Goal: Task Accomplishment & Management: Complete application form

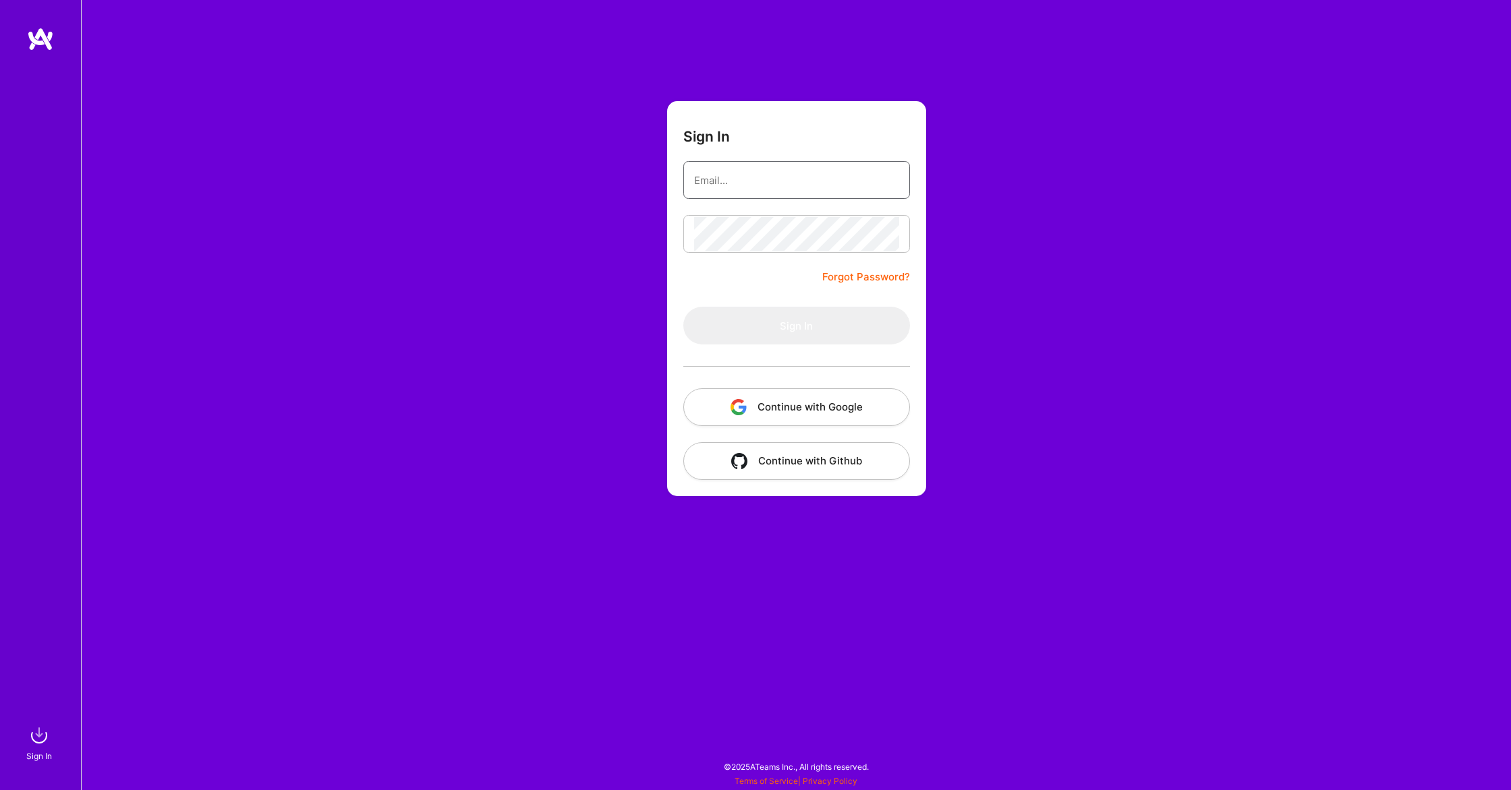
click at [728, 185] on input "email" at bounding box center [796, 180] width 205 height 34
type input "srikanth5a4@protonmail.com"
click at [683, 307] on button "Sign In" at bounding box center [796, 326] width 227 height 38
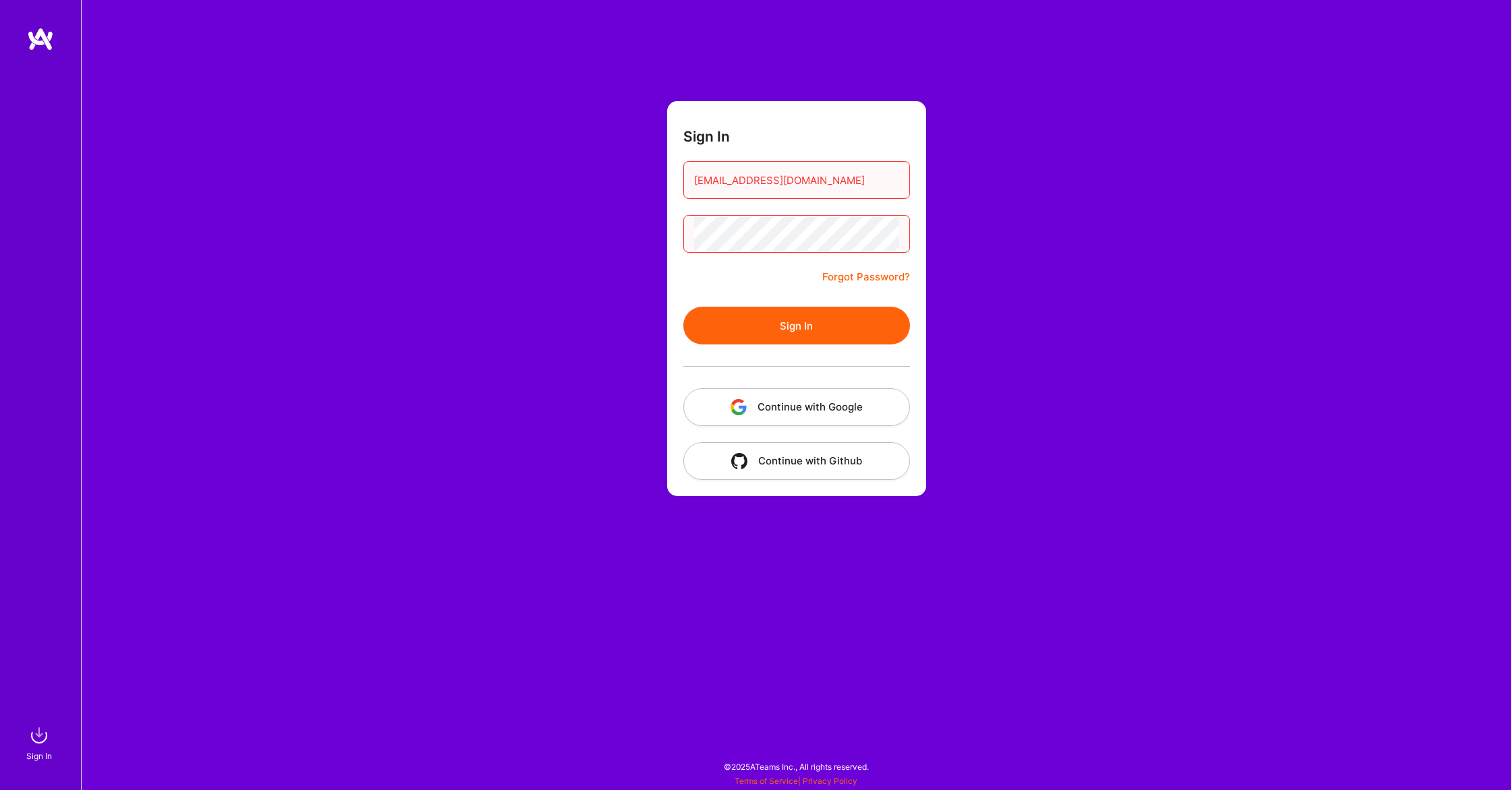
click at [708, 291] on form "Sign In srikanth5a4@protonmail.com Forgot Password? Sign In Continue with Googl…" at bounding box center [796, 298] width 259 height 395
click at [869, 276] on link "Forgot Password?" at bounding box center [866, 277] width 88 height 16
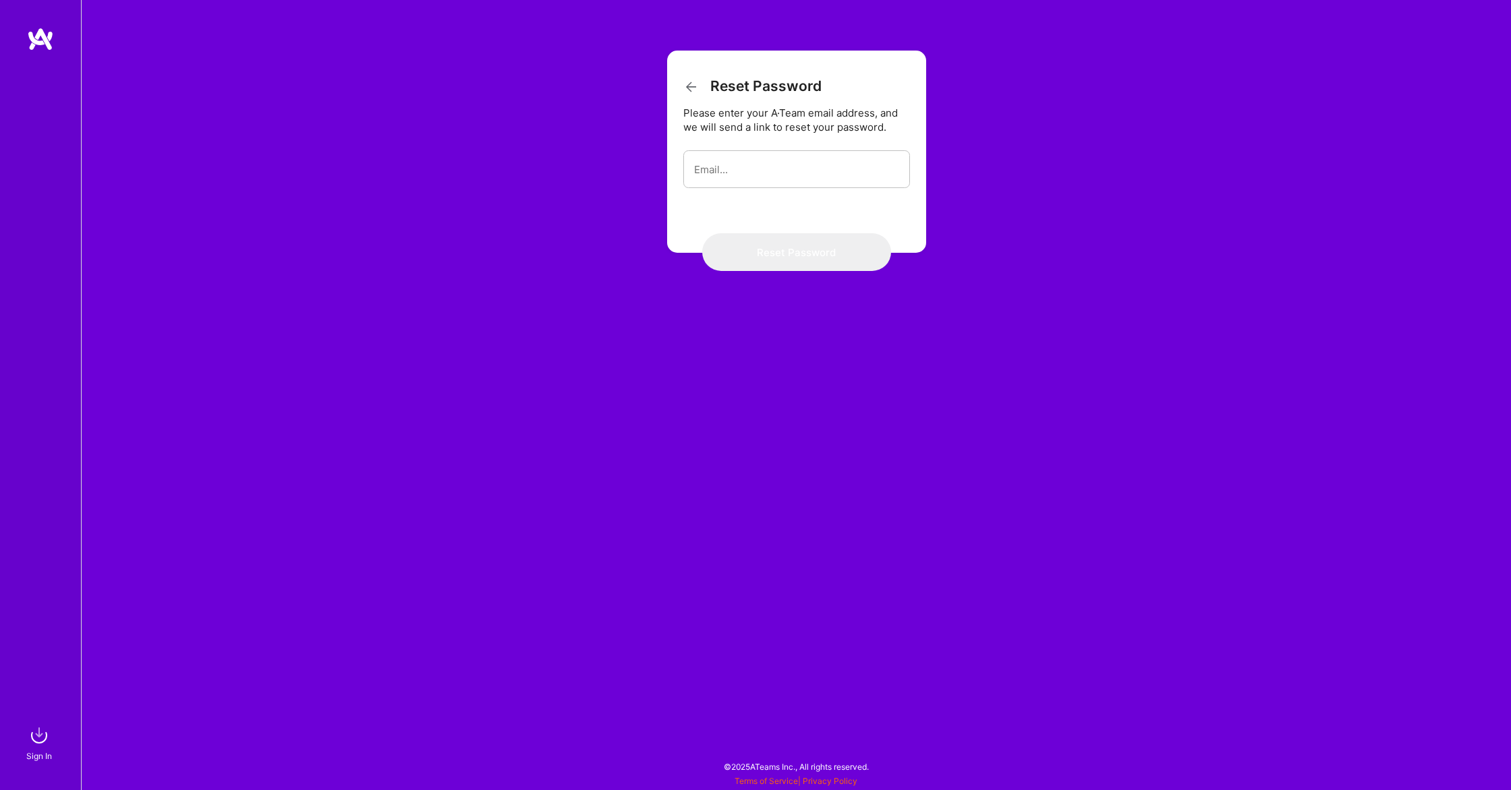
click at [777, 190] on form "Reset Password Please enter your A·Team email address, and we will send a link …" at bounding box center [796, 152] width 259 height 202
click at [774, 178] on input "email" at bounding box center [796, 169] width 205 height 34
type input "srikanth5a4@protonmail.com"
click at [747, 241] on button "Reset Password" at bounding box center [796, 252] width 189 height 38
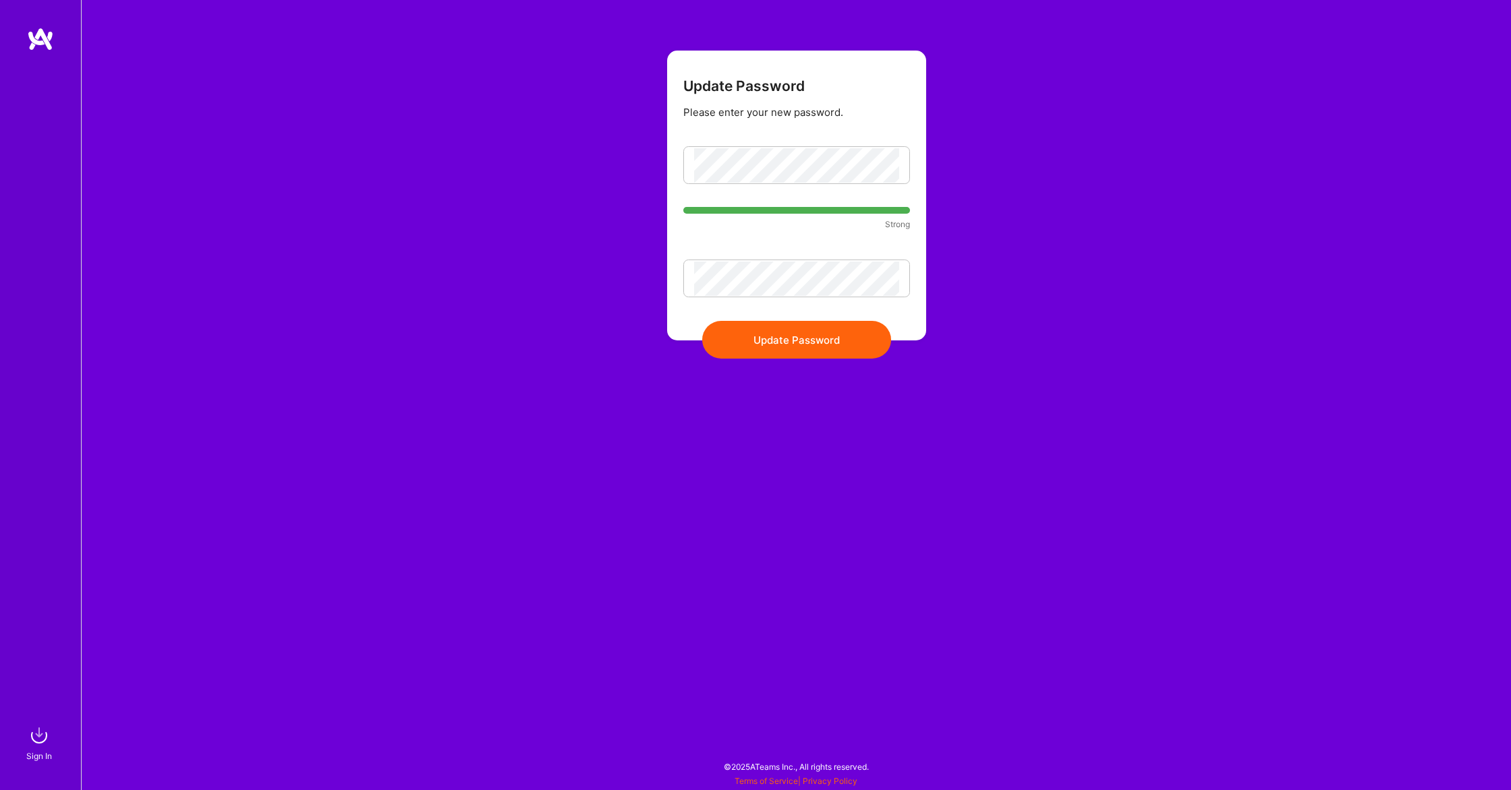
click at [966, 112] on div "Update Password Please enter your new password. Strong Update Password" at bounding box center [796, 395] width 1430 height 790
click at [749, 335] on button "Update Password" at bounding box center [796, 340] width 189 height 38
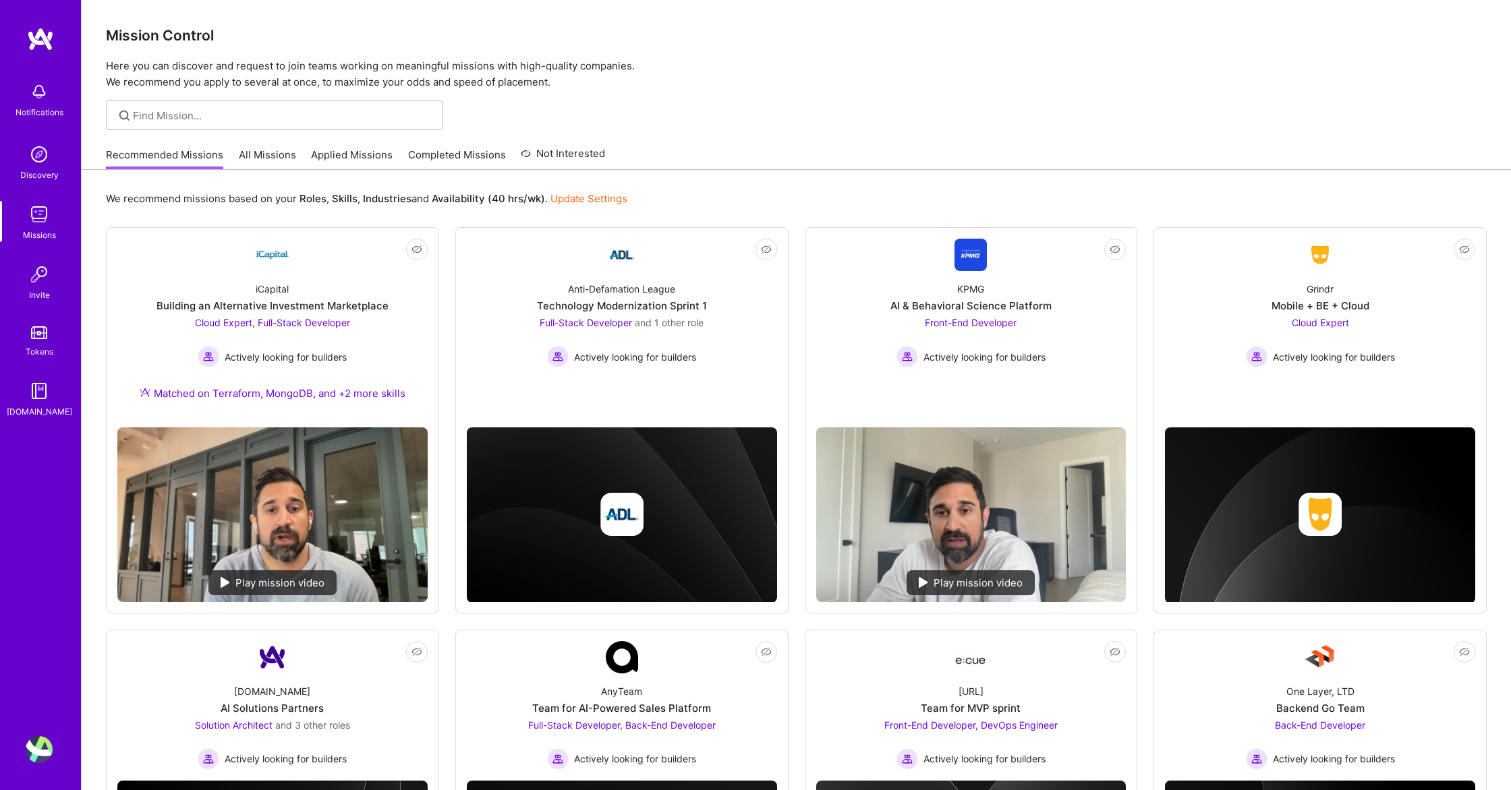
click at [32, 100] on img at bounding box center [39, 91] width 27 height 27
click at [44, 161] on img at bounding box center [39, 154] width 27 height 27
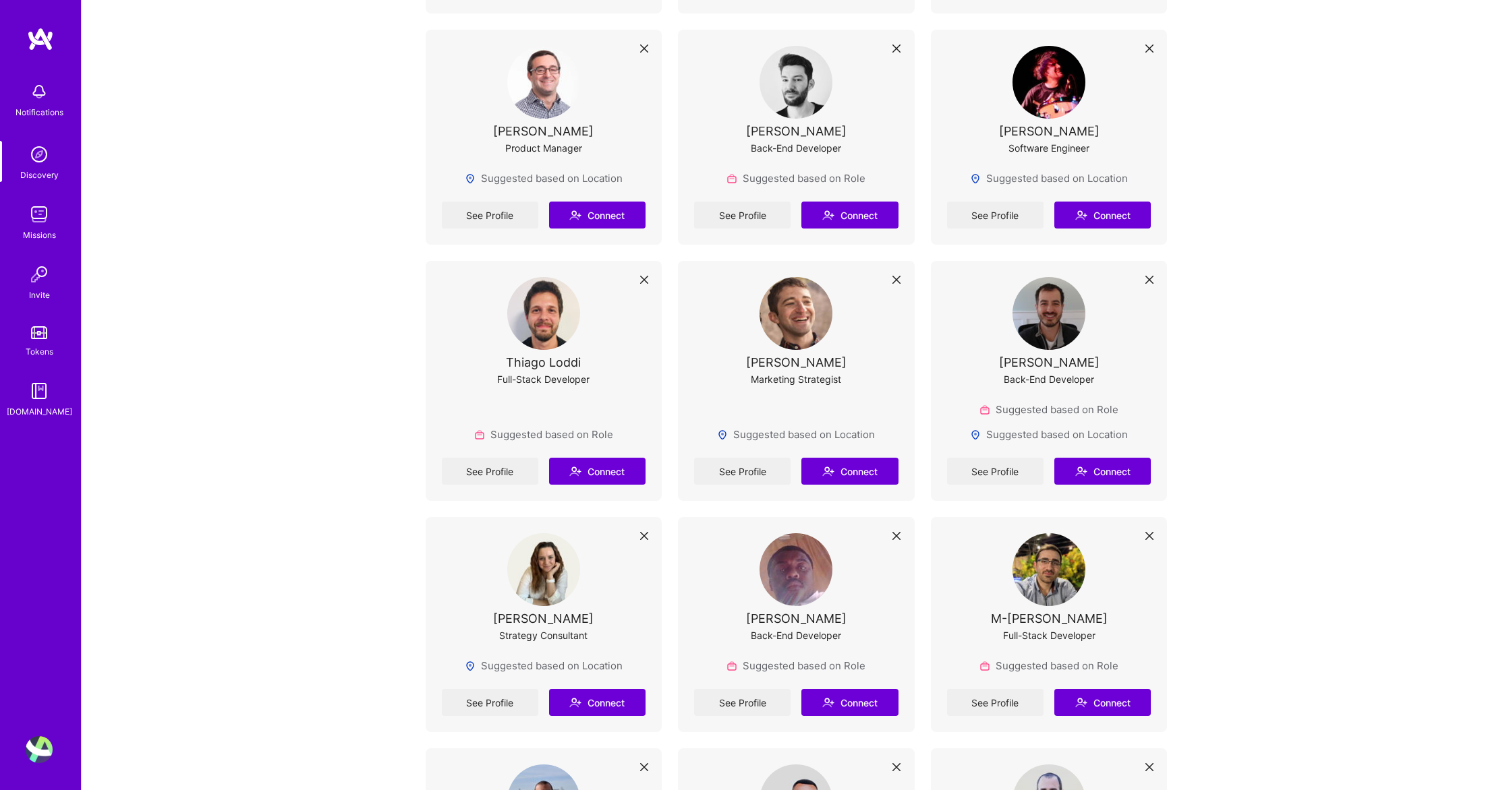
scroll to position [1573, 0]
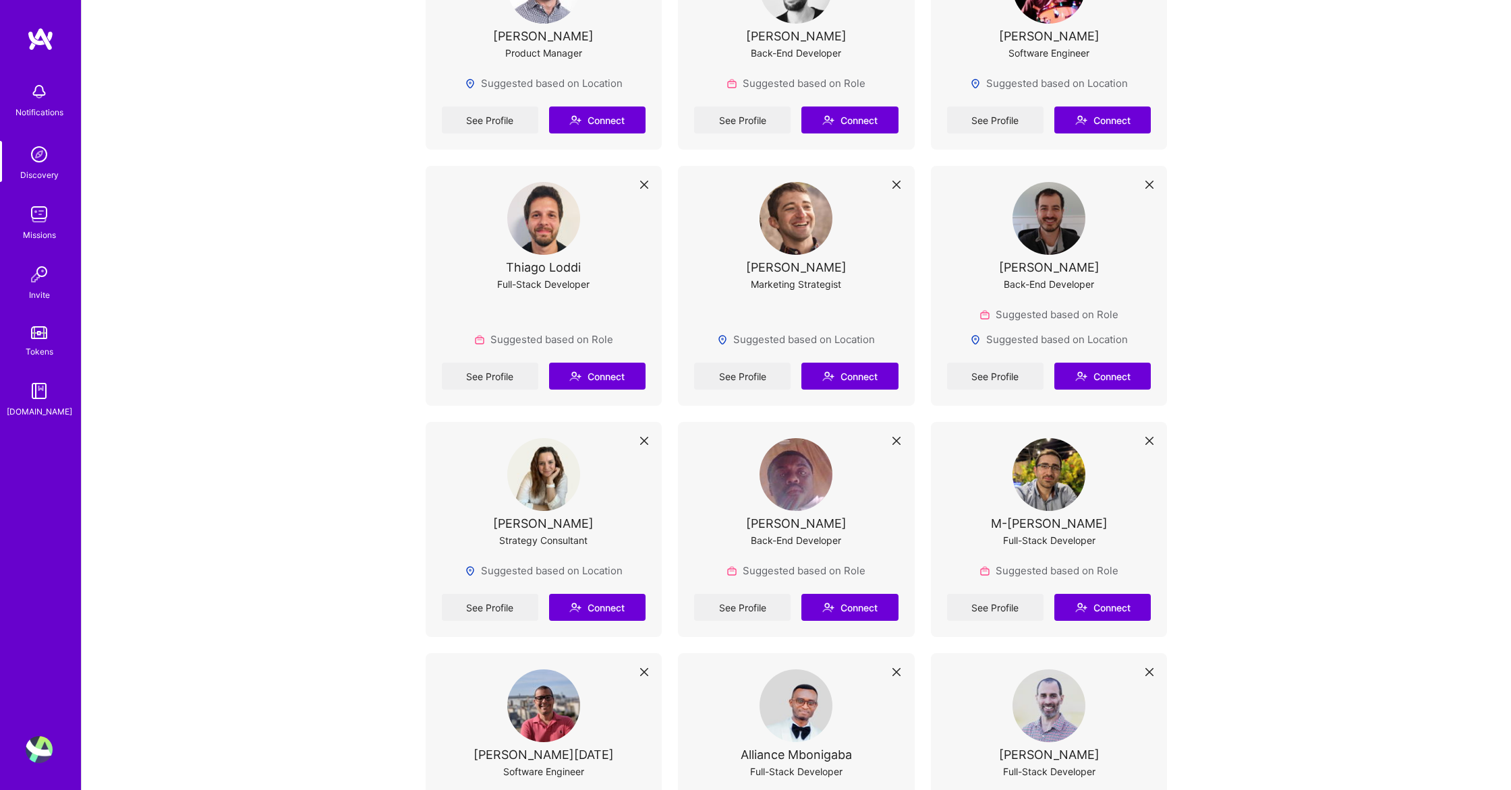
click at [32, 96] on img at bounding box center [39, 91] width 27 height 27
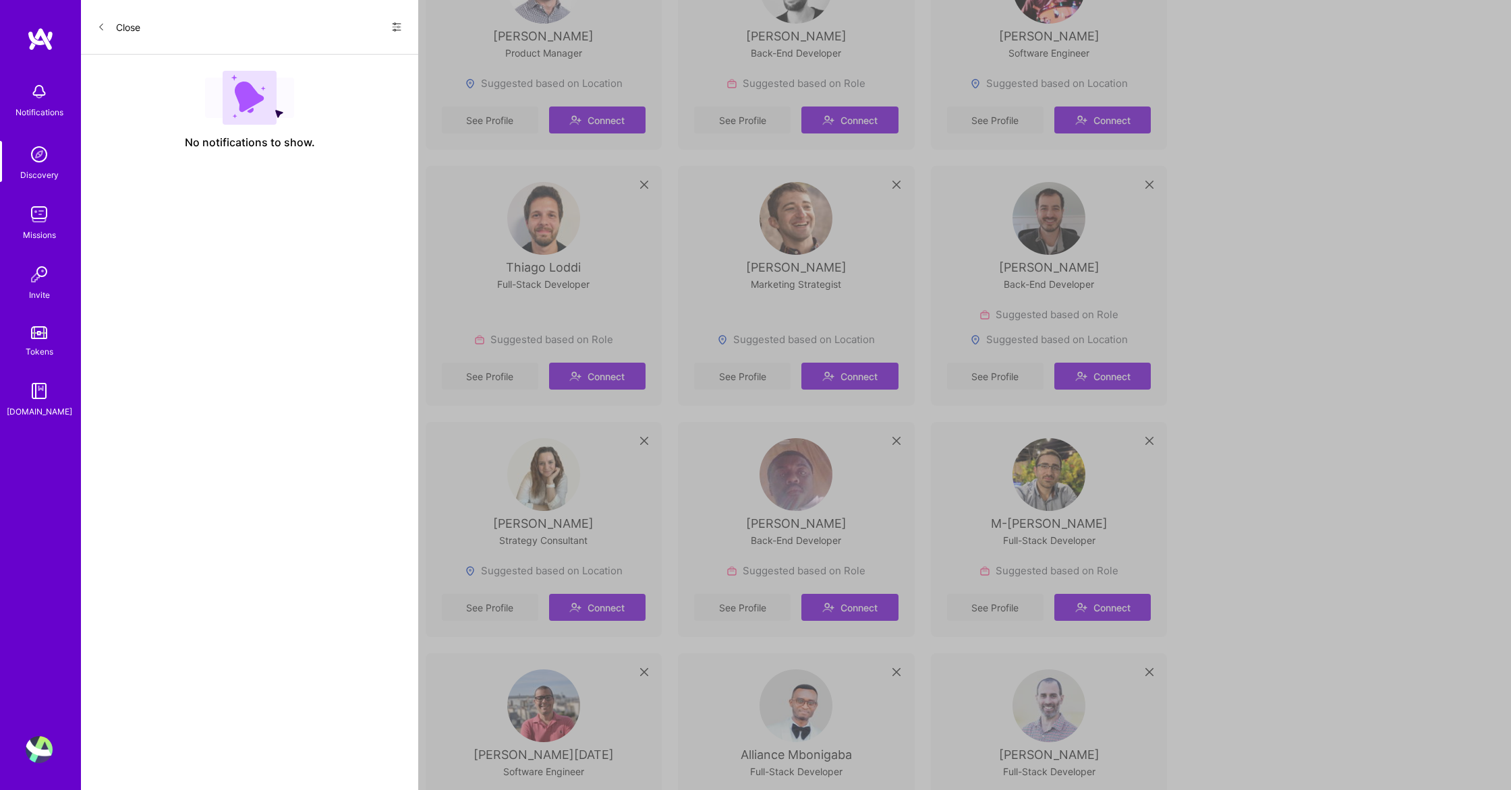
click at [41, 227] on img at bounding box center [39, 214] width 27 height 27
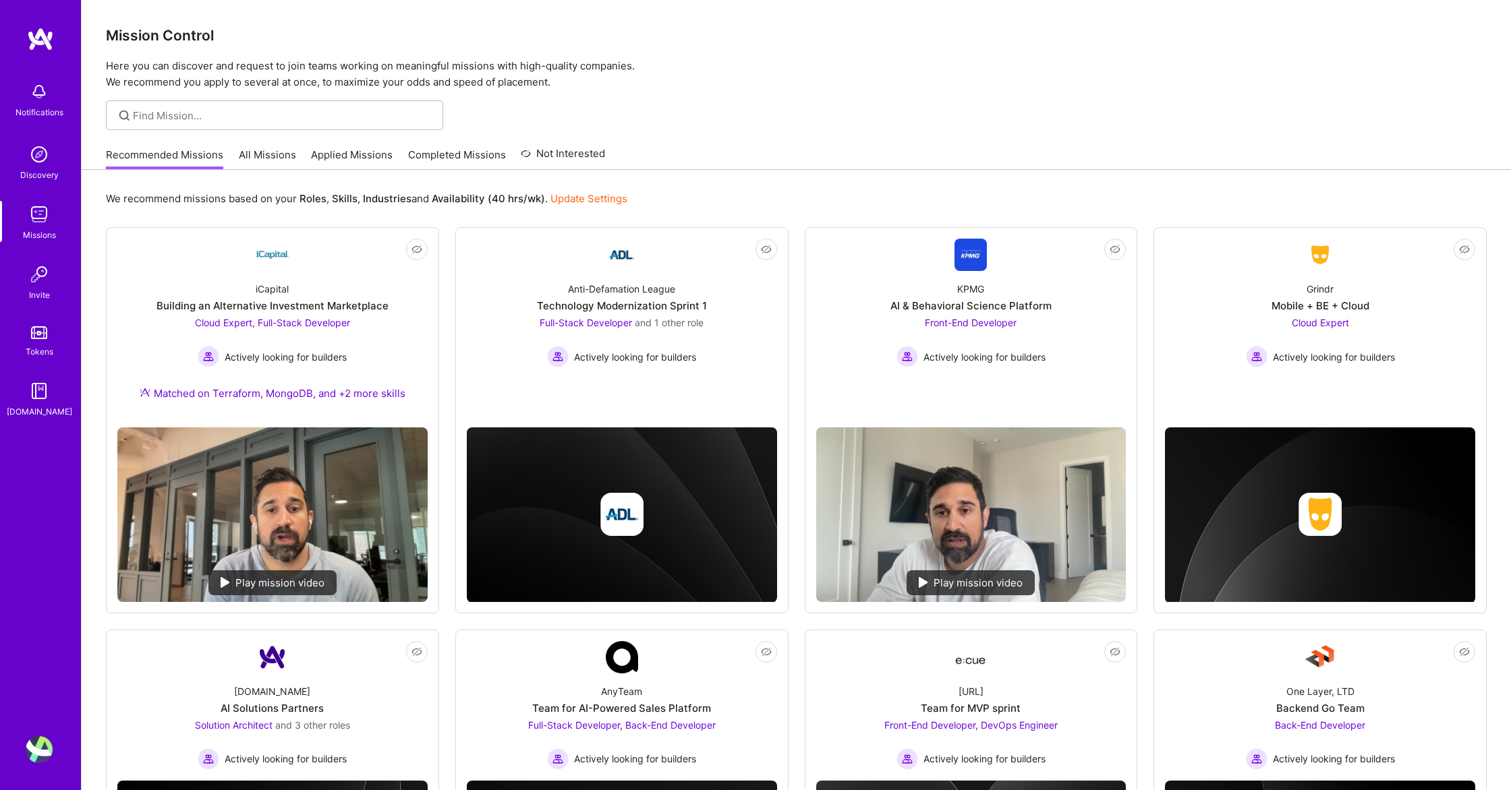
click at [254, 154] on link "All Missions" at bounding box center [267, 159] width 57 height 22
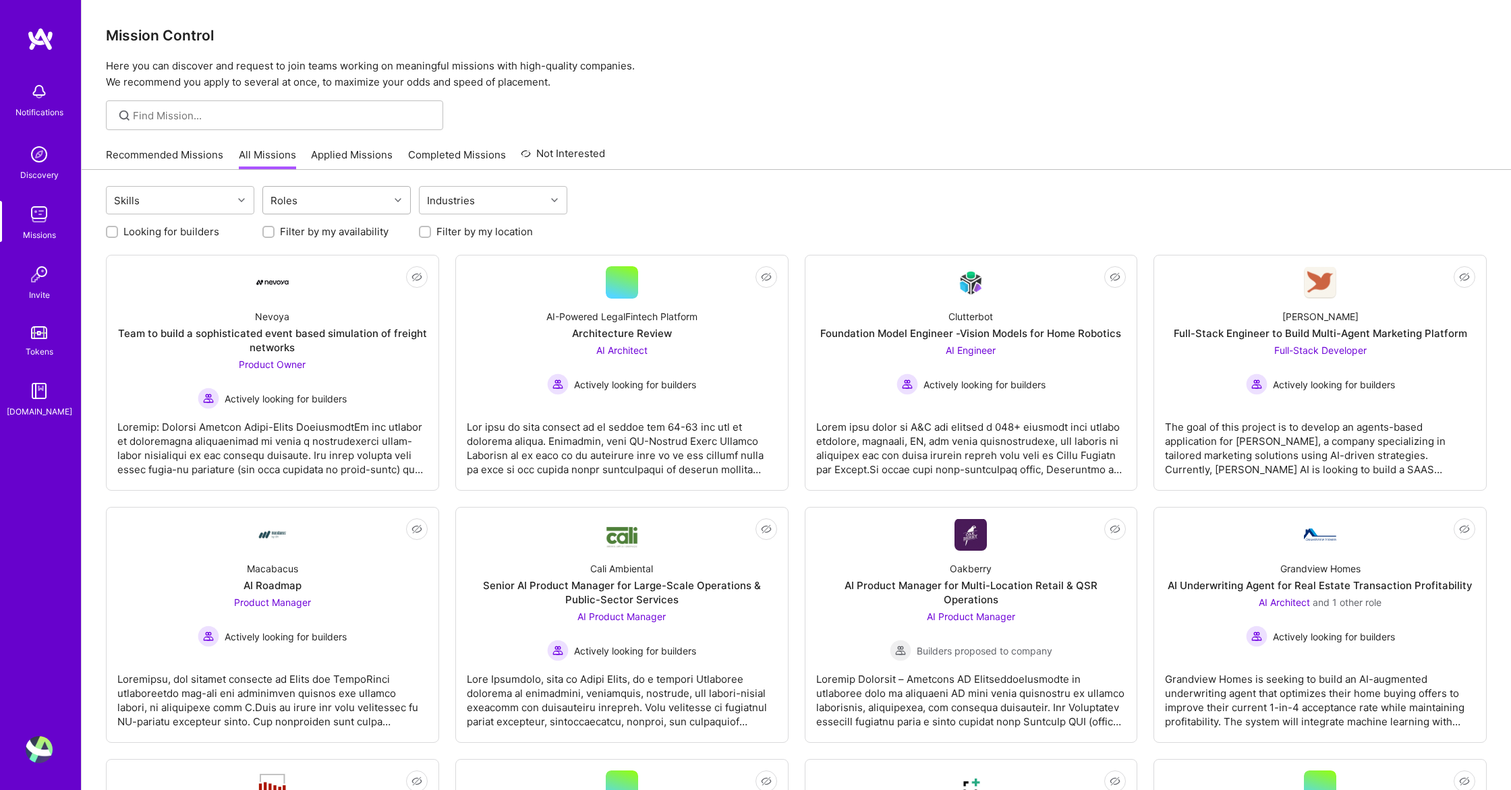
click at [346, 201] on div "Roles" at bounding box center [326, 200] width 126 height 27
click at [318, 351] on div "DevOps Engineer" at bounding box center [336, 354] width 132 height 14
checkbox input "true"
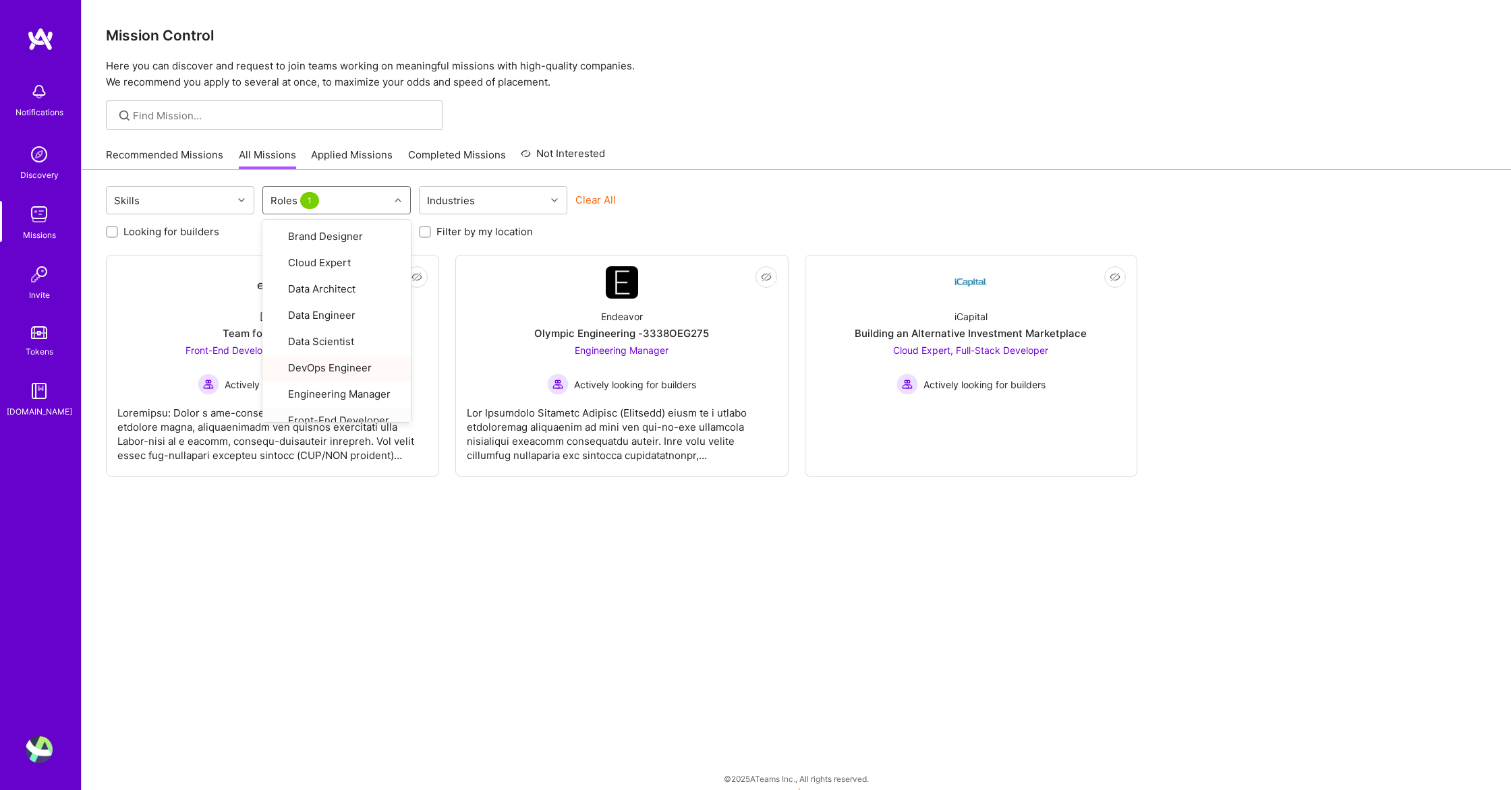
click at [281, 602] on div "Skills option DevOps Engineer, selected. option Front-End Developer focused, 13…" at bounding box center [796, 486] width 1429 height 633
click at [932, 326] on div "Building an Alternative Investment Marketplace" at bounding box center [970, 333] width 232 height 14
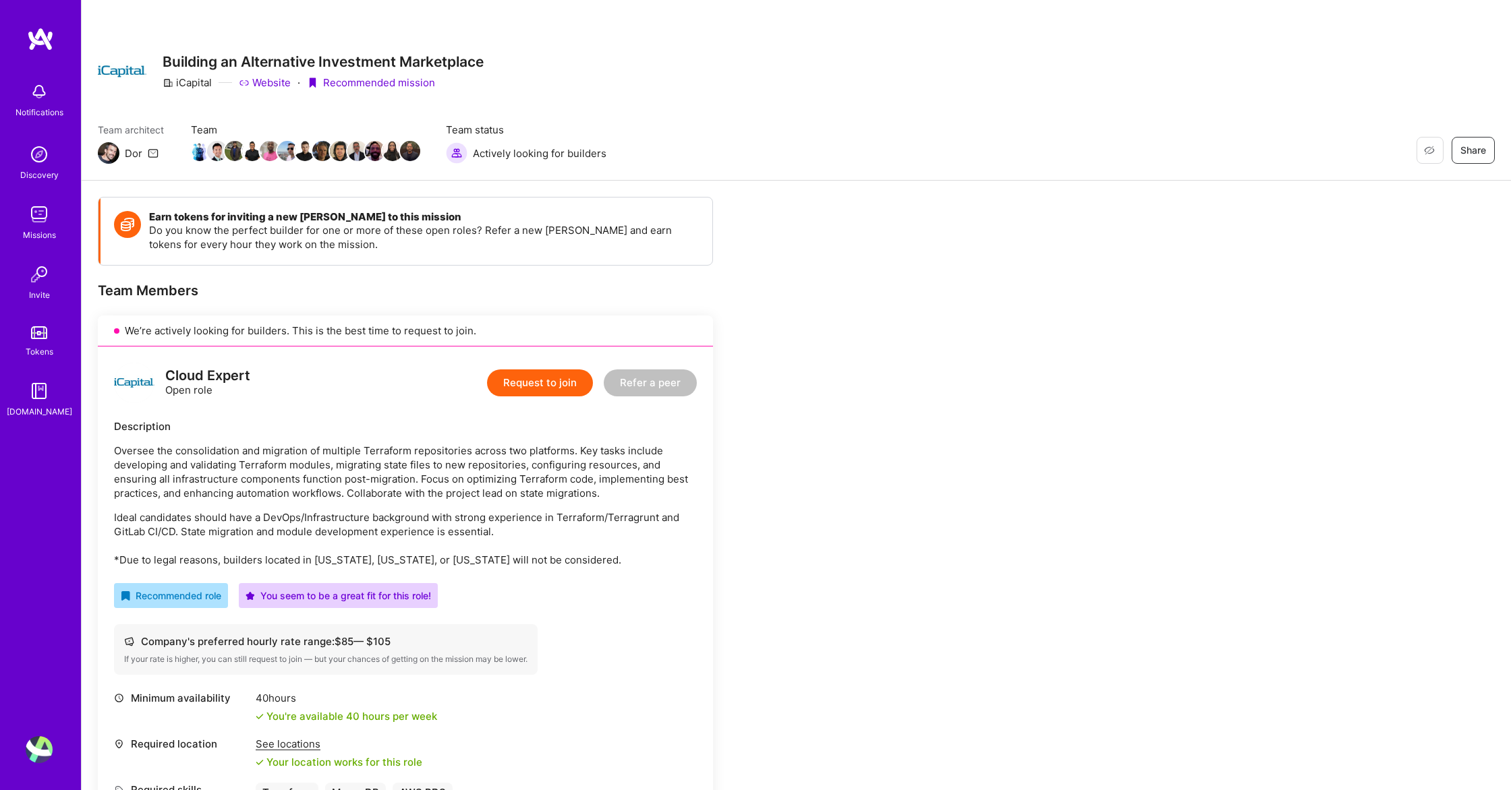
click at [521, 381] on button "Request to join" at bounding box center [540, 383] width 106 height 27
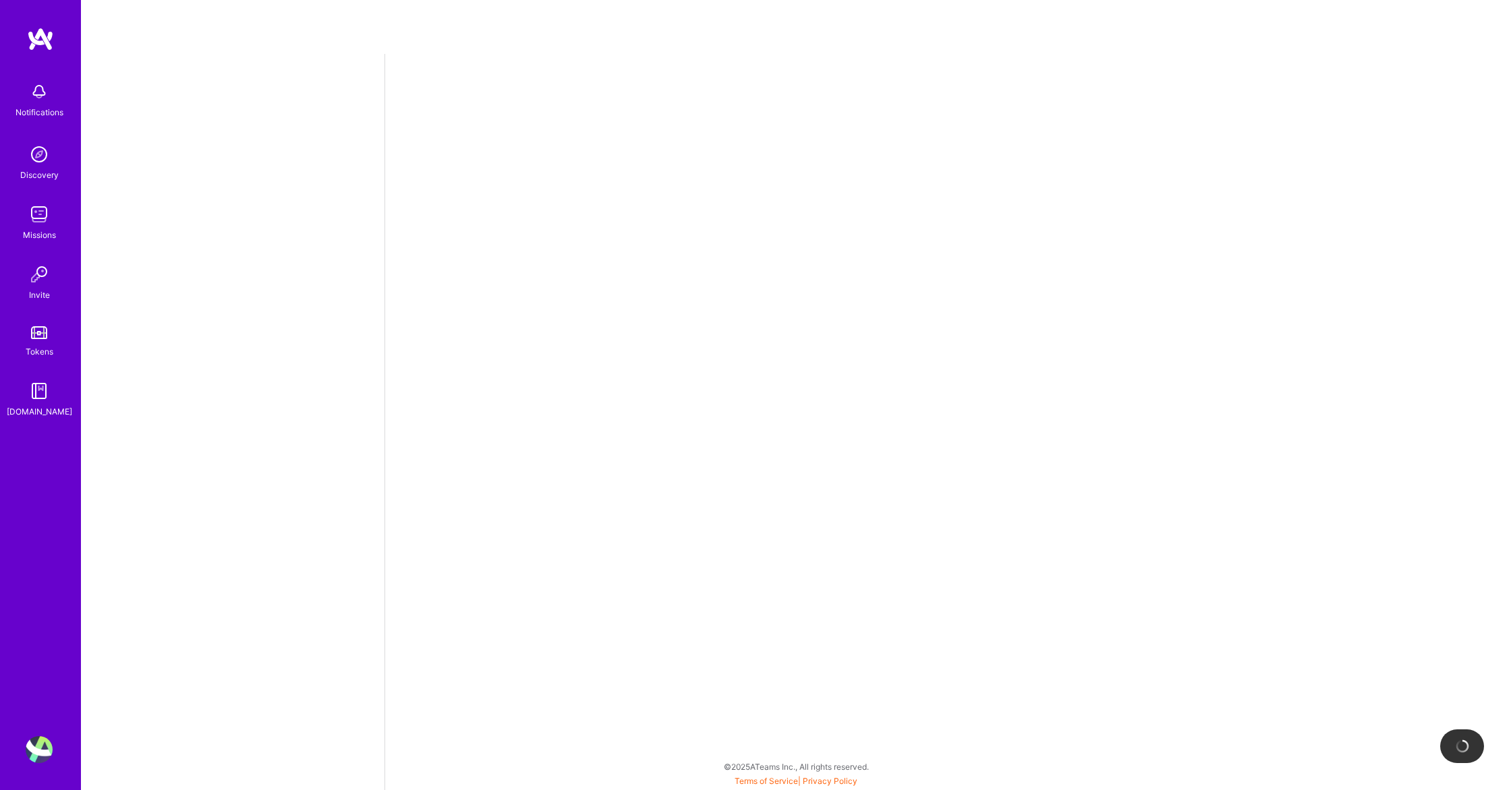
select select "US"
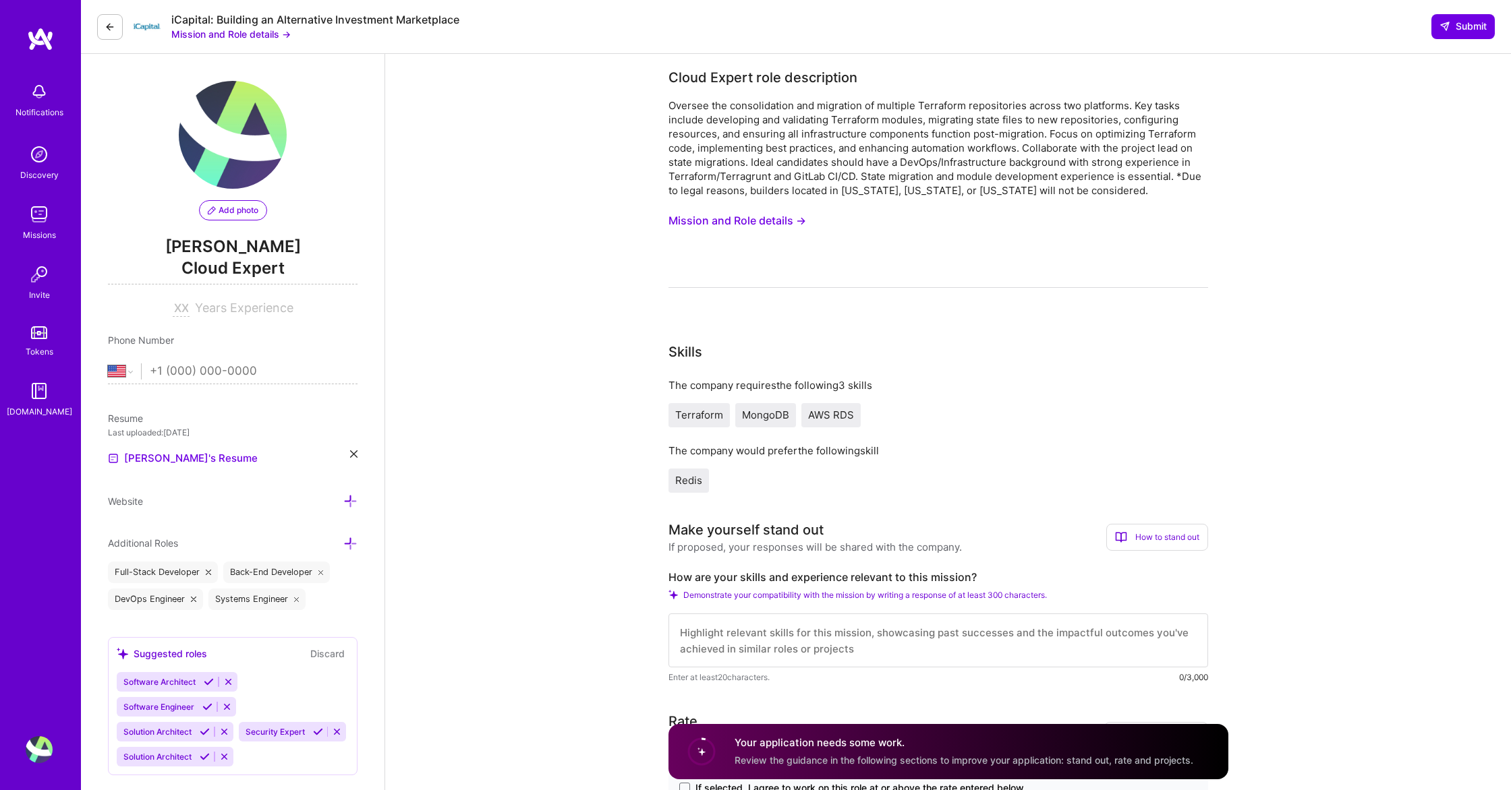
click at [230, 359] on input "tel" at bounding box center [254, 371] width 208 height 39
click at [182, 307] on input at bounding box center [181, 309] width 17 height 16
type input "9"
click at [214, 341] on div "Phone Number" at bounding box center [233, 340] width 250 height 14
click at [196, 372] on input "tel" at bounding box center [254, 371] width 208 height 39
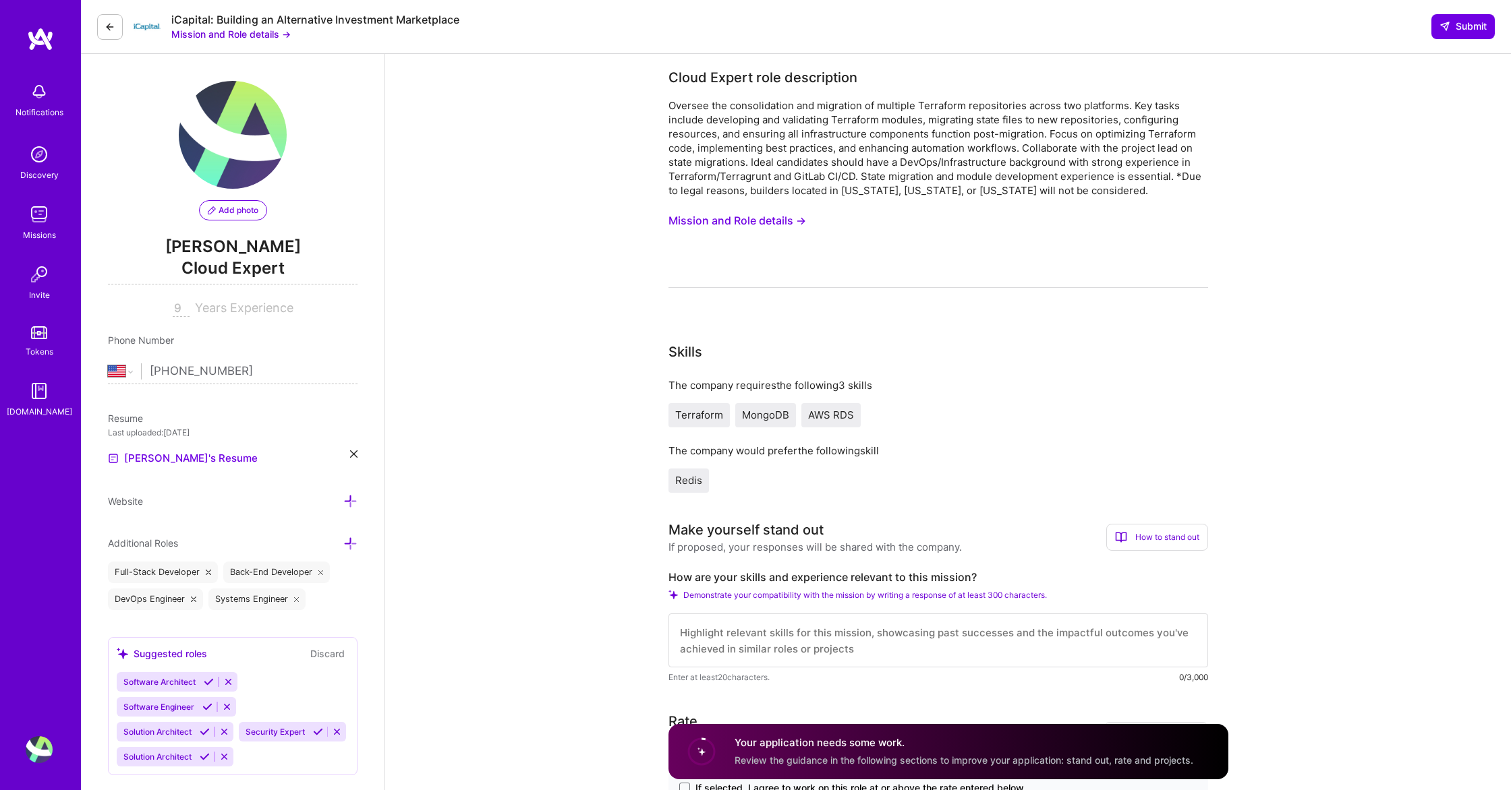
type input "[PHONE_NUMBER]"
click at [352, 452] on icon at bounding box center [353, 453] width 7 height 7
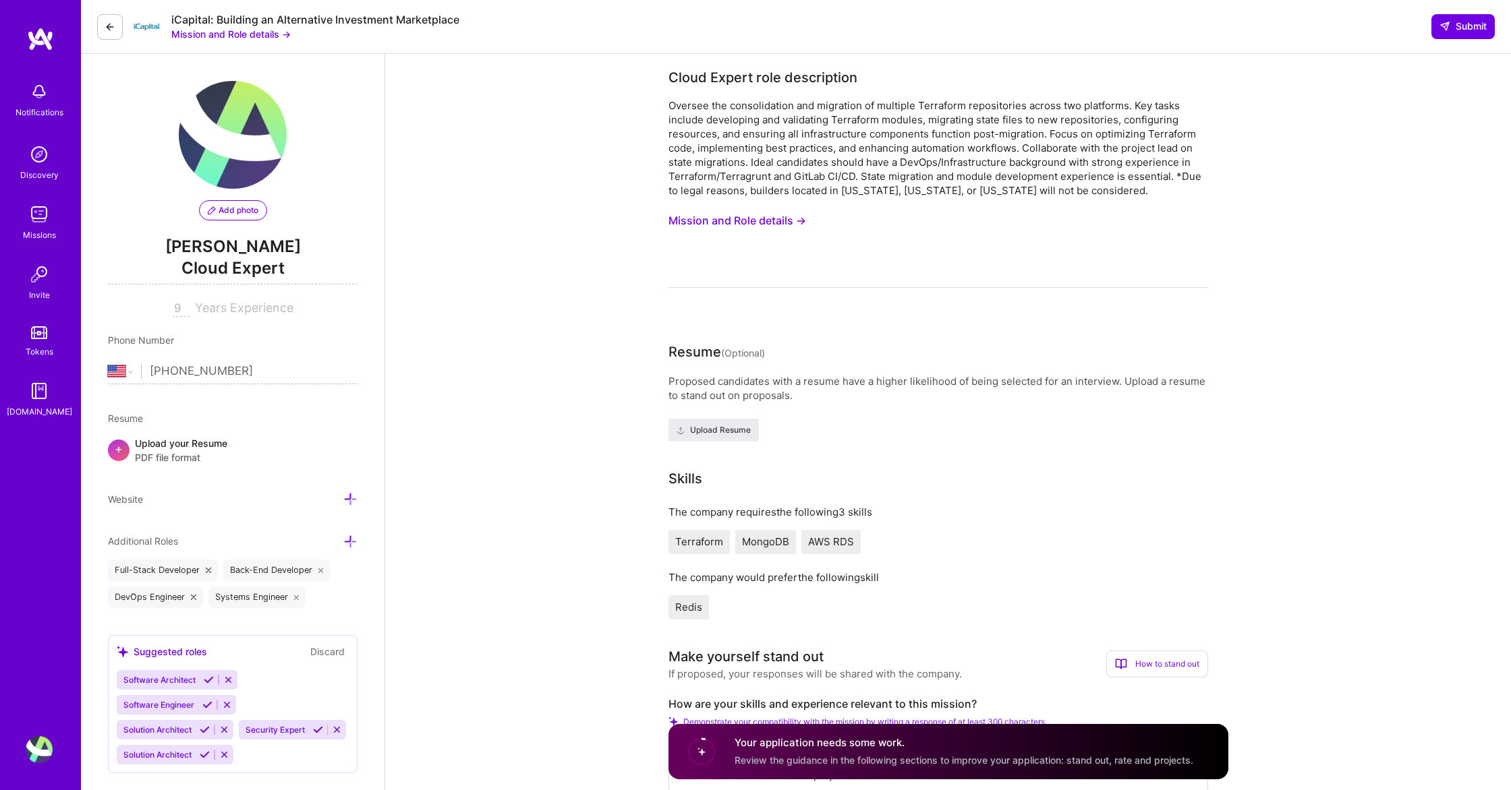
click at [190, 448] on div "Upload your Resume PDF file format" at bounding box center [181, 450] width 92 height 28
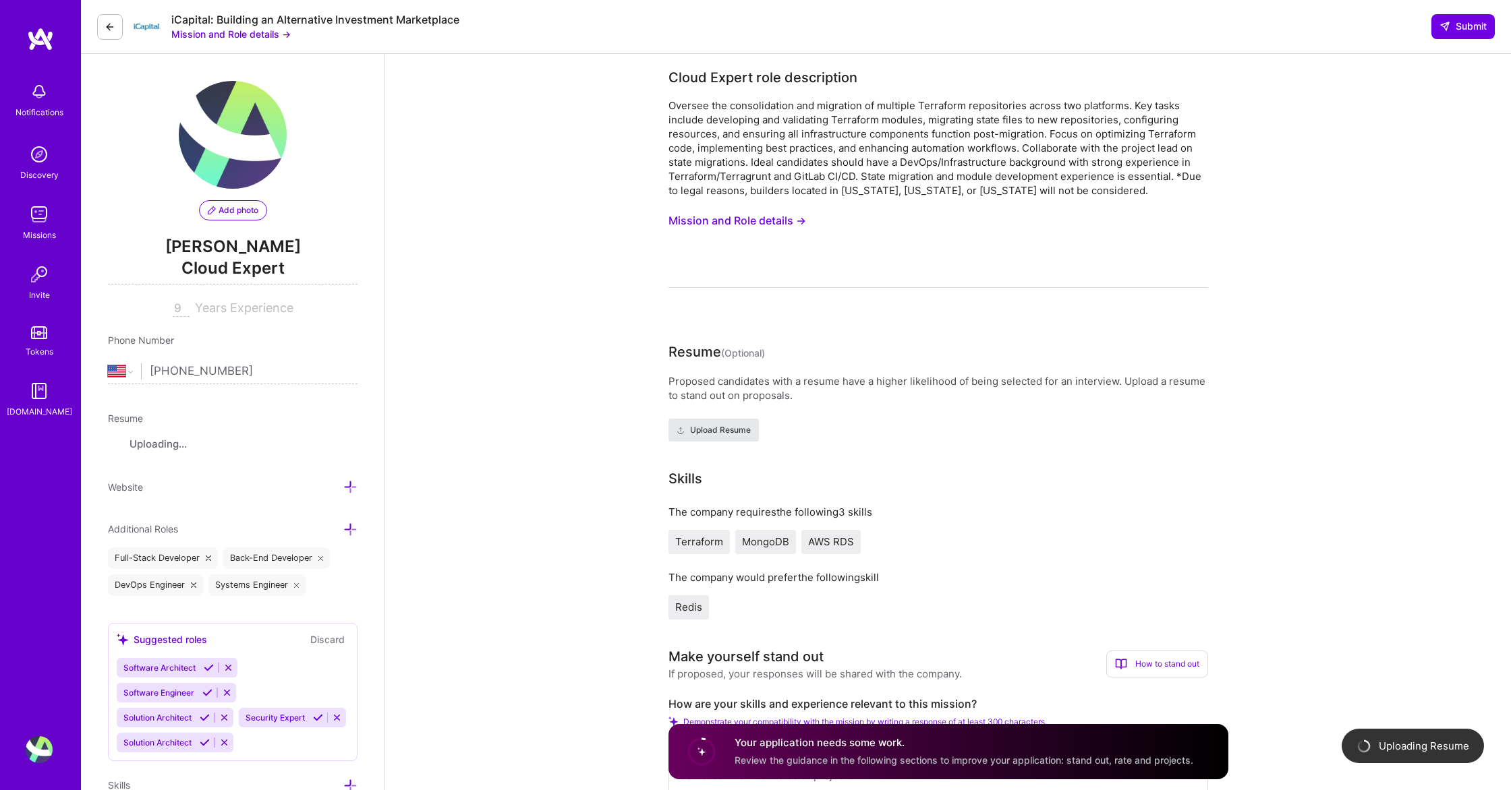
click at [702, 428] on span "Upload Resume" at bounding box center [713, 430] width 74 height 12
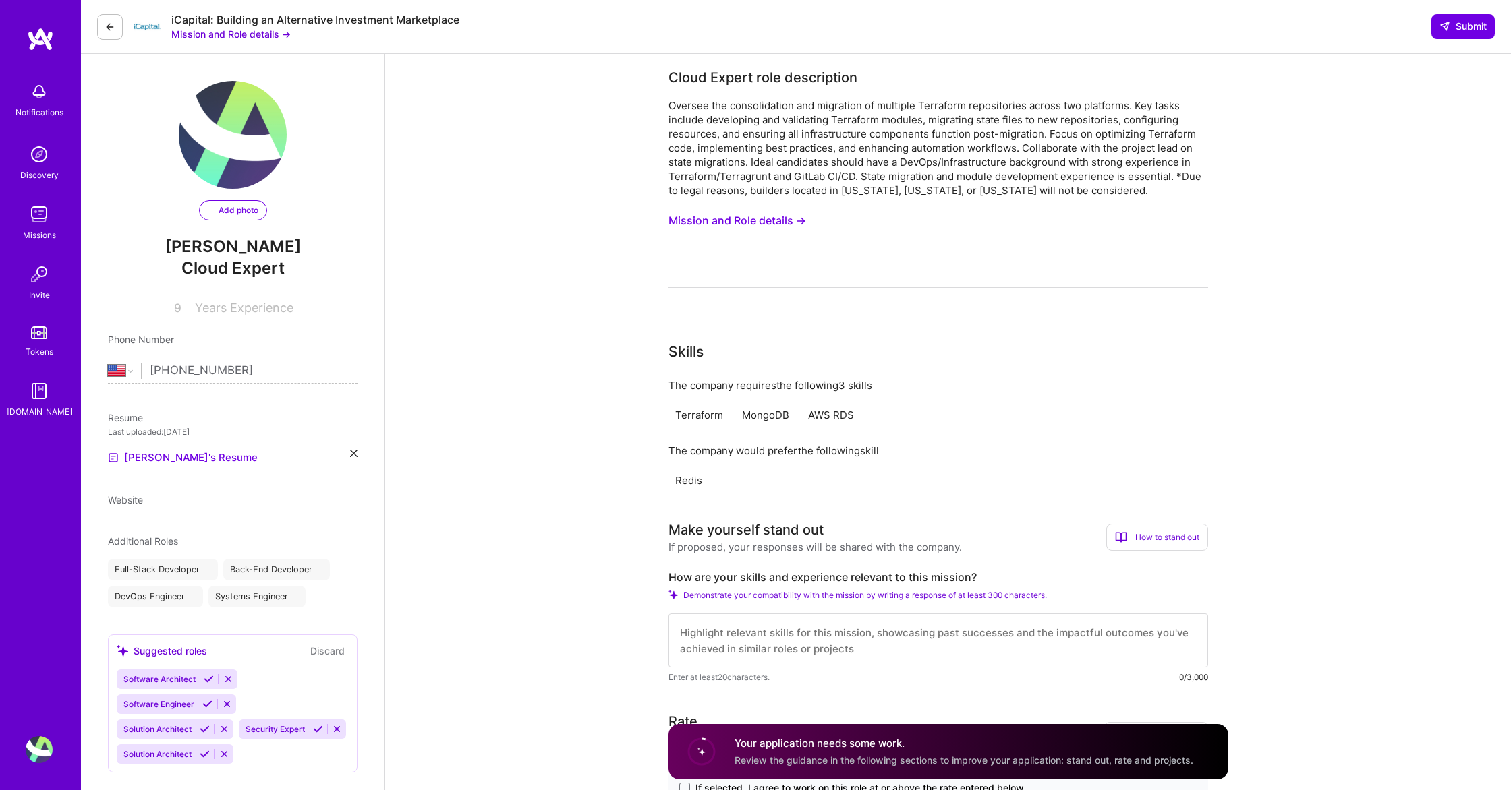
select select "US"
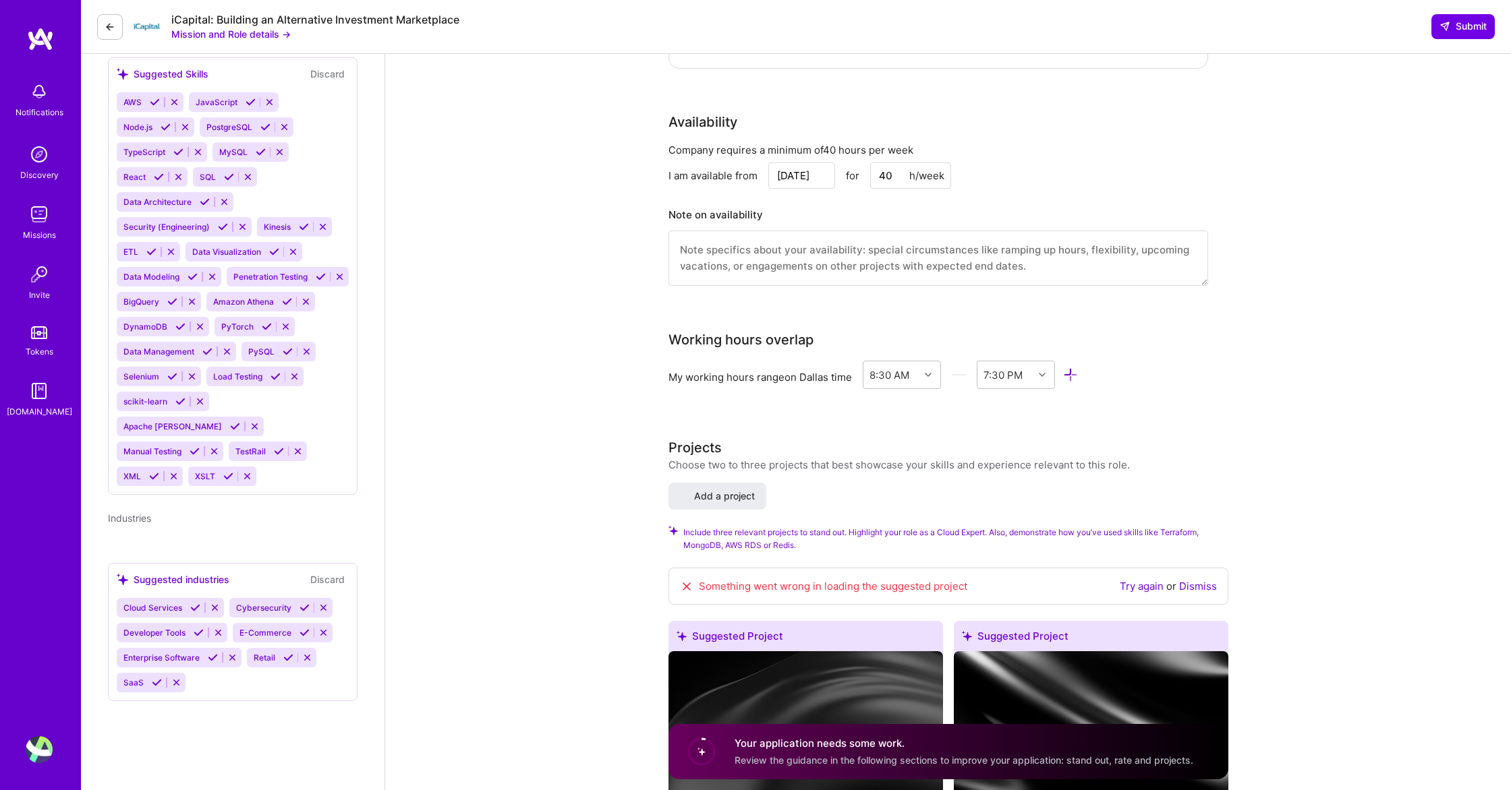
scroll to position [1434, 0]
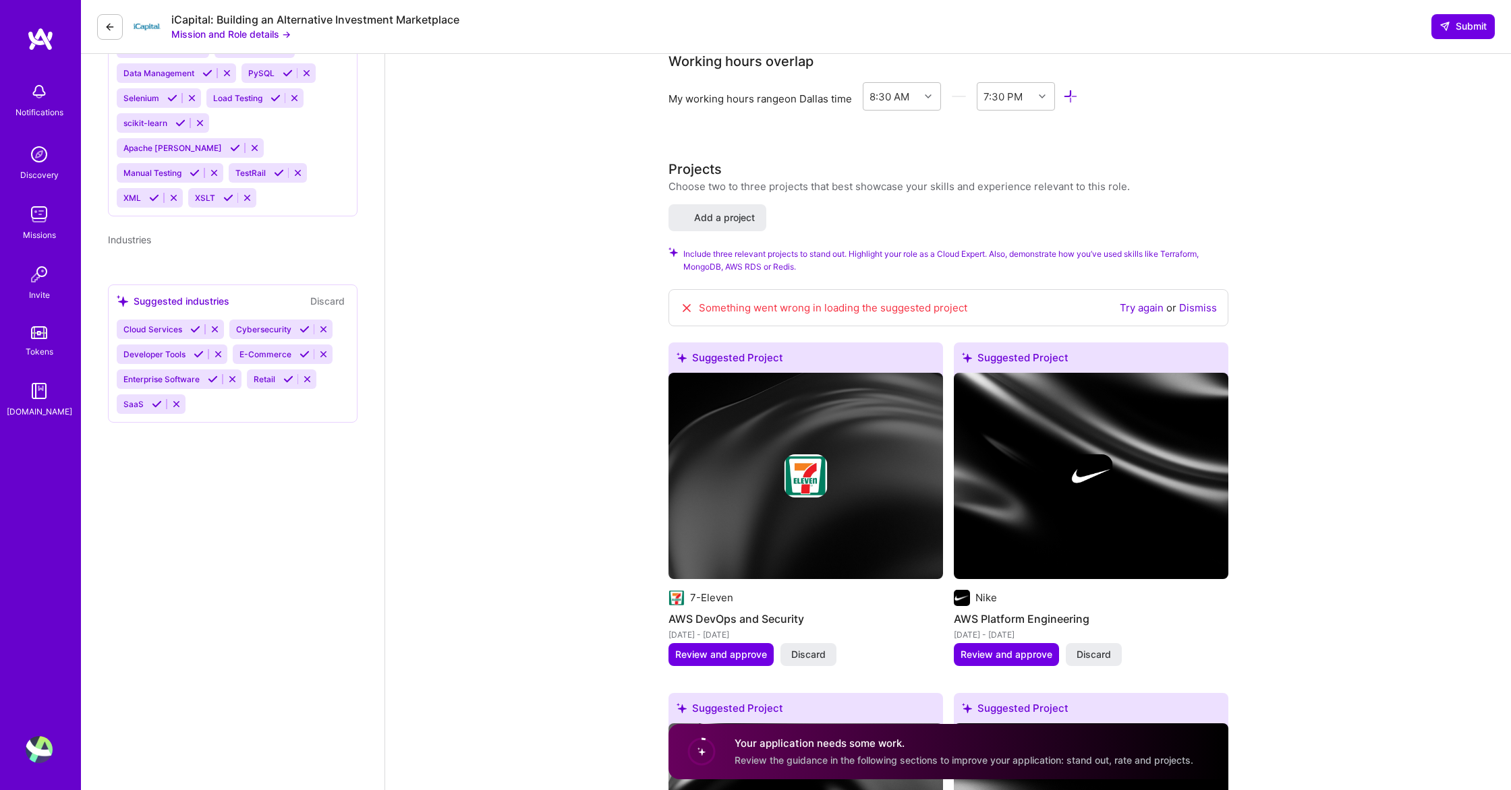
select select "US"
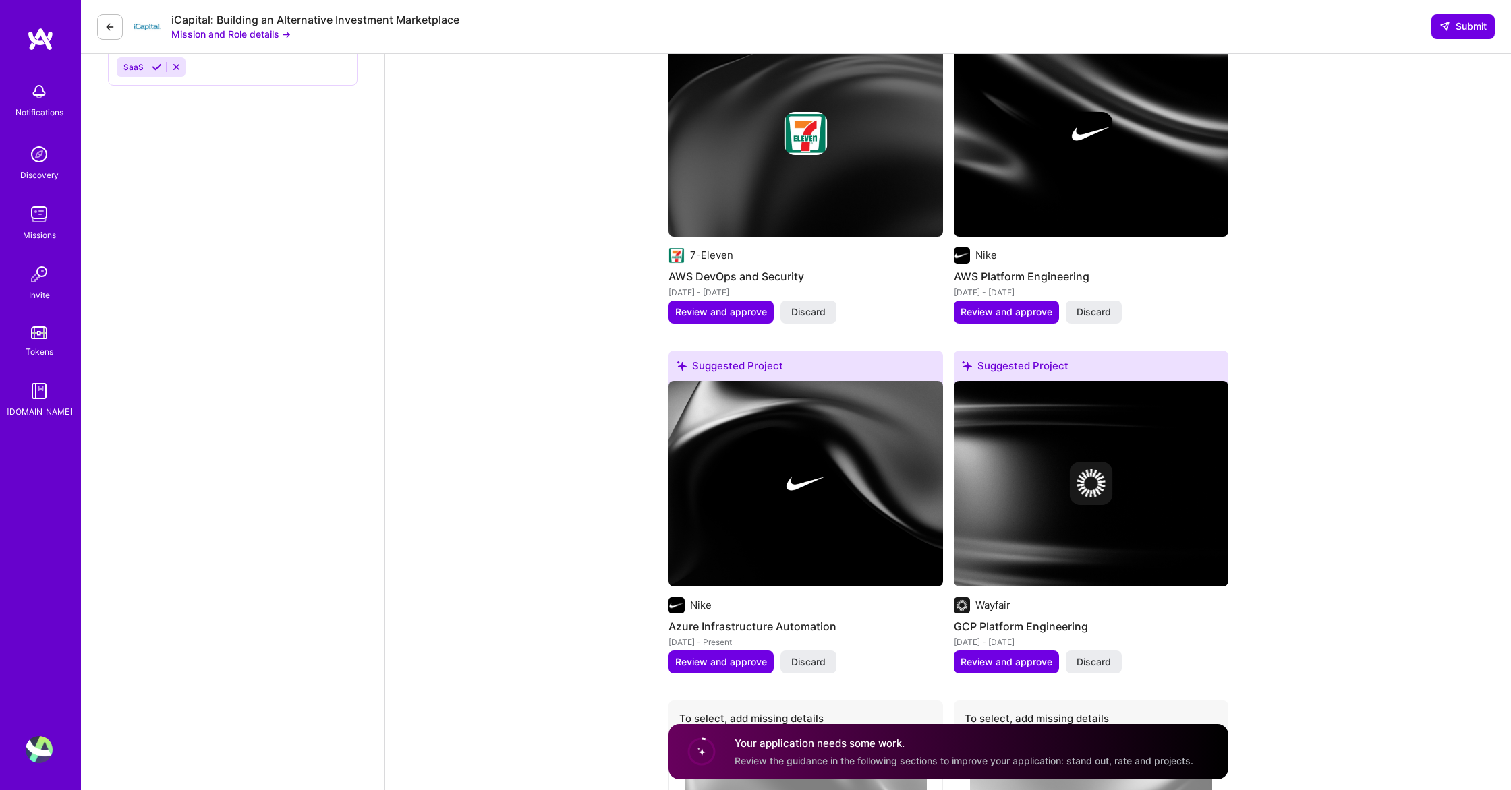
scroll to position [1885, 0]
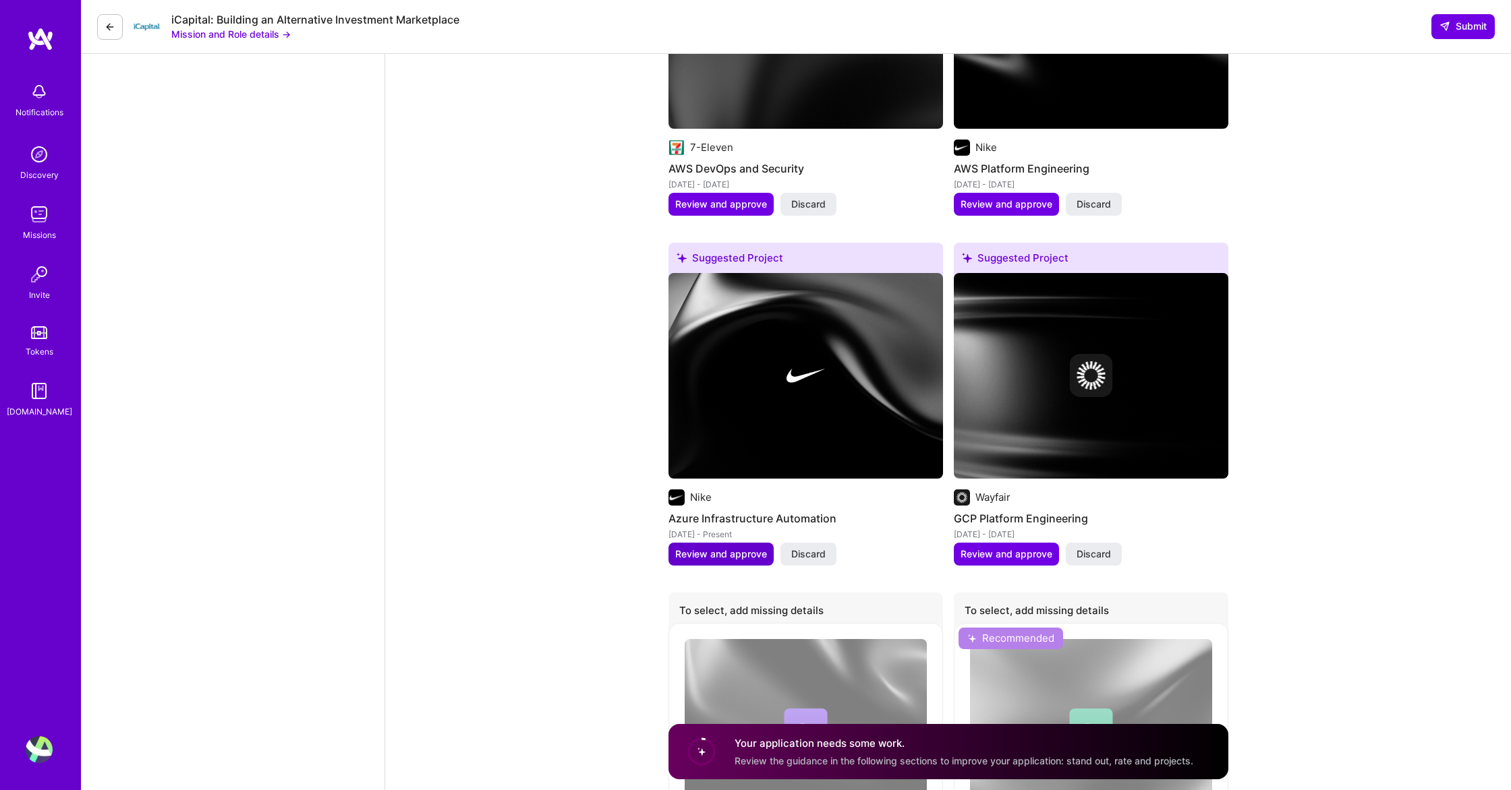
click at [721, 558] on span "Review and approve" at bounding box center [721, 554] width 92 height 13
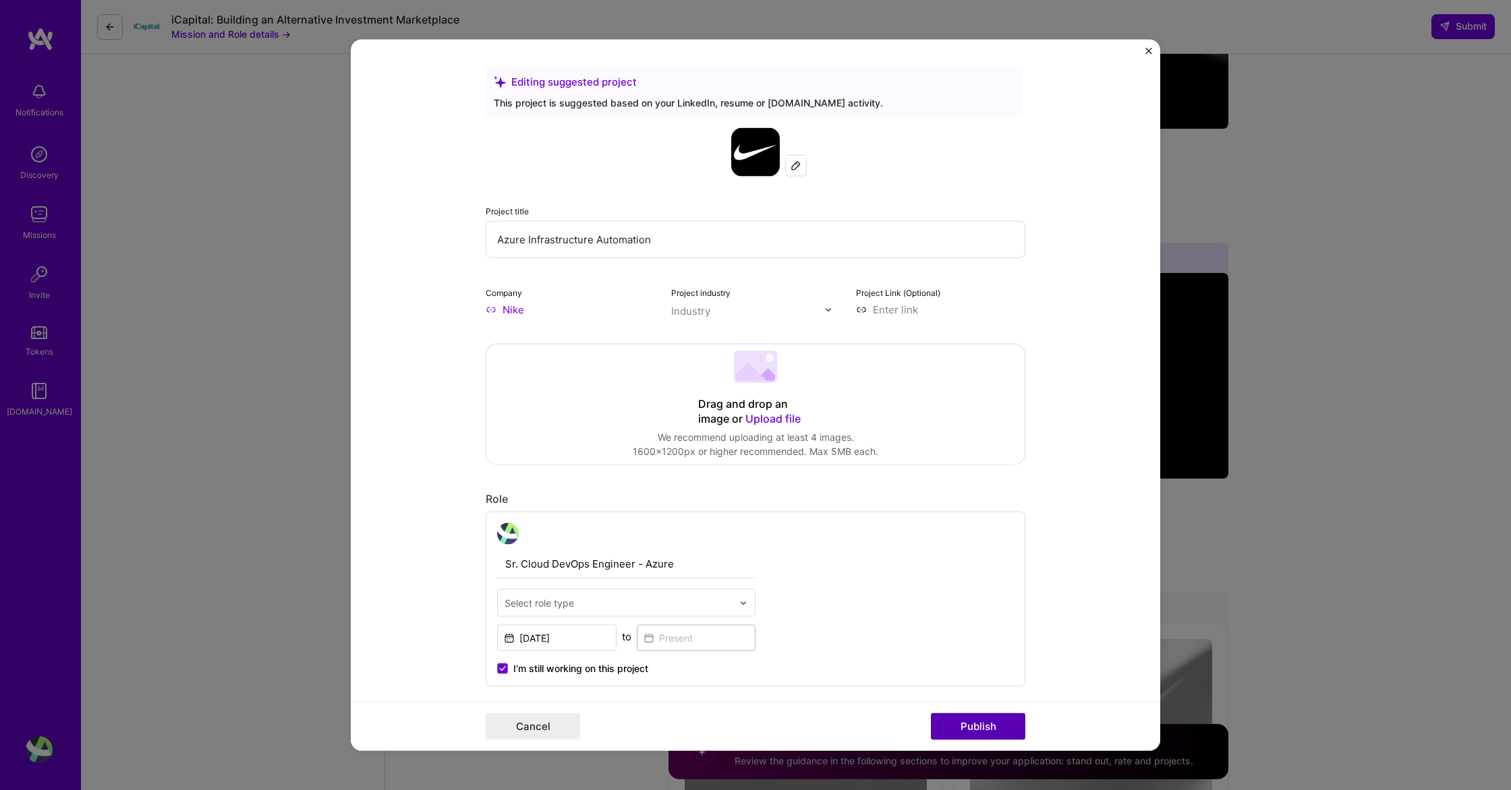
click at [947, 724] on button "Publish" at bounding box center [978, 726] width 94 height 27
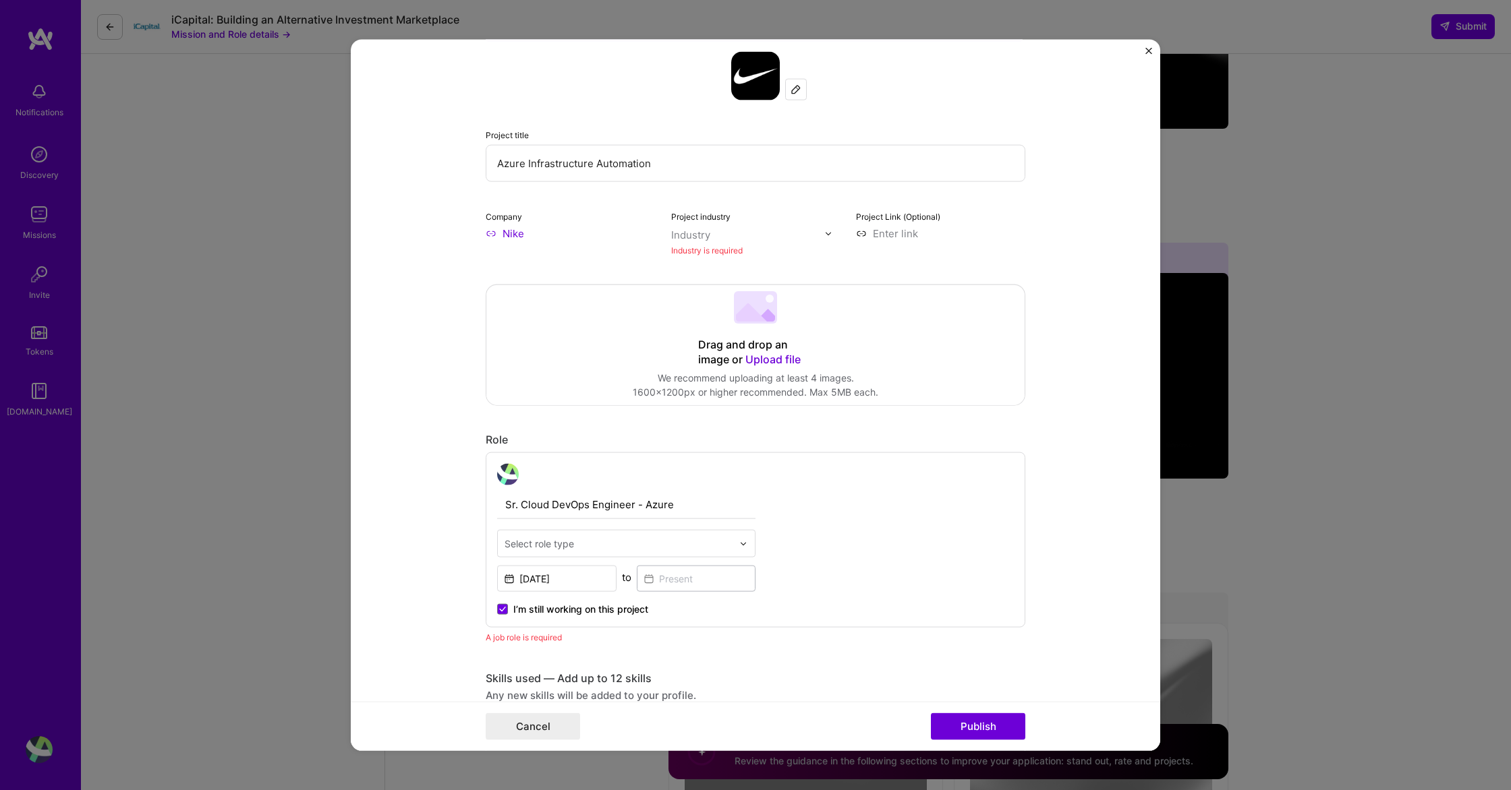
scroll to position [88, 0]
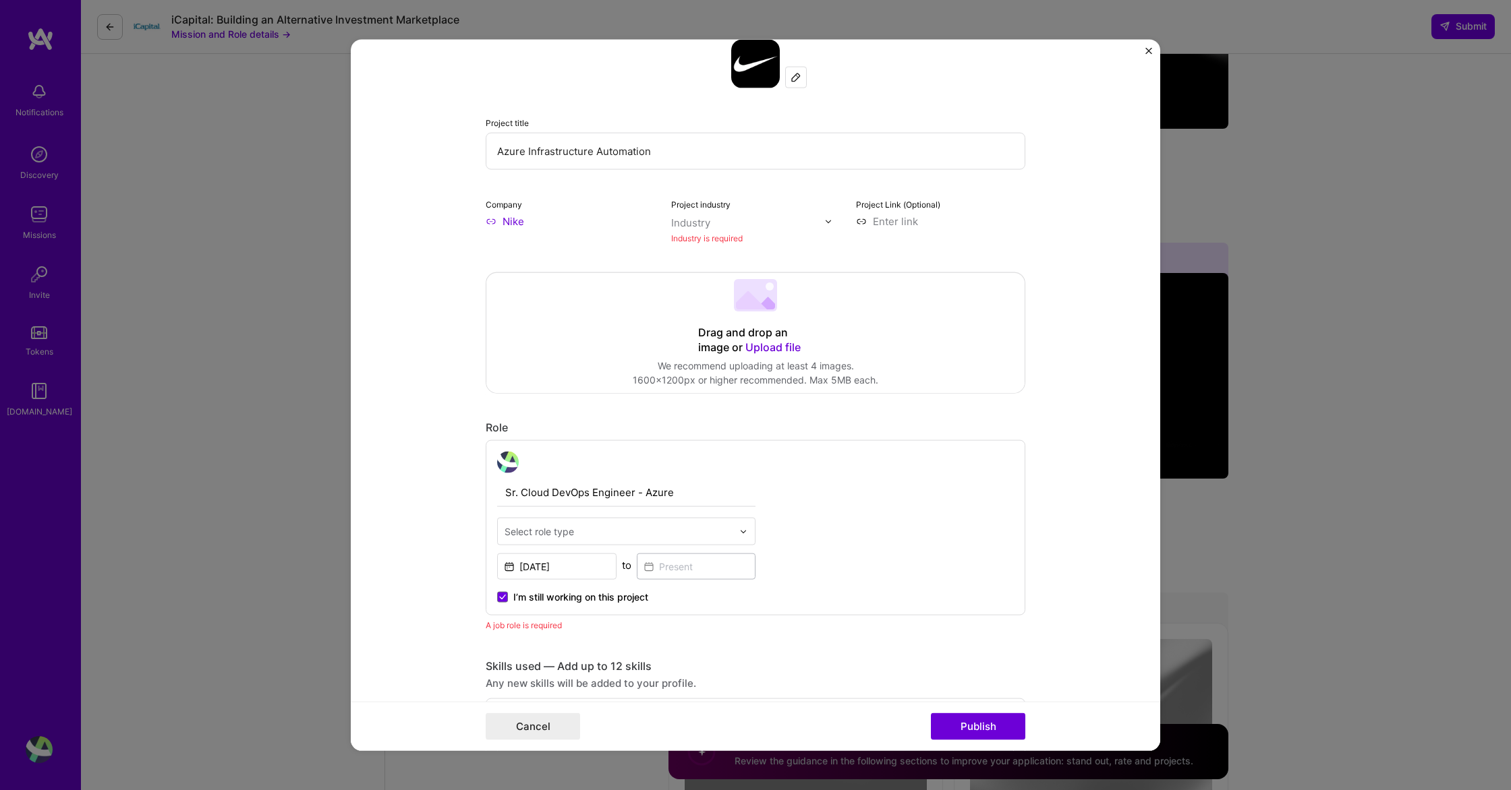
click at [725, 218] on input "text" at bounding box center [748, 223] width 154 height 14
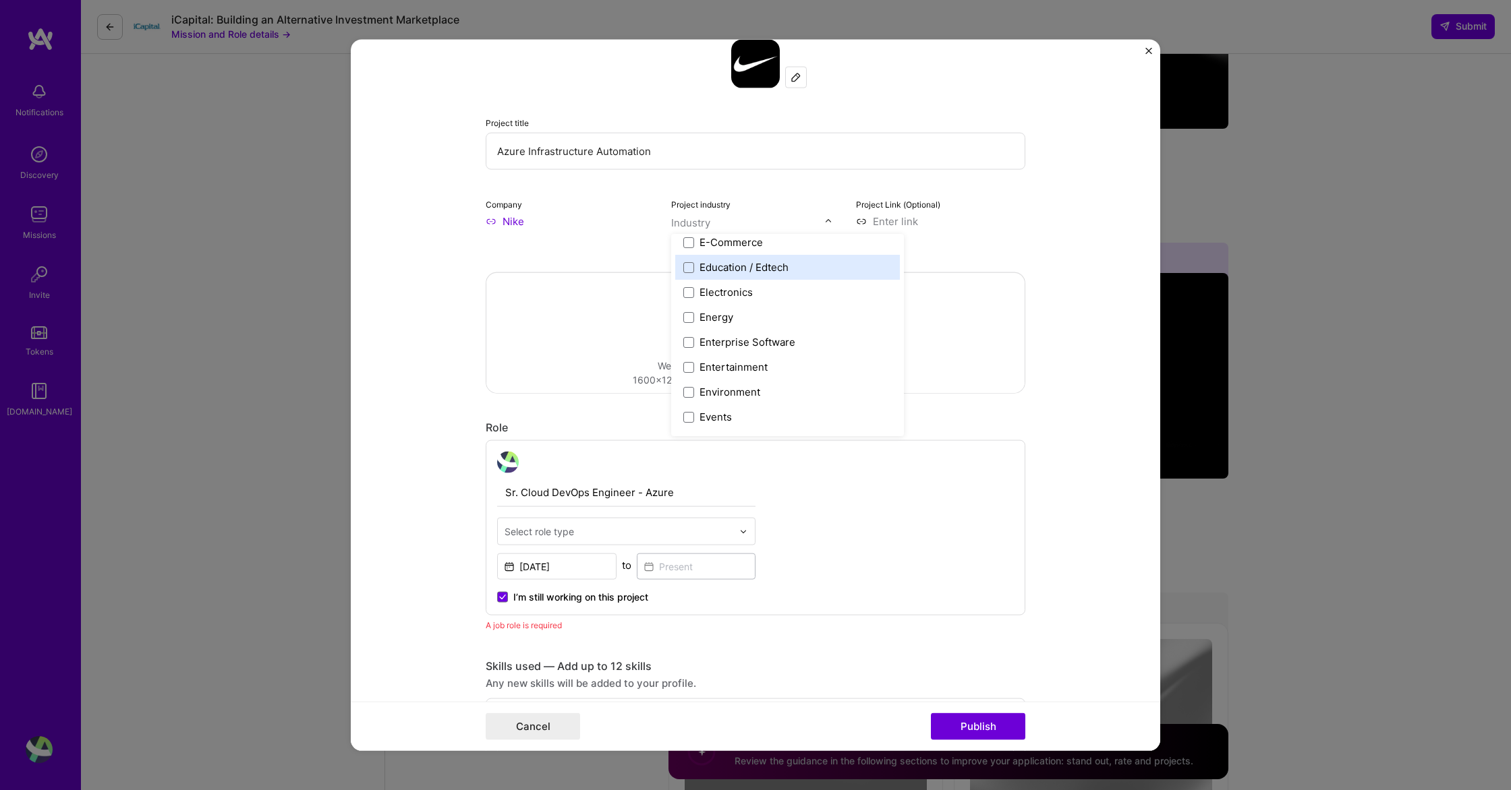
click at [1145, 59] on button "Close" at bounding box center [1148, 55] width 7 height 14
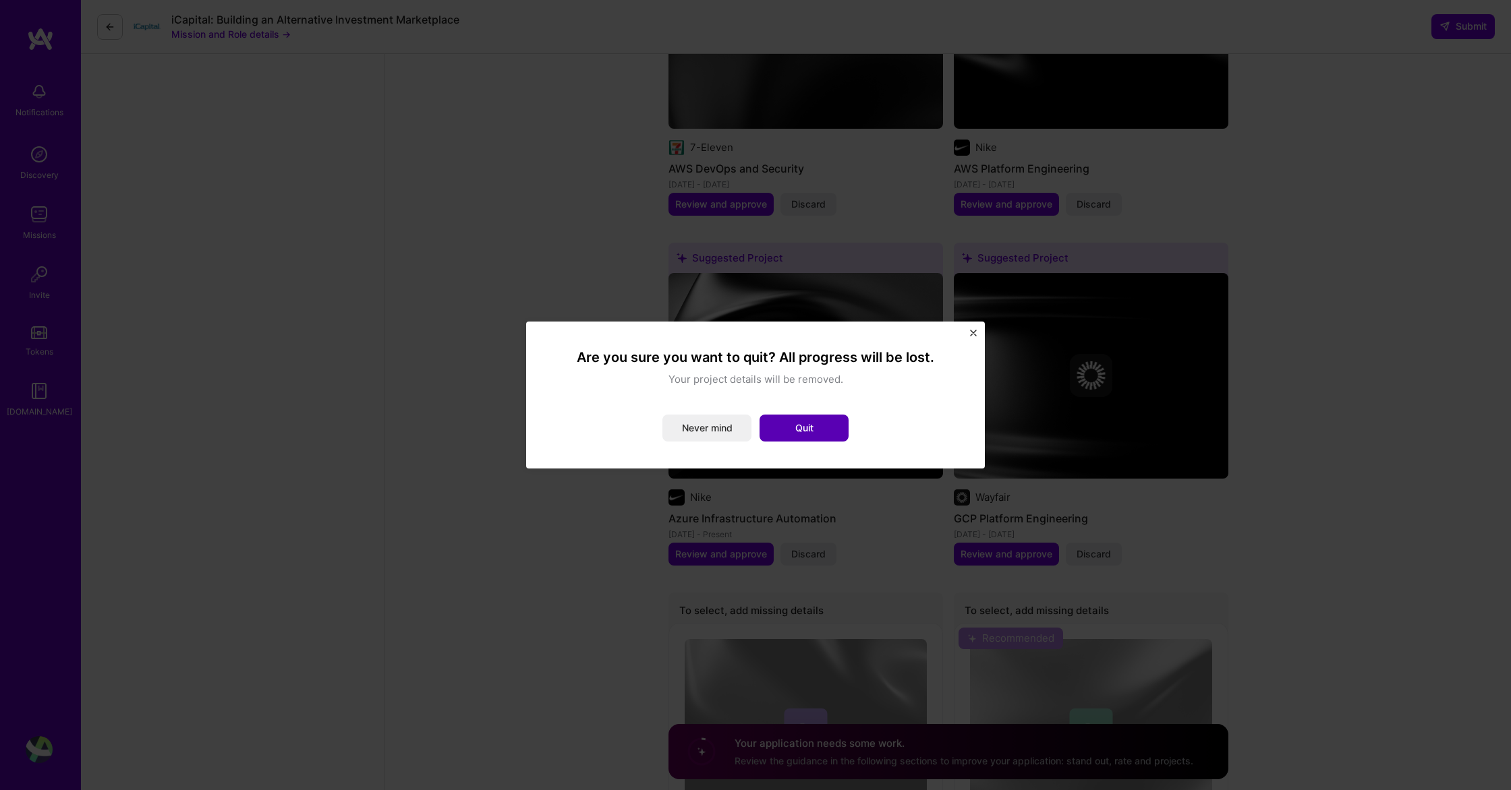
click at [796, 427] on button "Quit" at bounding box center [803, 428] width 89 height 27
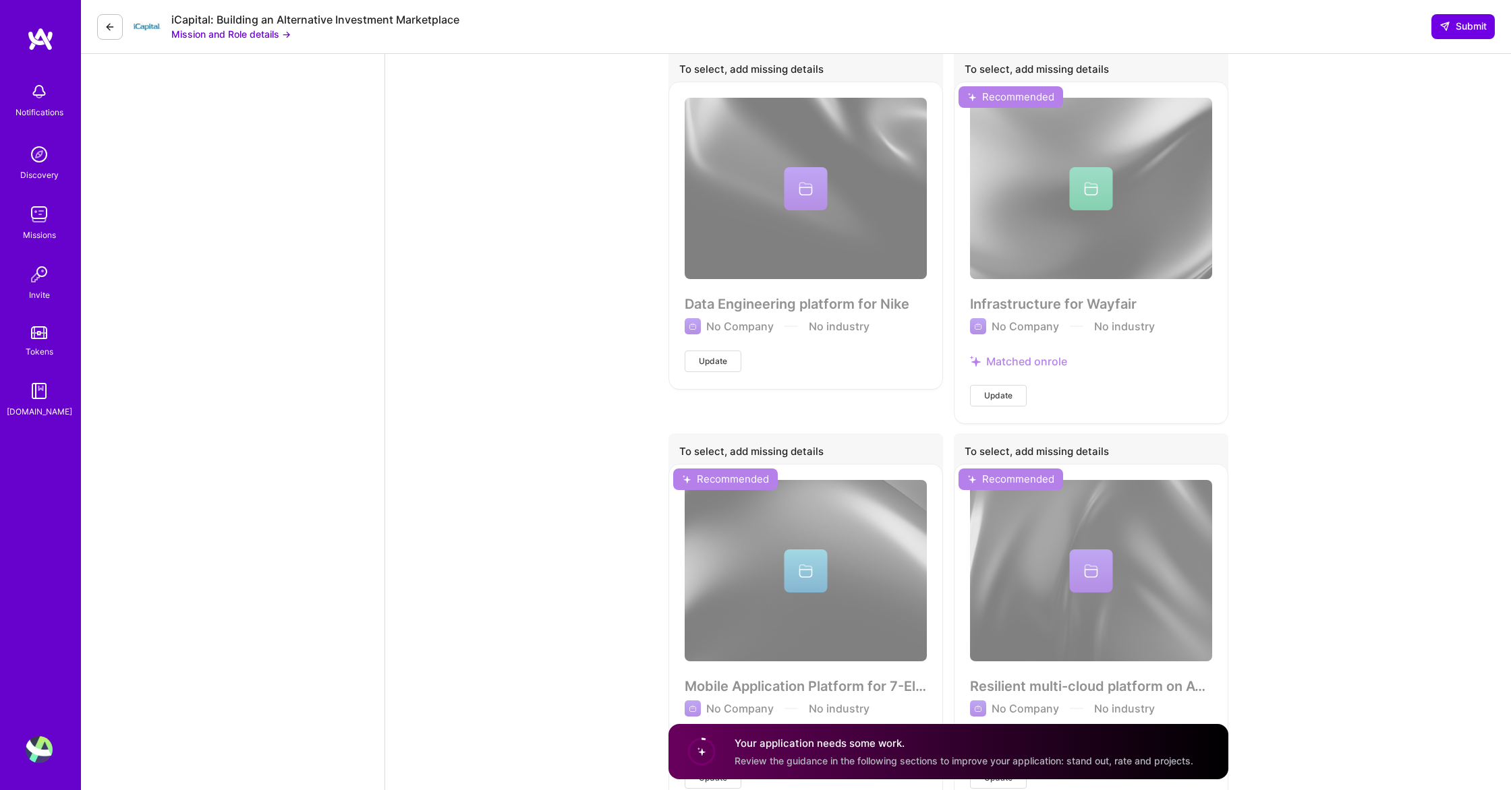
scroll to position [2537, 0]
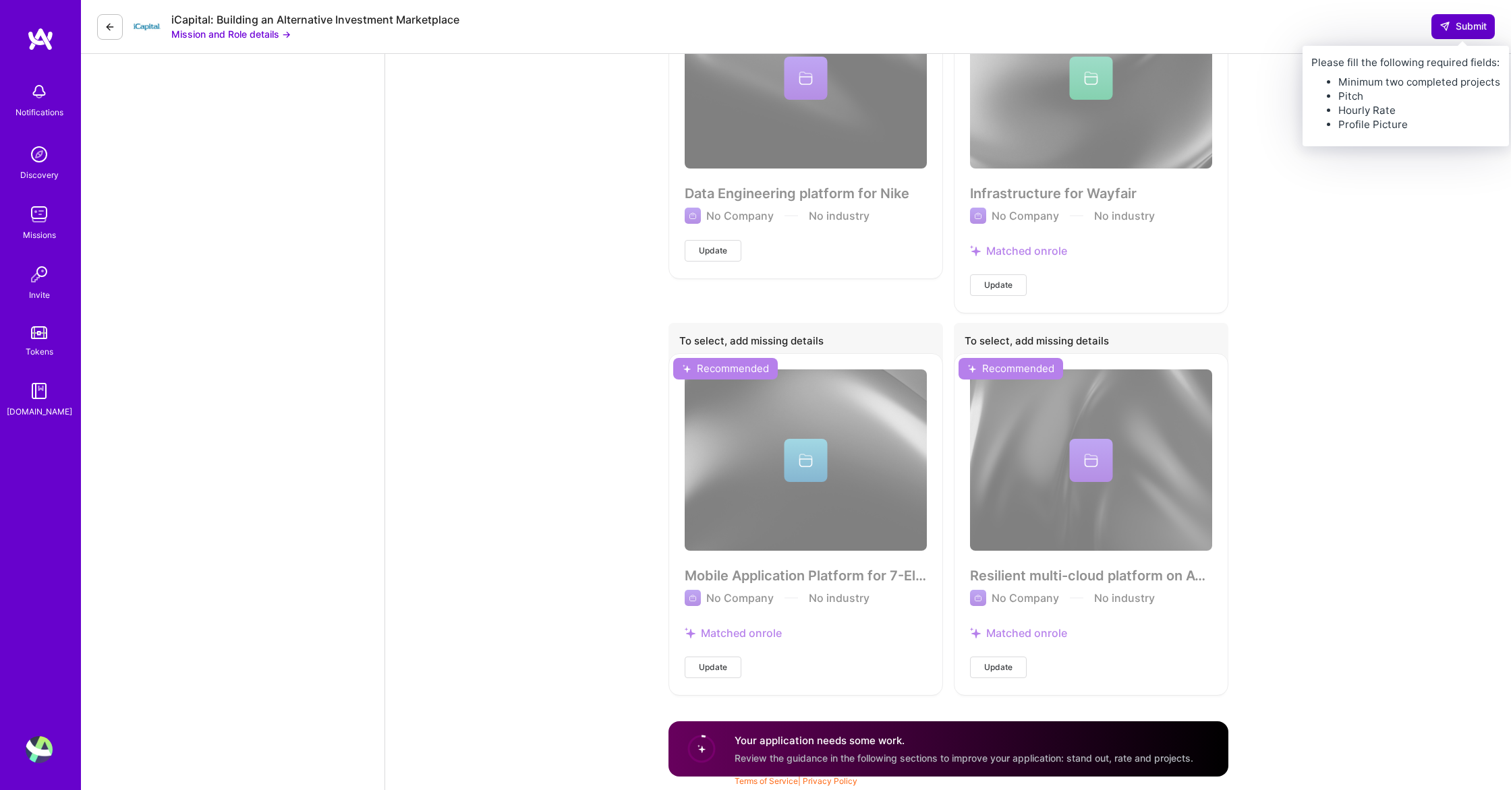
click at [1448, 32] on icon at bounding box center [1444, 26] width 11 height 11
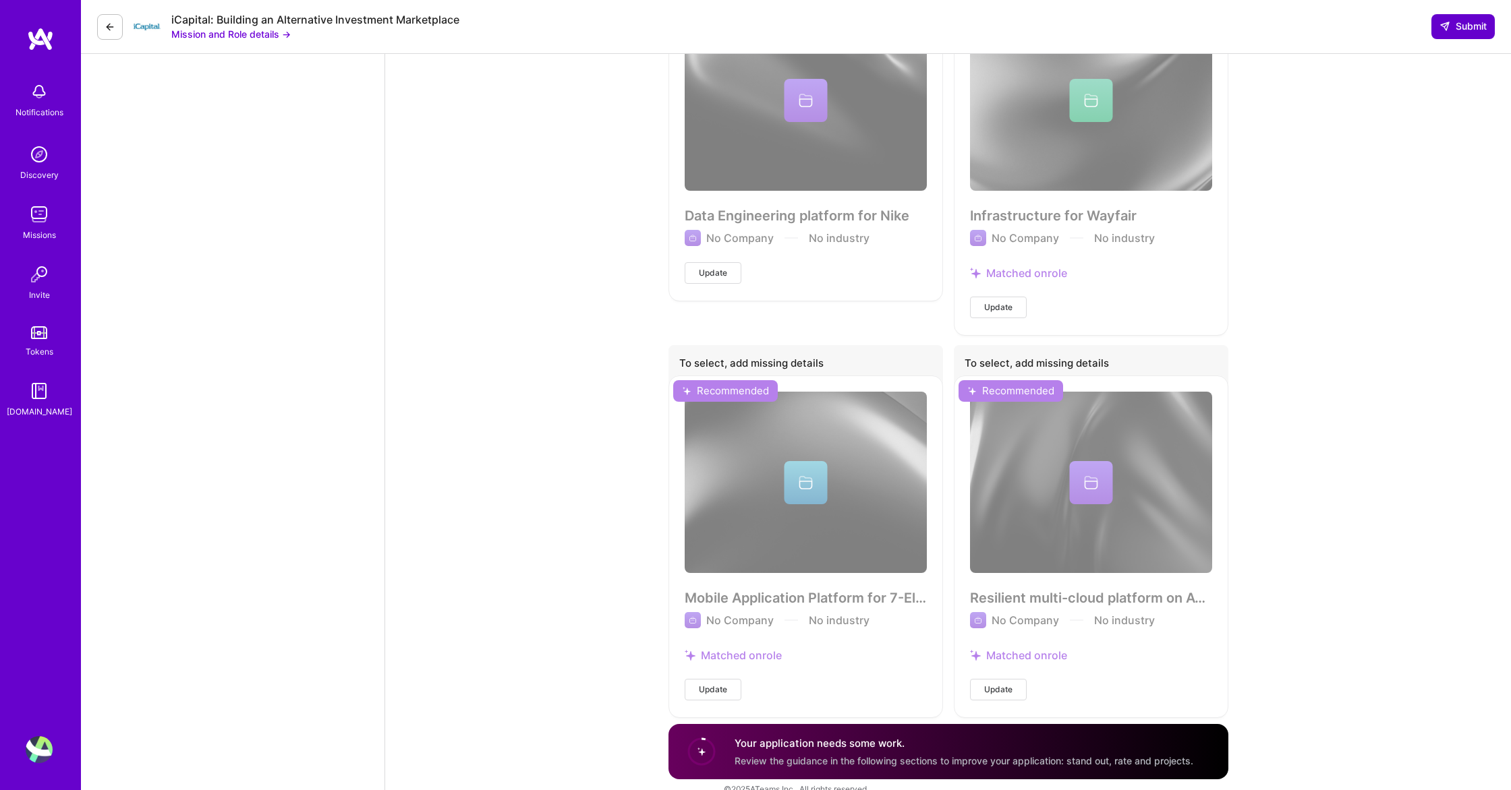
click at [1456, 30] on span "Submit" at bounding box center [1462, 26] width 47 height 13
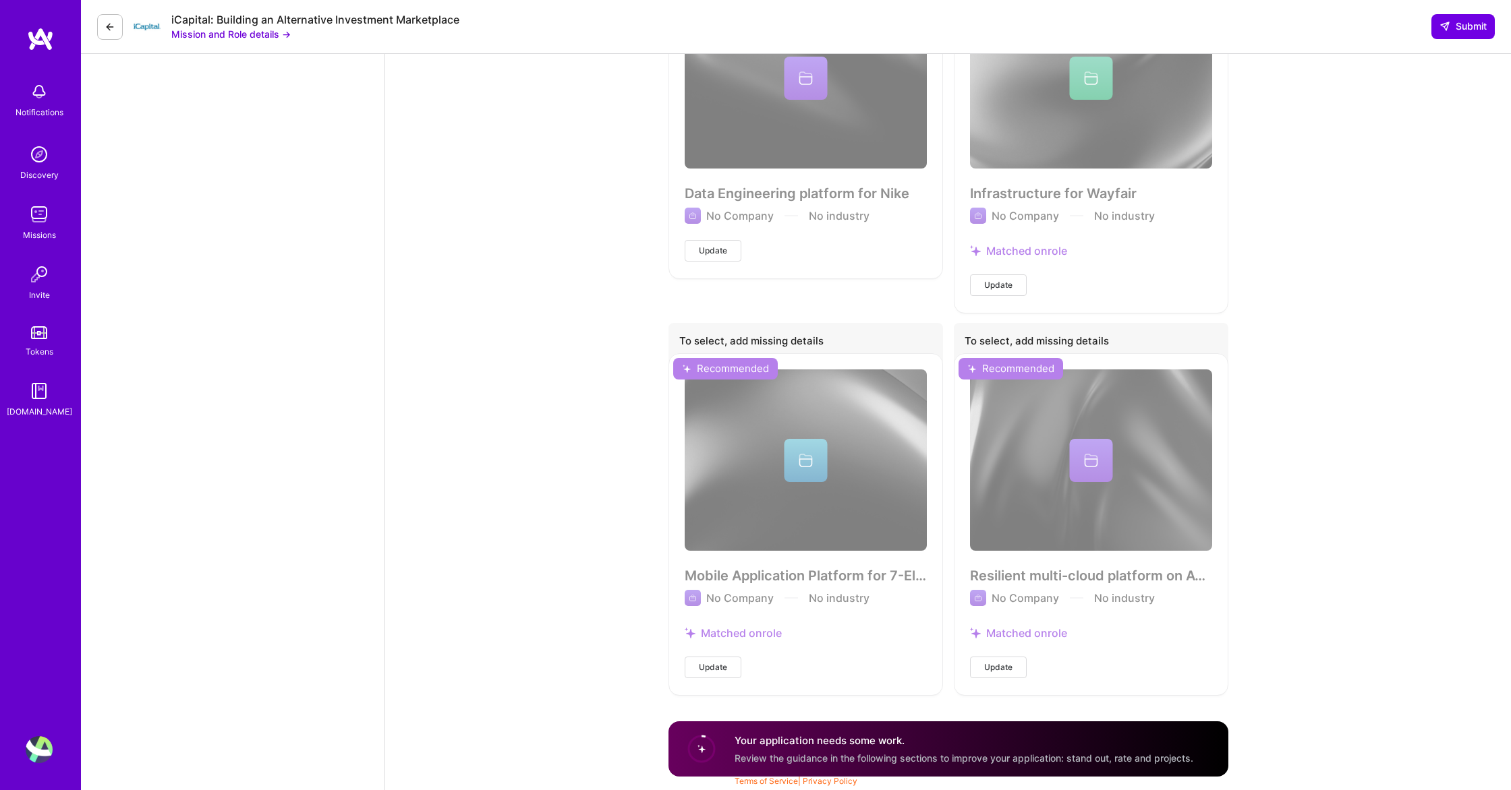
click at [782, 753] on span "Review the guidance in the following sections to improve your application: stan…" at bounding box center [963, 758] width 459 height 11
click at [699, 755] on circle at bounding box center [702, 749] width 26 height 26
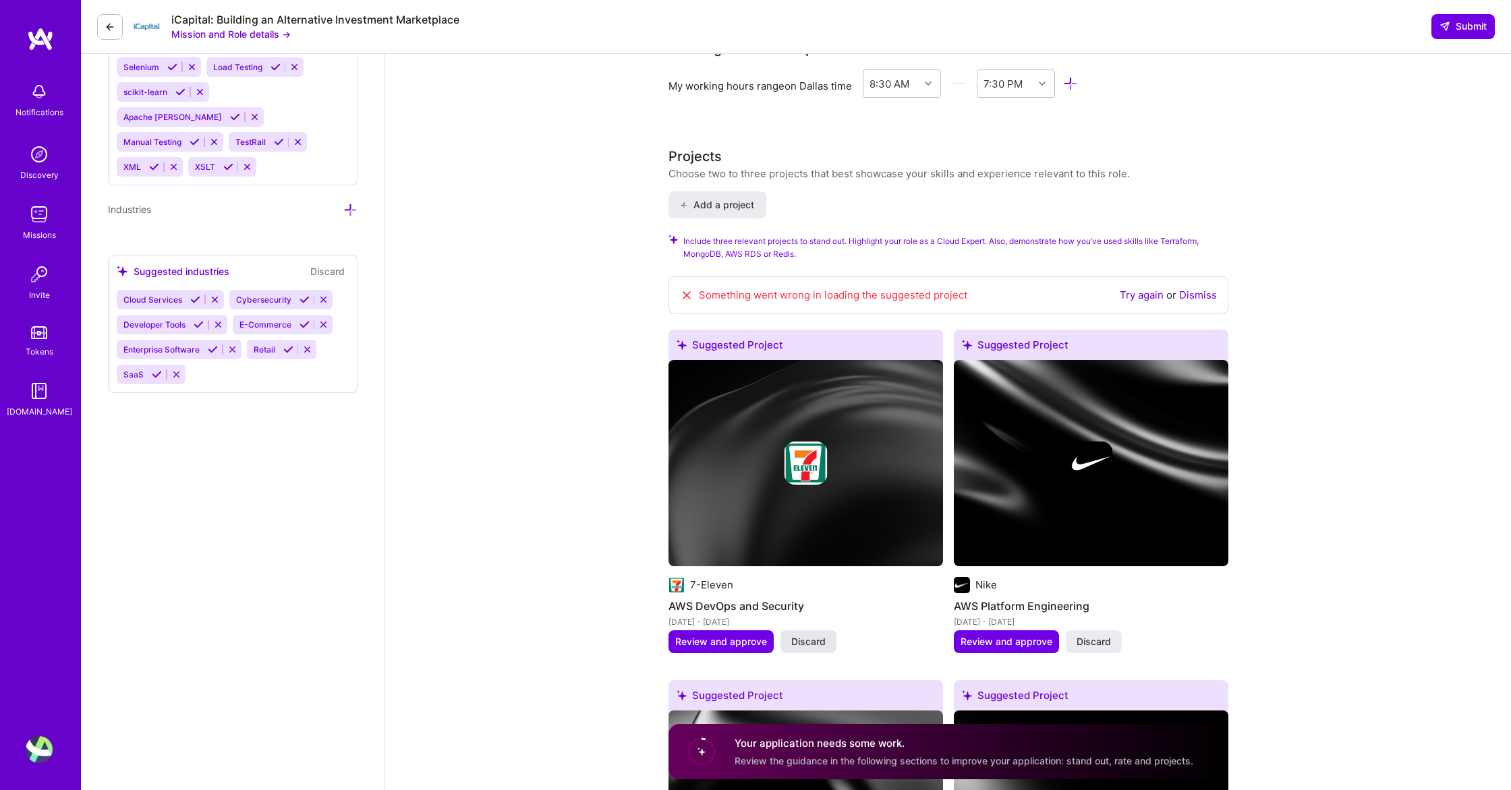
scroll to position [1471, 0]
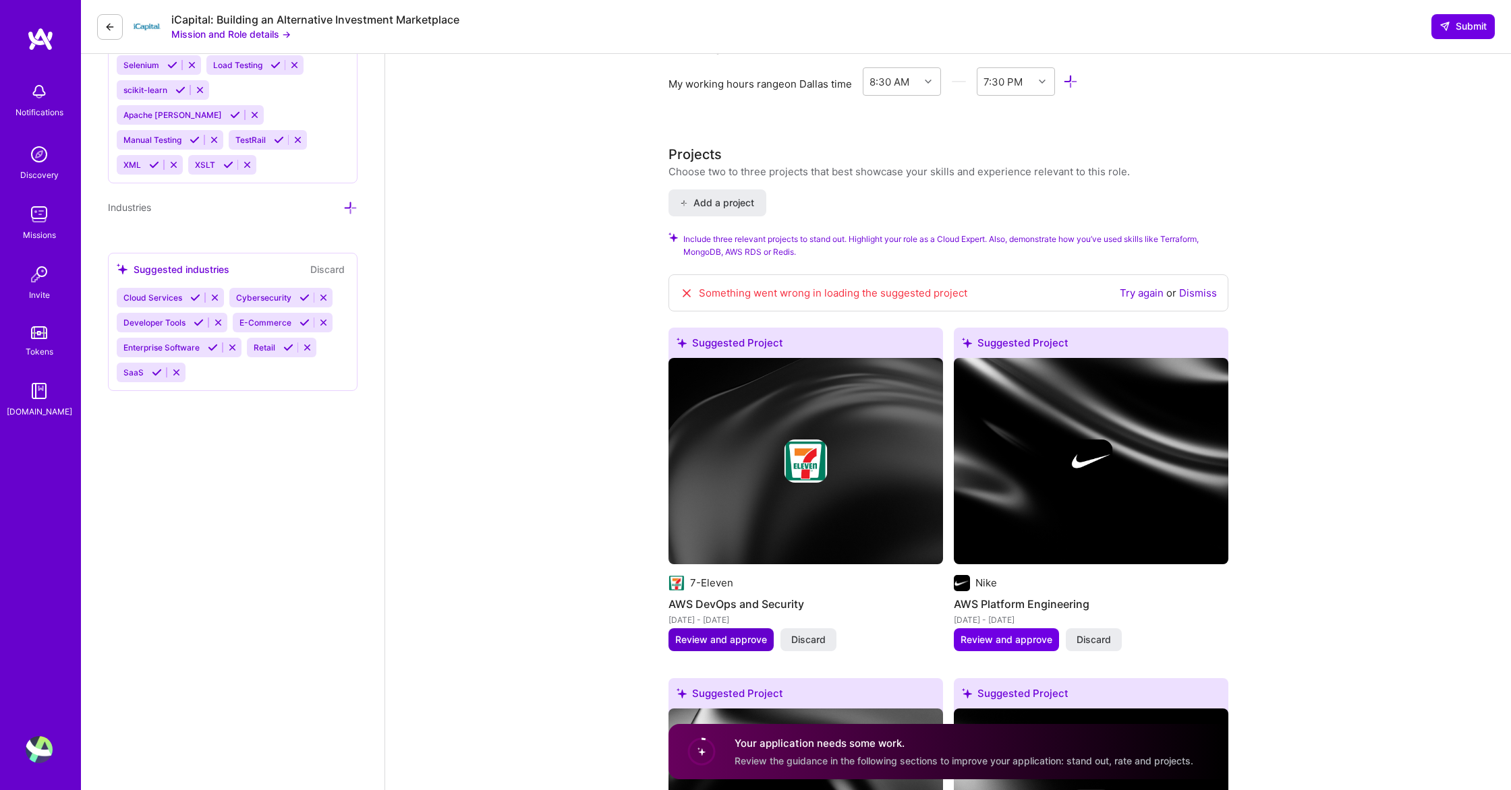
click at [706, 647] on button "Review and approve" at bounding box center [720, 640] width 105 height 23
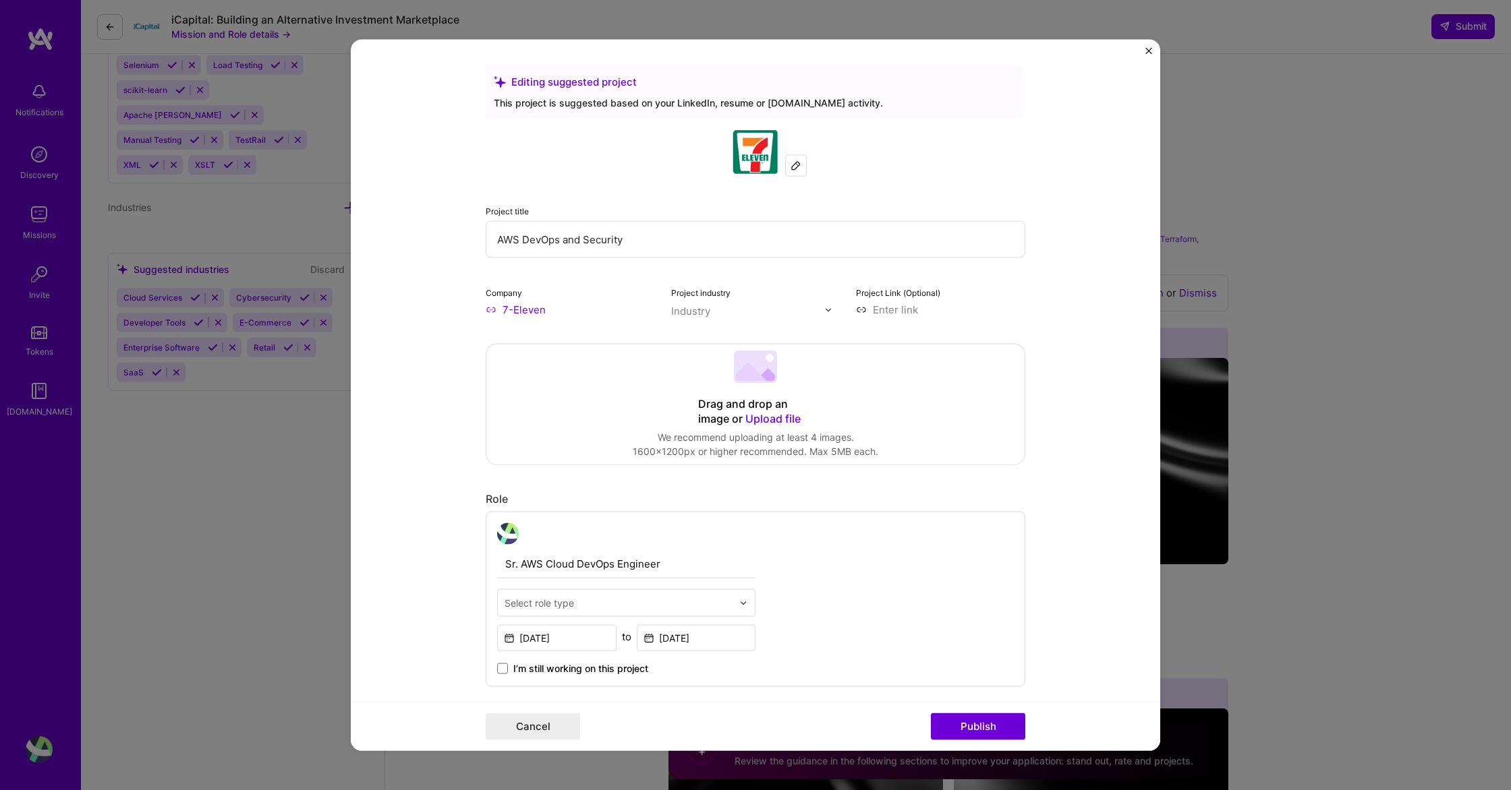
click at [792, 308] on input "text" at bounding box center [748, 311] width 154 height 14
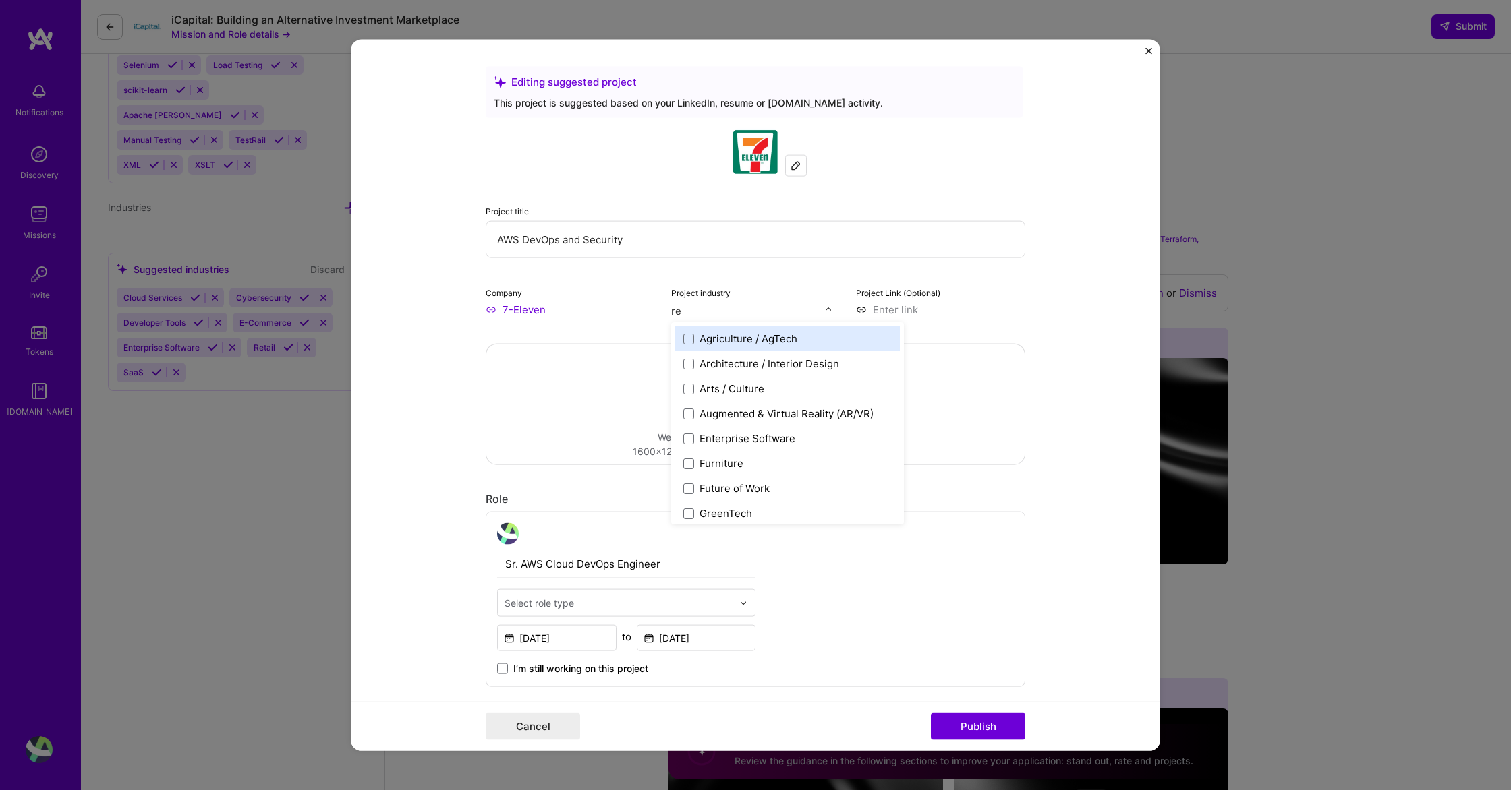
type input "ret"
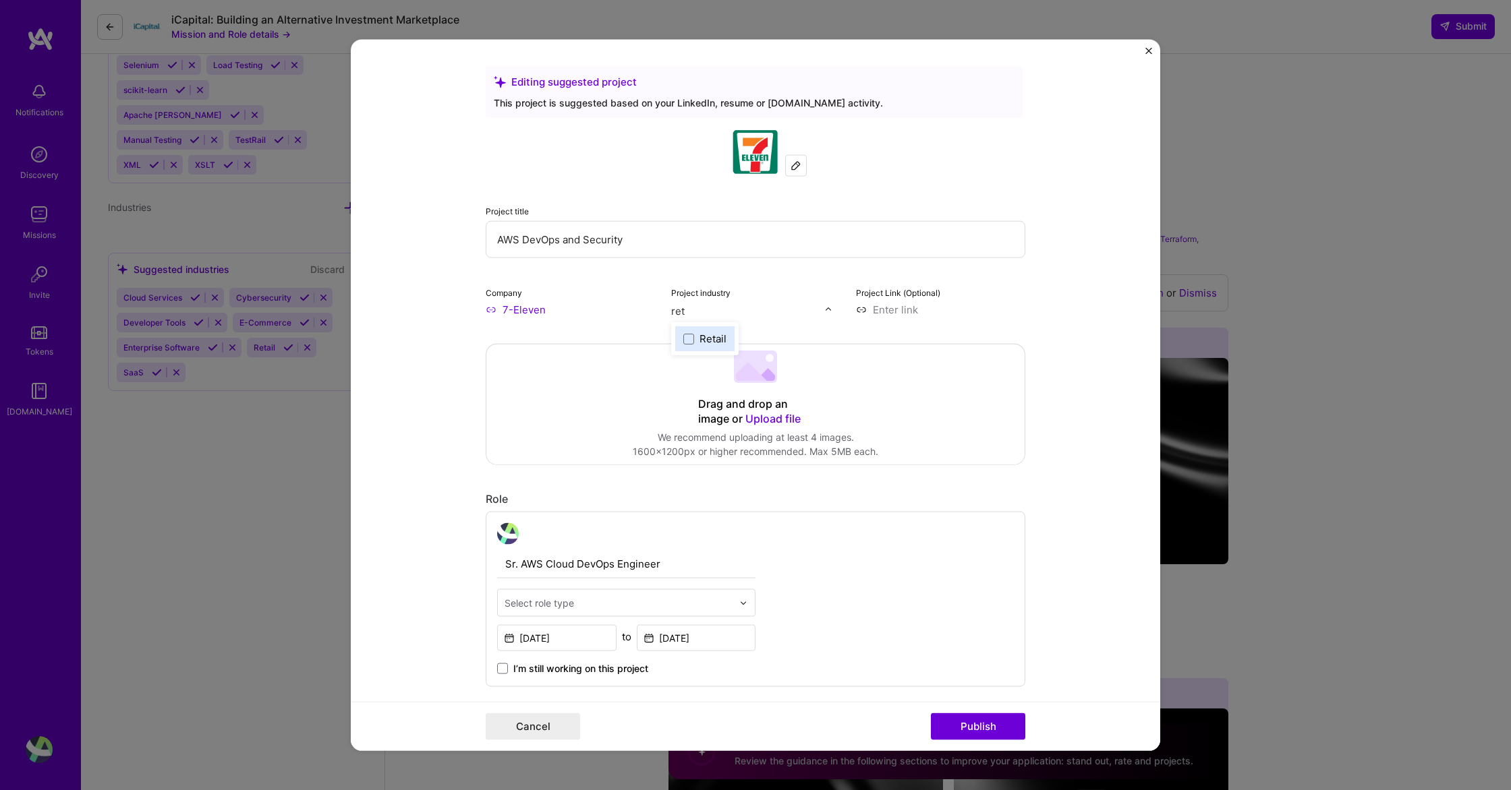
click at [712, 338] on div "Retail" at bounding box center [712, 339] width 27 height 14
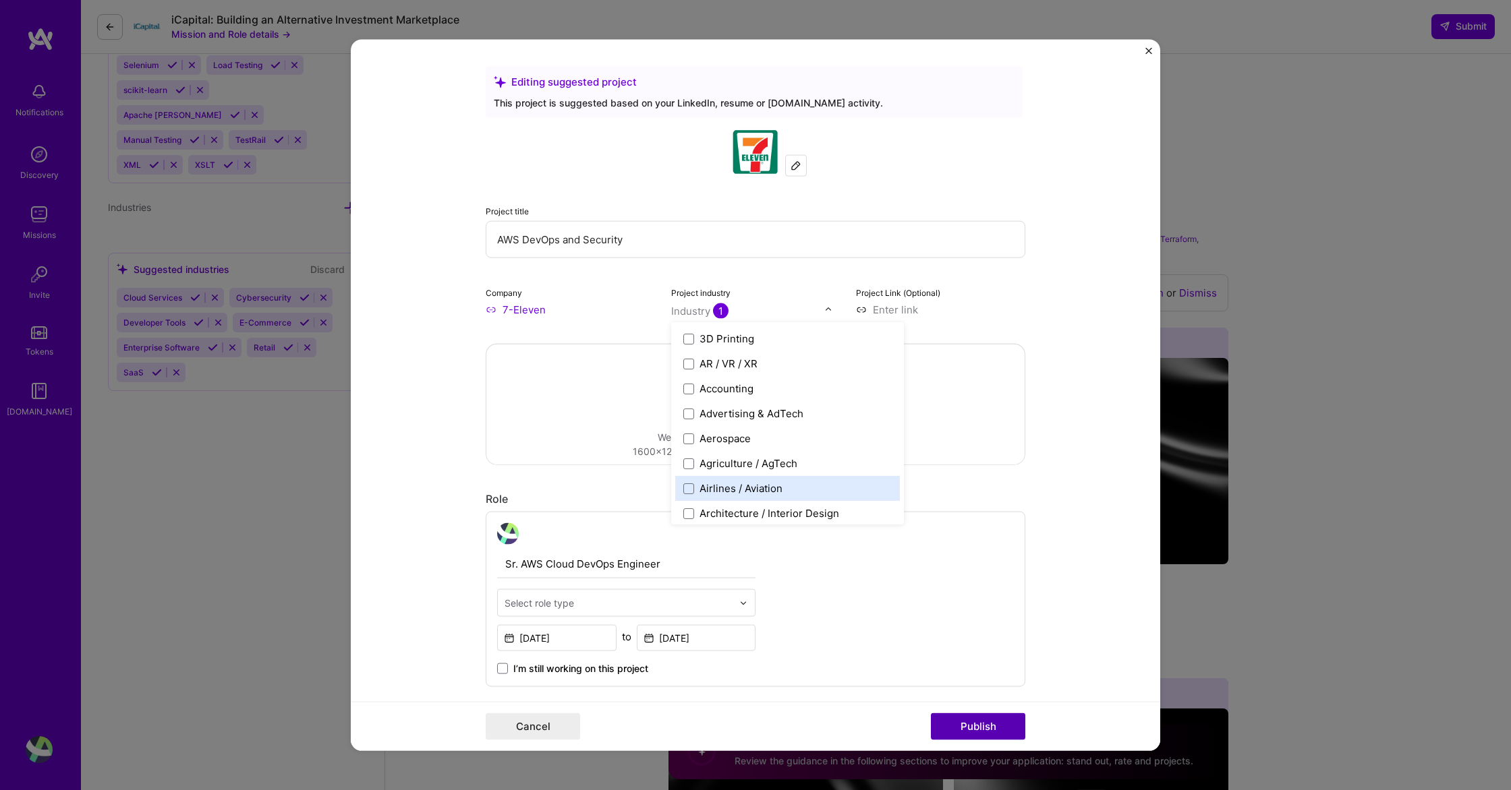
click at [964, 725] on button "Publish" at bounding box center [978, 726] width 94 height 27
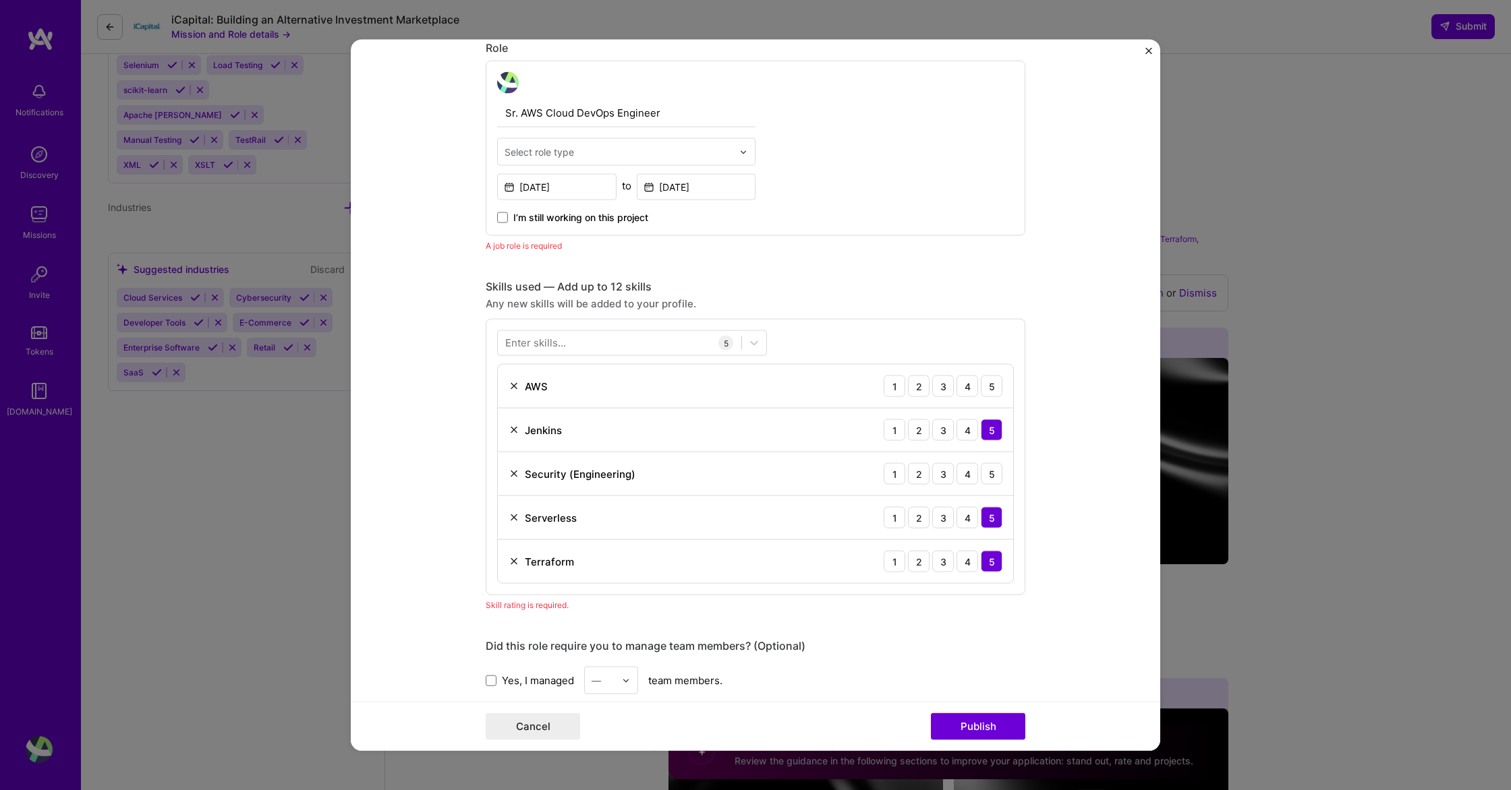
scroll to position [453, 0]
click at [616, 143] on input "text" at bounding box center [618, 150] width 228 height 14
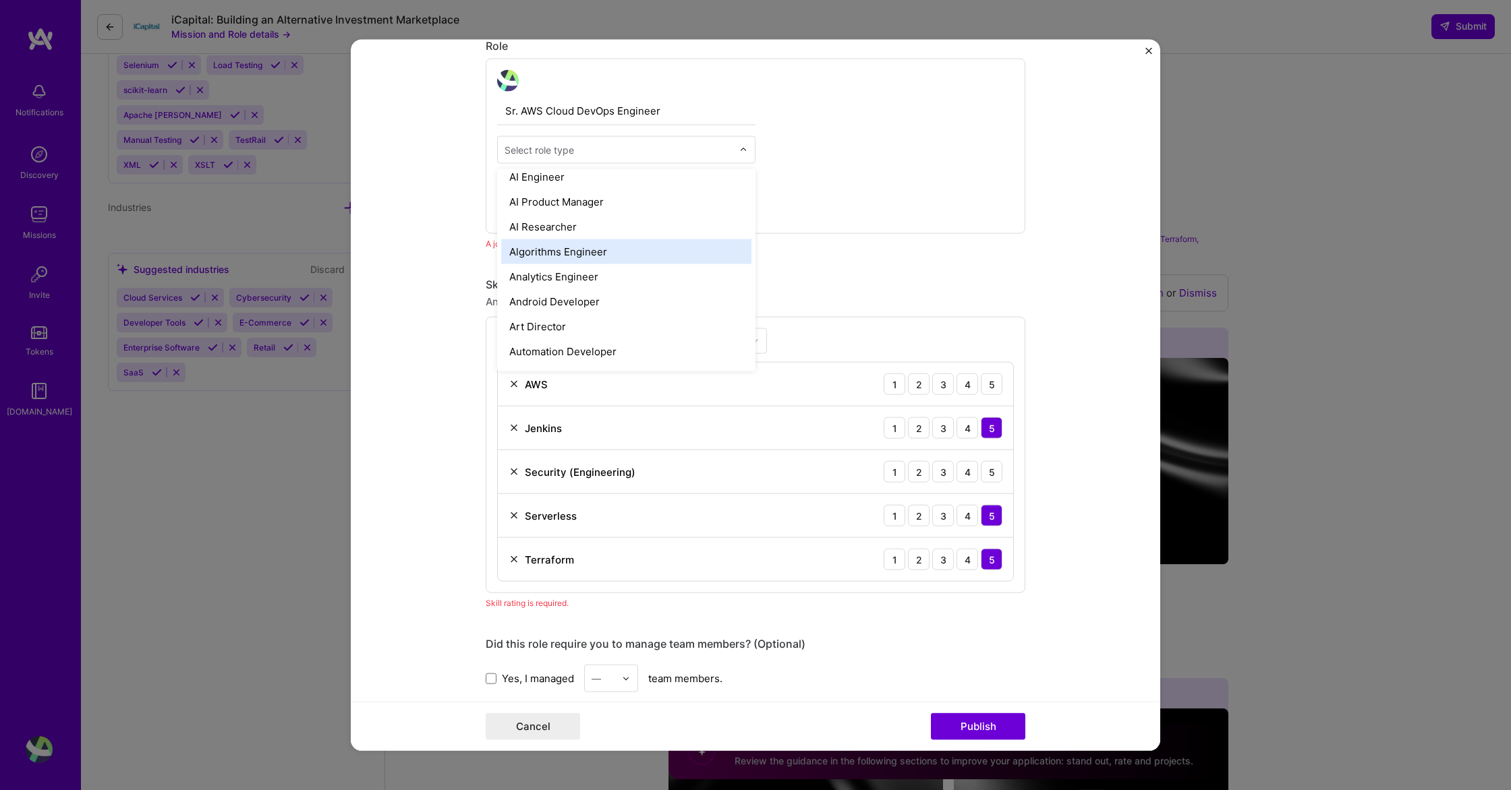
scroll to position [0, 0]
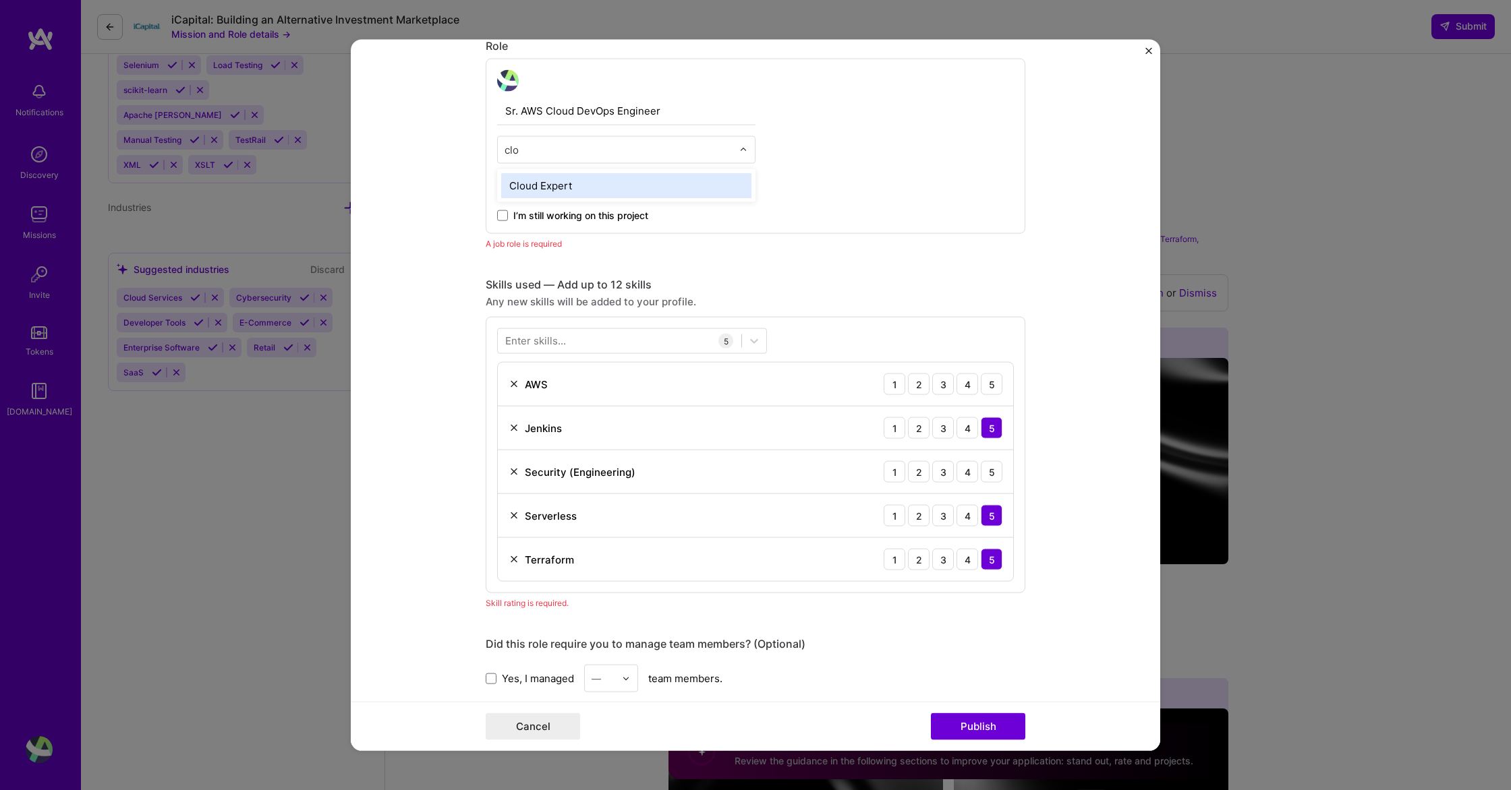
type input "clou"
click at [549, 191] on div "Cloud Expert" at bounding box center [626, 185] width 250 height 25
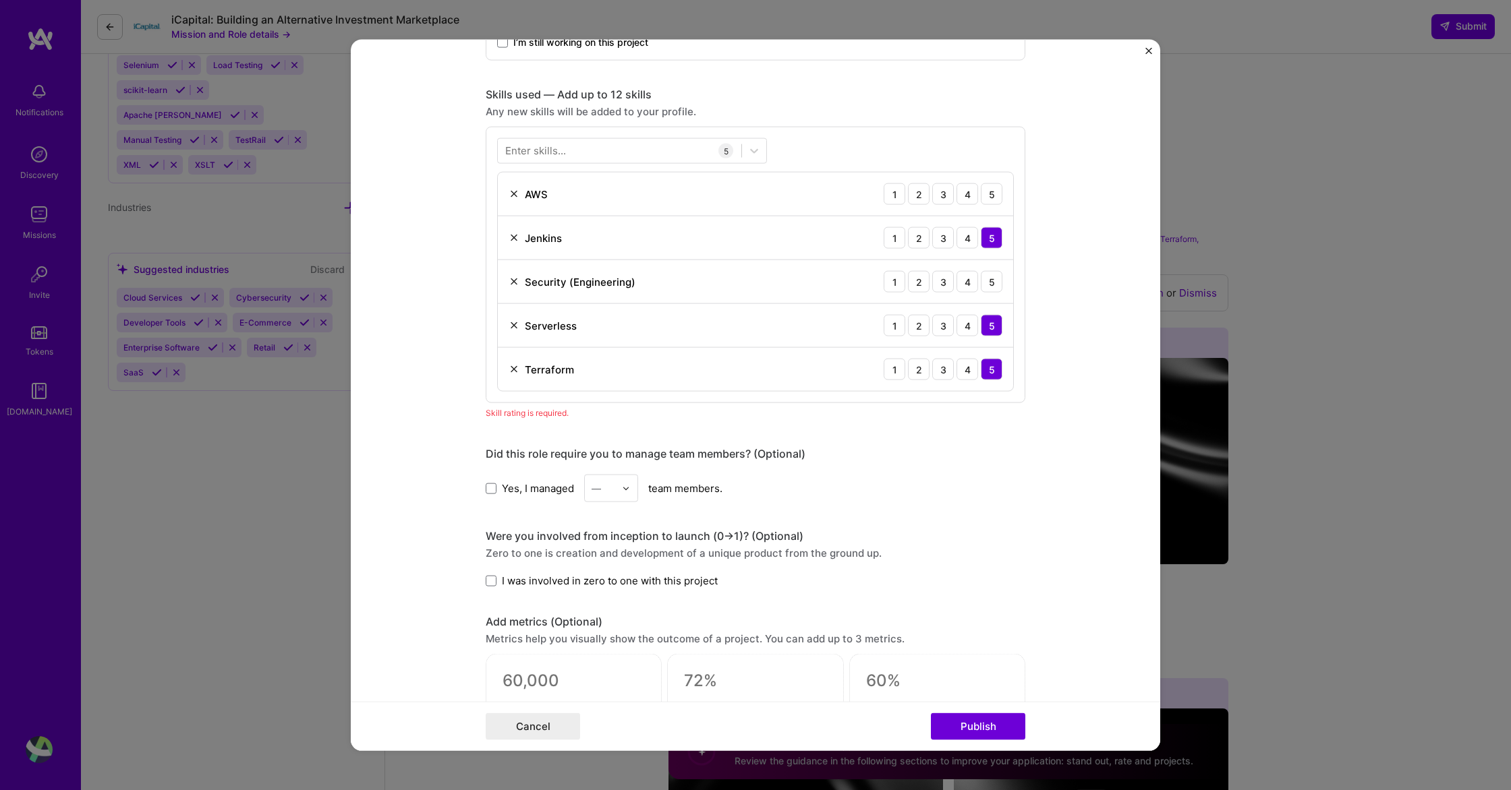
scroll to position [628, 0]
click at [618, 486] on div "—" at bounding box center [603, 487] width 37 height 26
click at [473, 521] on form "Editing suggested project This project is suggested based on your LinkedIn, res…" at bounding box center [755, 395] width 809 height 711
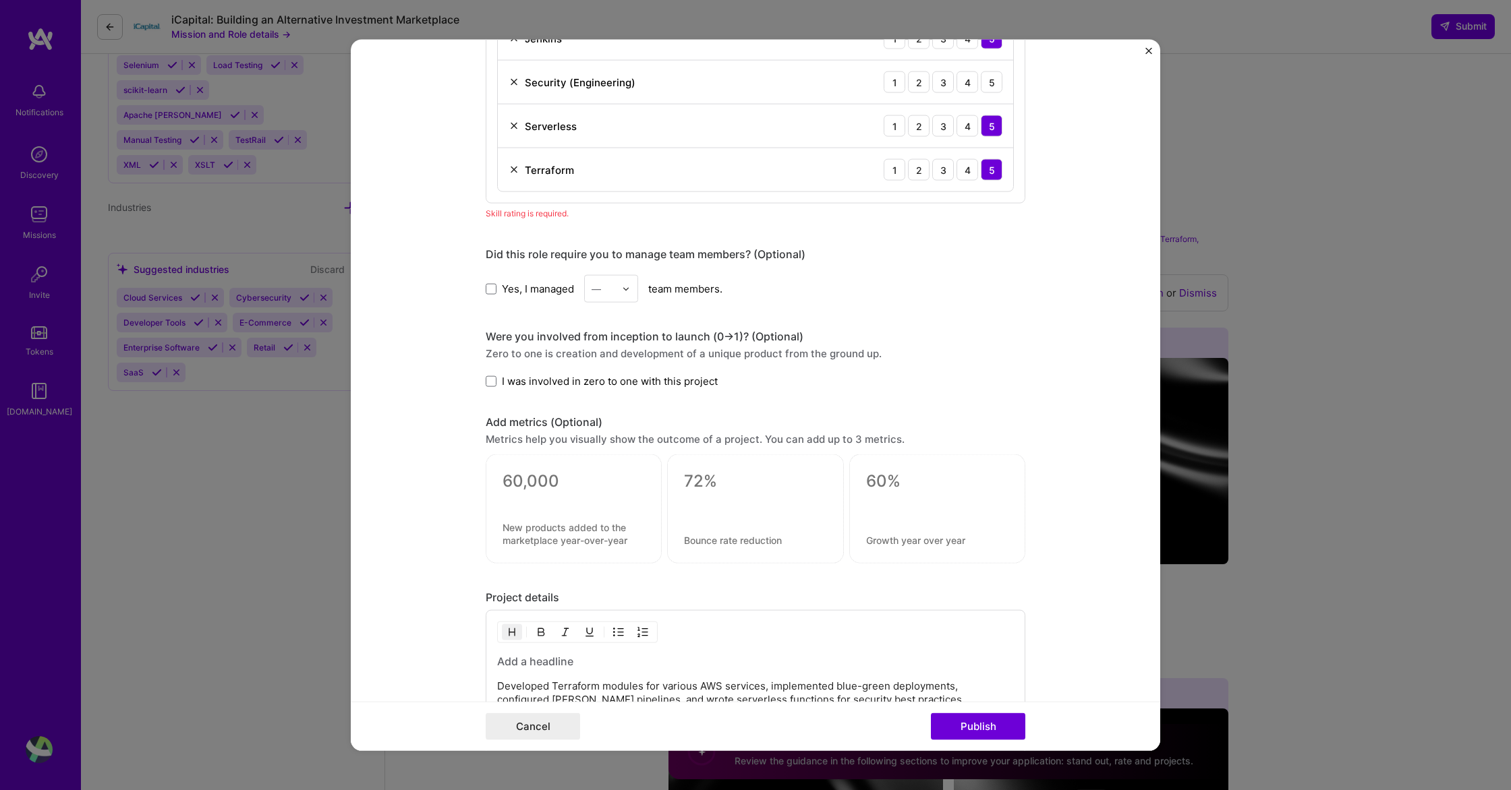
scroll to position [1195, 0]
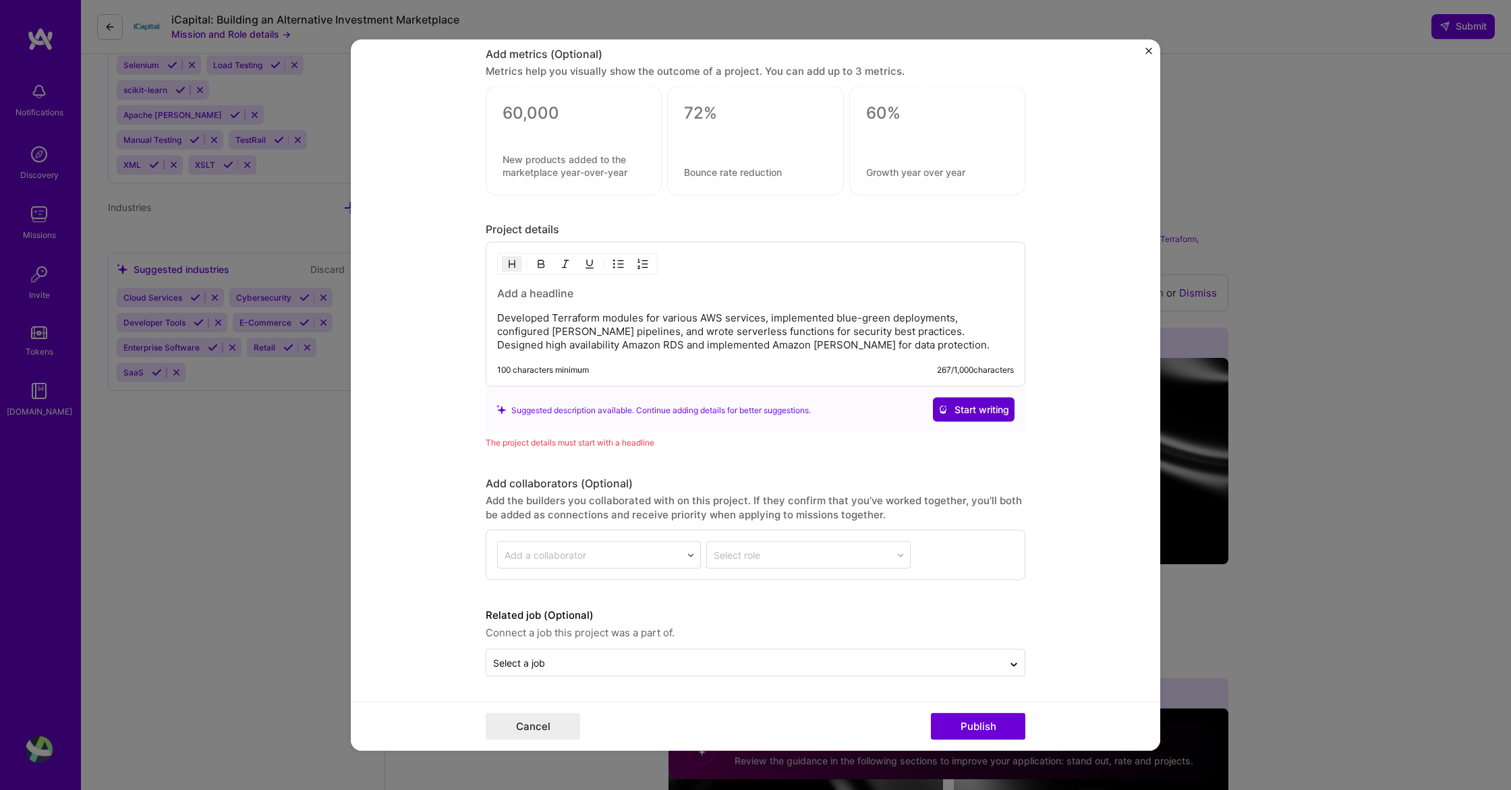
click at [993, 410] on span "Start writing" at bounding box center [973, 409] width 71 height 13
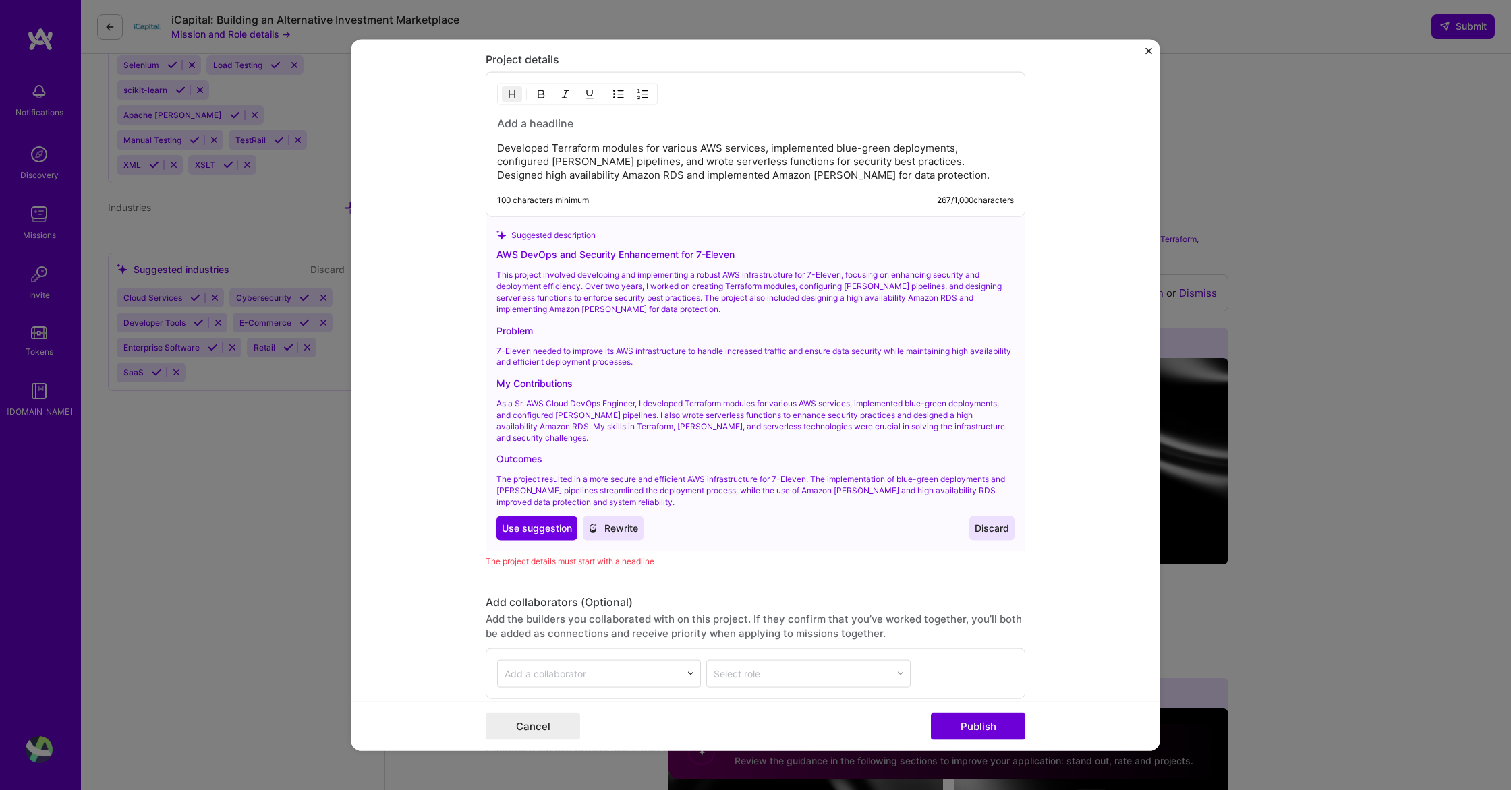
scroll to position [1375, 0]
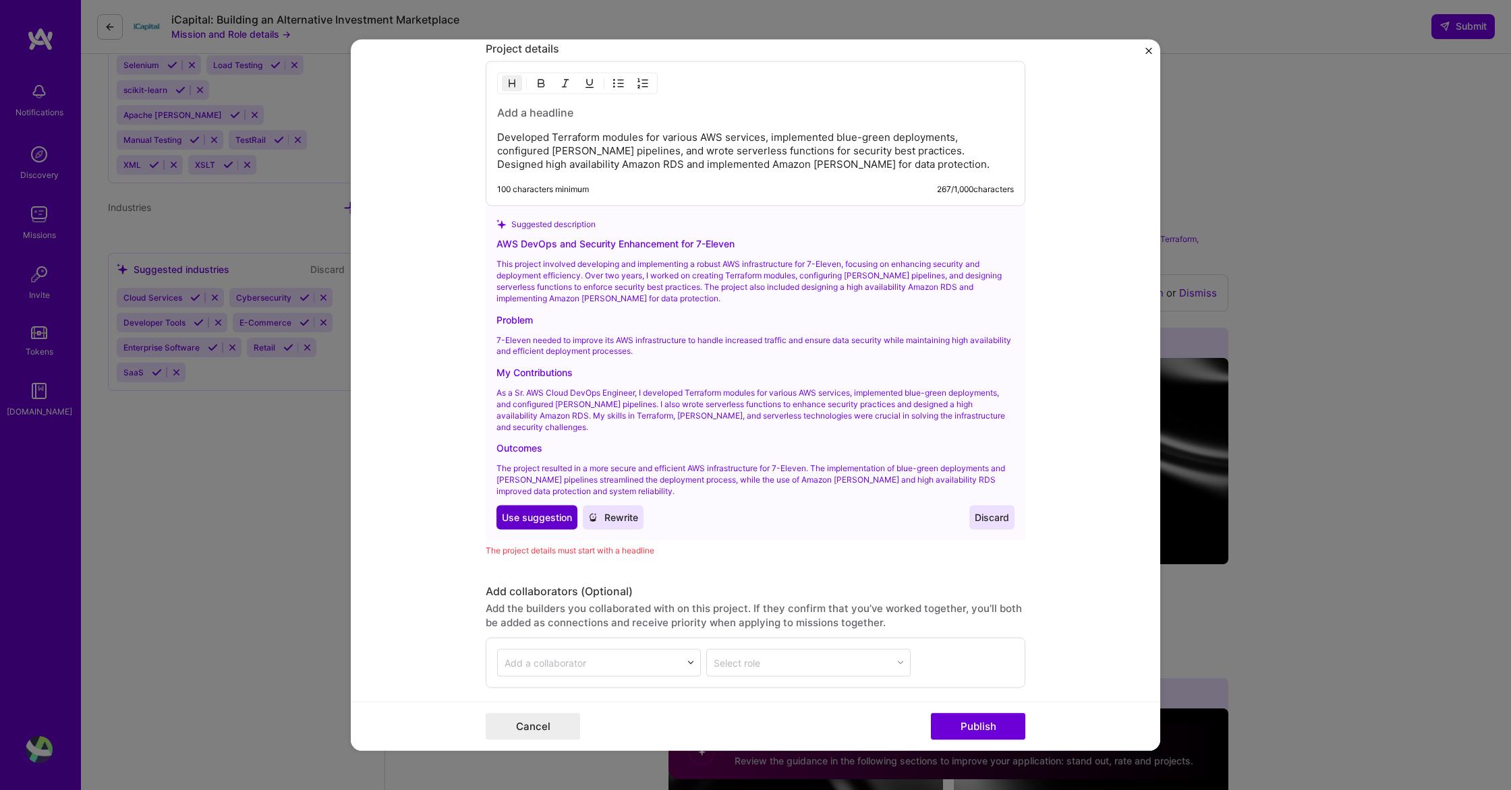
click at [527, 519] on span "Use suggestion" at bounding box center [537, 516] width 70 height 13
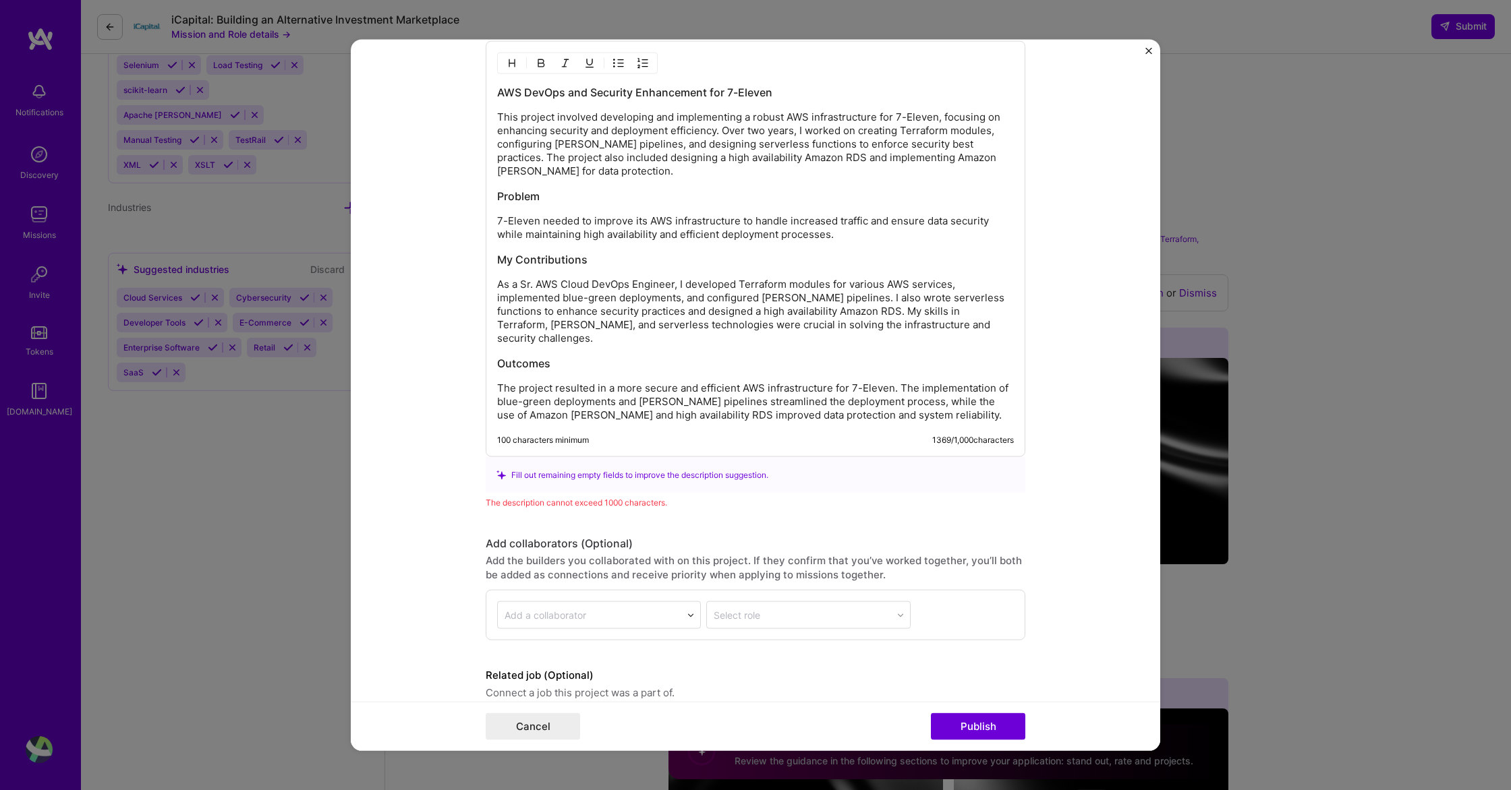
scroll to position [1392, 0]
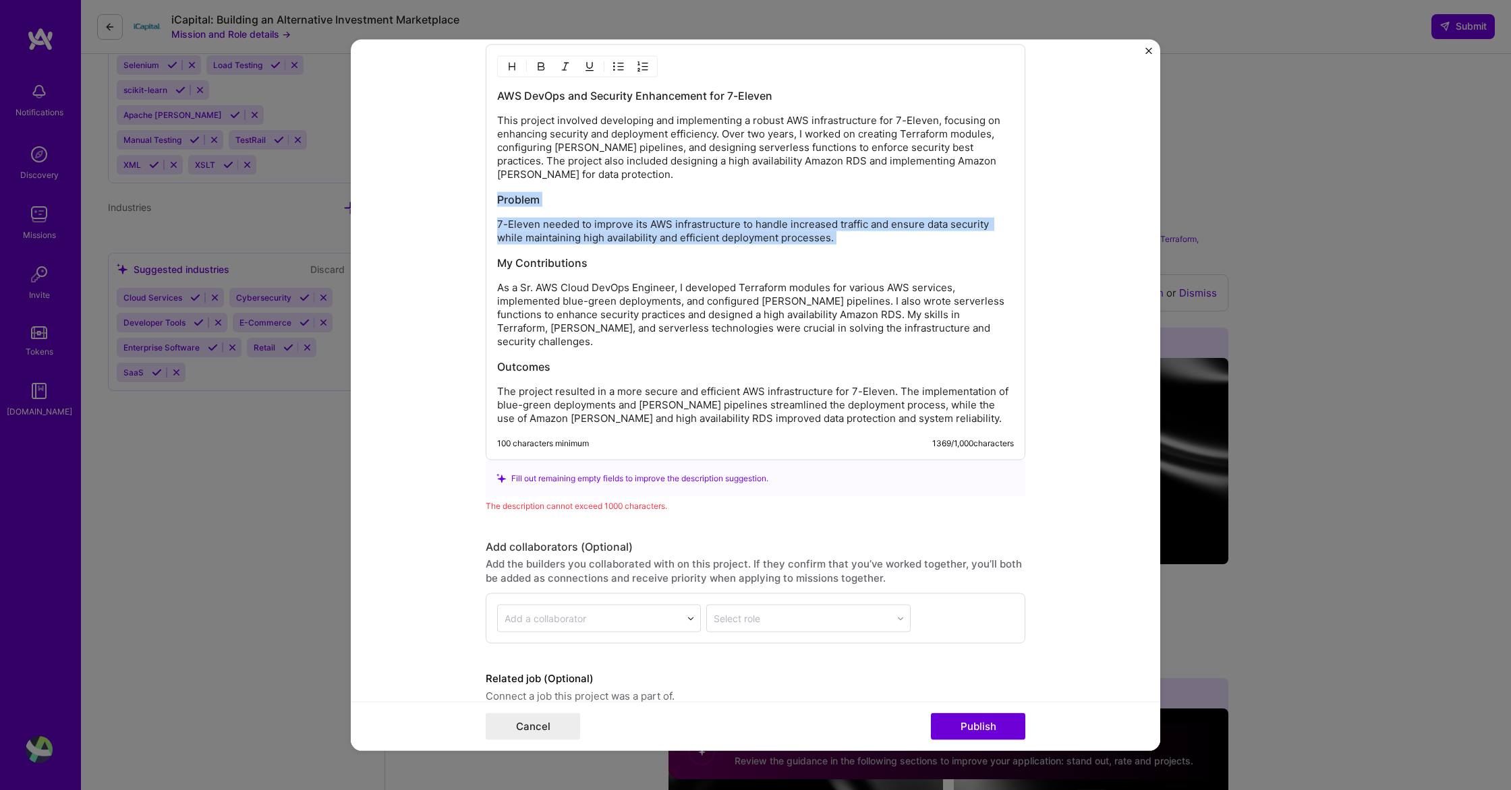
drag, startPoint x: 854, startPoint y: 247, endPoint x: 479, endPoint y: 194, distance: 378.7
click at [479, 194] on form "Editing suggested project This project is suggested based on your LinkedIn, res…" at bounding box center [755, 395] width 809 height 711
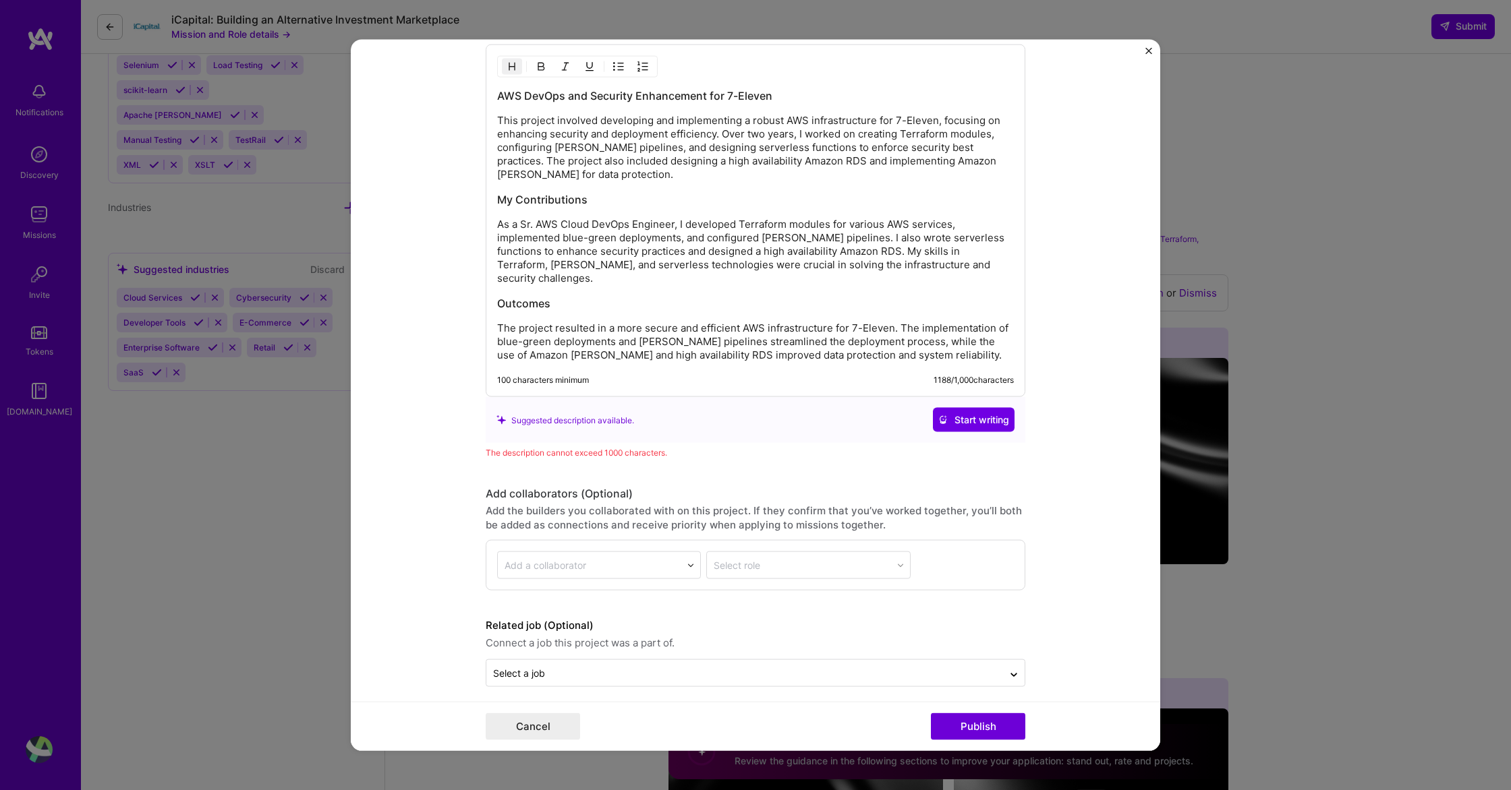
scroll to position [1389, 0]
click at [972, 416] on span "Start writing" at bounding box center [973, 422] width 71 height 13
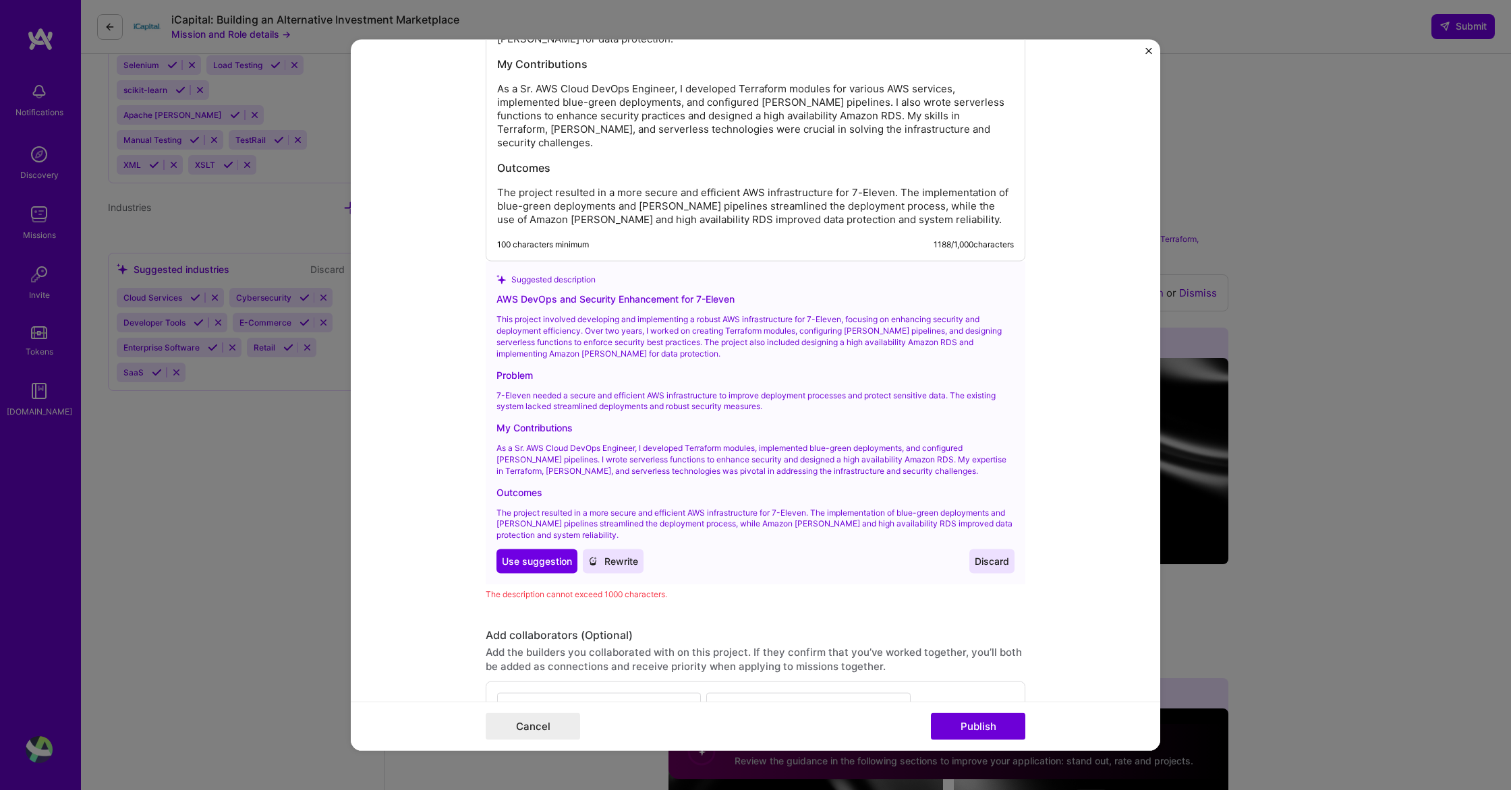
scroll to position [1565, 0]
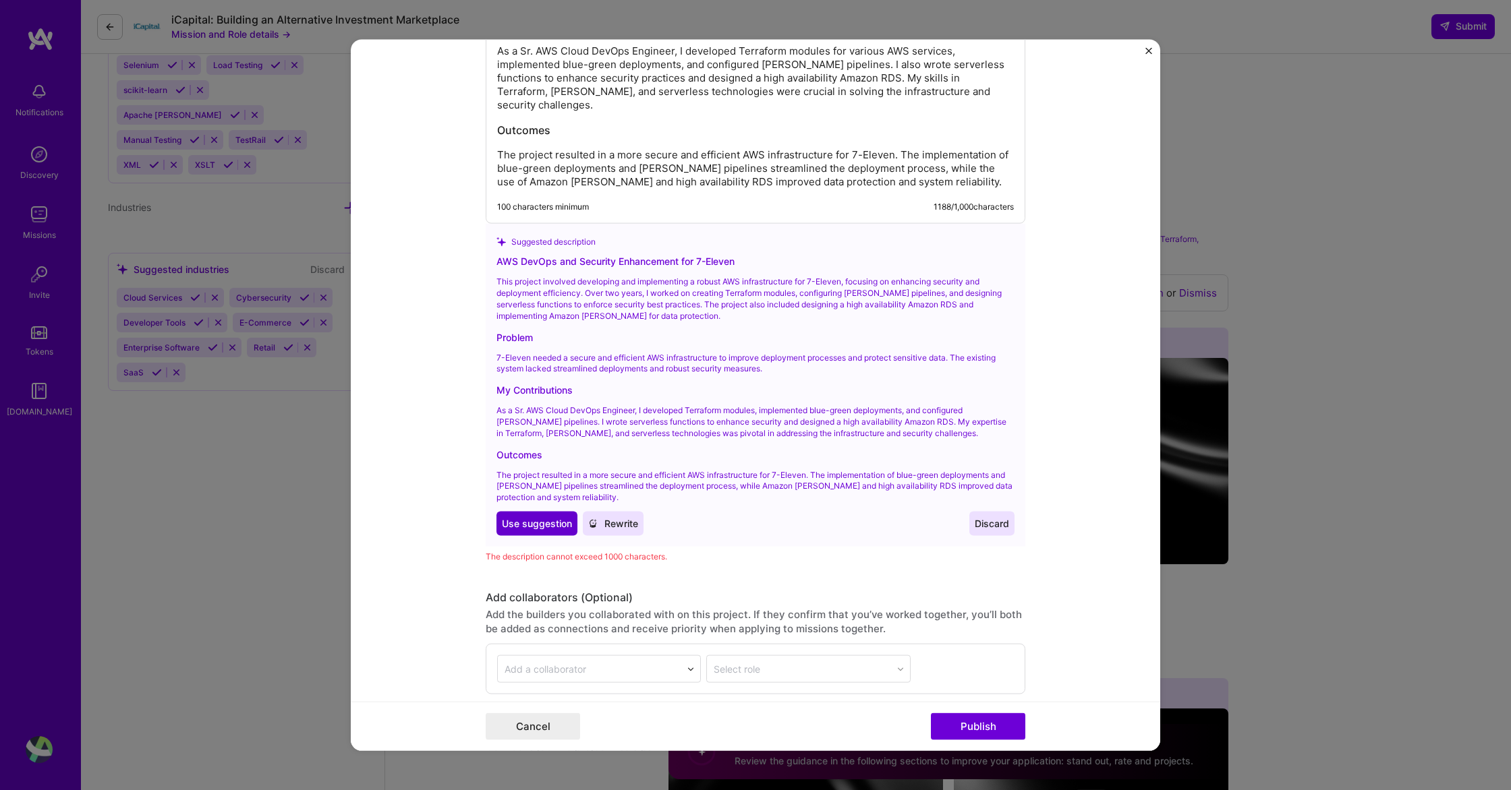
click at [534, 517] on span "Use suggestion" at bounding box center [537, 523] width 70 height 13
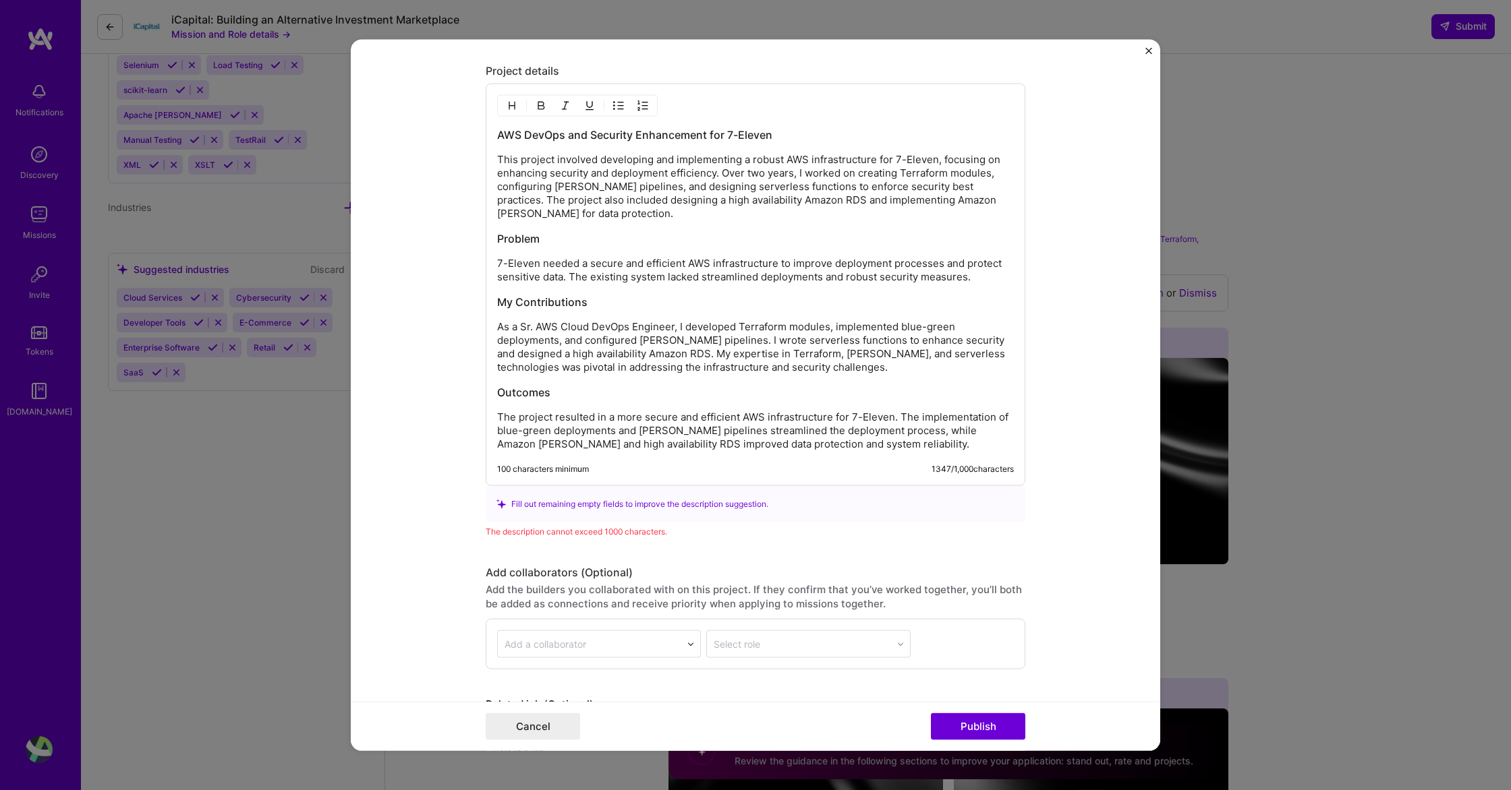
scroll to position [1346, 0]
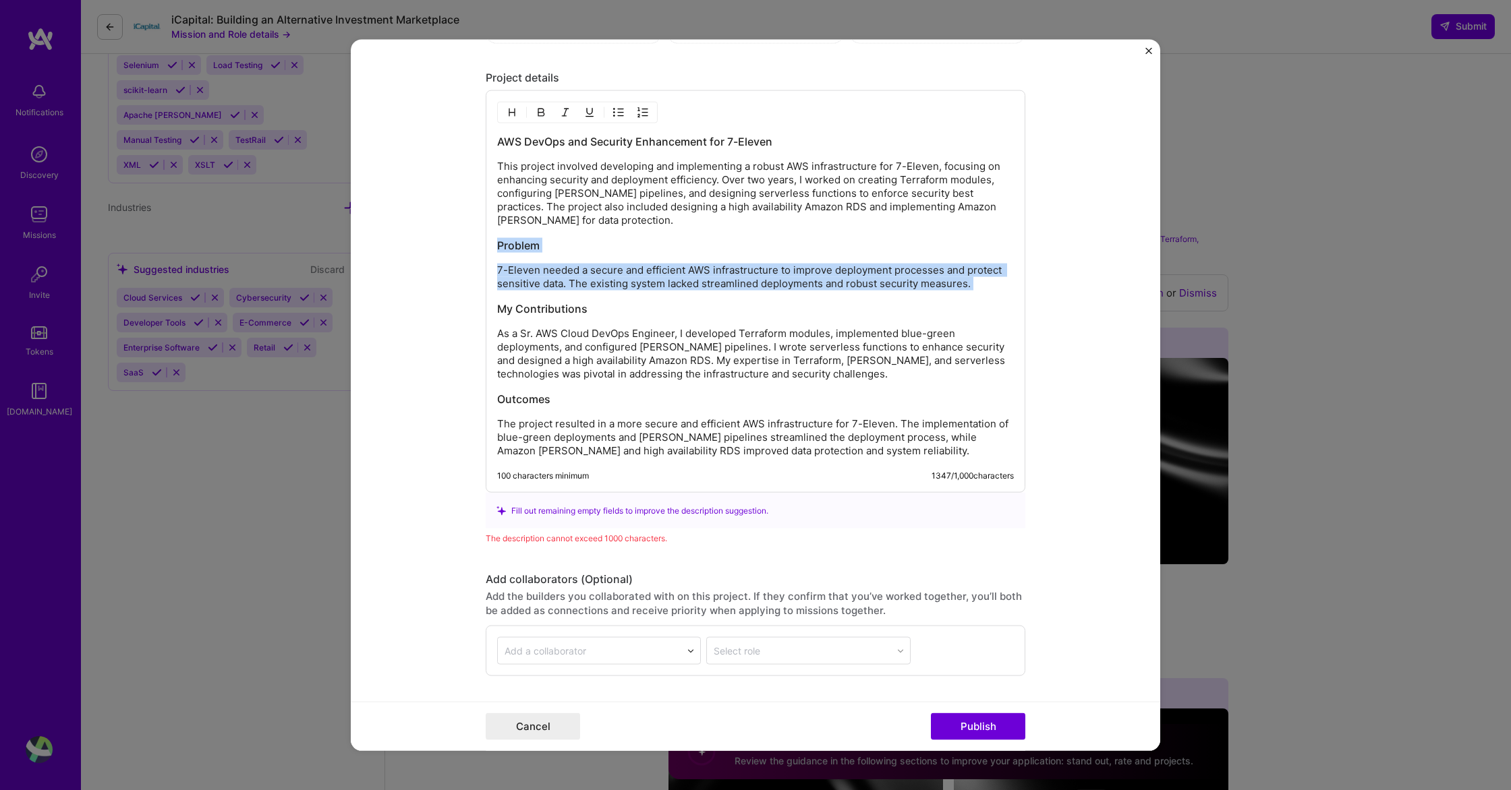
drag, startPoint x: 971, startPoint y: 301, endPoint x: 472, endPoint y: 243, distance: 502.5
click at [472, 243] on form "Editing suggested project This project is suggested based on your LinkedIn, res…" at bounding box center [755, 395] width 809 height 711
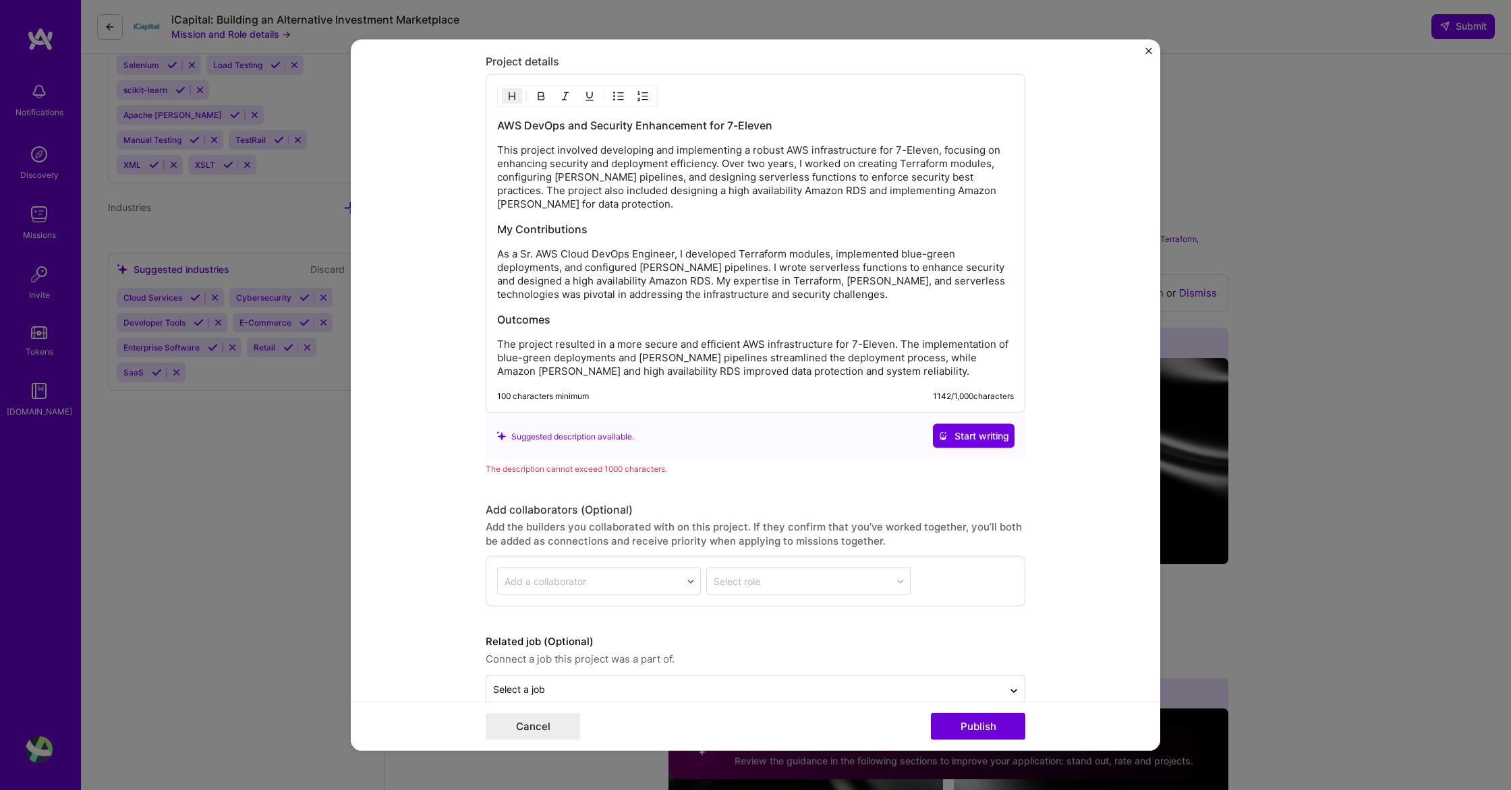
scroll to position [1366, 0]
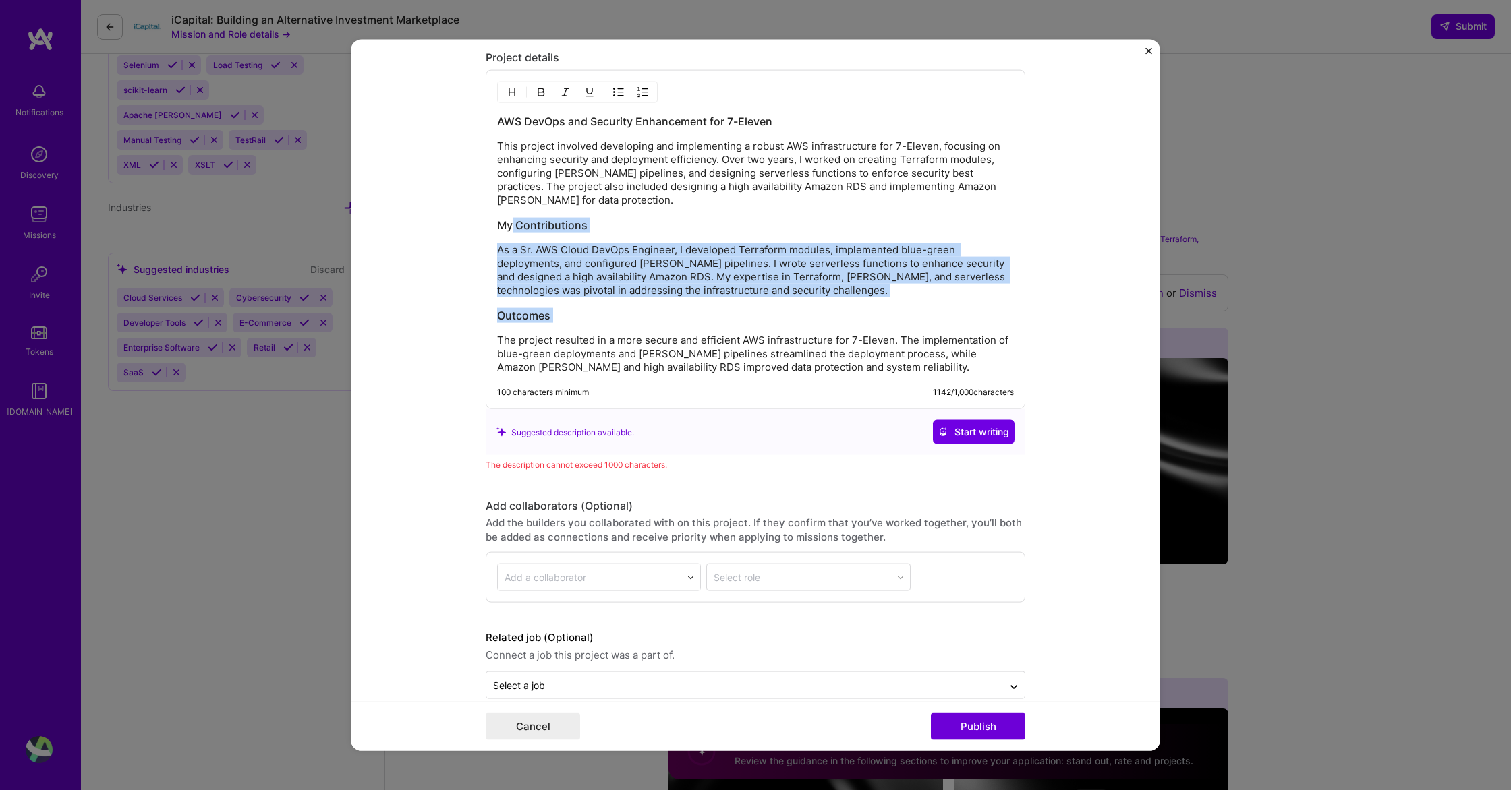
drag, startPoint x: 848, startPoint y: 378, endPoint x: 513, endPoint y: 223, distance: 369.0
click at [513, 223] on div "AWS DevOps and Security Enhancement for 7-Eleven This project involved developi…" at bounding box center [755, 239] width 539 height 339
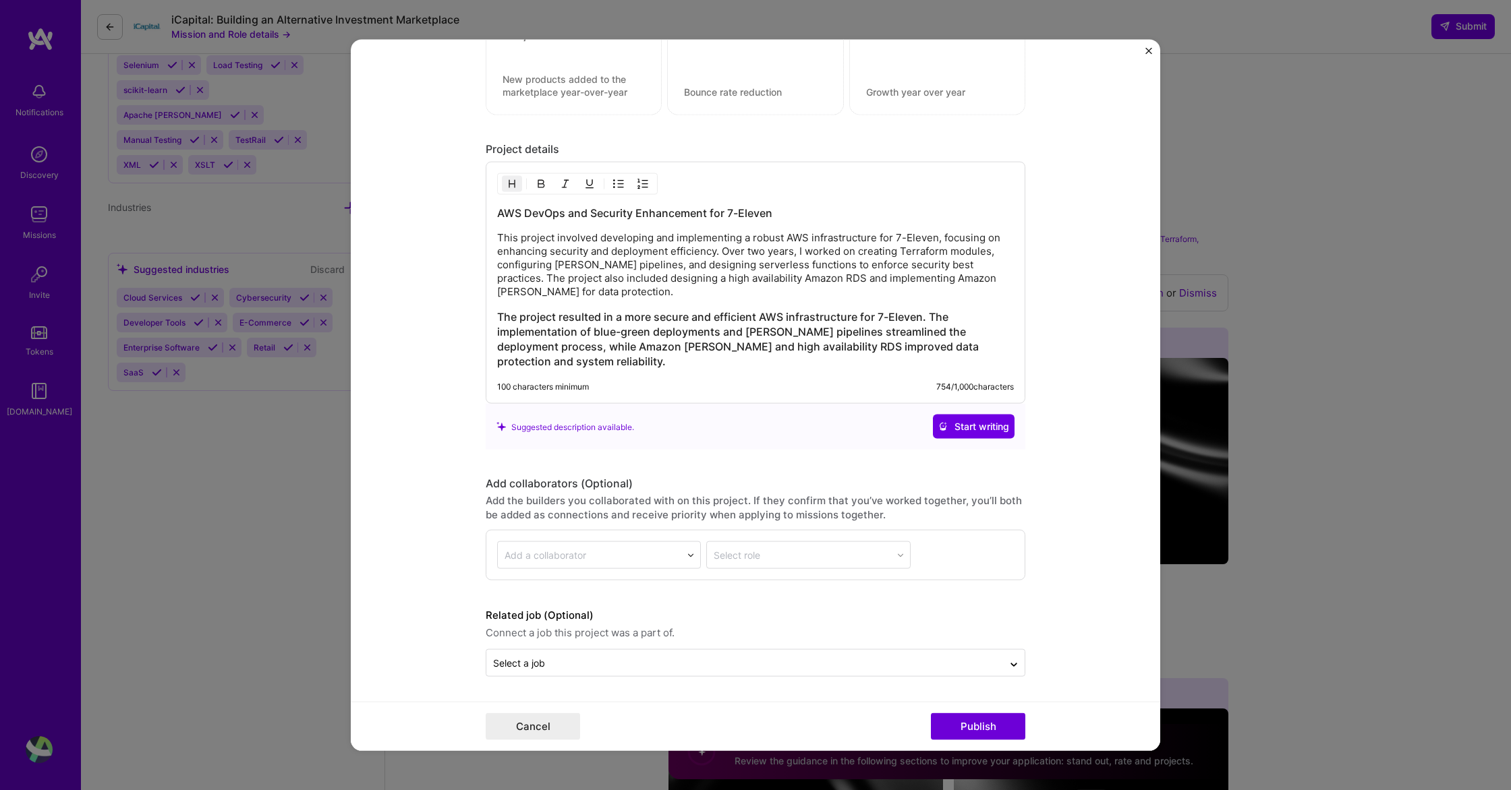
scroll to position [1232, 0]
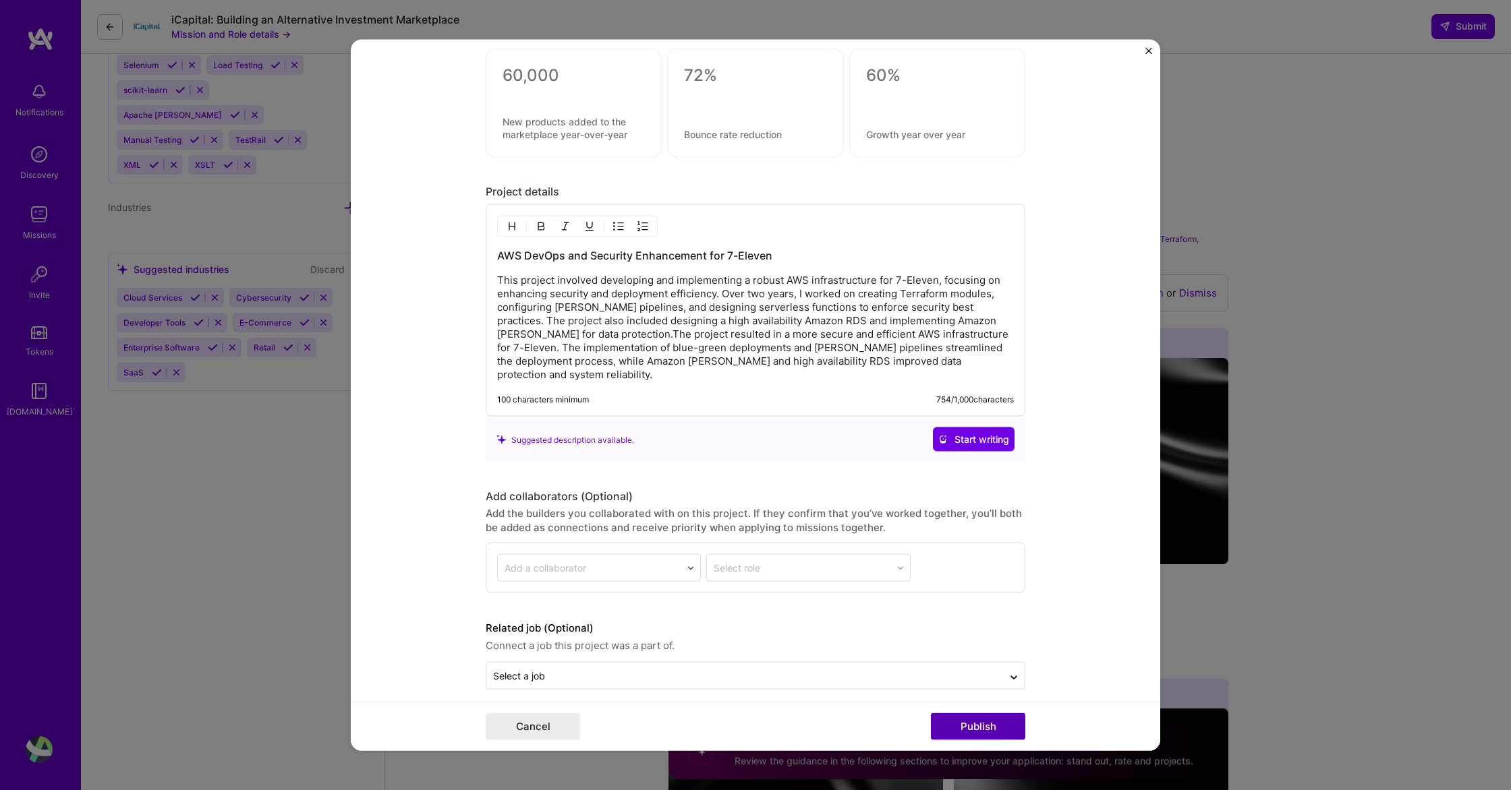
click at [953, 725] on button "Publish" at bounding box center [978, 726] width 94 height 27
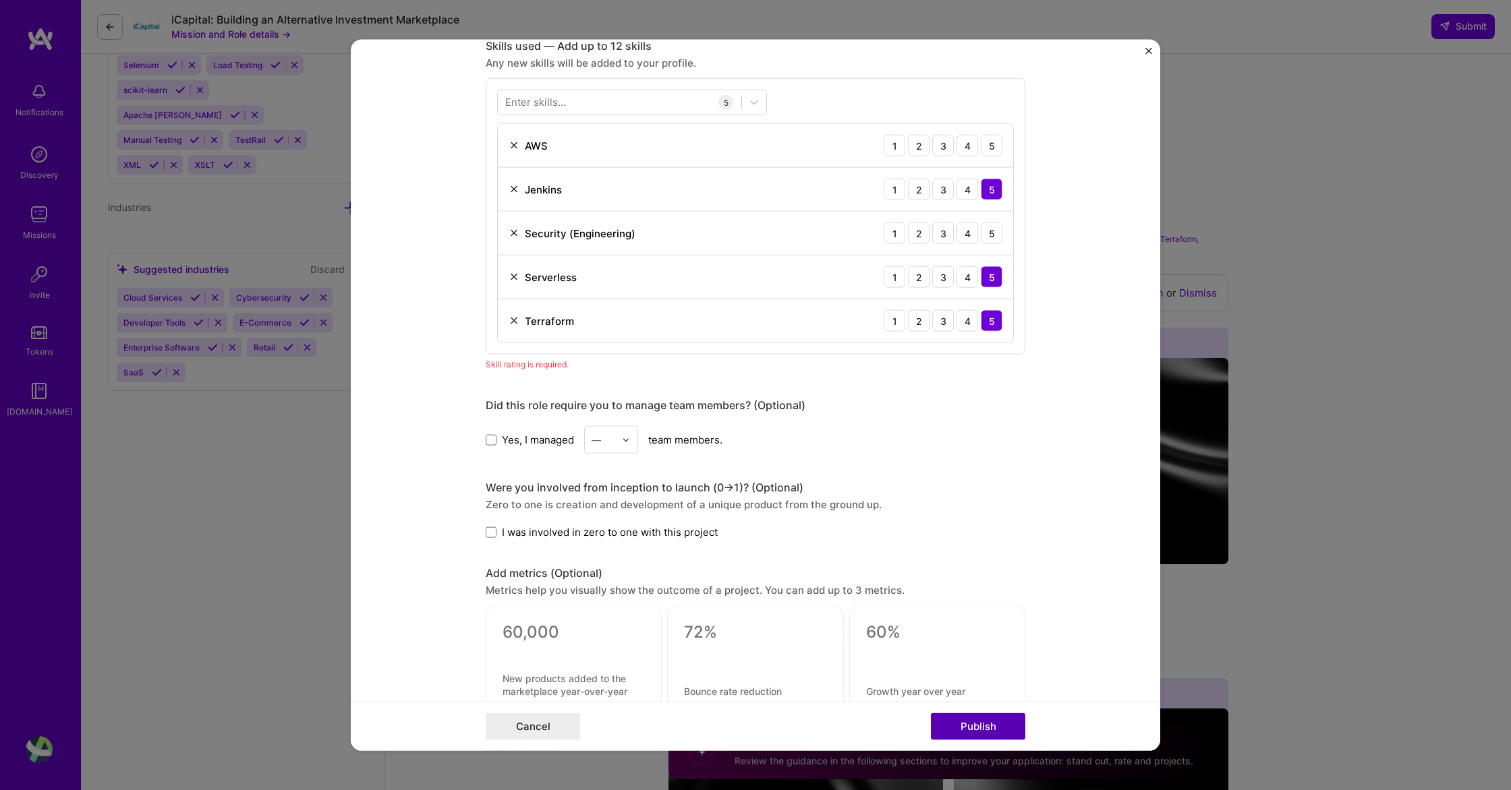
scroll to position [675, 0]
click at [995, 144] on div "5" at bounding box center [992, 146] width 22 height 22
click at [988, 238] on div "5" at bounding box center [992, 234] width 22 height 22
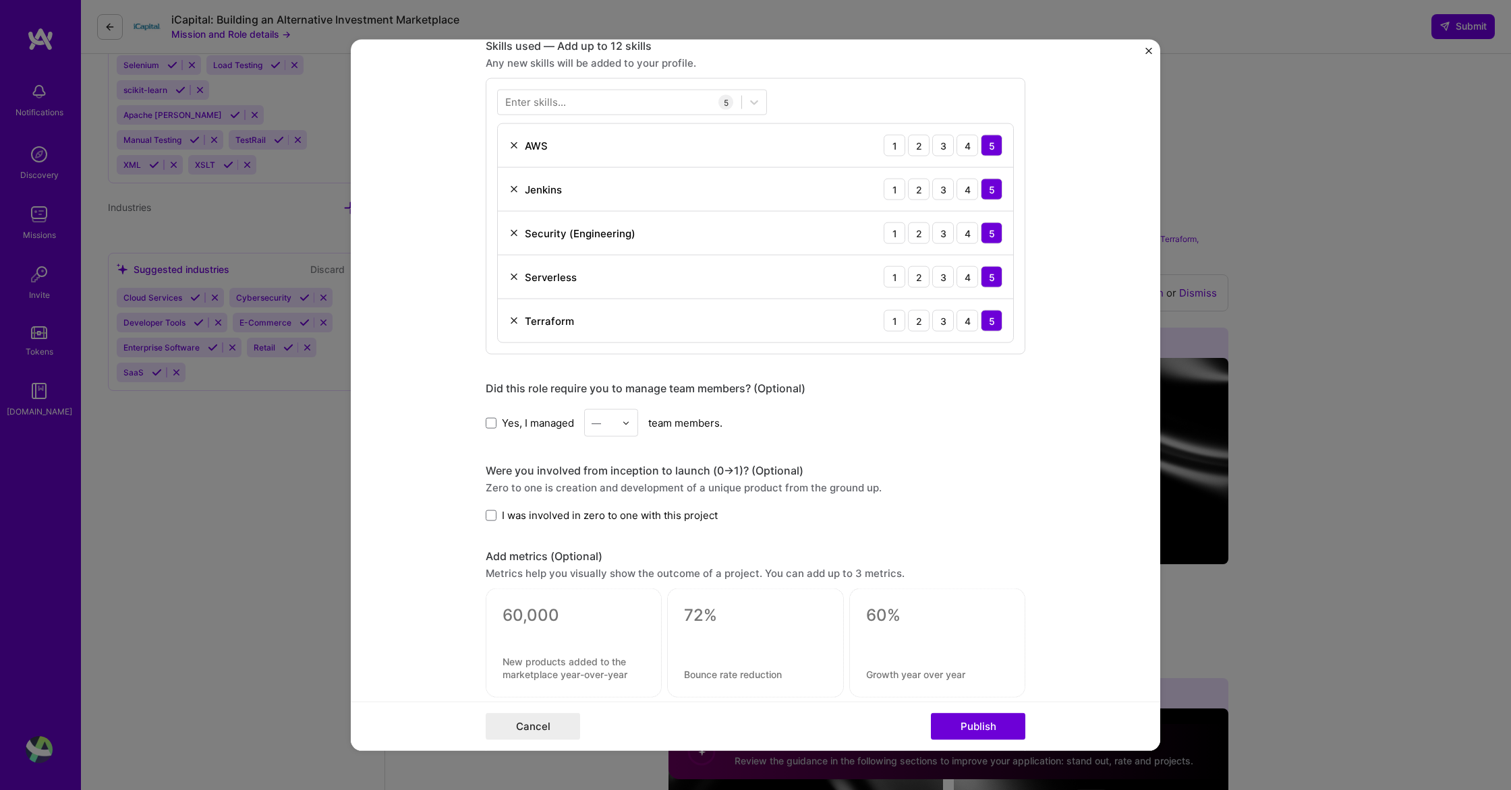
scroll to position [678, 0]
click at [687, 517] on span "I was involved in zero to one with this project" at bounding box center [610, 513] width 216 height 14
click at [0, 0] on input "I was involved in zero to one with this project" at bounding box center [0, 0] width 0 height 0
click at [950, 732] on button "Publish" at bounding box center [978, 726] width 94 height 27
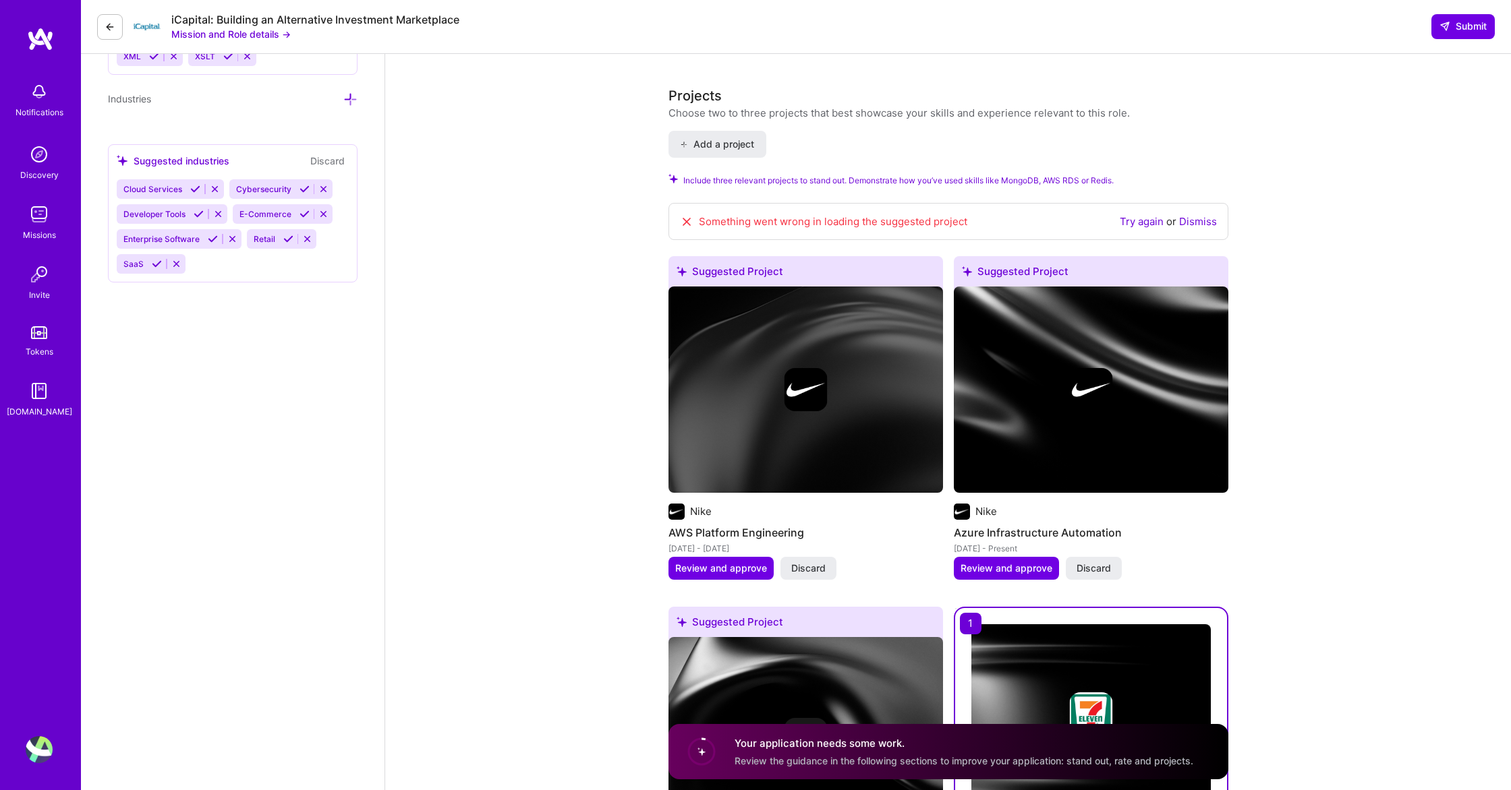
scroll to position [1531, 0]
click at [730, 570] on span "Review and approve" at bounding box center [721, 567] width 92 height 13
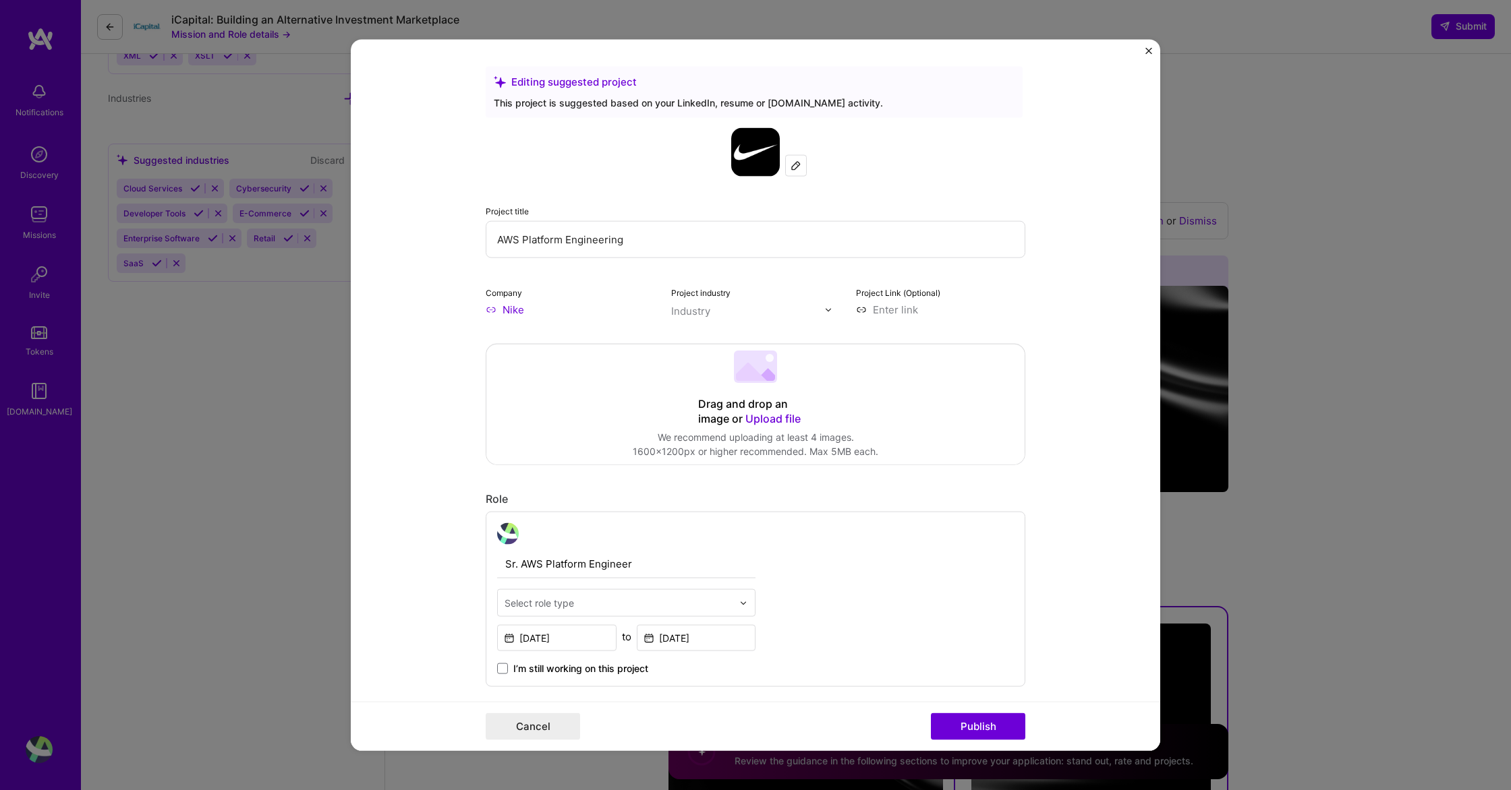
click at [740, 311] on input "text" at bounding box center [748, 311] width 154 height 14
type input "[PERSON_NAME]"
click at [704, 342] on div "Retail" at bounding box center [712, 339] width 27 height 14
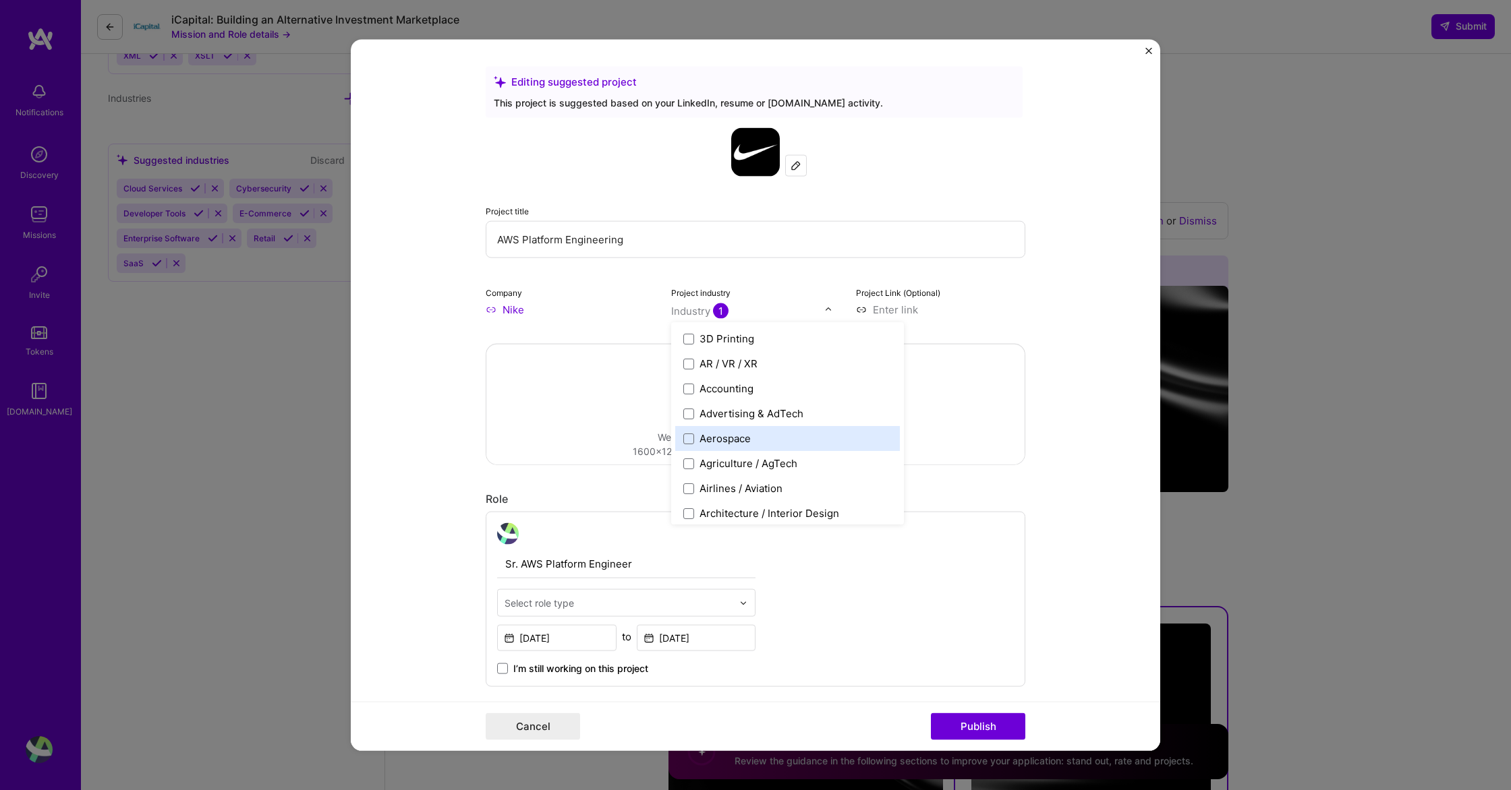
click at [892, 560] on div "Sr. AWS Platform Engineer Select role type [DATE] to [DATE] I’m still working o…" at bounding box center [755, 599] width 539 height 175
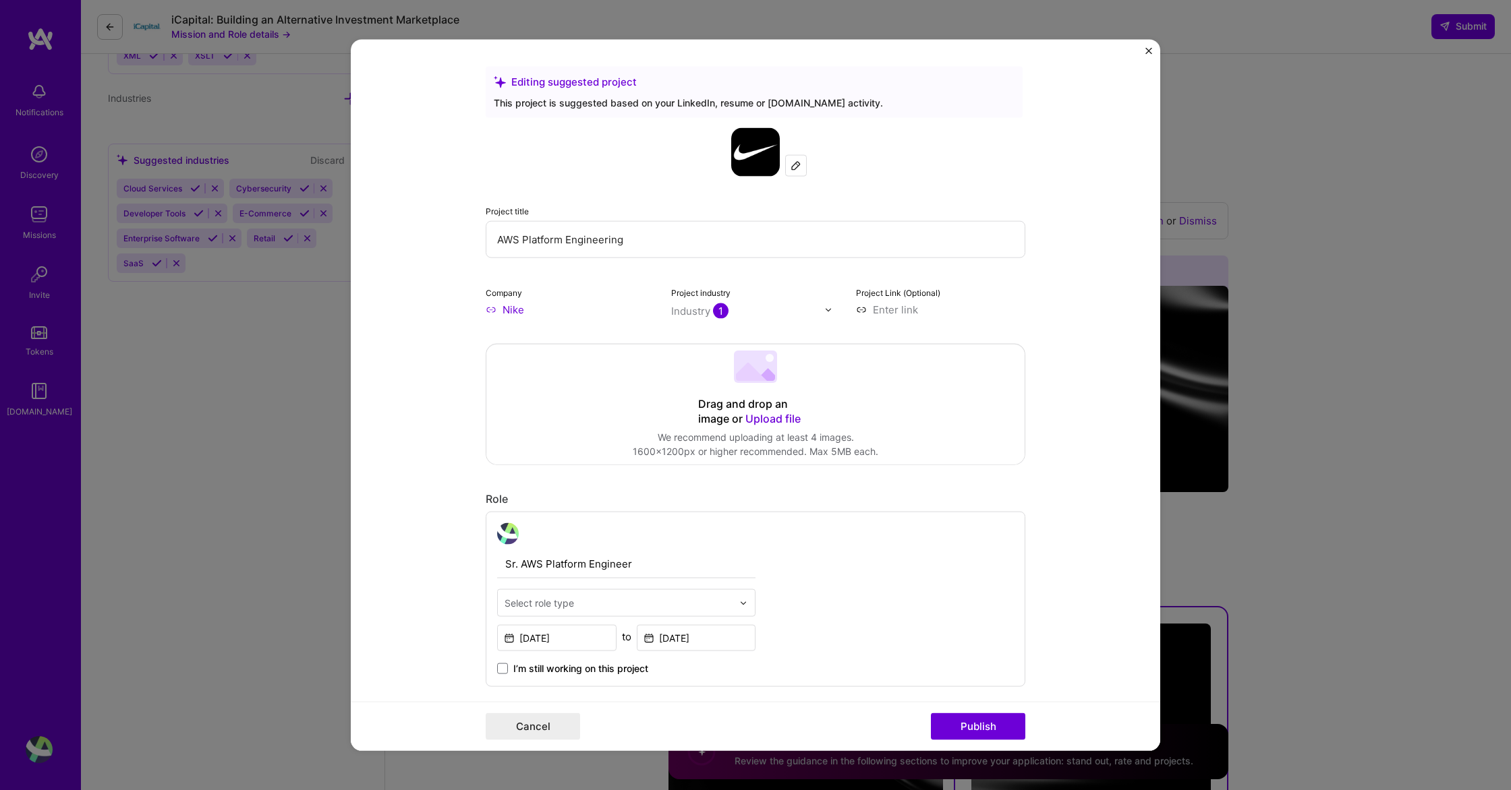
scroll to position [36, 0]
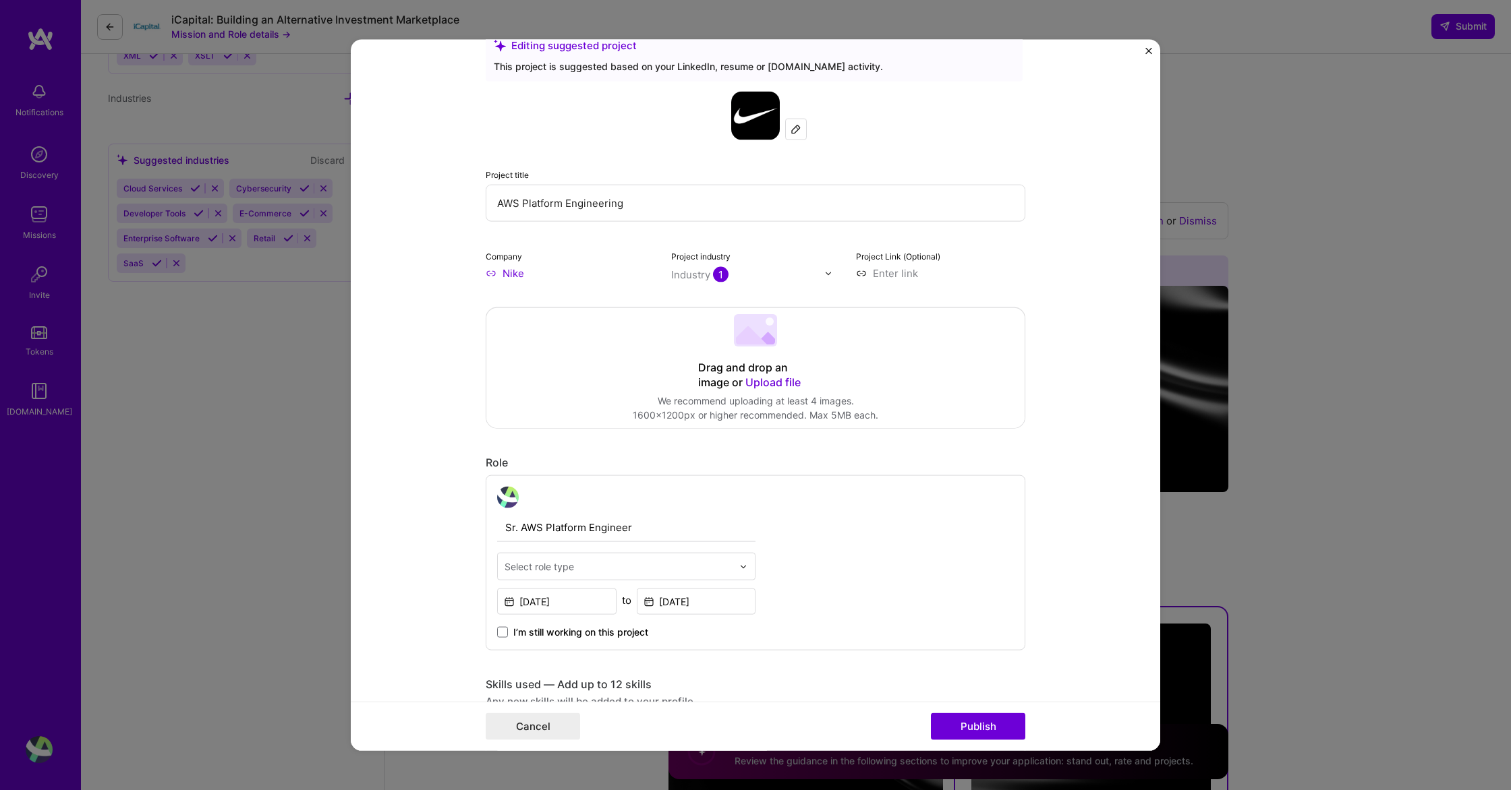
click at [726, 564] on input "text" at bounding box center [618, 567] width 228 height 14
type input "clou"
click at [655, 606] on div "Cloud Expert" at bounding box center [626, 602] width 250 height 25
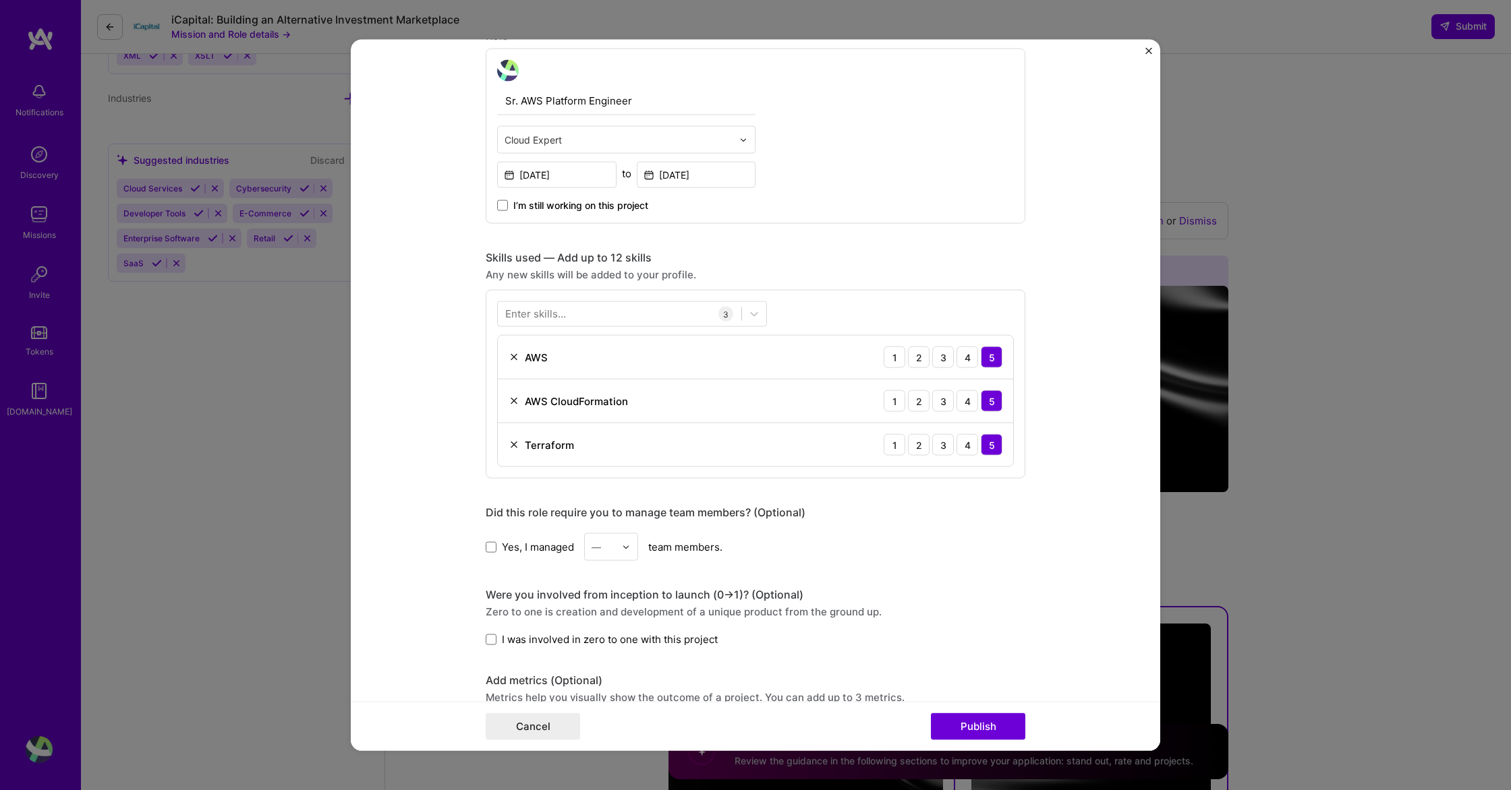
scroll to position [1090, 0]
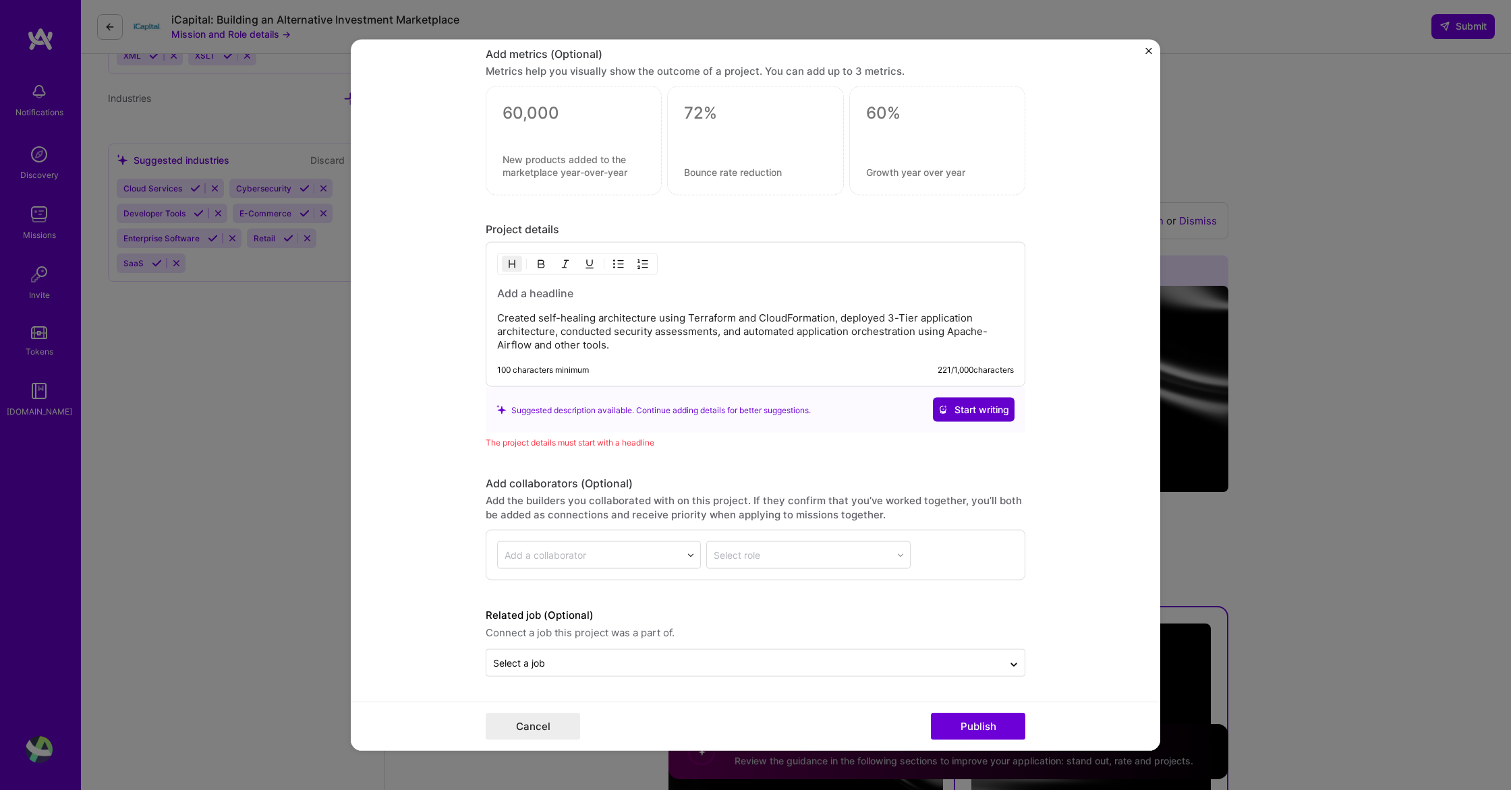
click at [979, 411] on span "Start writing" at bounding box center [973, 409] width 71 height 13
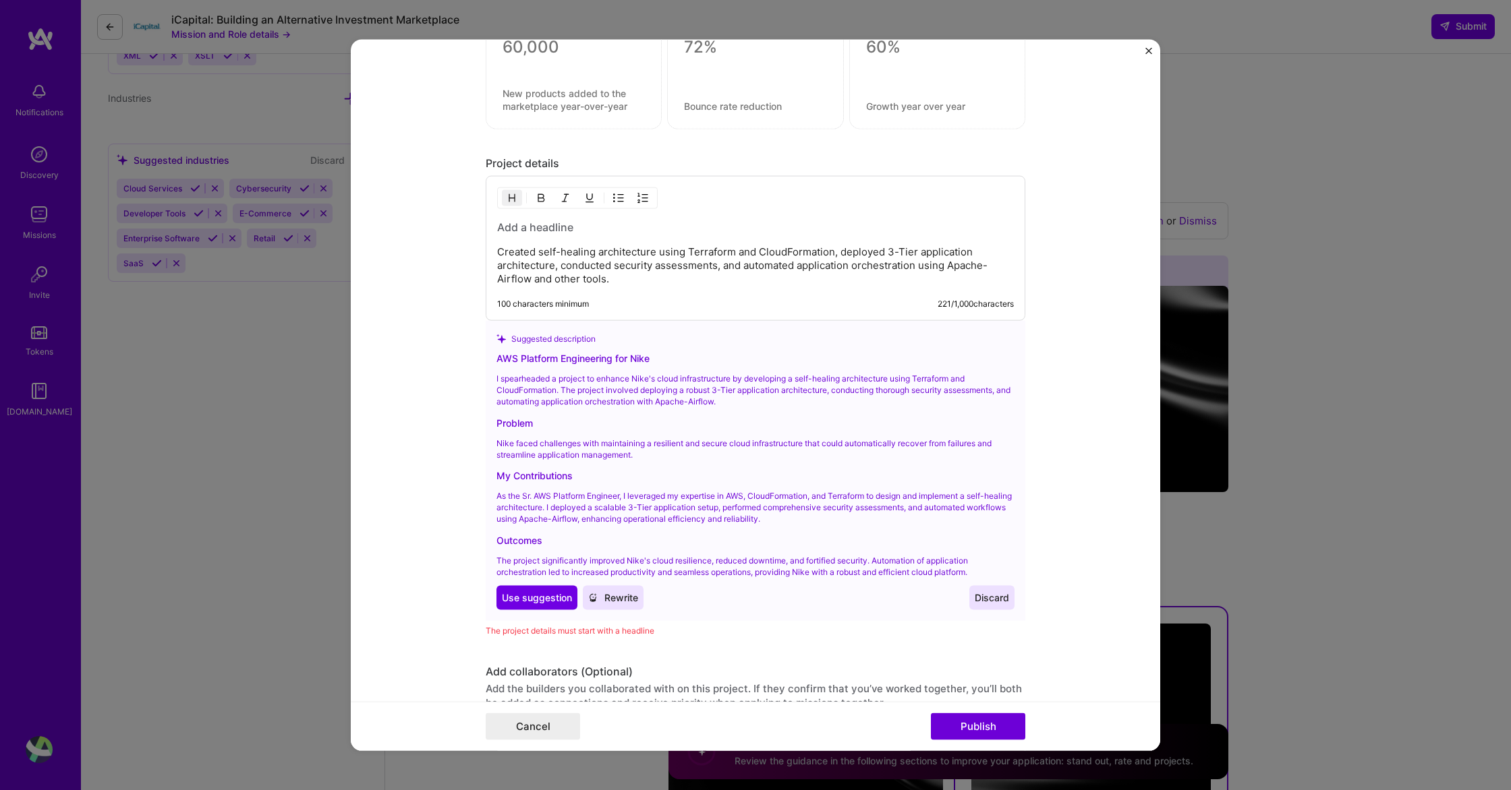
scroll to position [1173, 0]
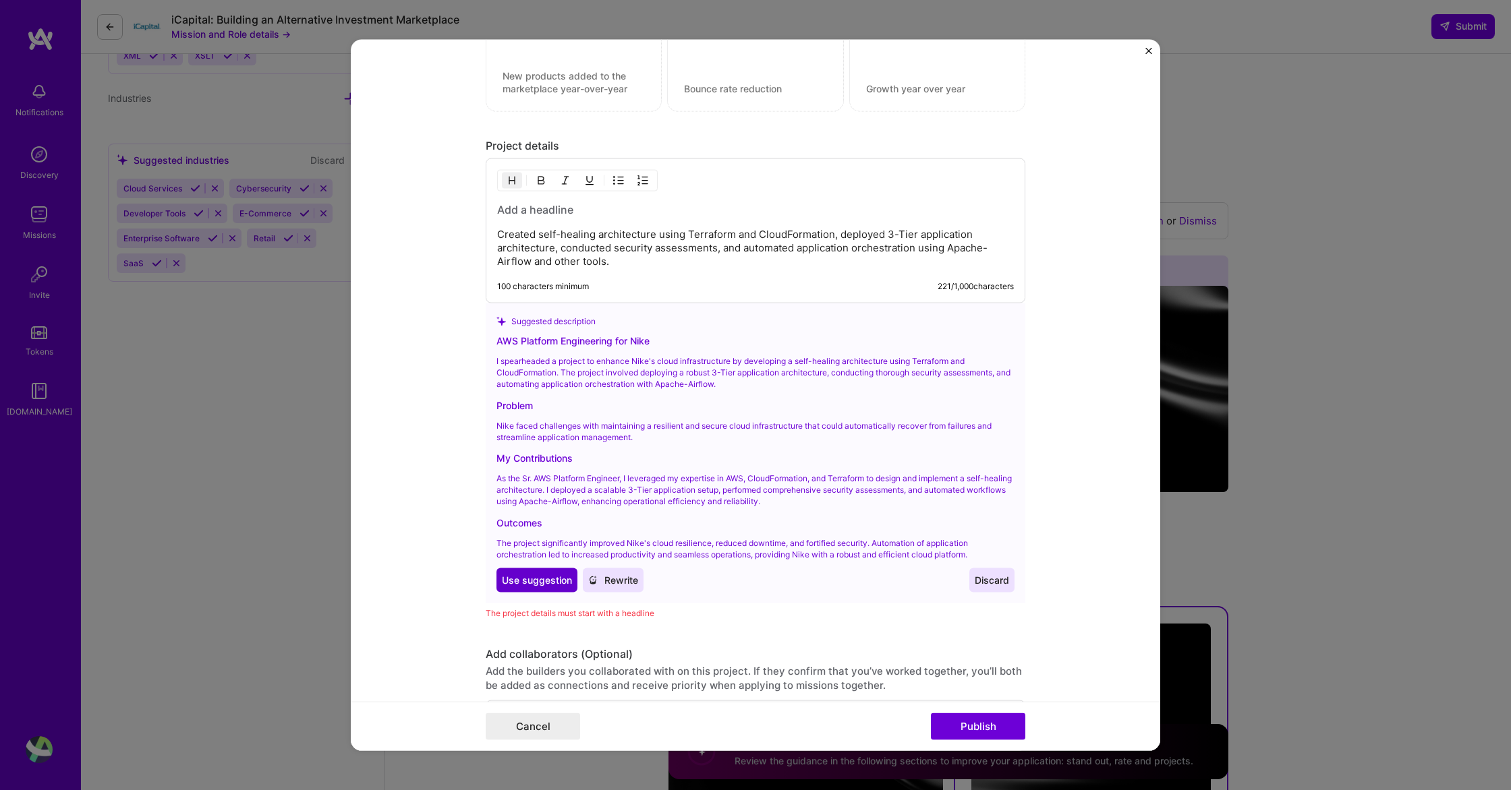
click at [556, 583] on span "Use suggestion" at bounding box center [537, 580] width 70 height 13
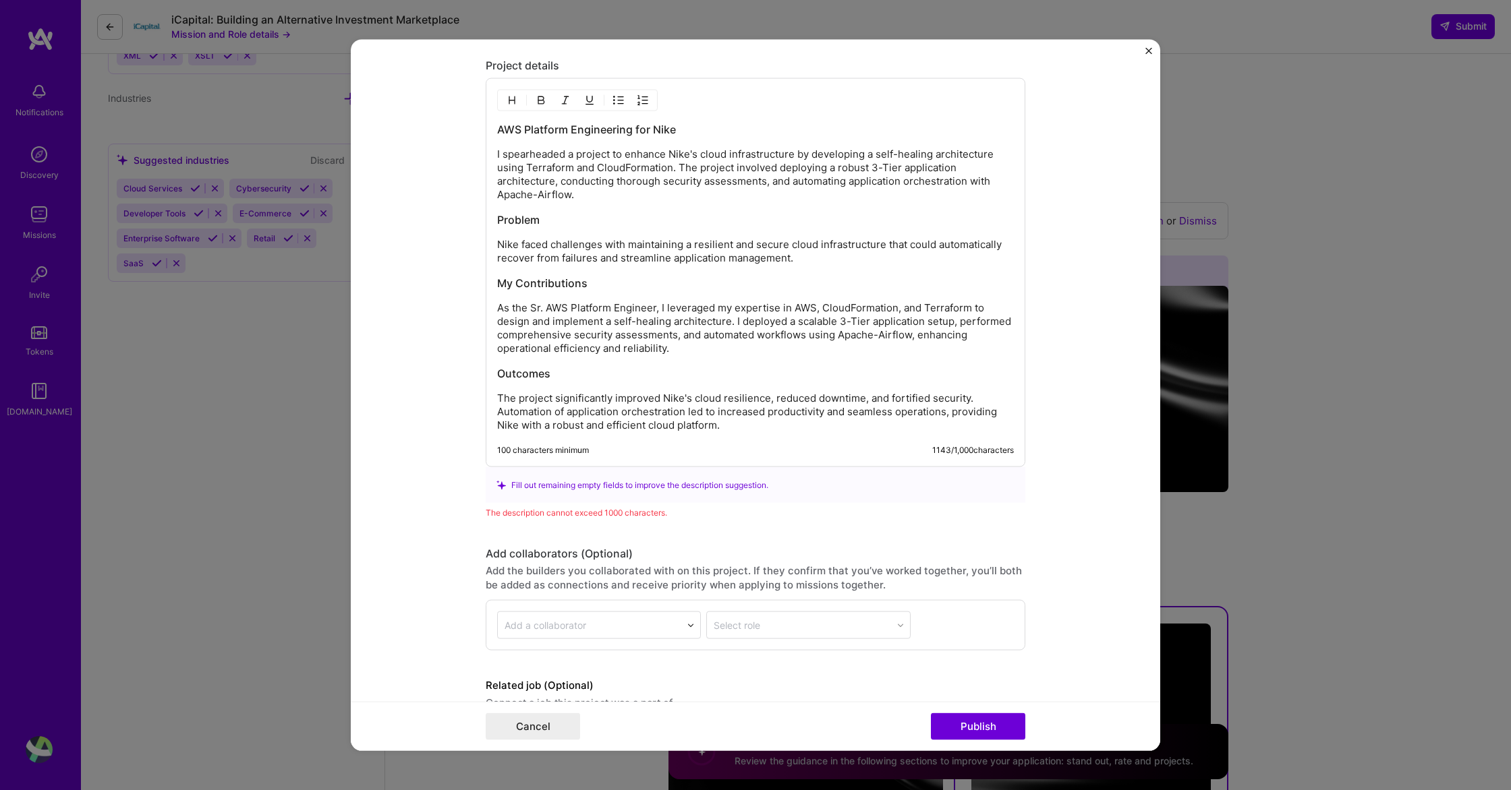
scroll to position [1256, 0]
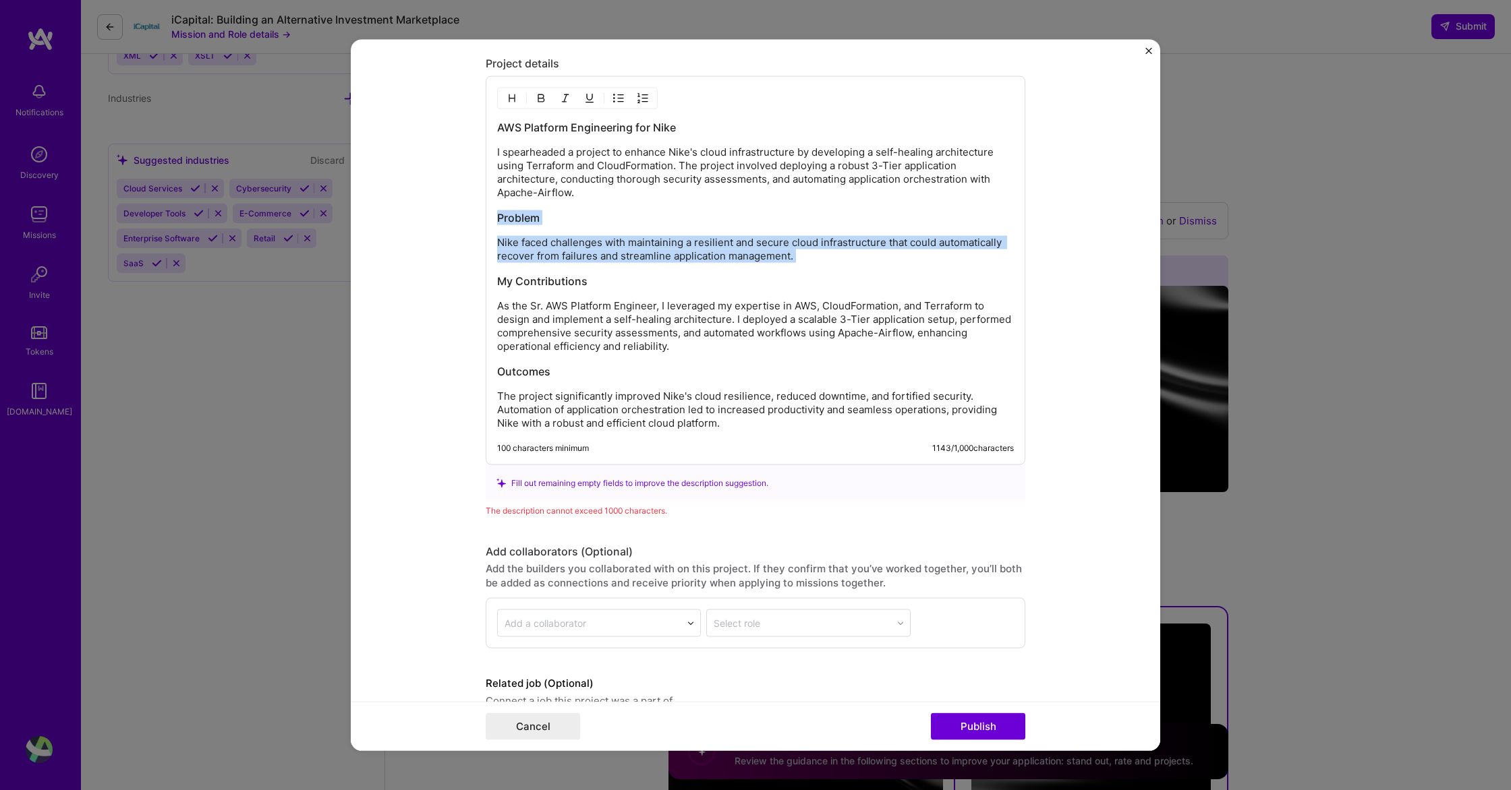
drag, startPoint x: 810, startPoint y: 273, endPoint x: 456, endPoint y: 219, distance: 358.1
click at [456, 219] on form "Editing suggested project This project is suggested based on your LinkedIn, res…" at bounding box center [755, 395] width 809 height 711
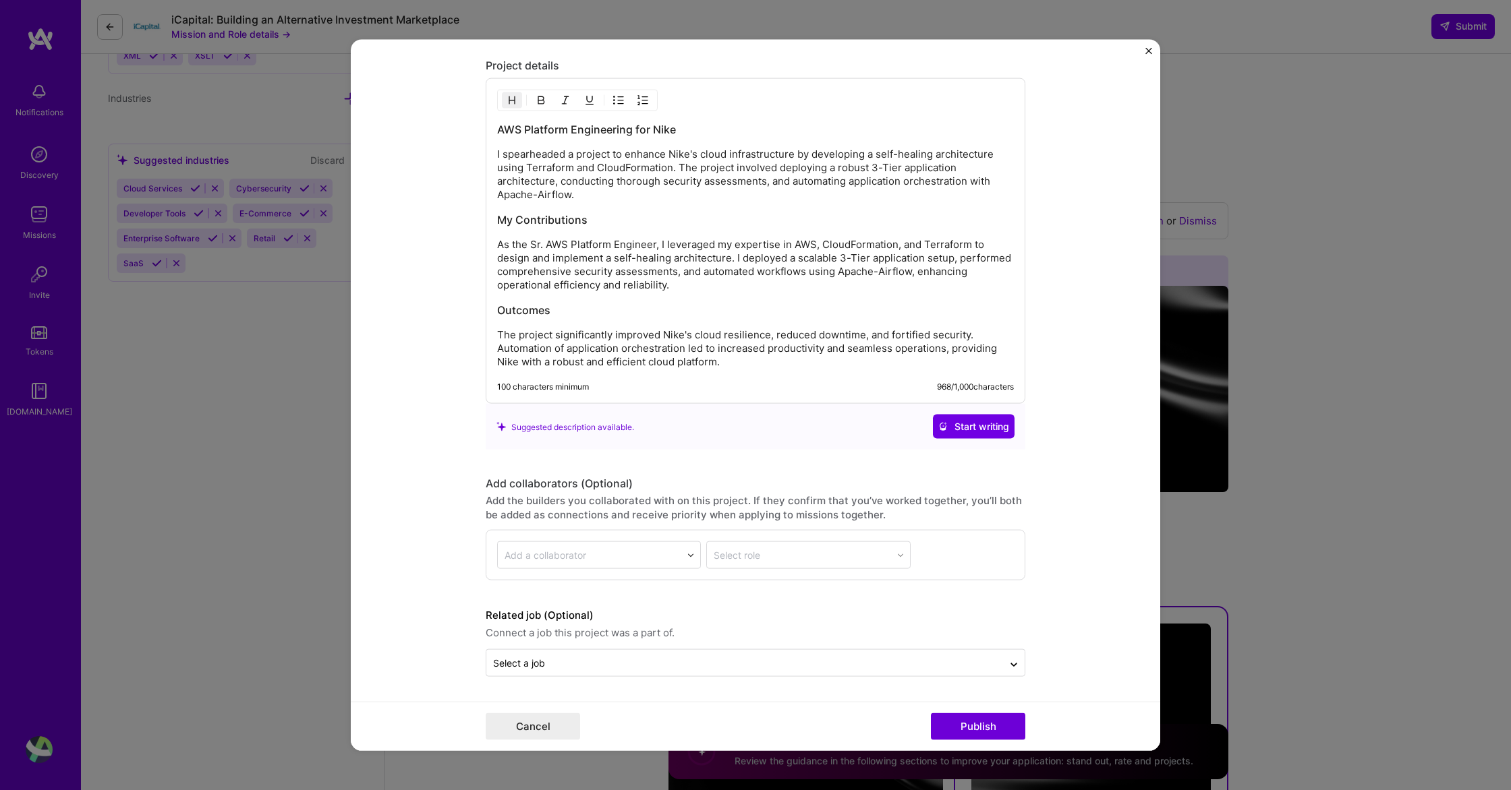
scroll to position [1254, 0]
click at [942, 724] on button "Publish" at bounding box center [978, 726] width 94 height 27
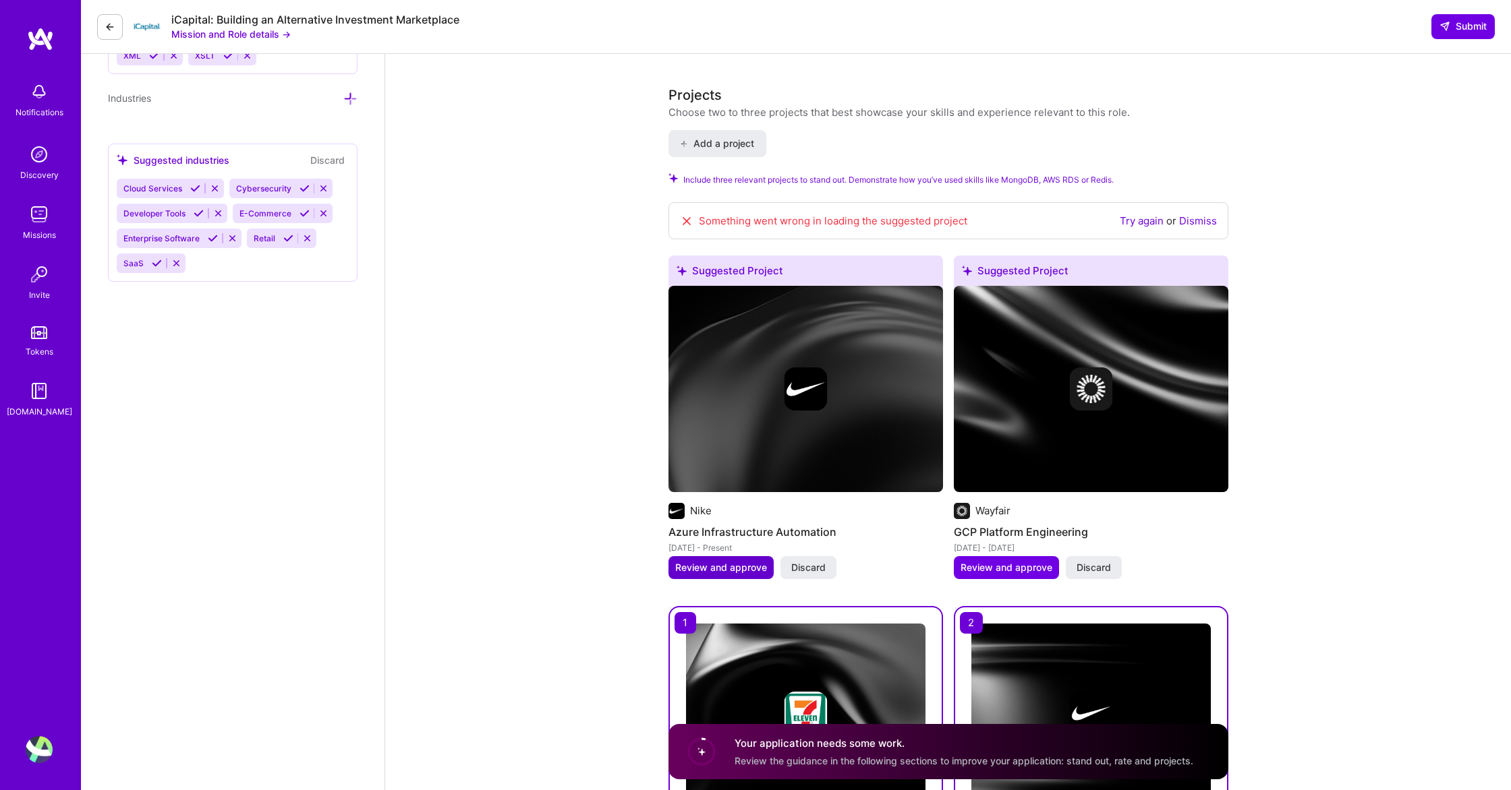
click at [728, 568] on span "Review and approve" at bounding box center [721, 567] width 92 height 13
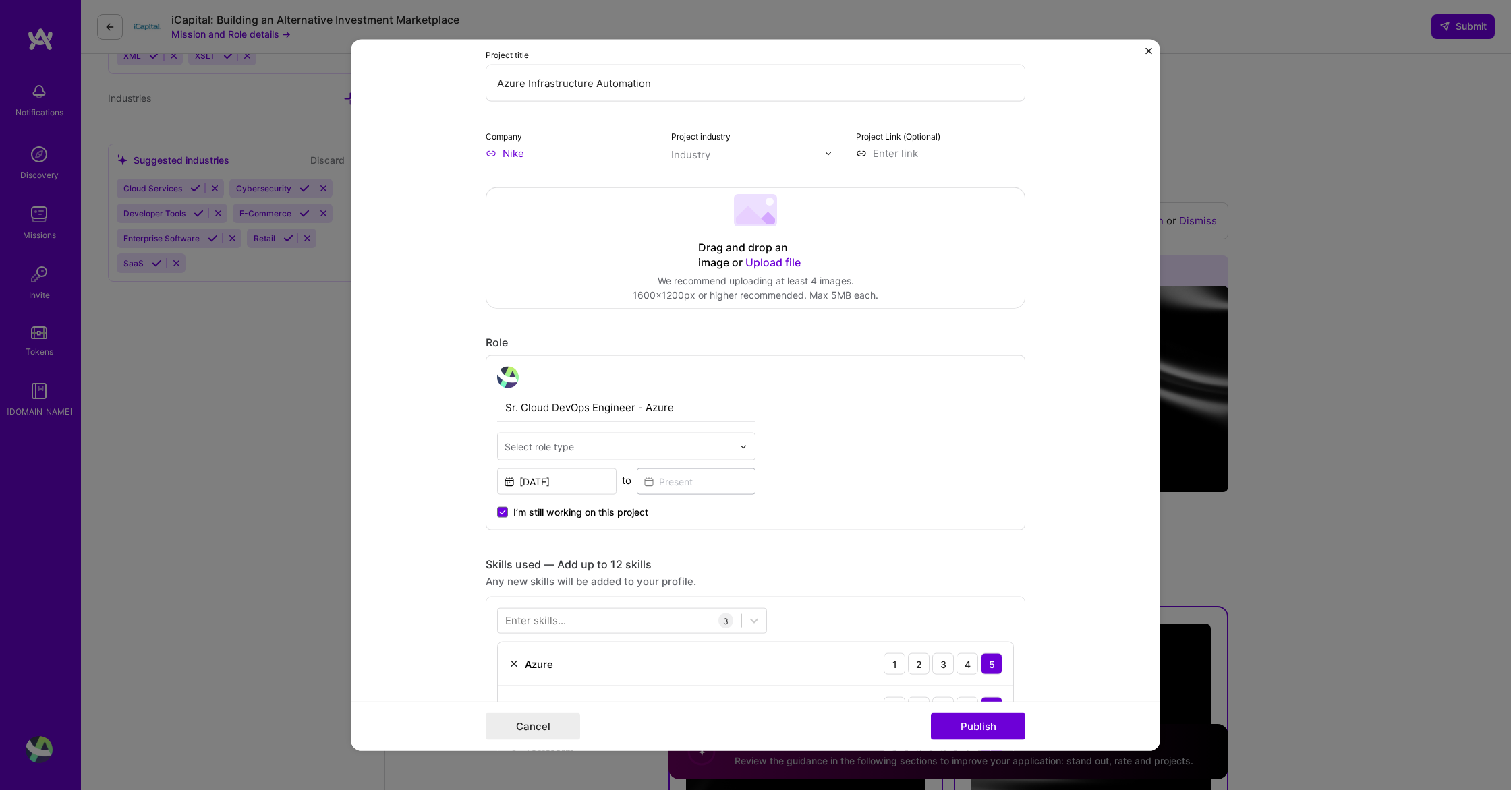
scroll to position [166, 0]
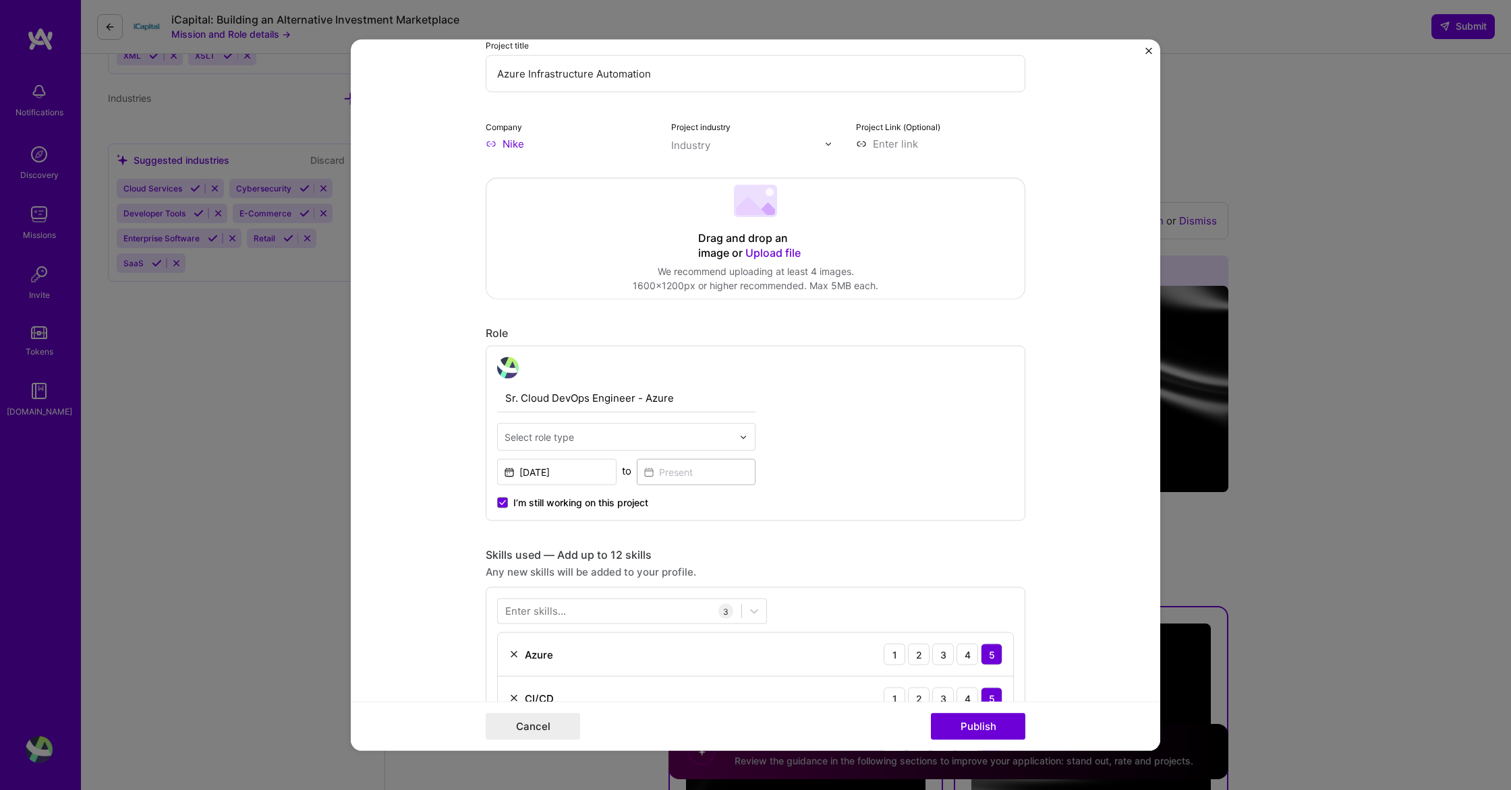
click at [684, 424] on div "Select role type" at bounding box center [618, 437] width 241 height 26
type input "cloud"
click at [642, 471] on div "Cloud Expert" at bounding box center [626, 473] width 250 height 25
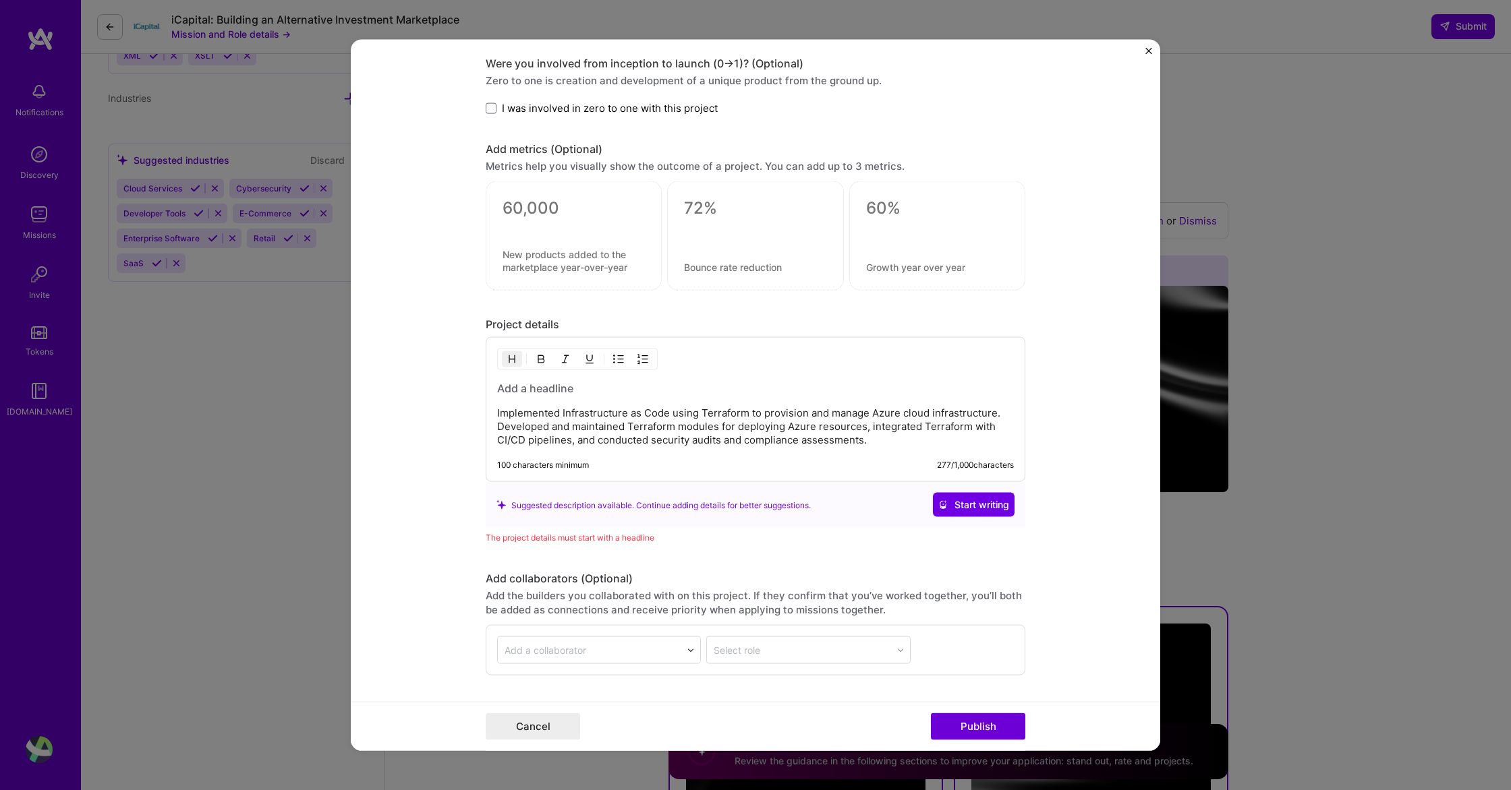
scroll to position [1090, 0]
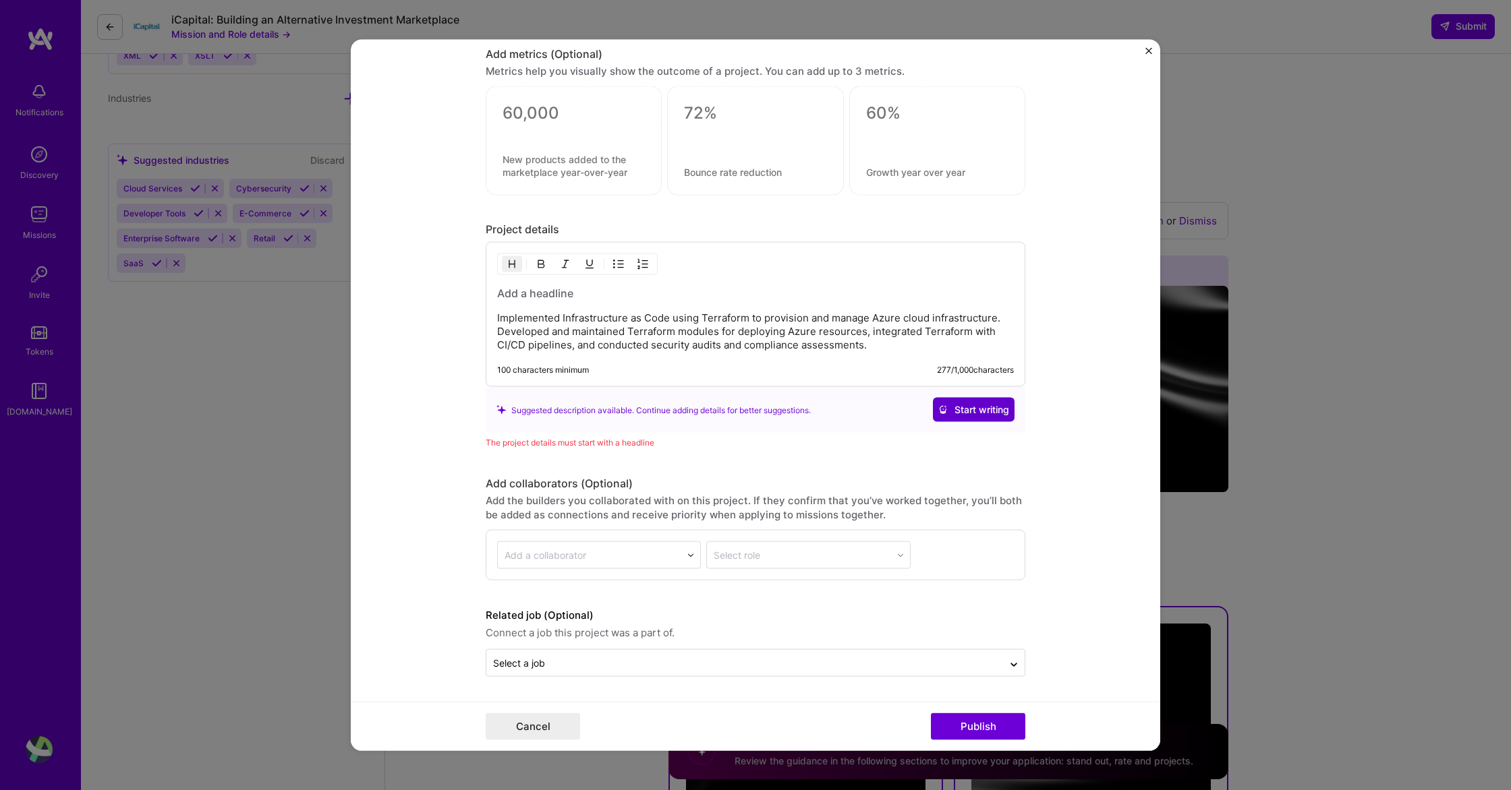
click at [985, 407] on span "Start writing" at bounding box center [973, 409] width 71 height 13
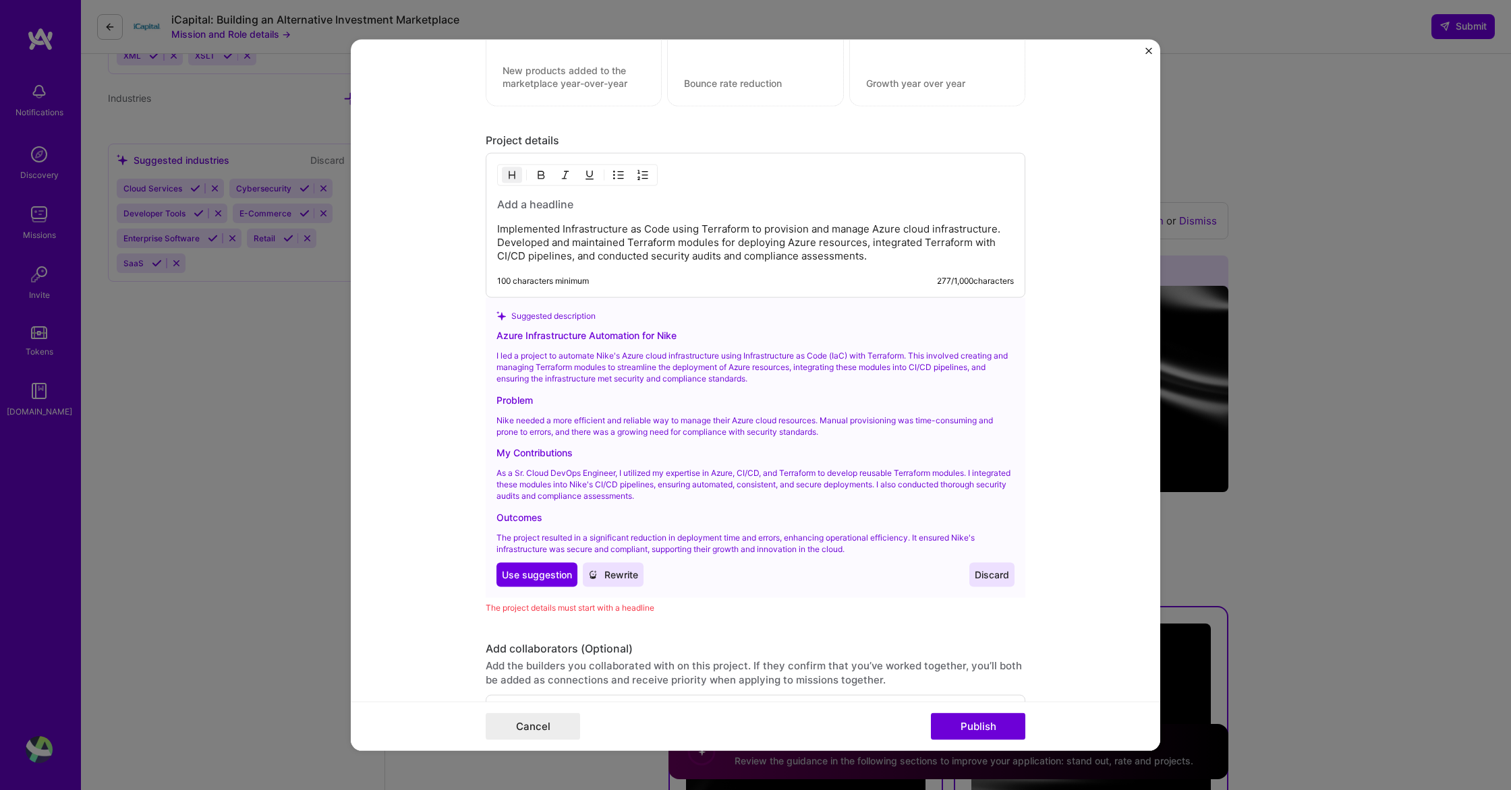
scroll to position [1196, 0]
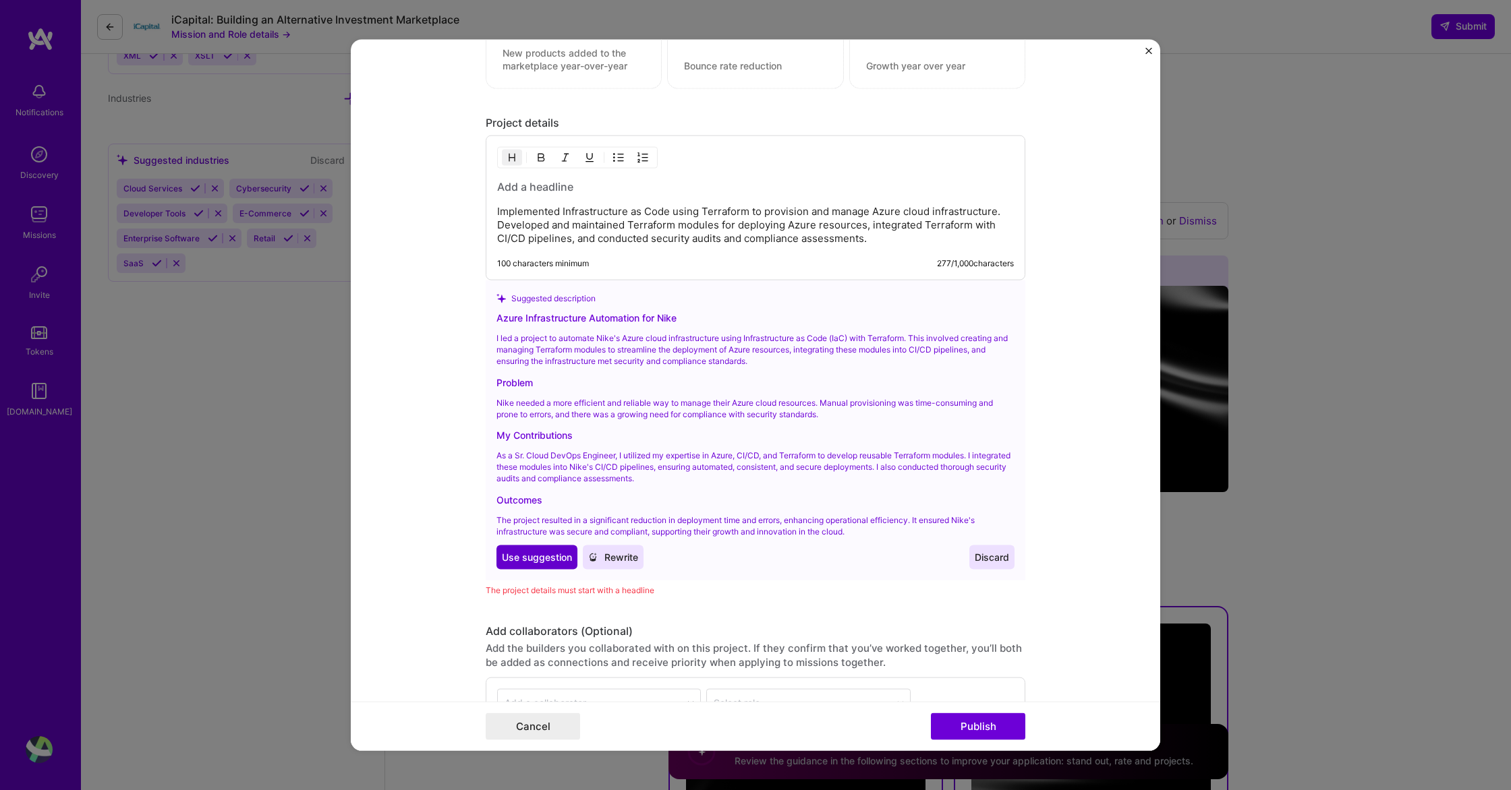
click at [536, 560] on span "Use suggestion" at bounding box center [537, 557] width 70 height 13
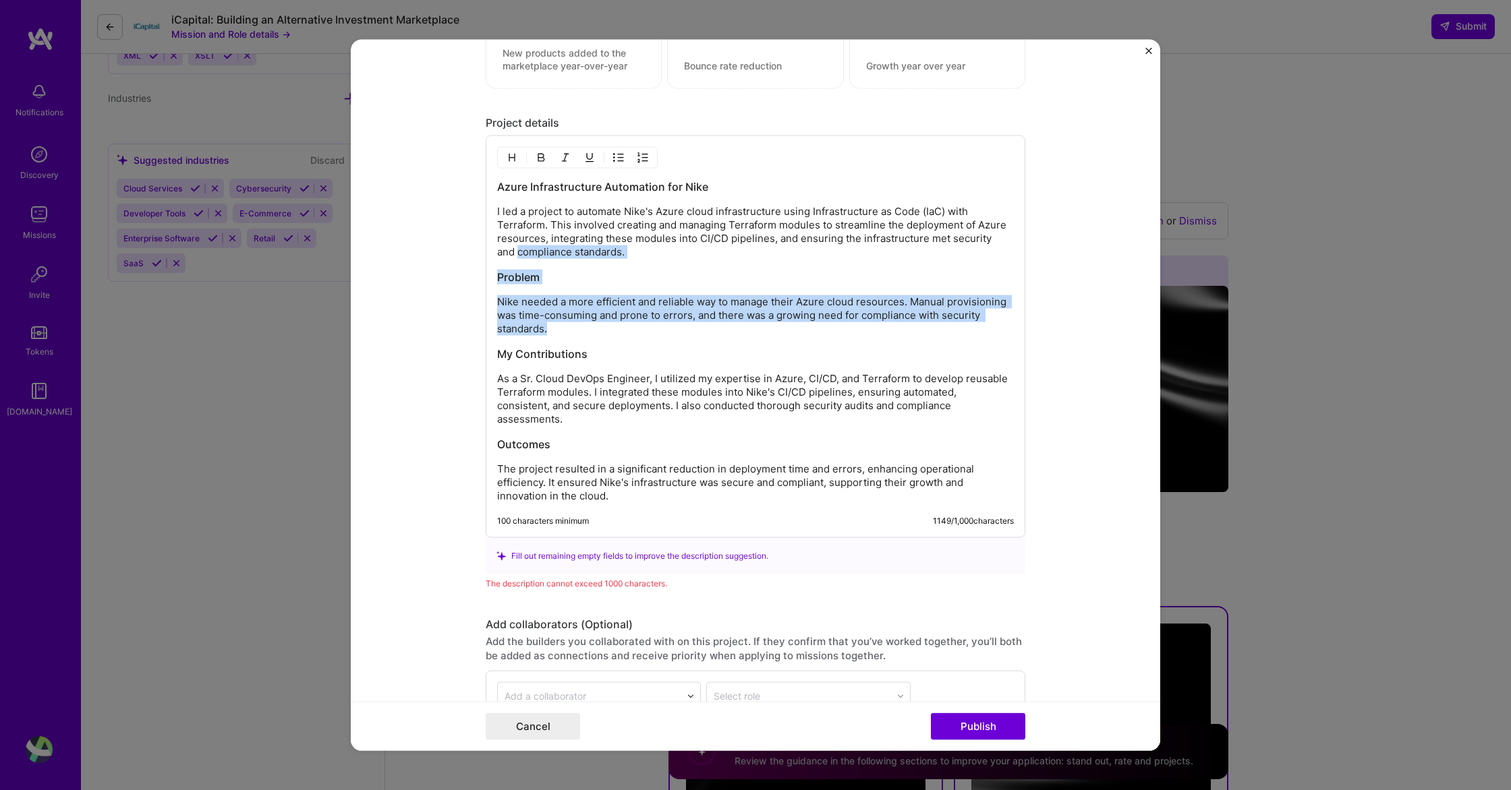
drag, startPoint x: 560, startPoint y: 334, endPoint x: 475, endPoint y: 255, distance: 116.0
click at [475, 253] on form "Editing suggested project This project is suggested based on your LinkedIn, res…" at bounding box center [755, 395] width 809 height 711
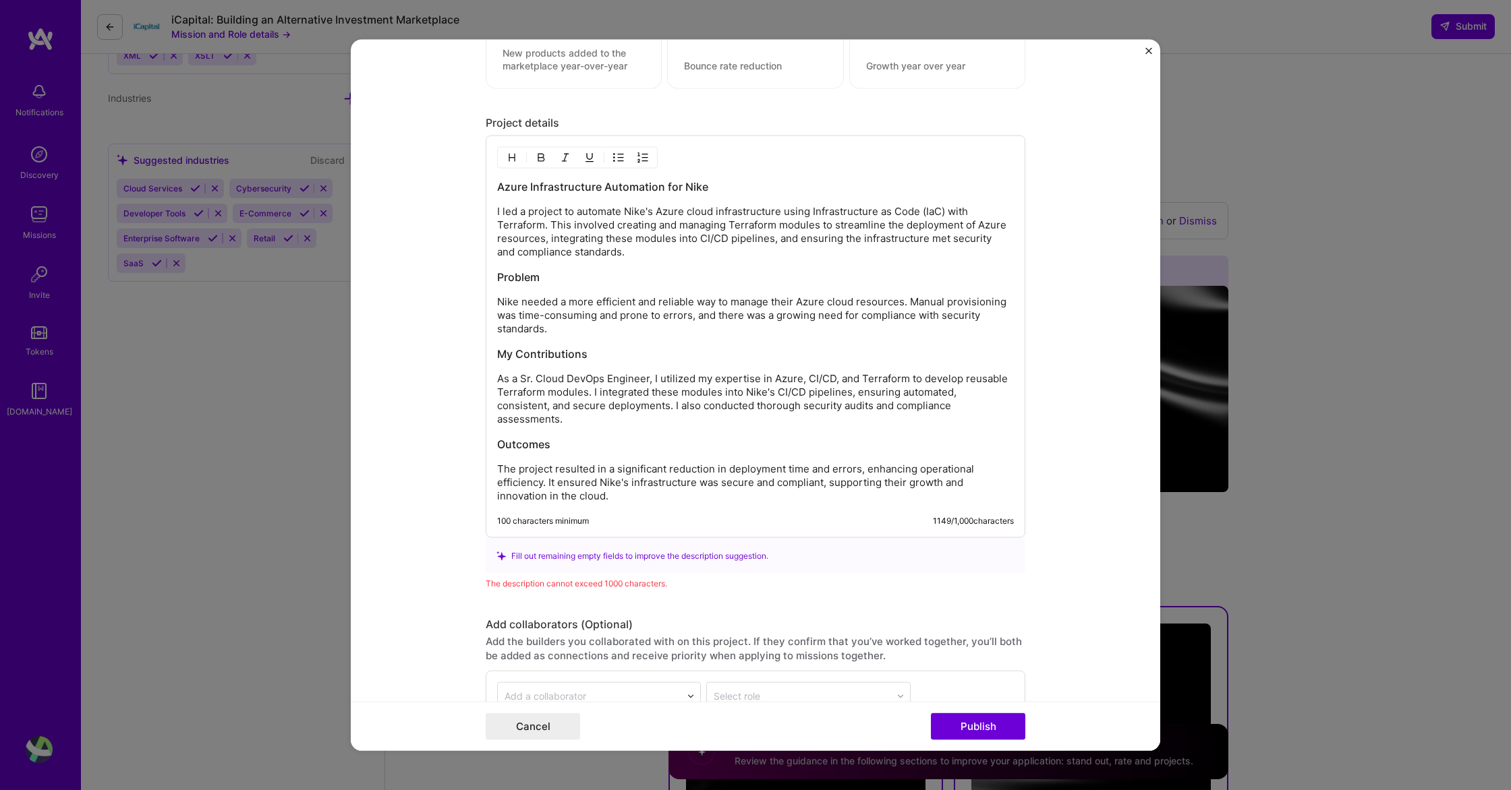
click at [515, 284] on h3 "Problem" at bounding box center [755, 277] width 517 height 15
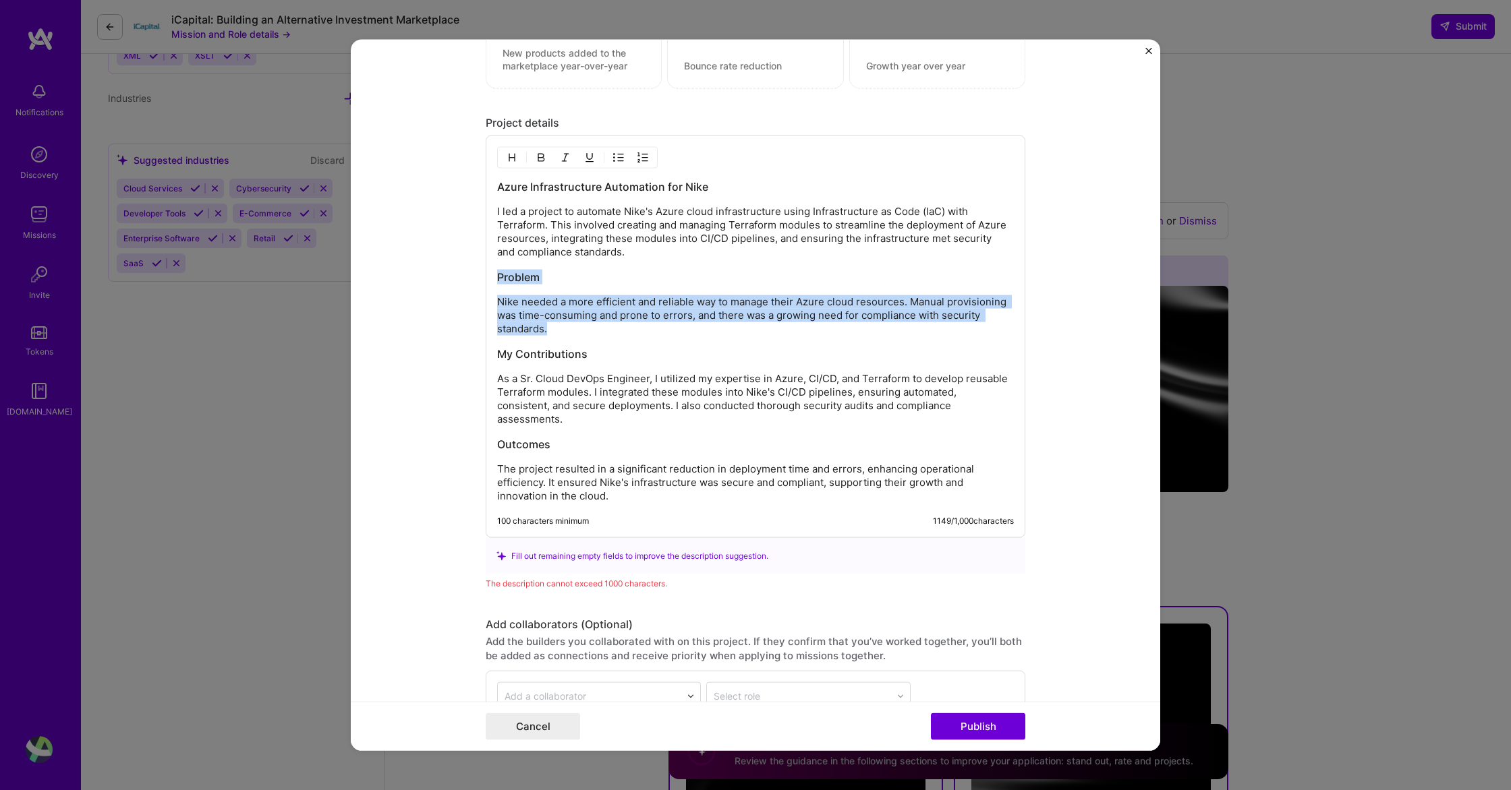
drag, startPoint x: 552, startPoint y: 328, endPoint x: 485, endPoint y: 273, distance: 86.3
click at [486, 273] on div "Azure Infrastructure Automation for Nike I led a project to automate Nike's Azu…" at bounding box center [755, 337] width 539 height 403
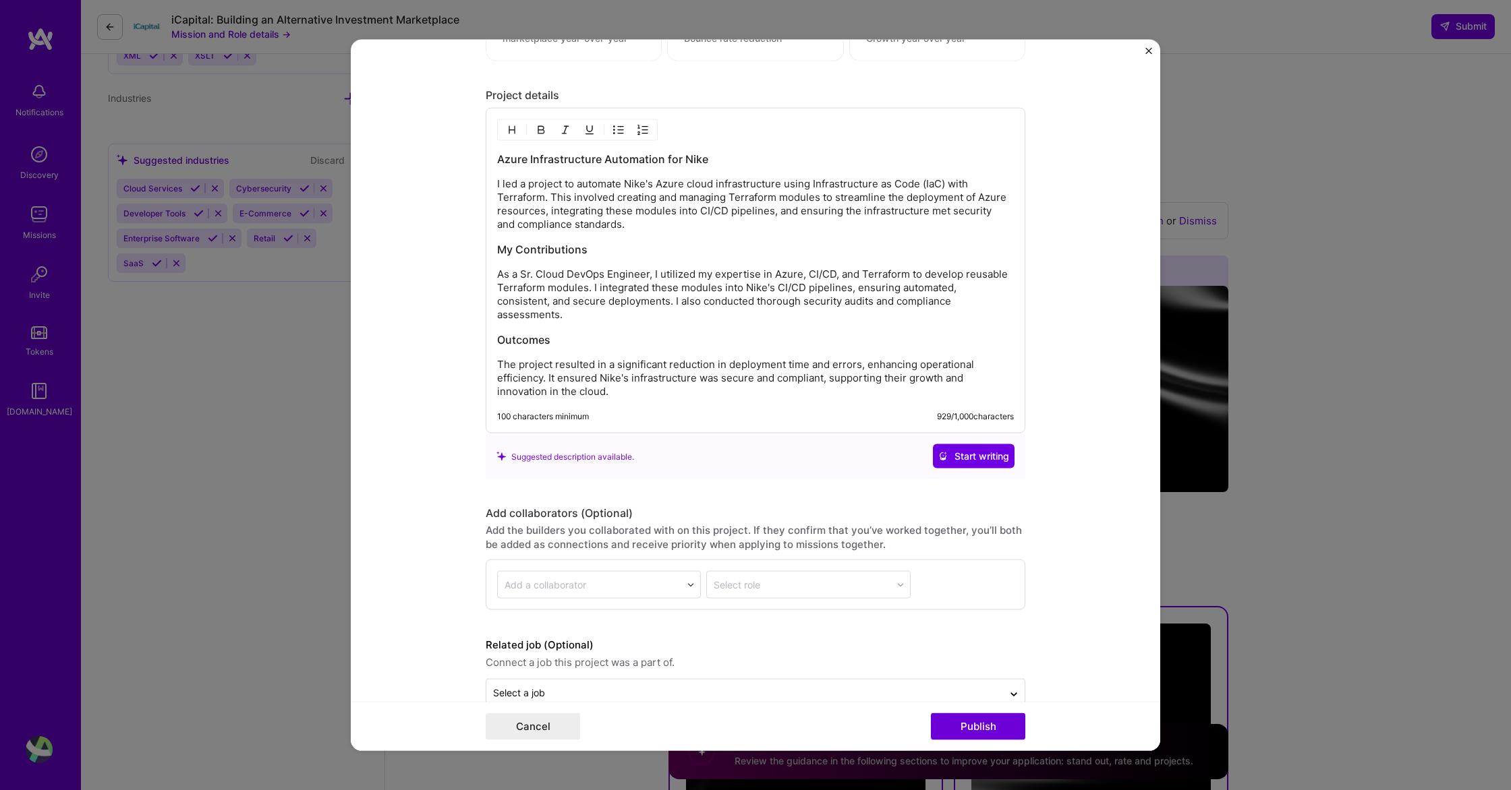
scroll to position [1241, 0]
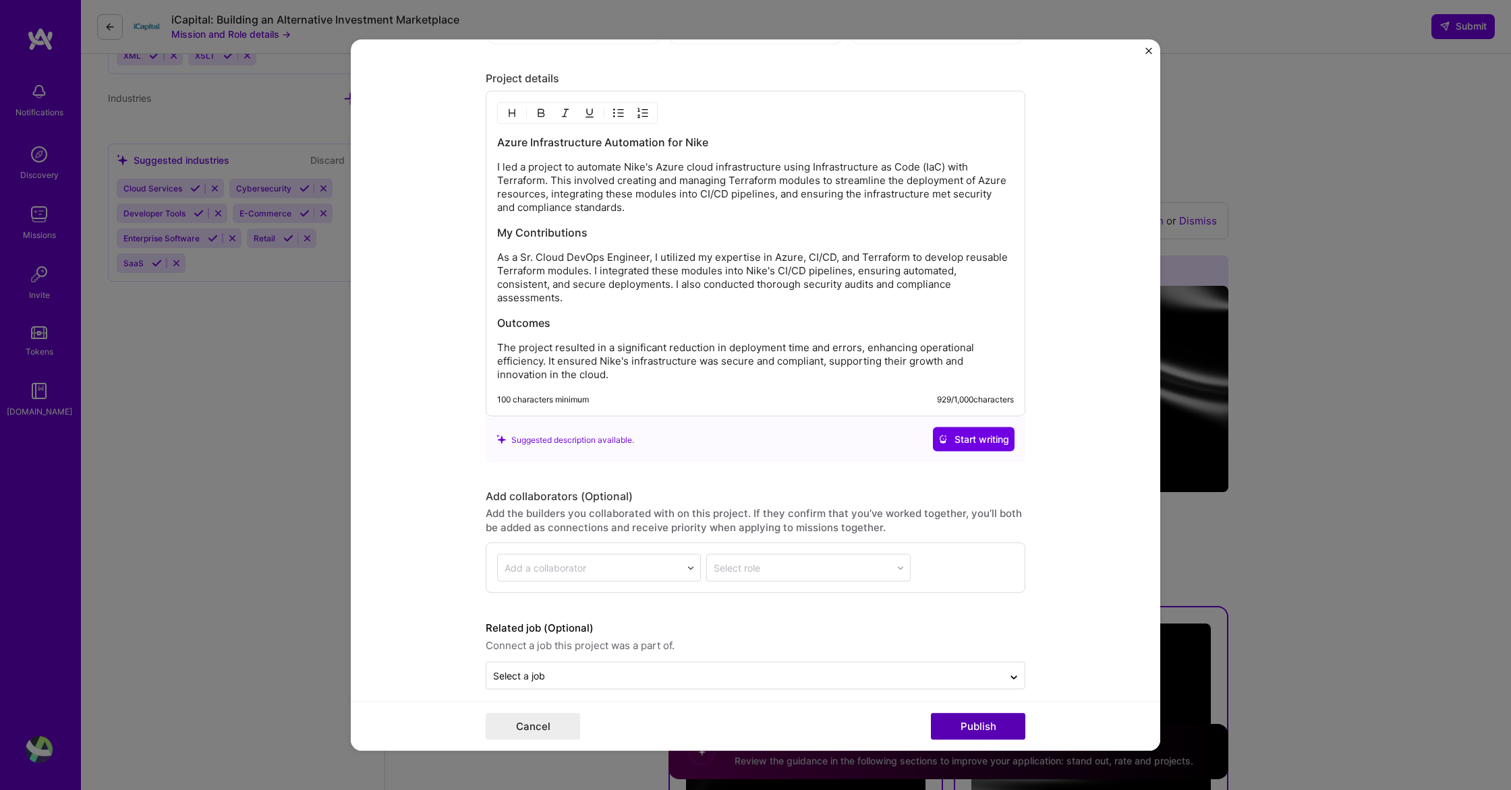
click at [974, 724] on button "Publish" at bounding box center [978, 726] width 94 height 27
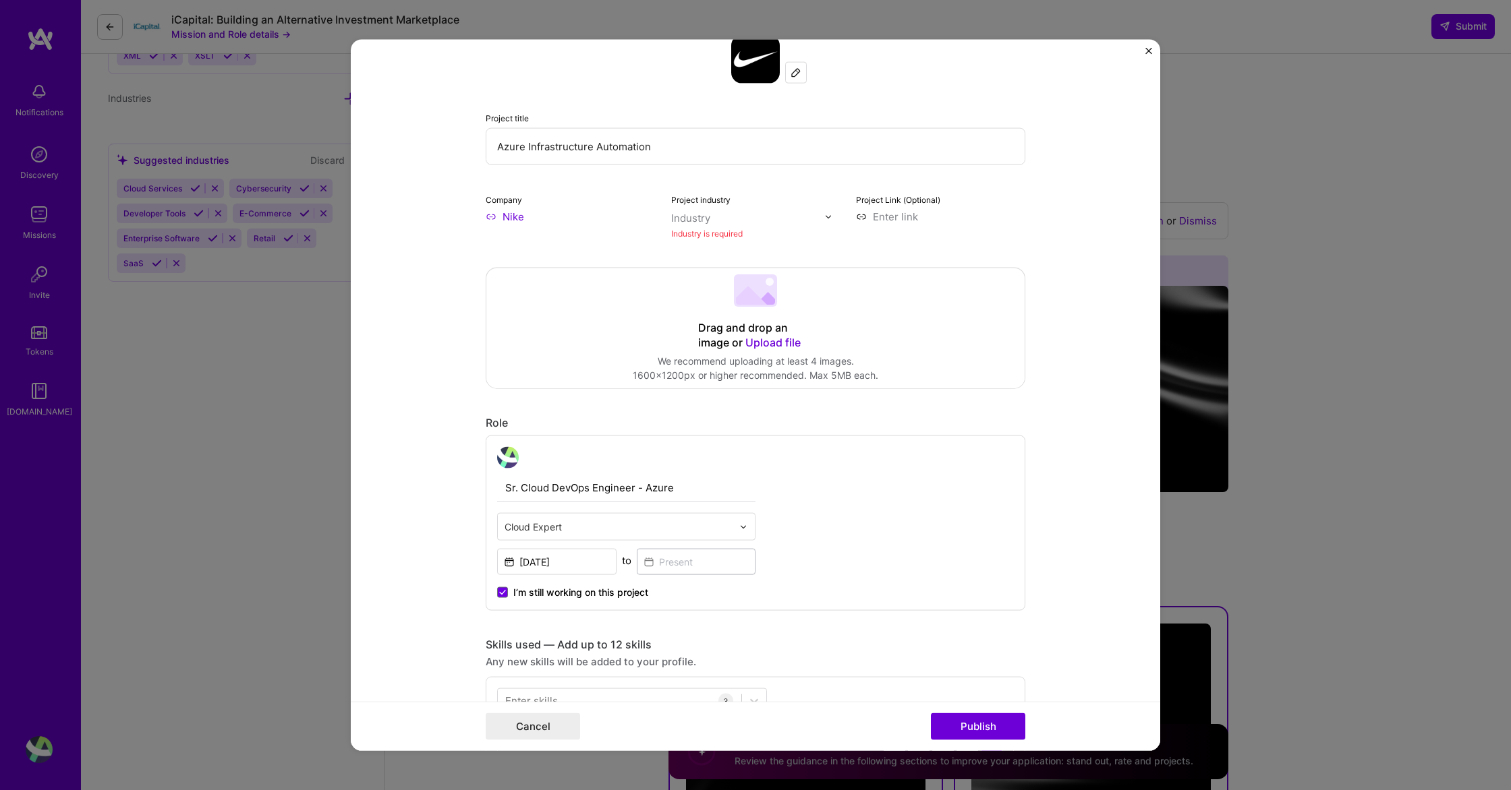
scroll to position [88, 0]
click at [703, 225] on div "Industry" at bounding box center [690, 223] width 39 height 14
type input "retail"
click at [691, 252] on span at bounding box center [688, 250] width 11 height 11
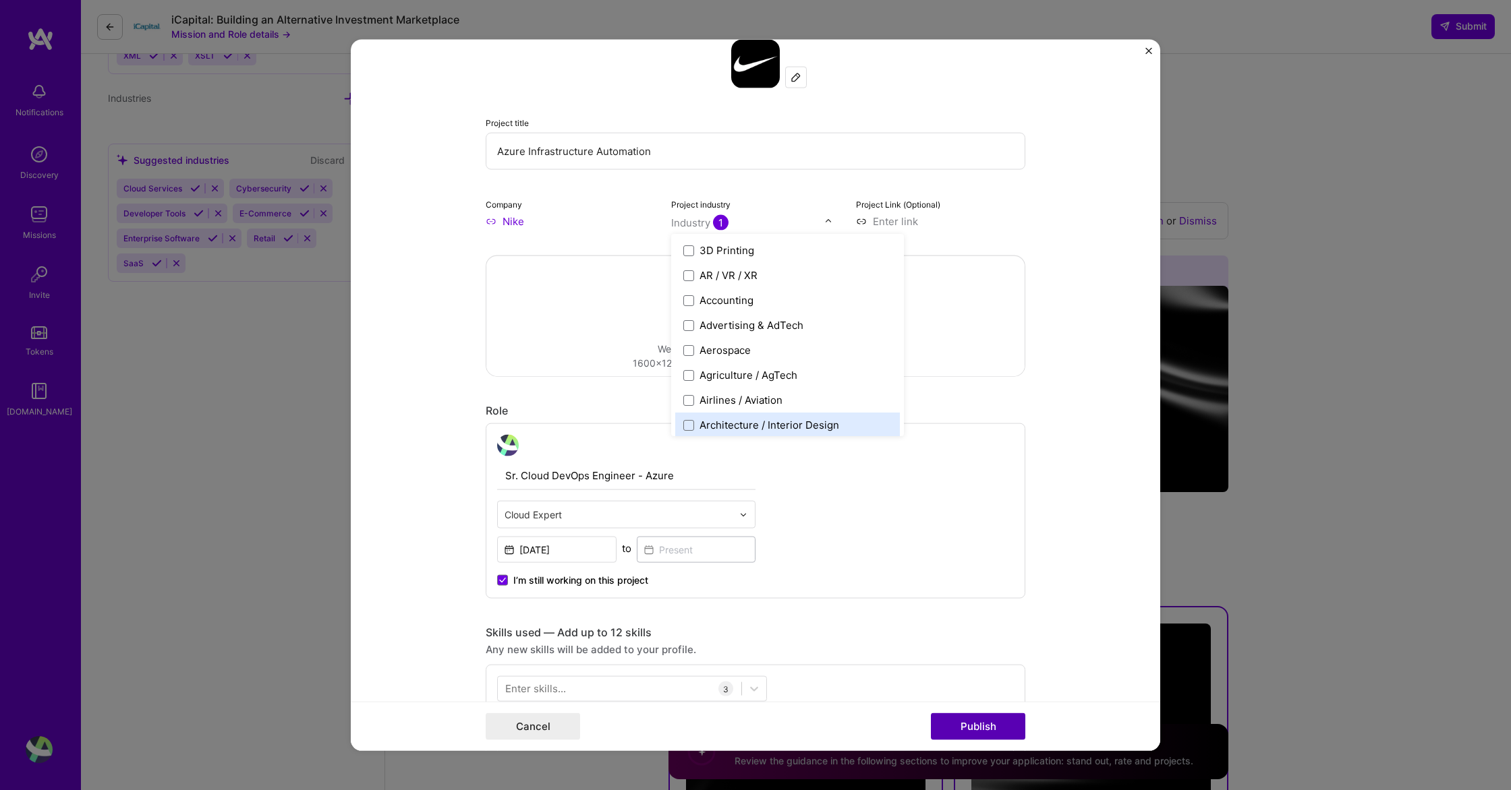
click at [965, 724] on button "Publish" at bounding box center [978, 726] width 94 height 27
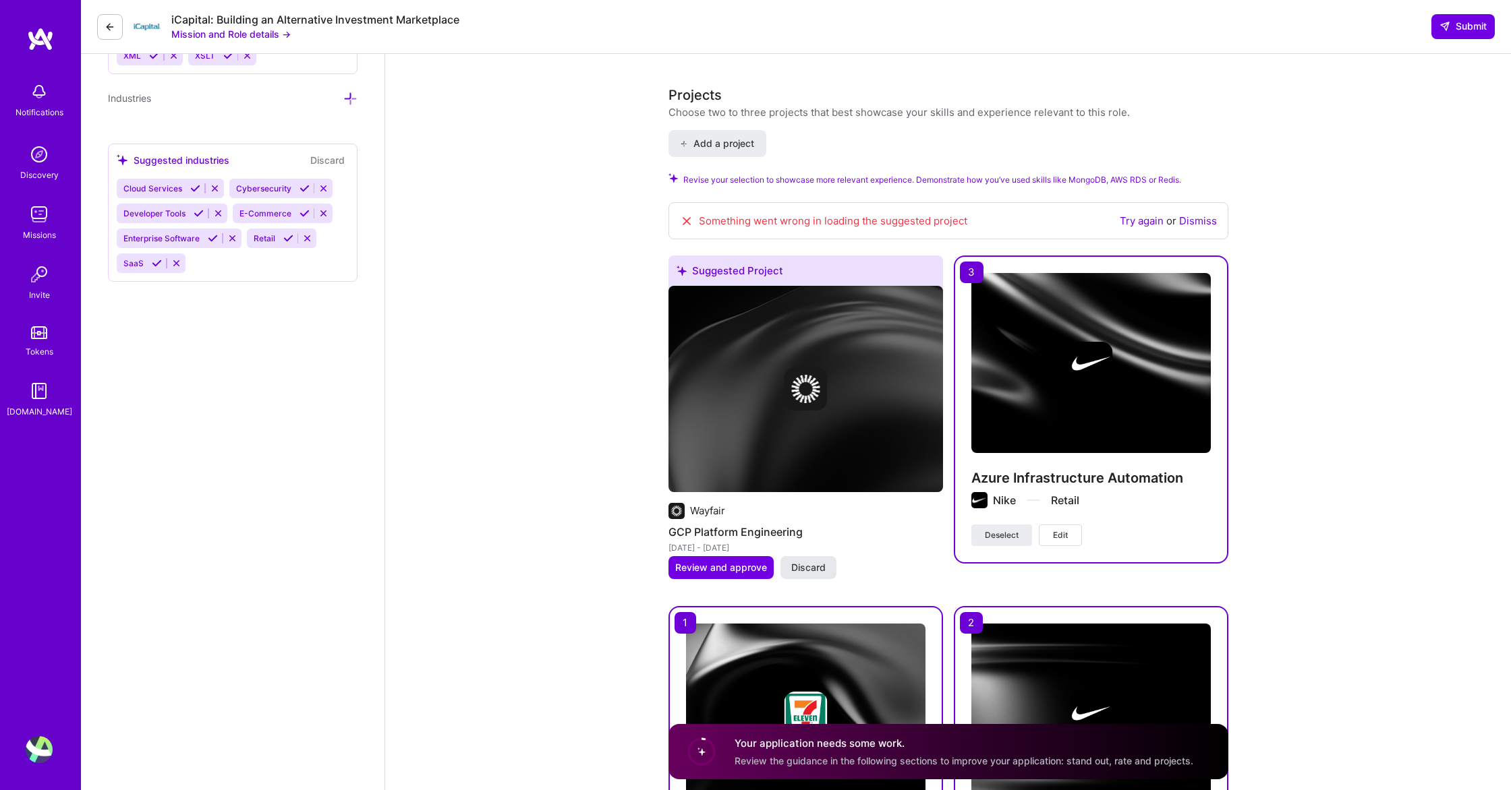
click at [800, 564] on span "Discard" at bounding box center [808, 567] width 34 height 13
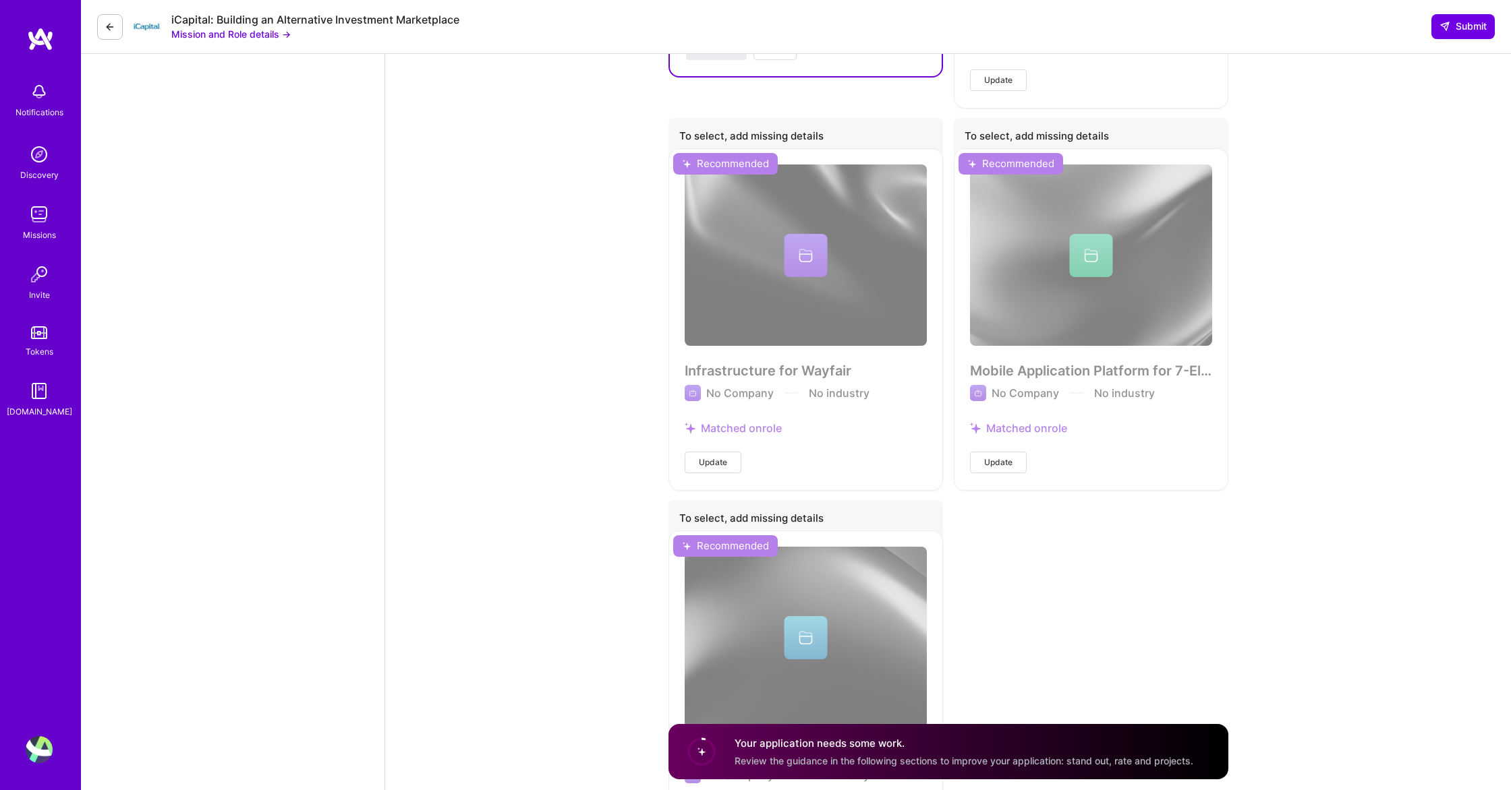
scroll to position [2513, 0]
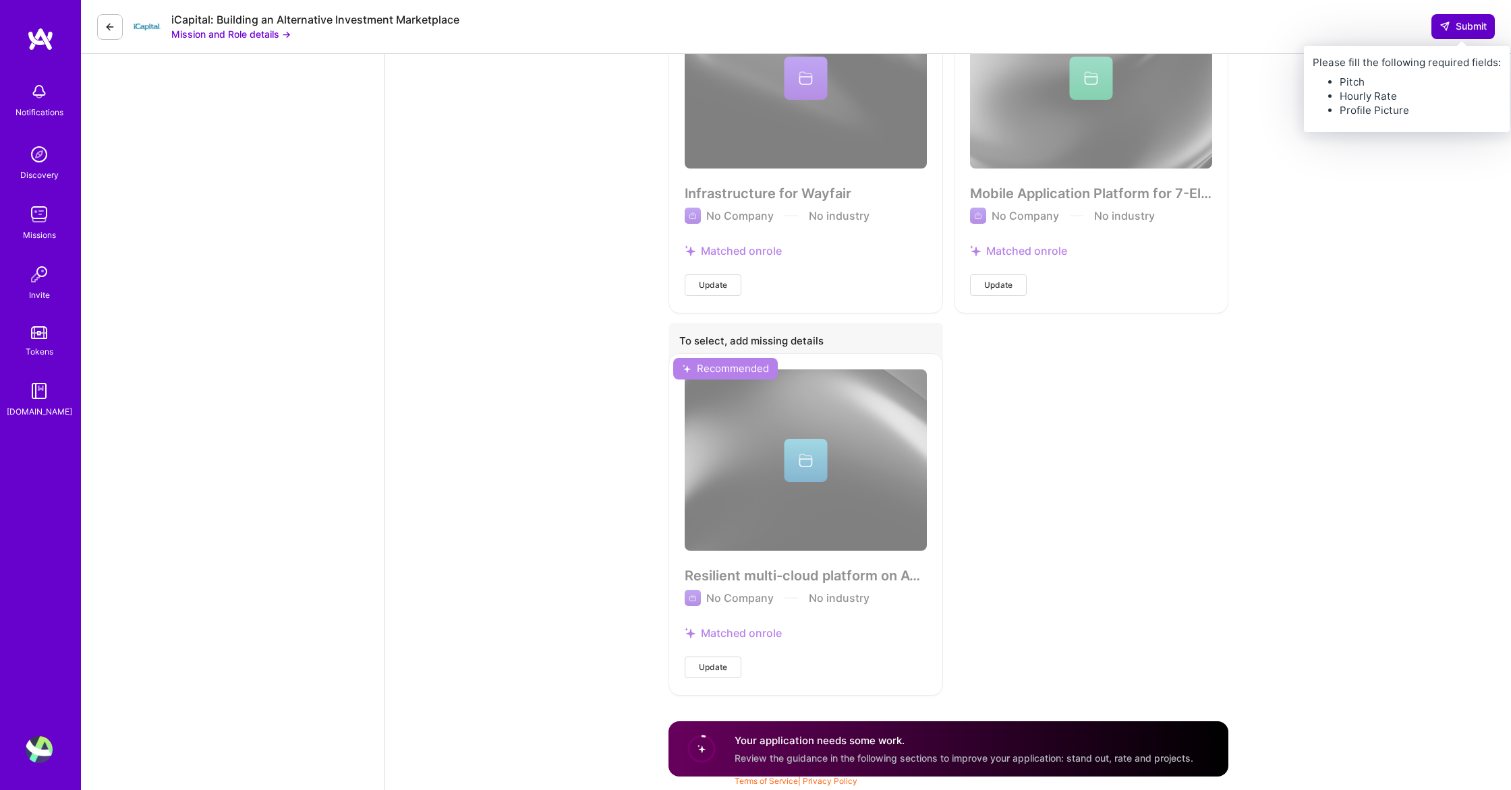
click at [1455, 15] on button "Submit" at bounding box center [1462, 26] width 63 height 24
click at [1457, 32] on span "Submit" at bounding box center [1462, 26] width 47 height 13
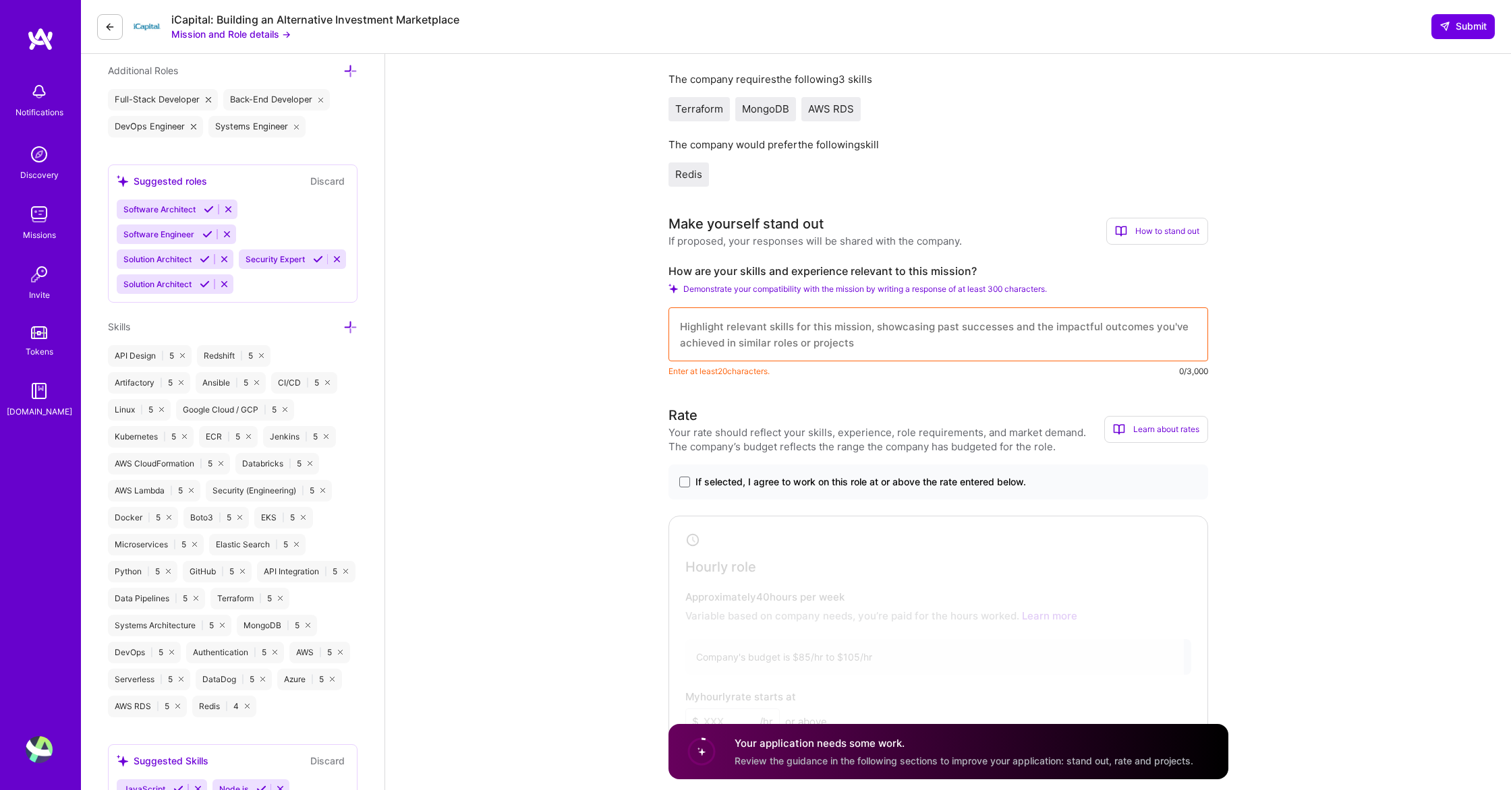
scroll to position [477, 0]
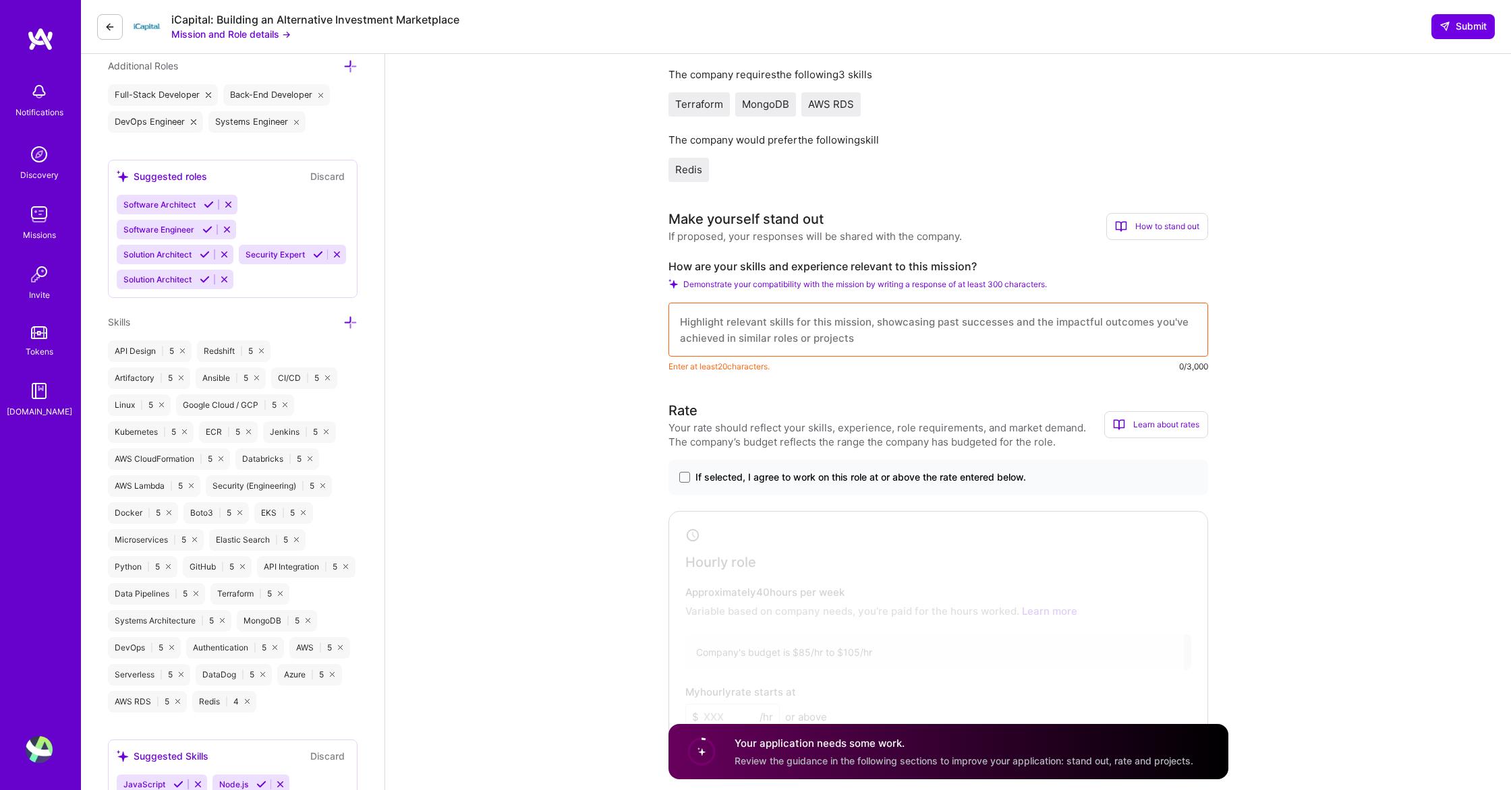
click at [896, 345] on textarea at bounding box center [937, 330] width 539 height 54
click at [908, 284] on span "Demonstrate your compatibility with the mission by writing a response of at lea…" at bounding box center [864, 284] width 363 height 10
click at [870, 341] on textarea at bounding box center [937, 330] width 539 height 54
click at [1148, 226] on div "How to stand out" at bounding box center [1157, 226] width 102 height 27
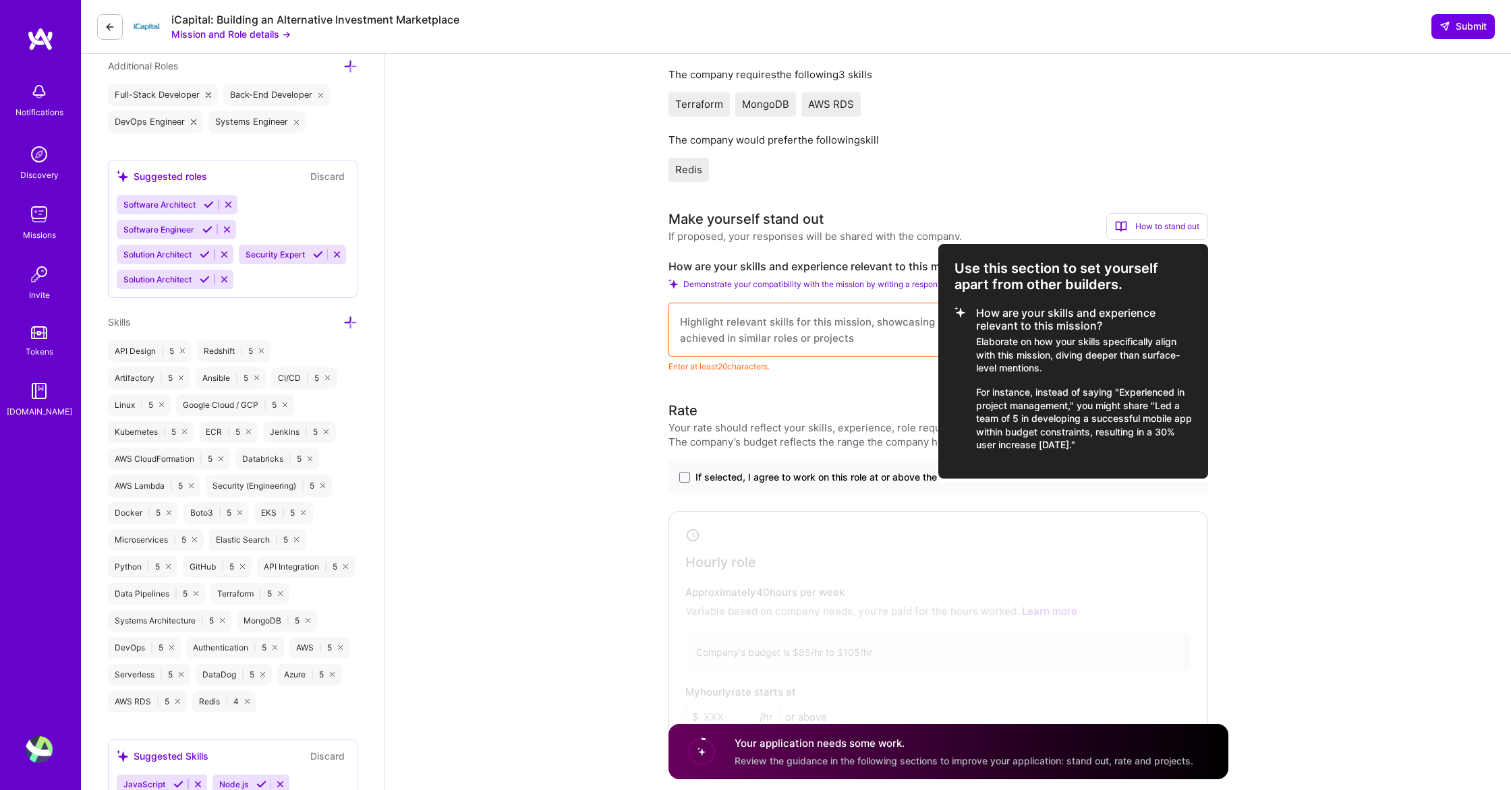
click at [927, 189] on div at bounding box center [755, 395] width 1511 height 790
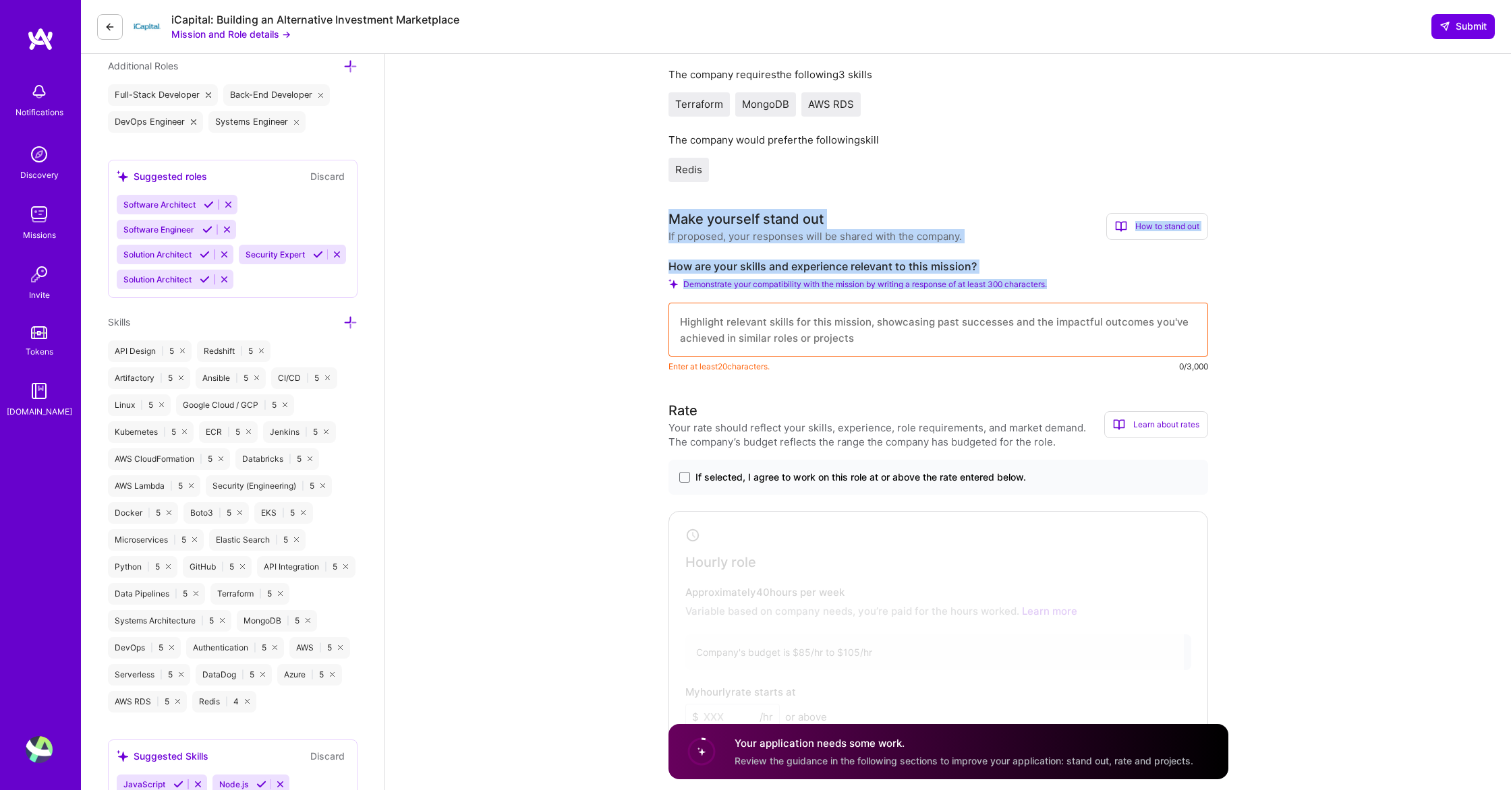
drag, startPoint x: 1073, startPoint y: 283, endPoint x: 638, endPoint y: 218, distance: 439.7
copy div "Make yourself stand out If proposed, your responses will be shared with the com…"
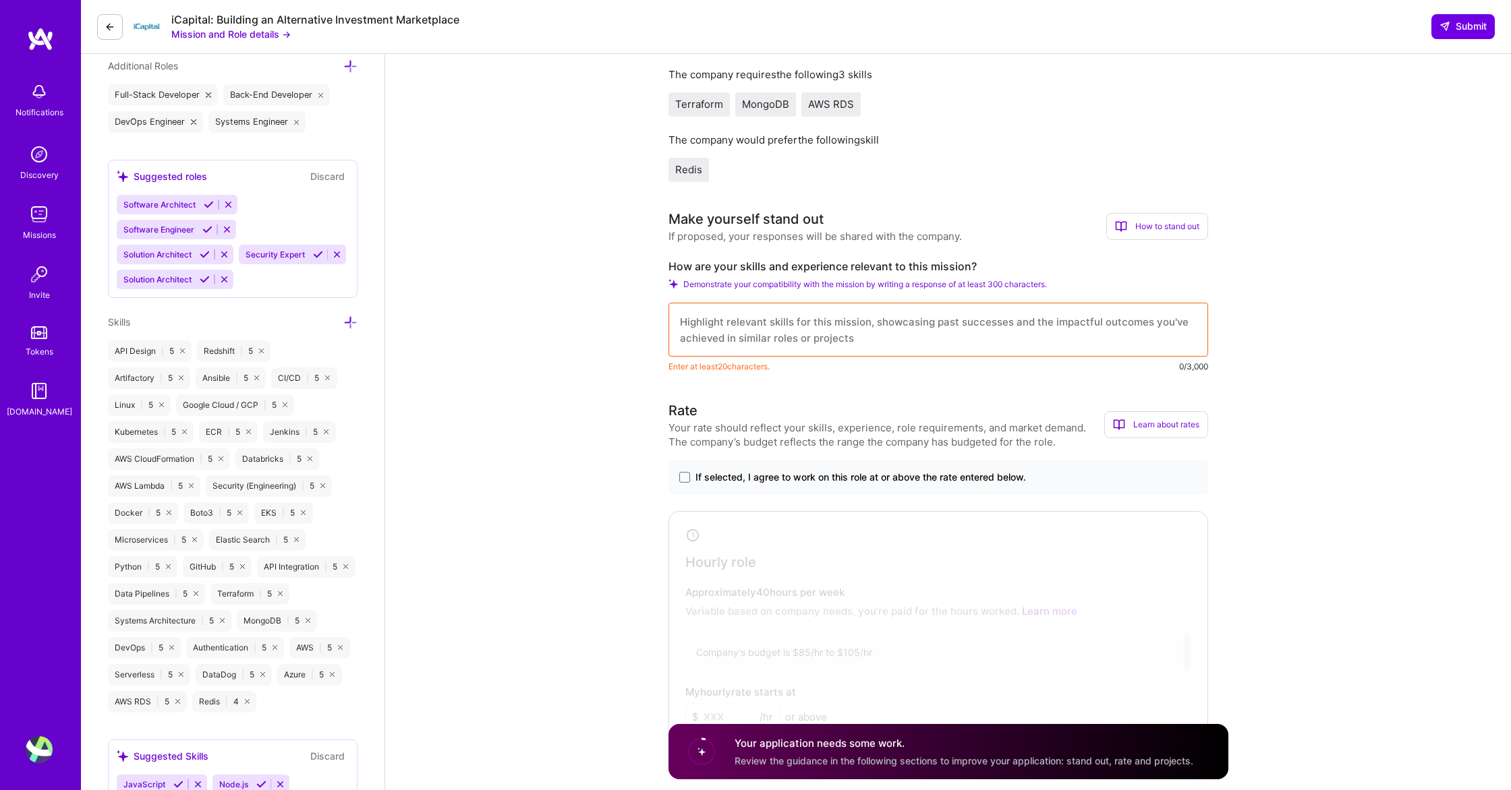
click at [733, 336] on textarea at bounding box center [937, 330] width 539 height 54
paste textarea "I bring a proven track record of building resilient, scalable cloud platforms t…"
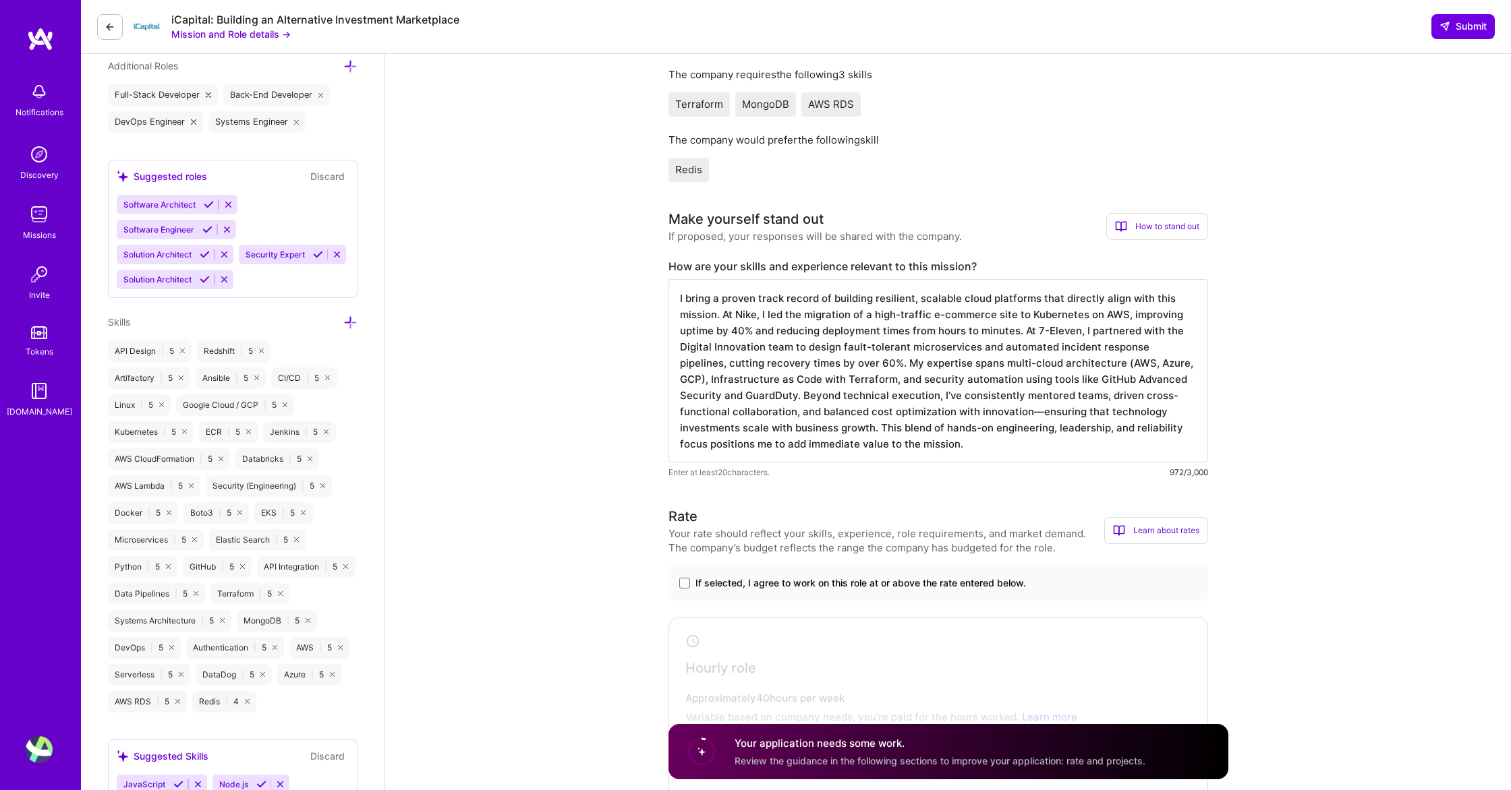
type textarea "I bring a proven track record of building resilient, scalable cloud platforms t…"
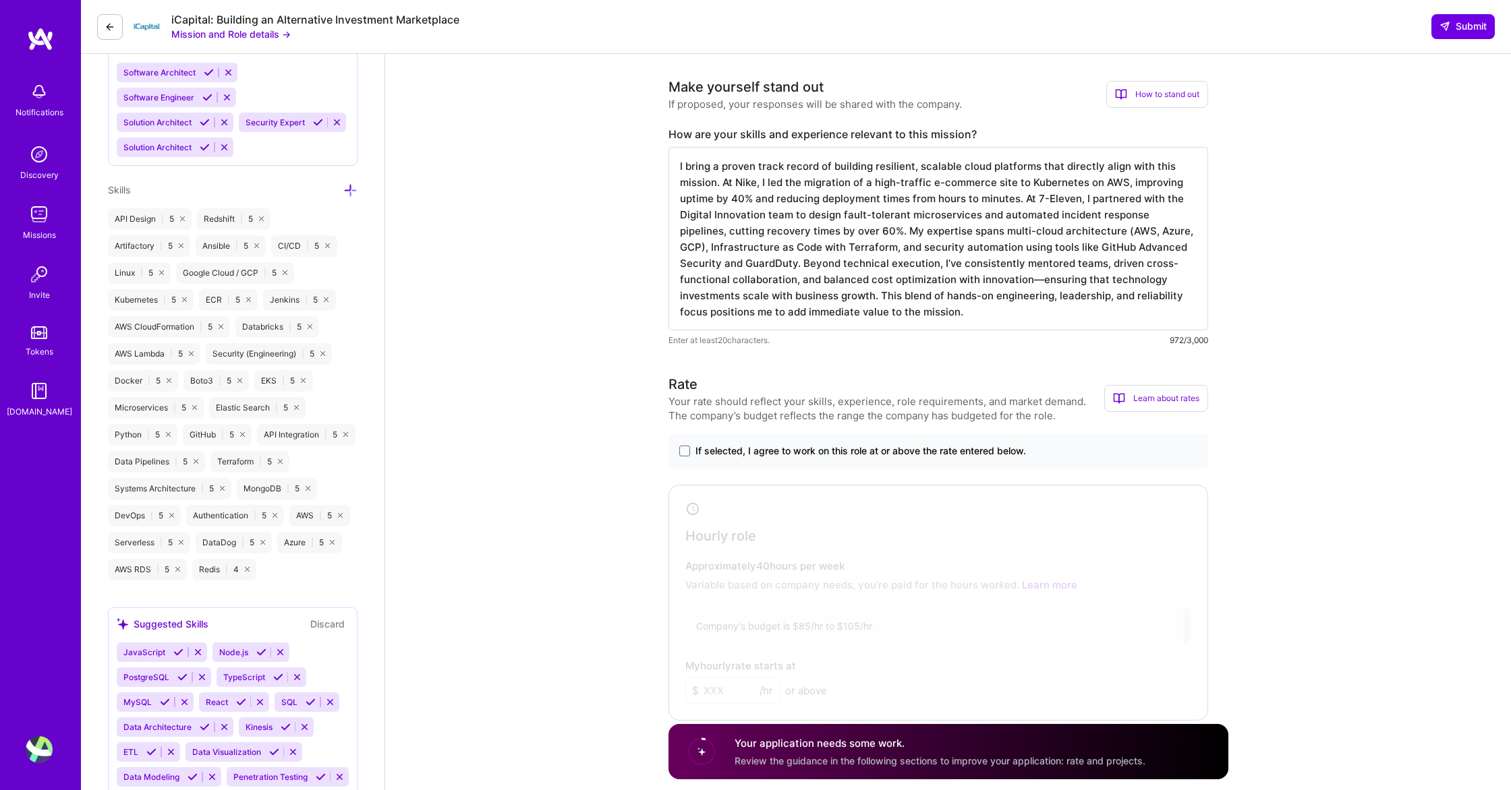
scroll to position [655, 0]
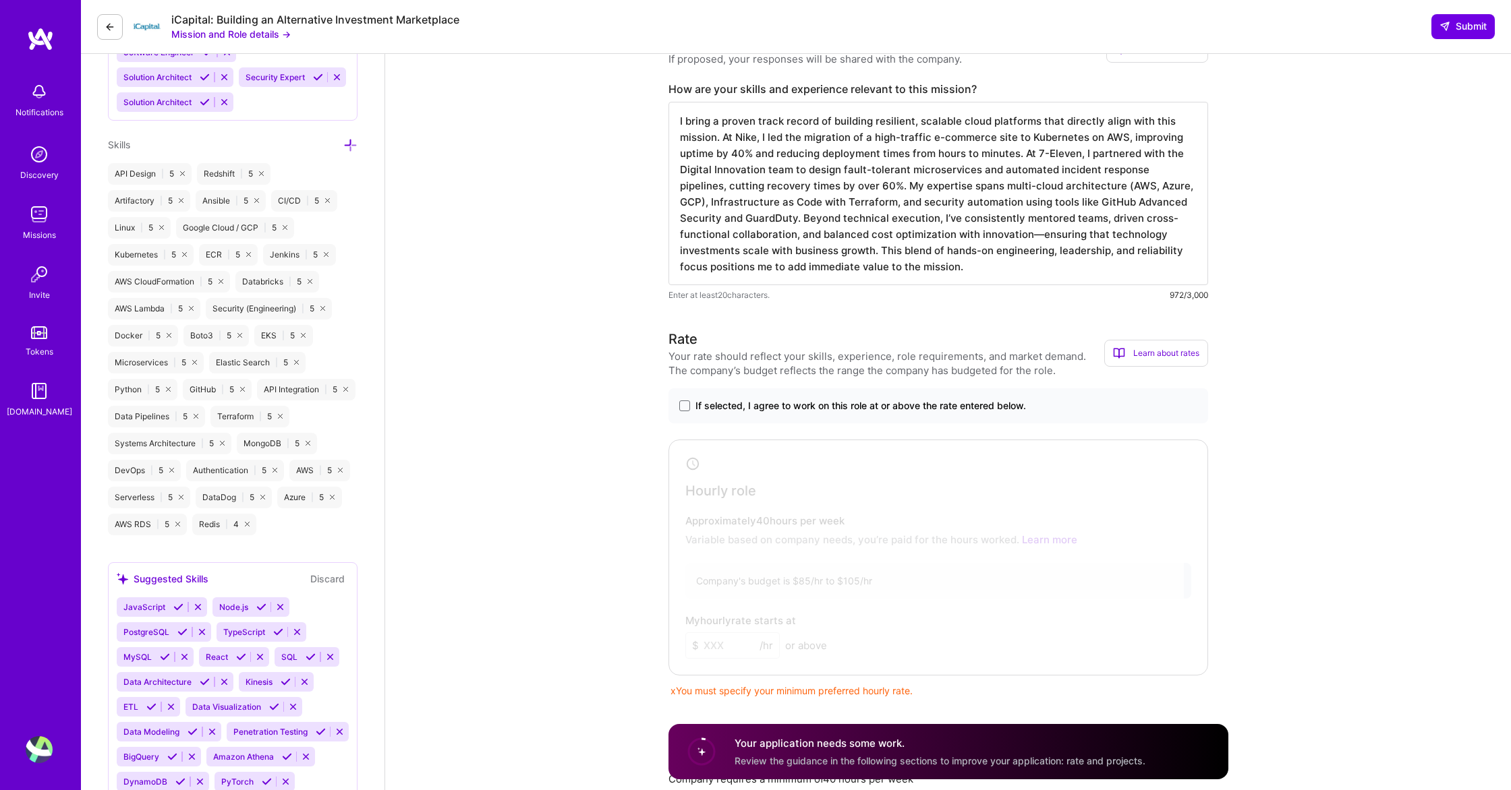
click at [685, 413] on div "If selected, I agree to work on this role at or above the rate entered below." at bounding box center [937, 405] width 539 height 35
click at [682, 407] on span at bounding box center [684, 406] width 11 height 11
click at [0, 0] on input "If selected, I agree to work on this role at or above the rate entered below." at bounding box center [0, 0] width 0 height 0
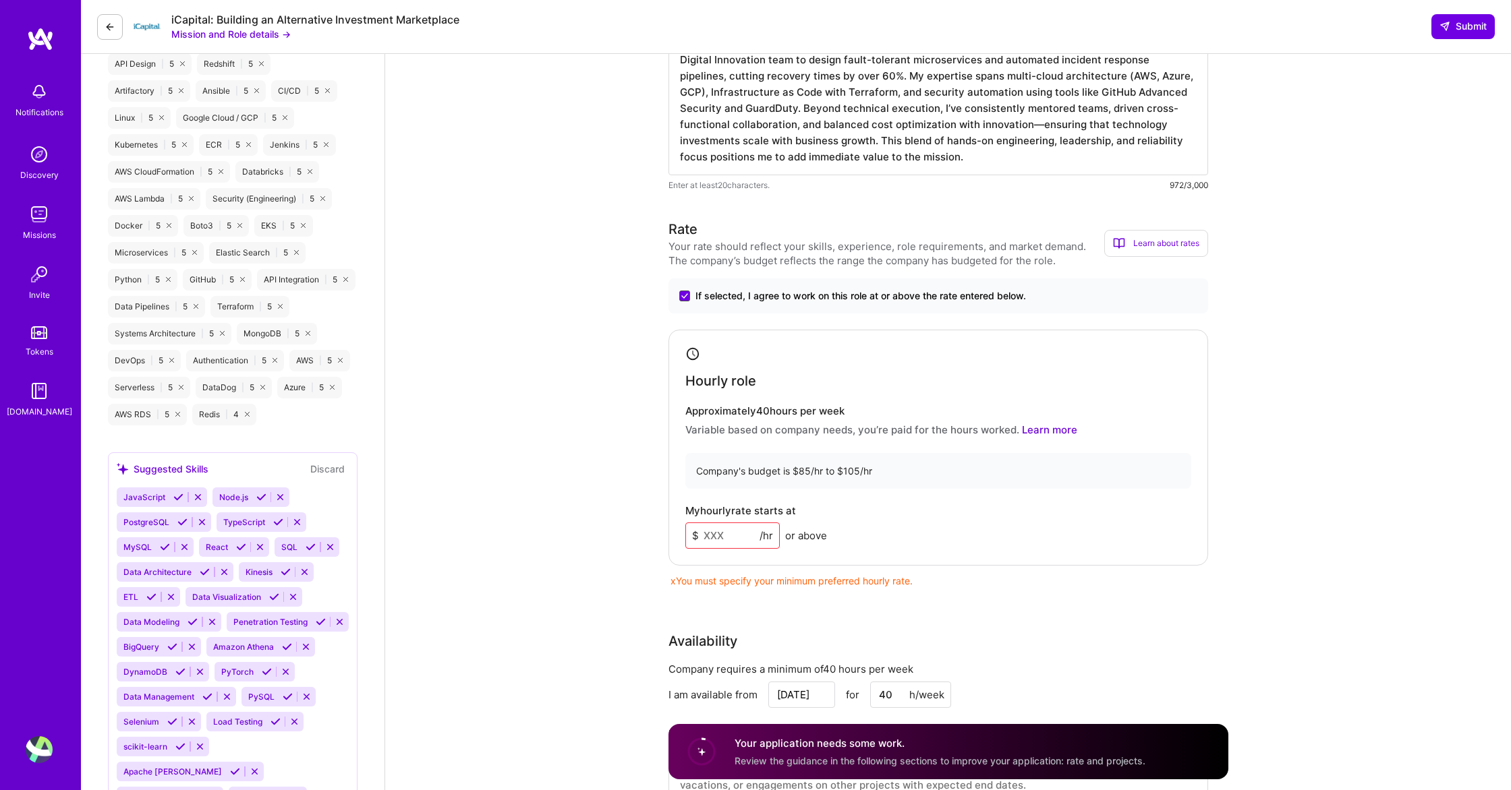
scroll to position [773, 0]
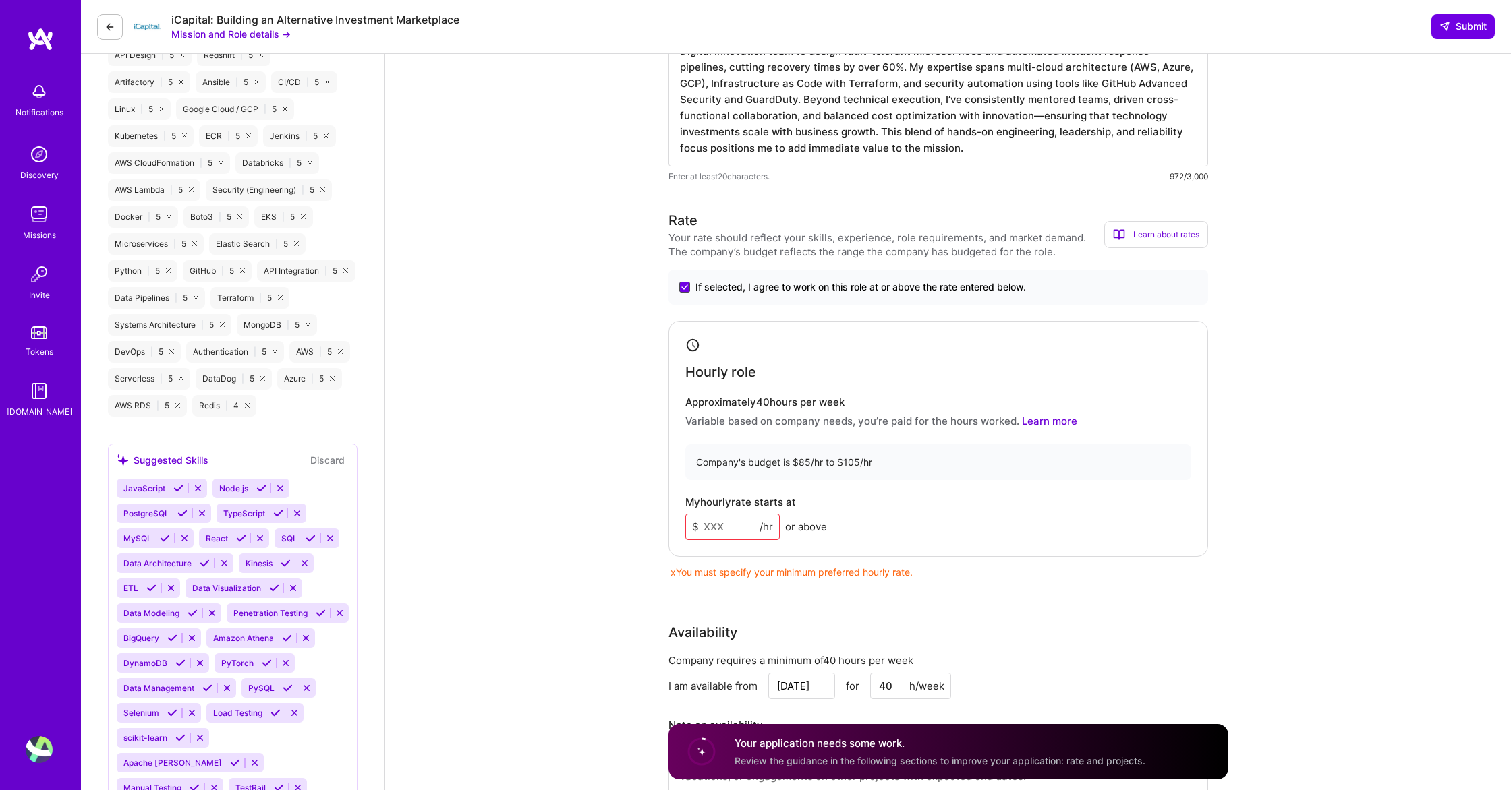
click at [684, 285] on icon at bounding box center [684, 287] width 7 height 5
click at [0, 0] on input "If selected, I agree to work on this role at or above the rate entered below." at bounding box center [0, 0] width 0 height 0
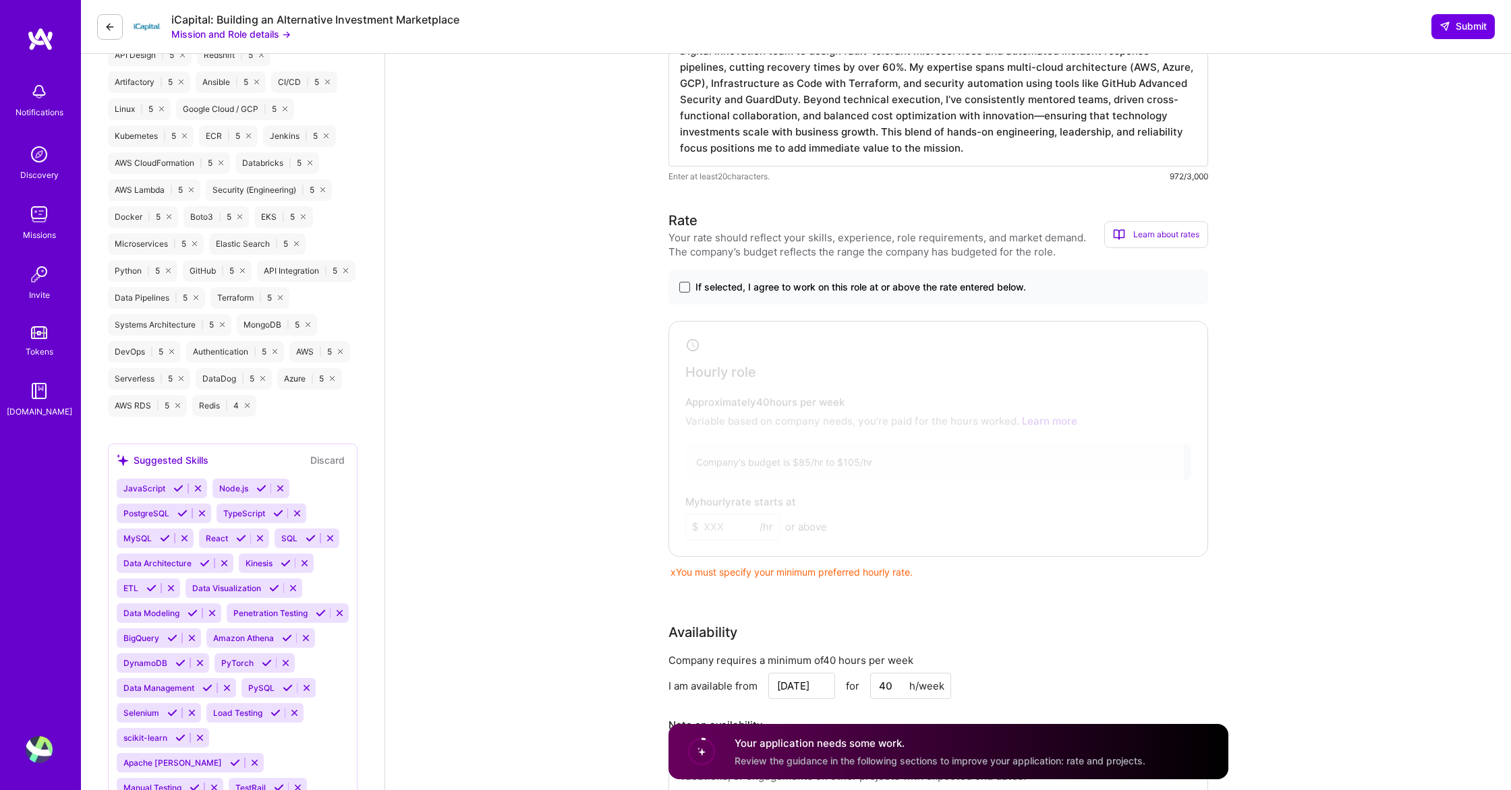
click at [764, 447] on div at bounding box center [927, 436] width 511 height 223
click at [724, 527] on div at bounding box center [927, 436] width 511 height 223
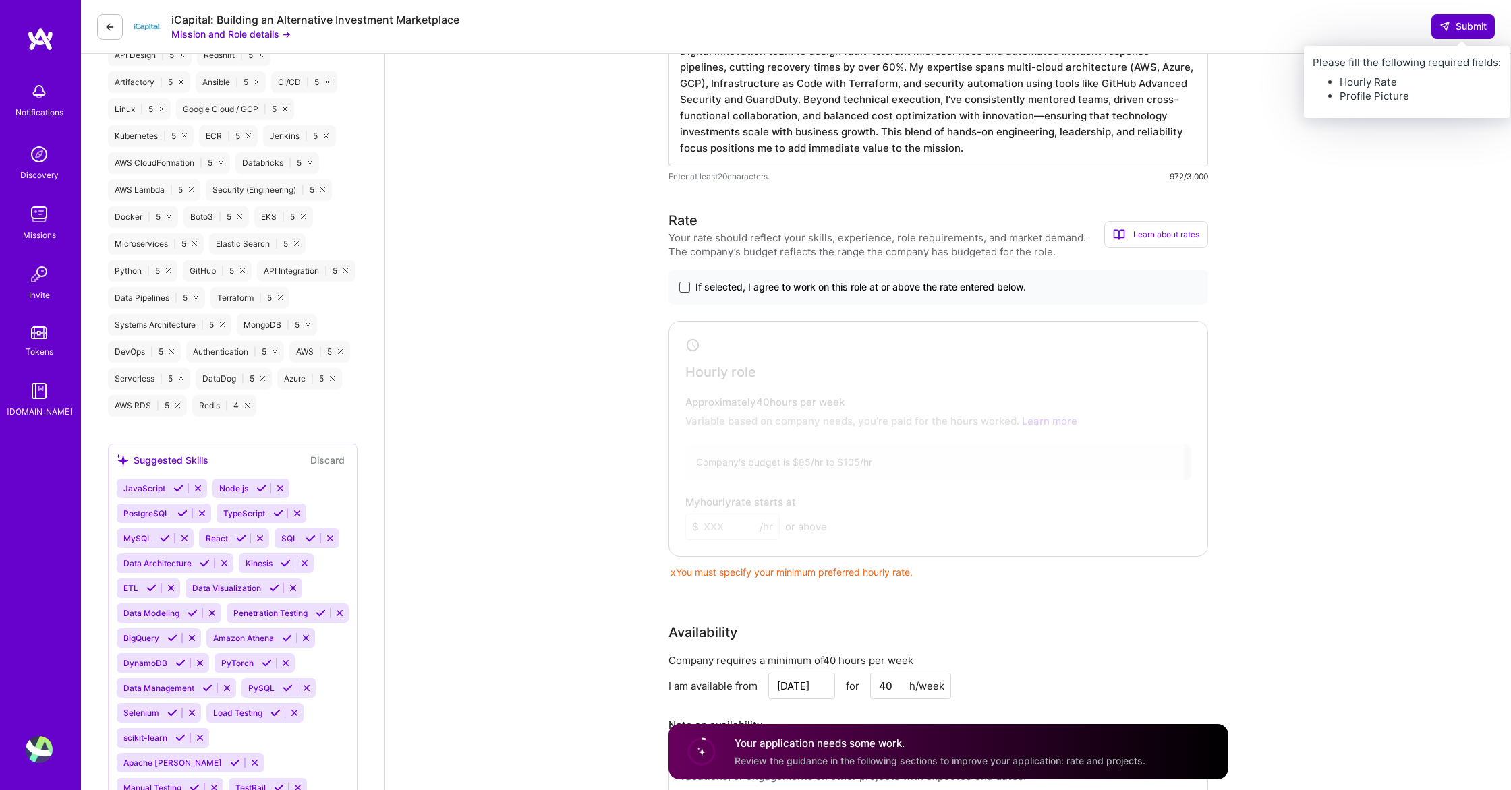
click at [1457, 32] on span "Submit" at bounding box center [1462, 26] width 47 height 13
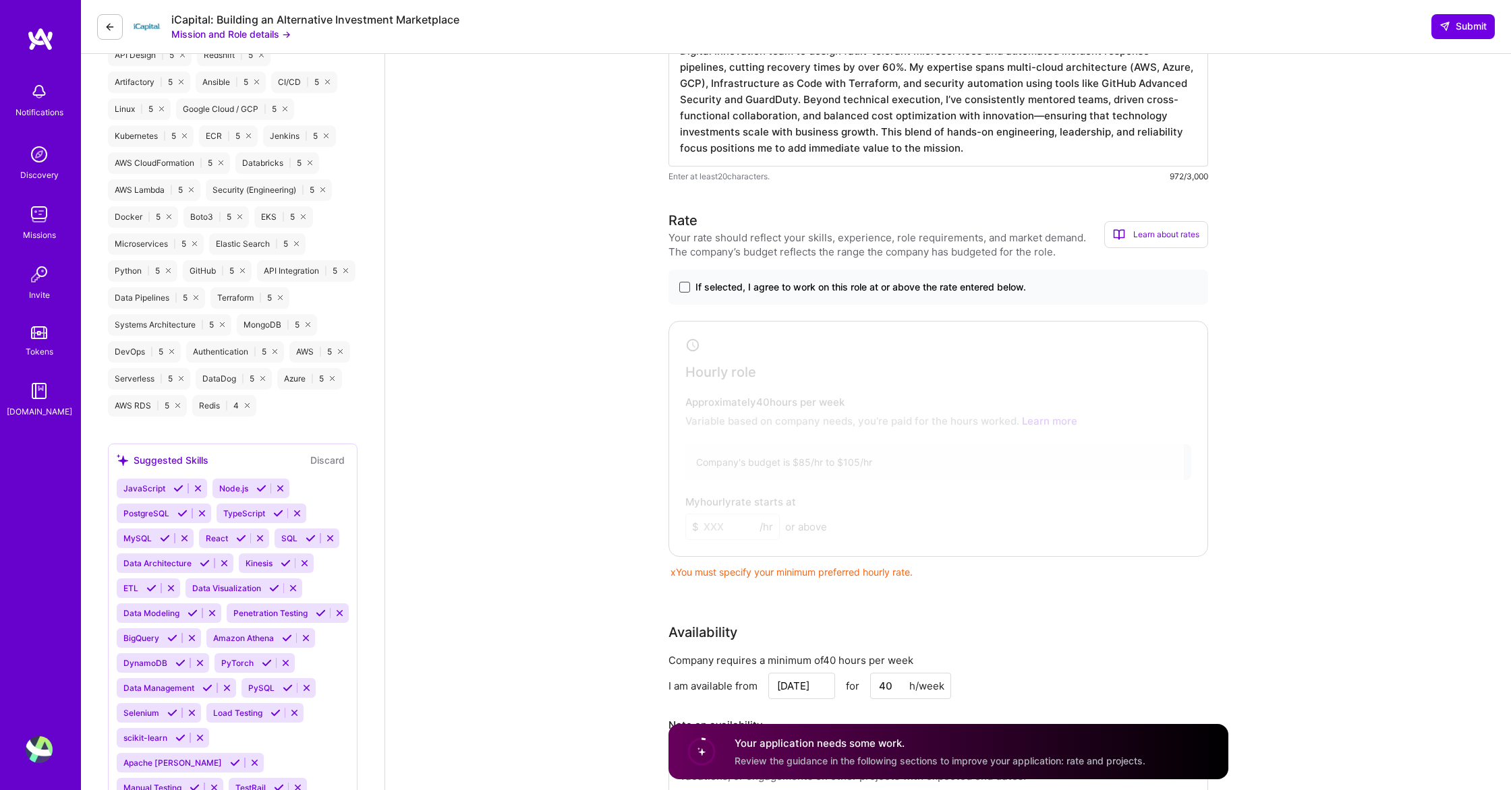
click at [681, 285] on span at bounding box center [684, 287] width 11 height 11
click at [0, 0] on input "If selected, I agree to work on this role at or above the rate entered below." at bounding box center [0, 0] width 0 height 0
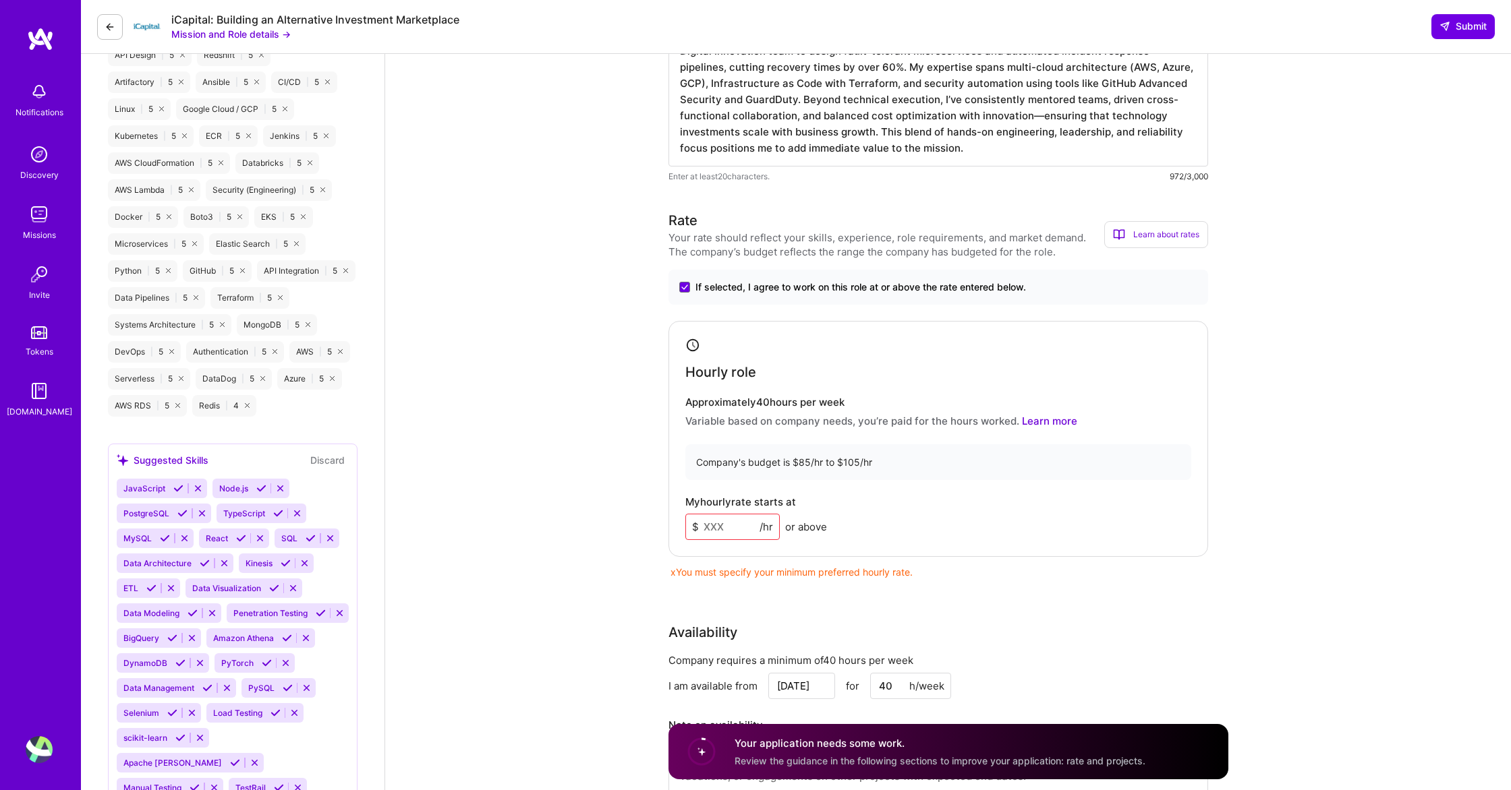
click at [741, 525] on input at bounding box center [732, 527] width 94 height 26
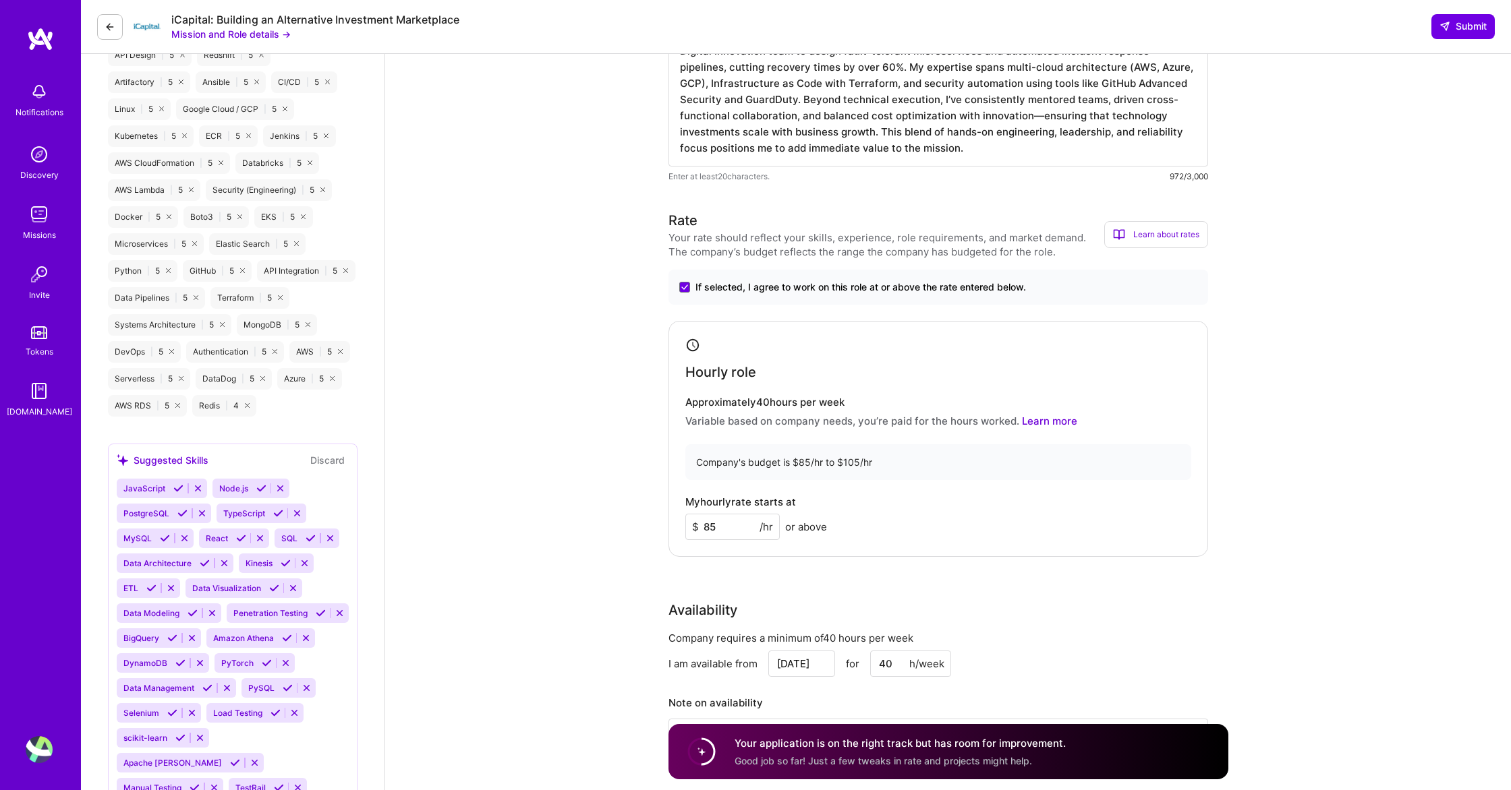
type input "85"
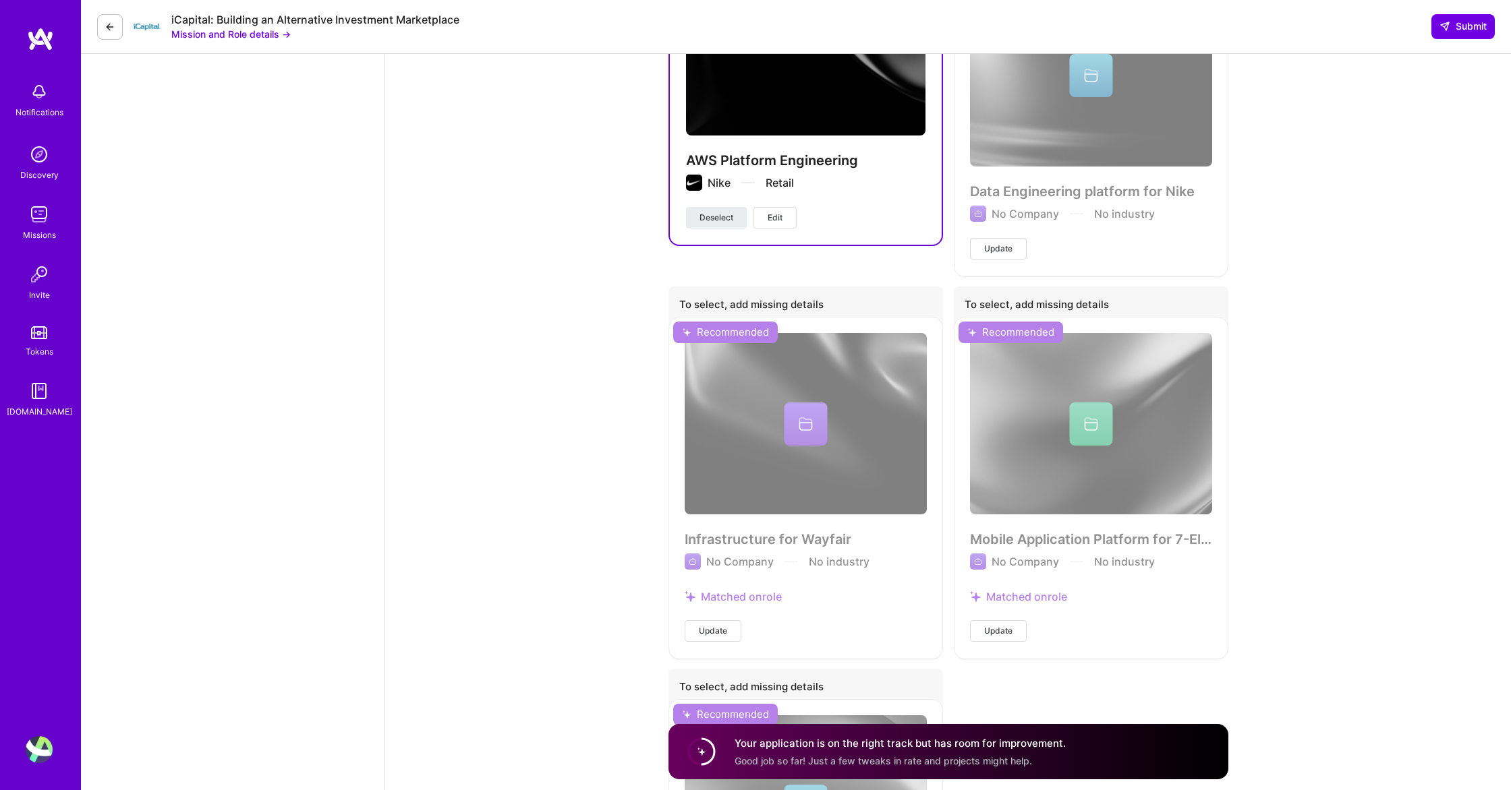
scroll to position [2596, 0]
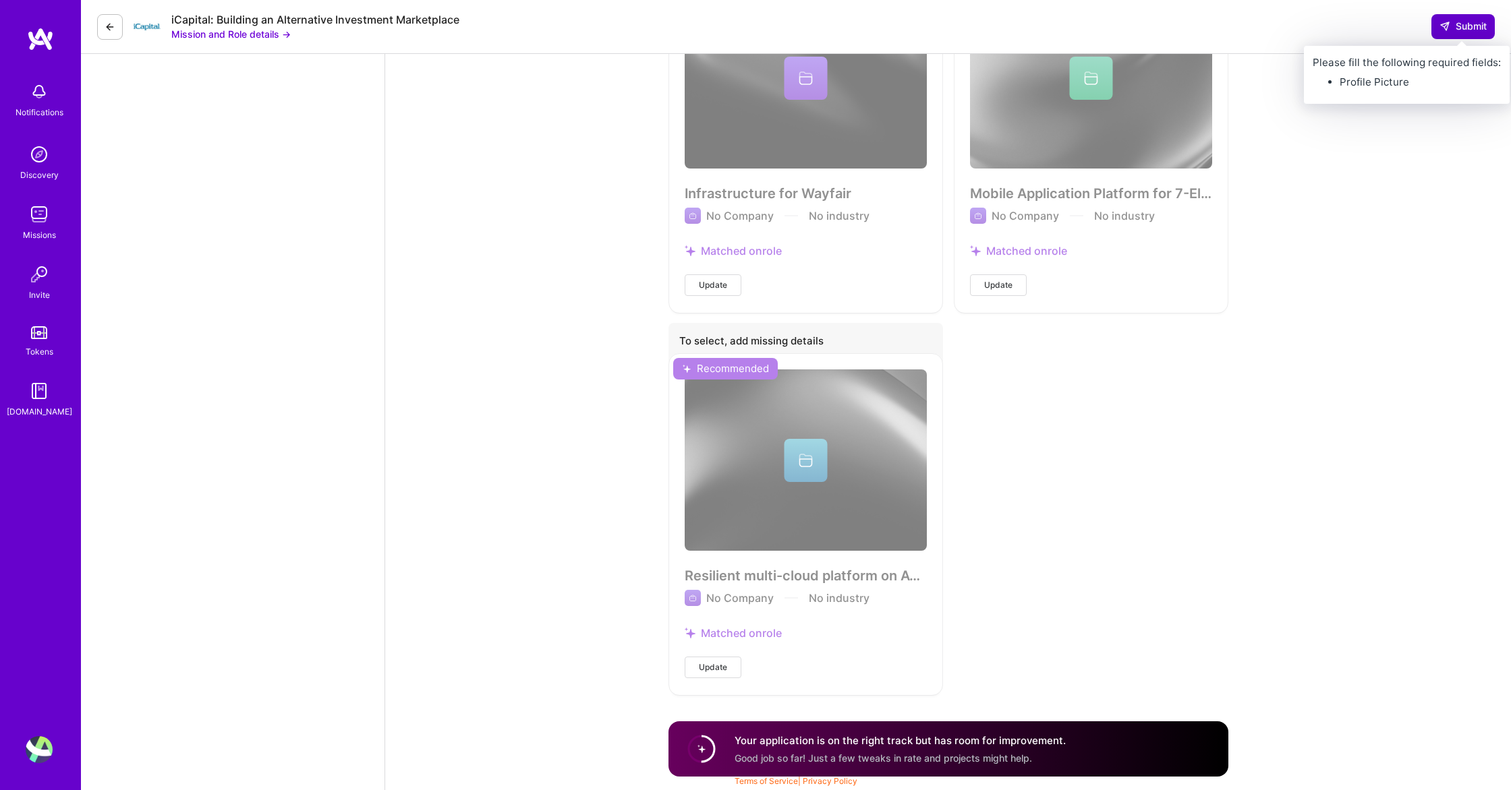
click at [1449, 28] on span "Submit" at bounding box center [1462, 26] width 47 height 13
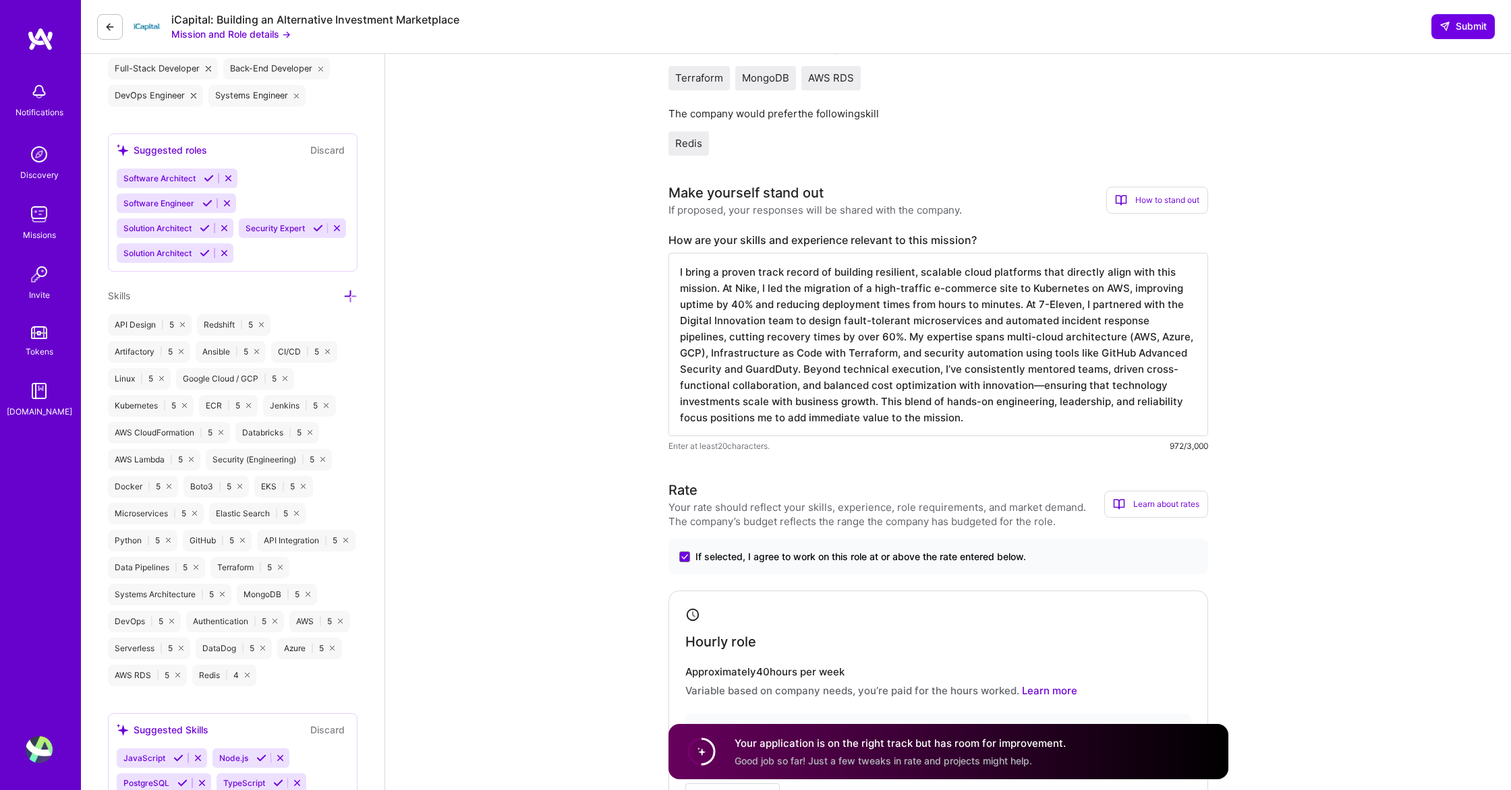
scroll to position [0, 0]
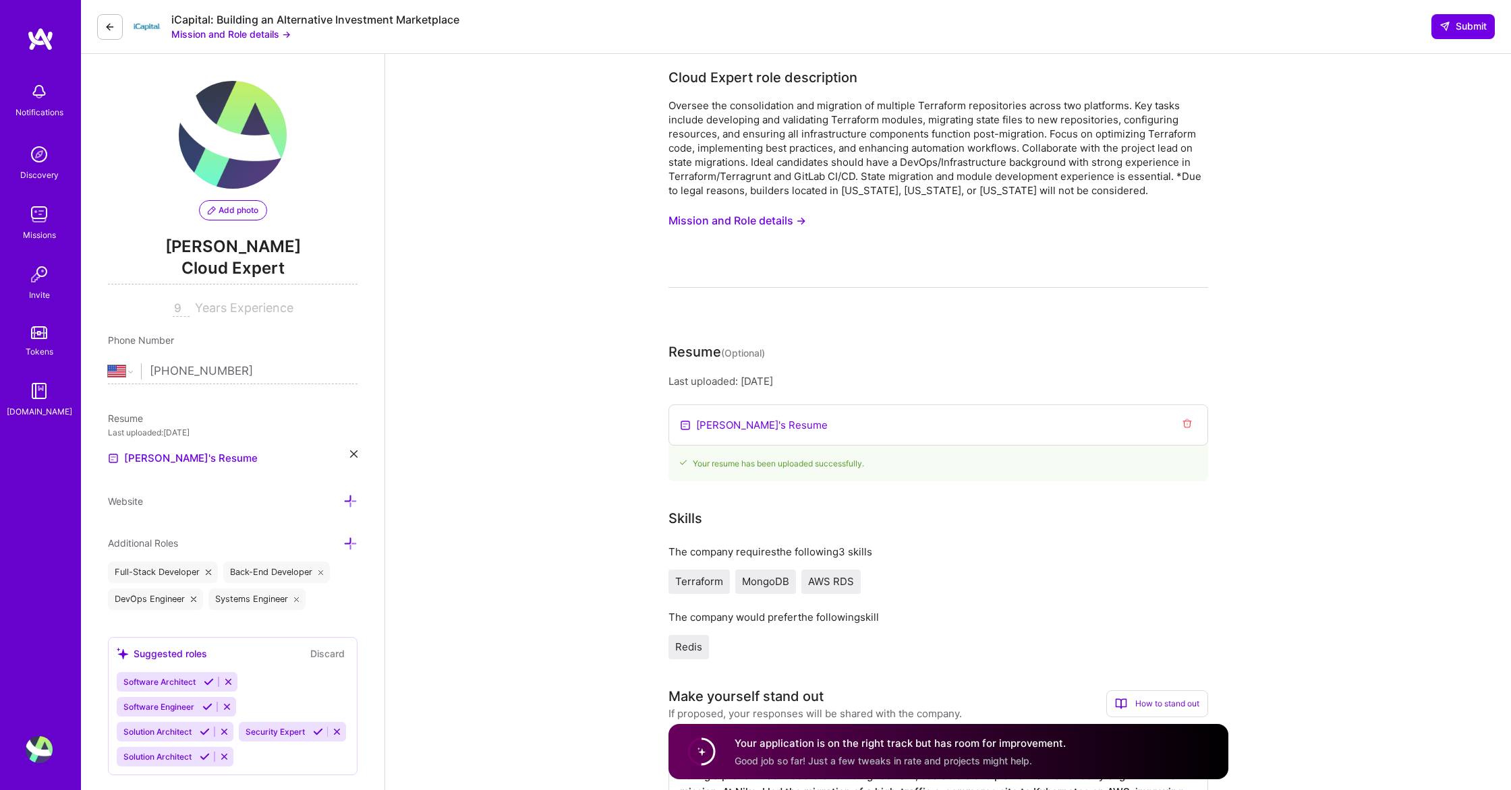
click at [219, 209] on span "Add photo" at bounding box center [233, 210] width 51 height 12
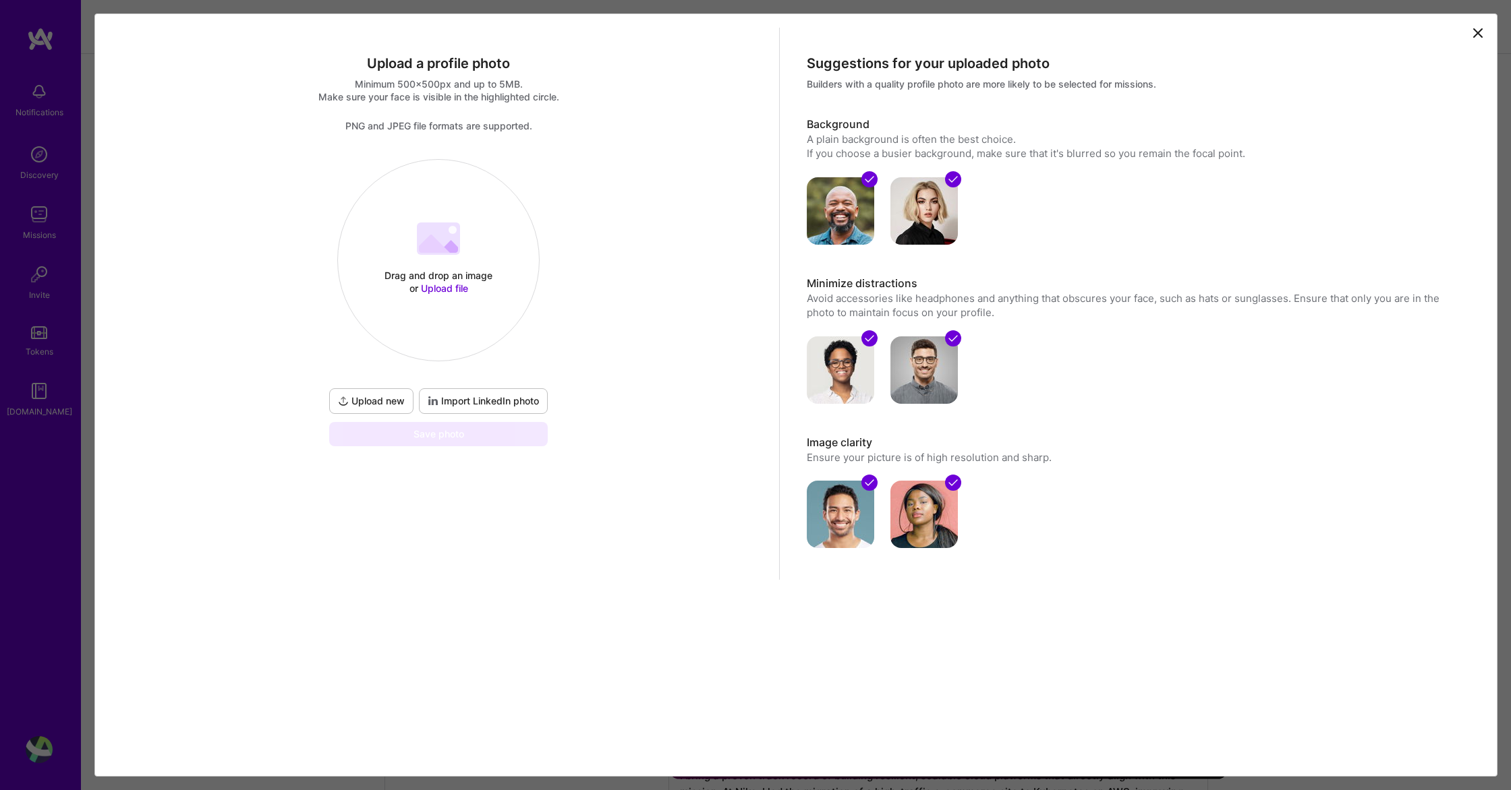
click at [446, 276] on div "Drag and drop an image or Upload file" at bounding box center [438, 282] width 115 height 26
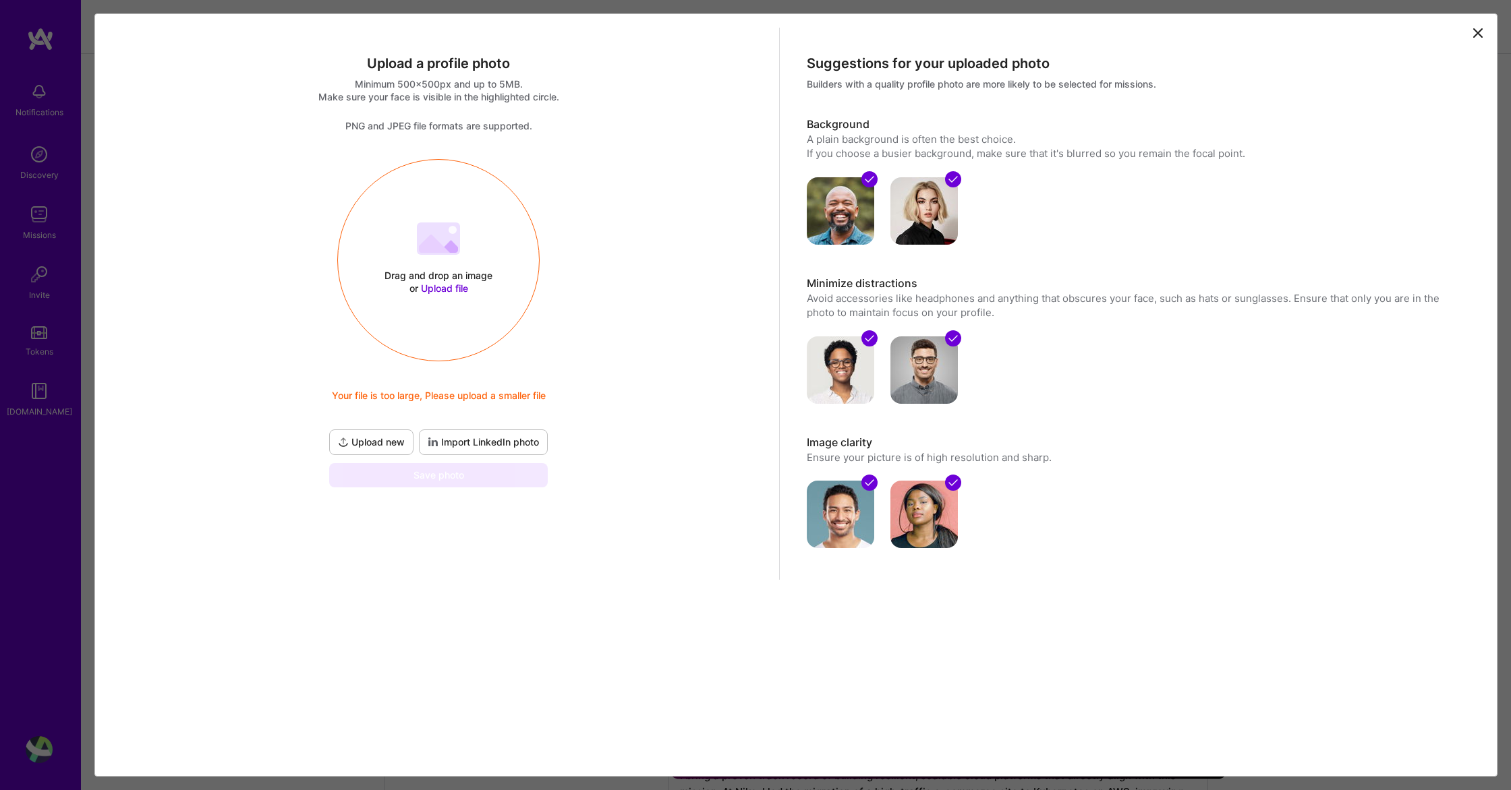
click at [453, 288] on span "Upload file" at bounding box center [444, 288] width 47 height 11
click at [465, 441] on span "Import LinkedIn photo" at bounding box center [483, 442] width 111 height 13
click at [454, 439] on span "Import LinkedIn photo" at bounding box center [483, 442] width 111 height 13
click at [410, 256] on div "Drag and drop an image or Upload file Upload file Your file is too large, Pleas…" at bounding box center [438, 260] width 201 height 143
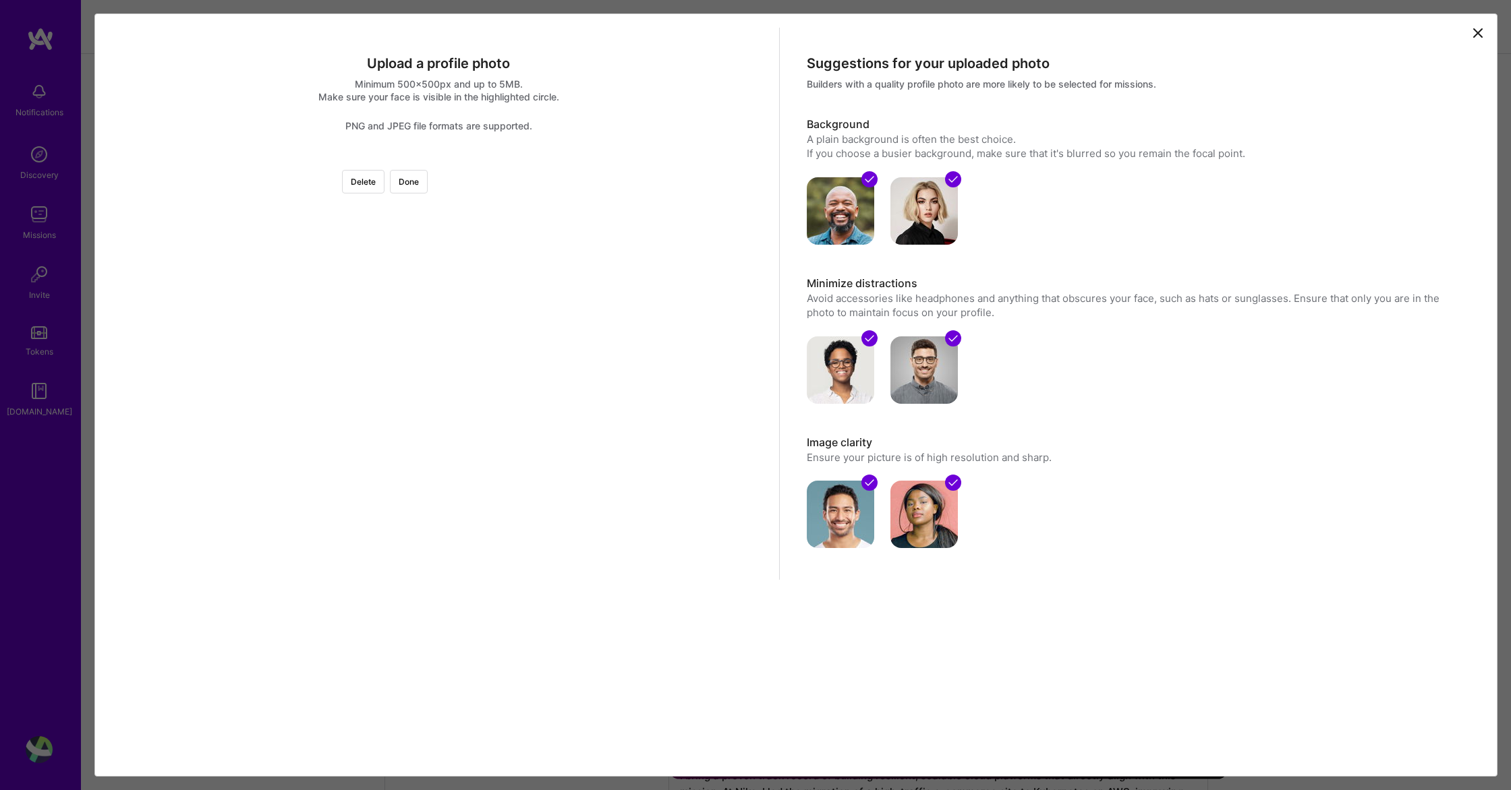
click at [566, 310] on div at bounding box center [751, 344] width 371 height 371
click at [428, 181] on button "Done" at bounding box center [409, 182] width 38 height 24
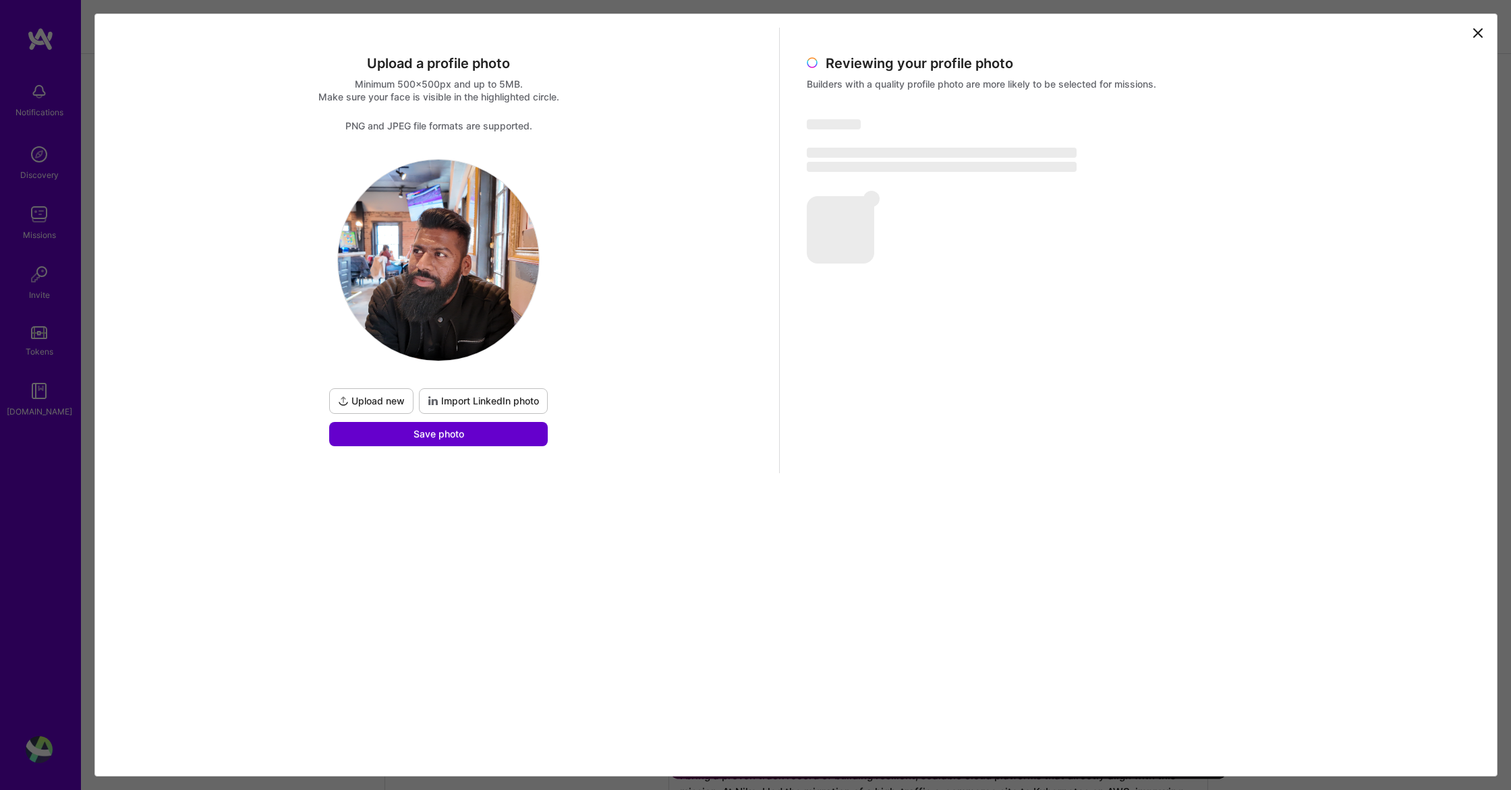
click at [479, 438] on button "Save photo" at bounding box center [438, 434] width 218 height 24
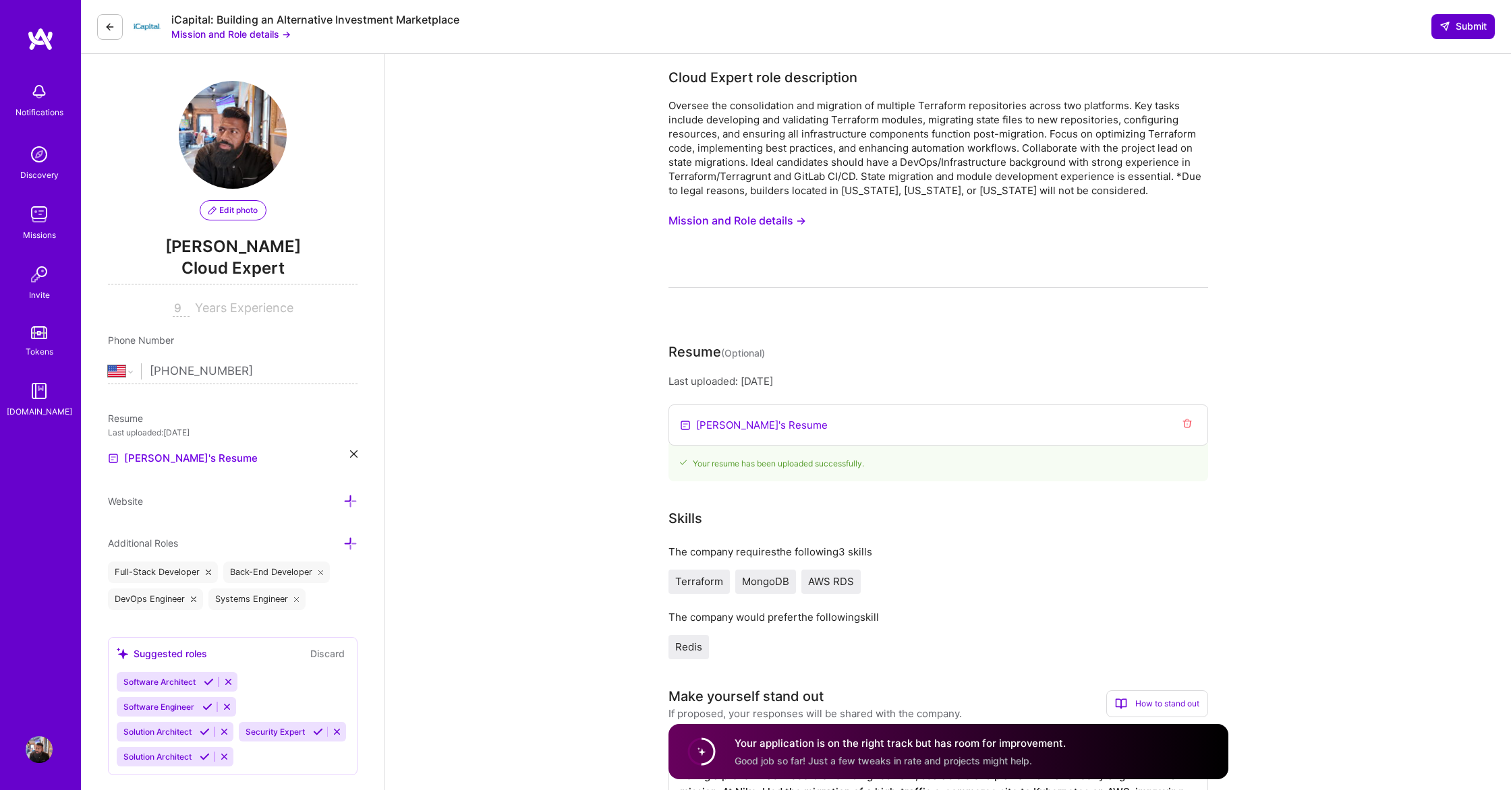
click at [1473, 34] on button "Submit" at bounding box center [1462, 26] width 63 height 24
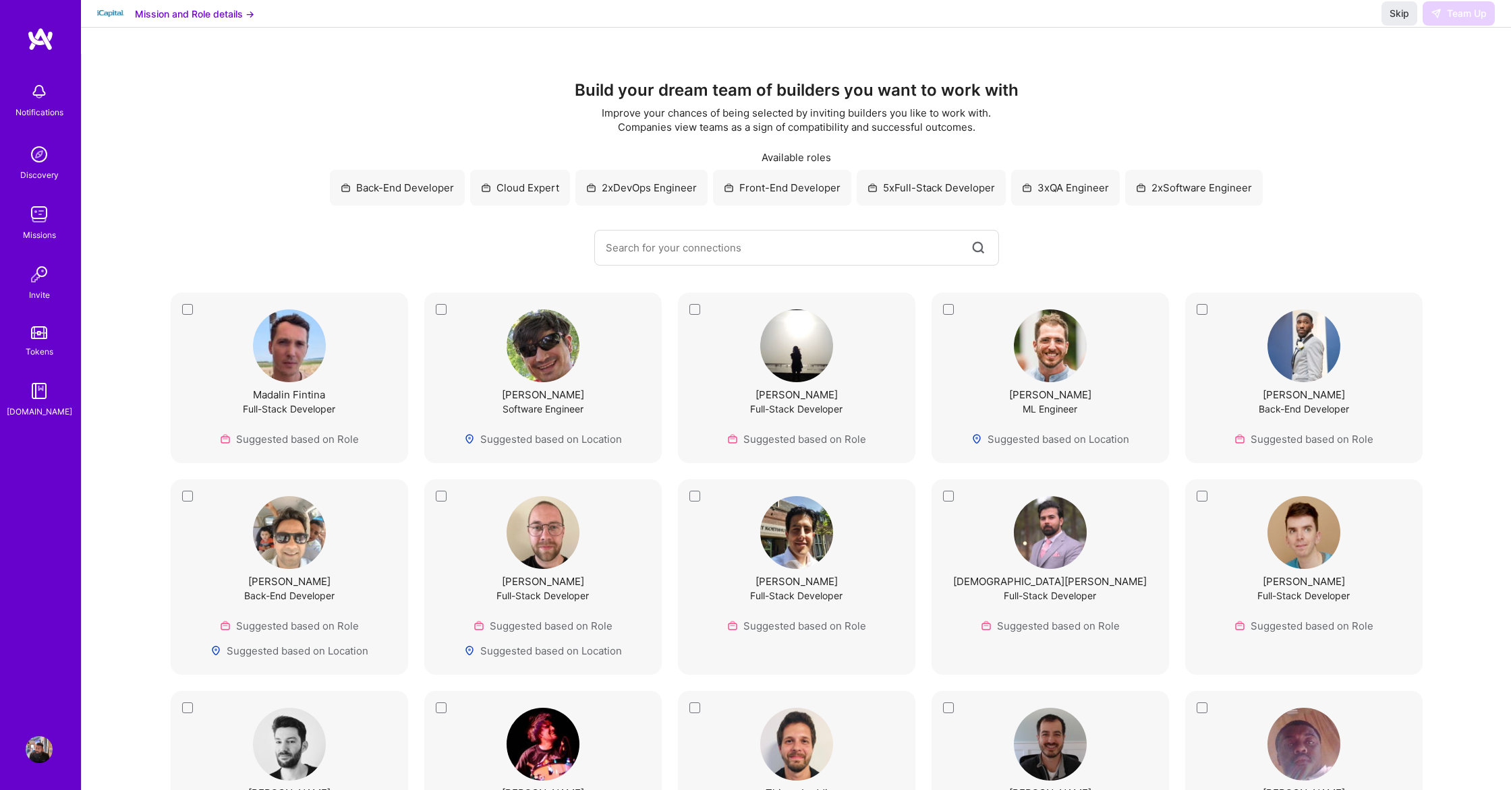
click at [34, 152] on img at bounding box center [39, 154] width 27 height 27
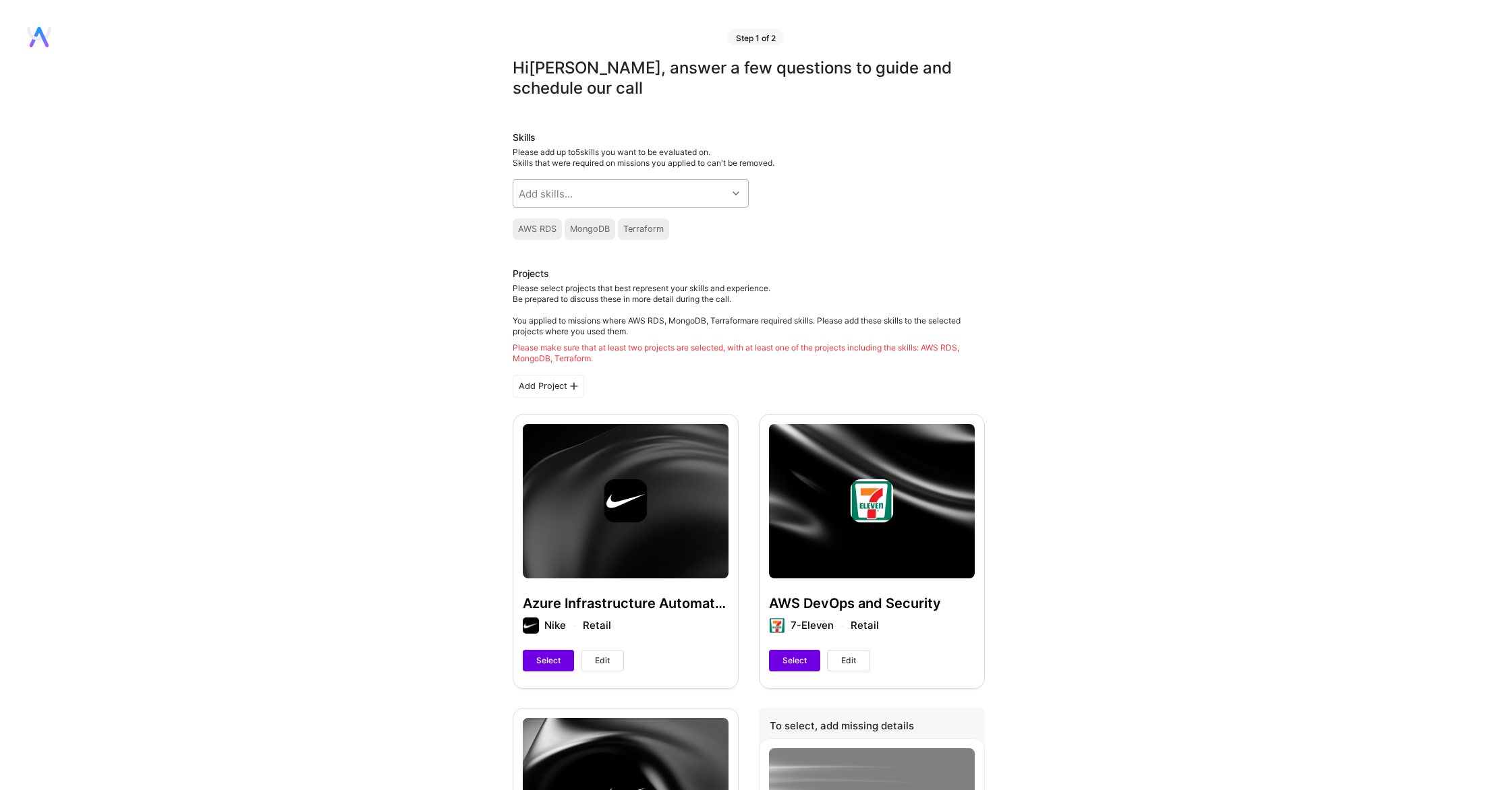
click at [719, 191] on div "Add skills..." at bounding box center [620, 193] width 214 height 27
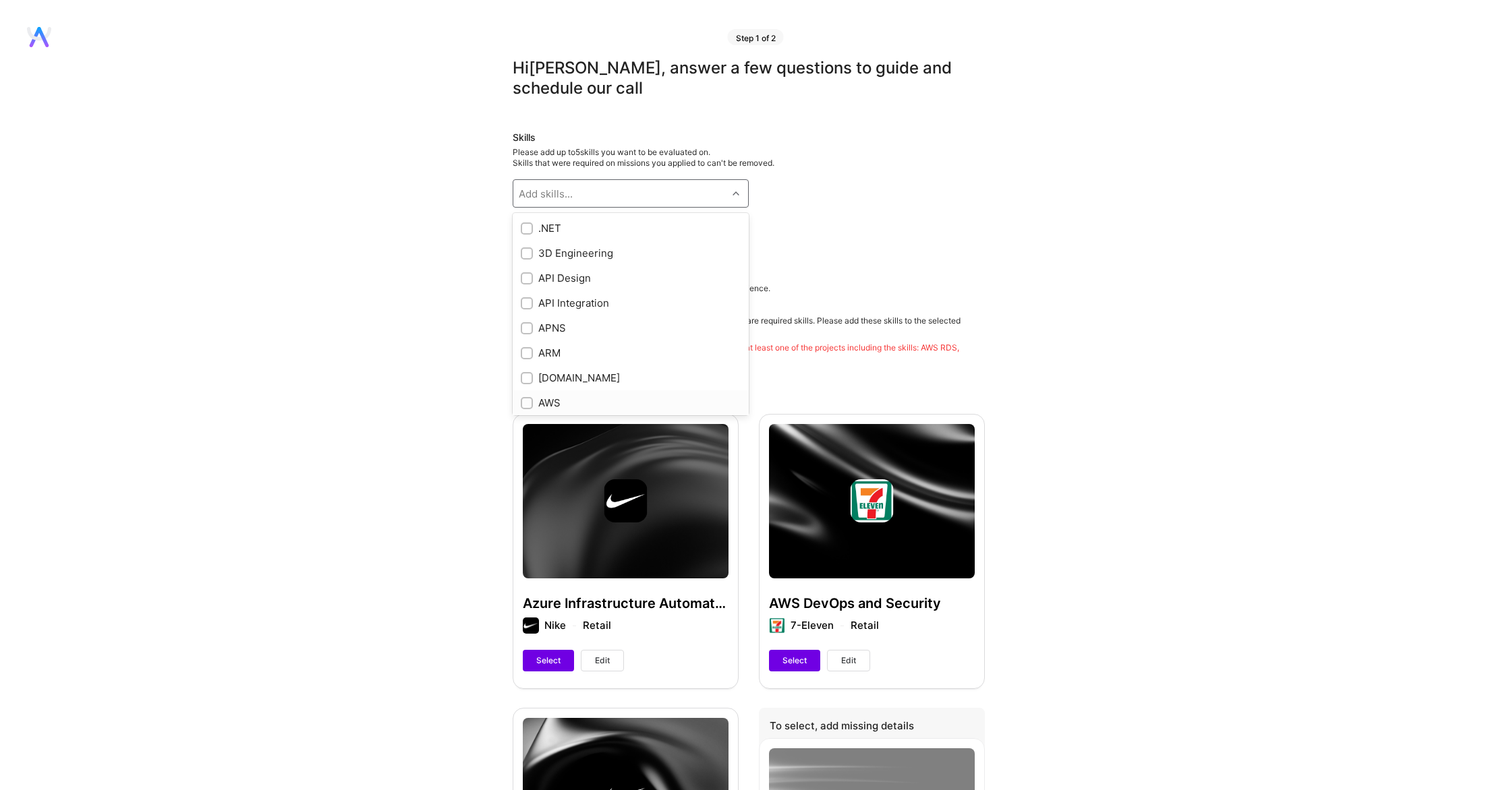
click at [586, 404] on div "AWS" at bounding box center [631, 403] width 220 height 14
checkbox input "true"
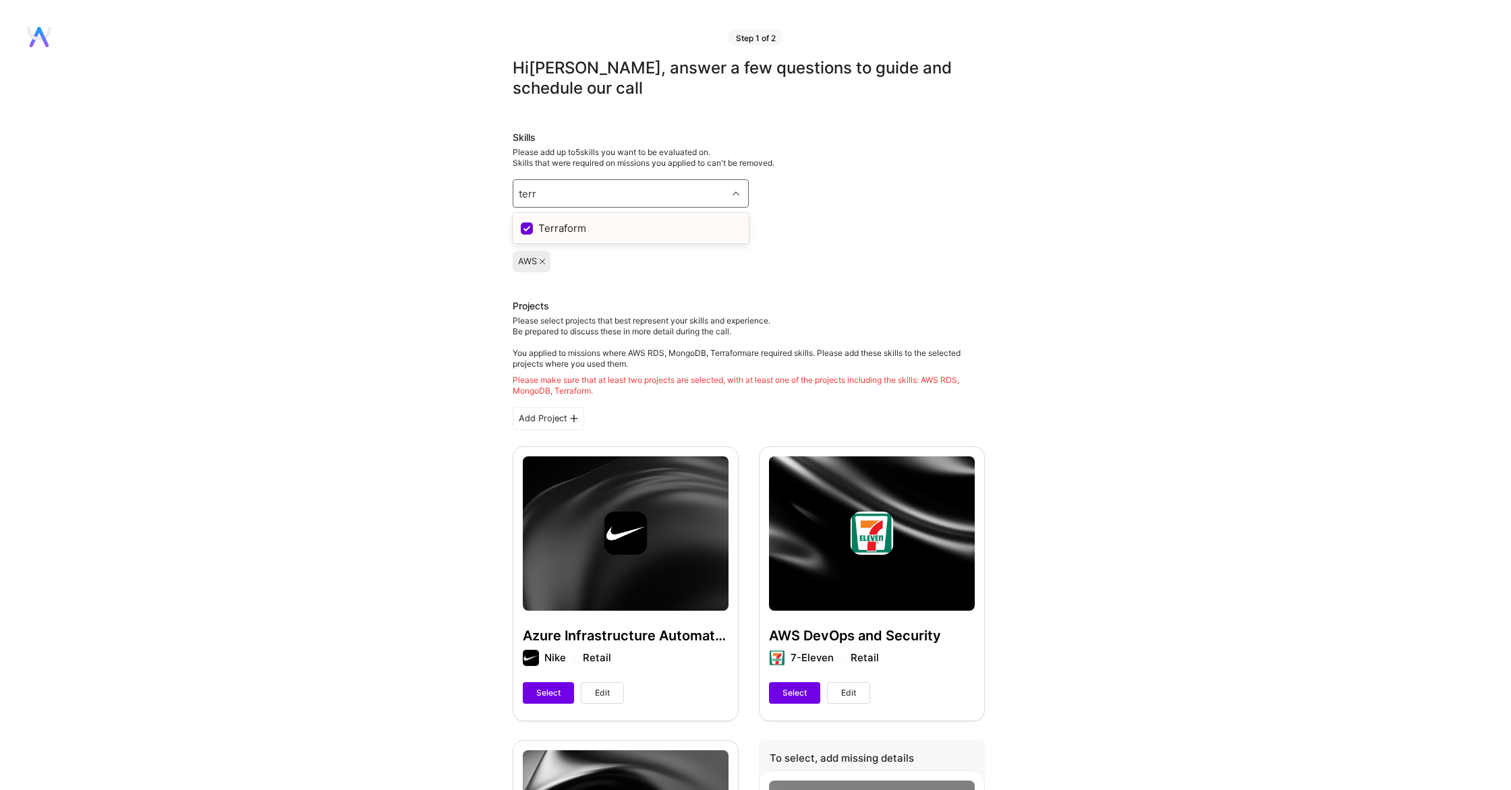
type input "terr"
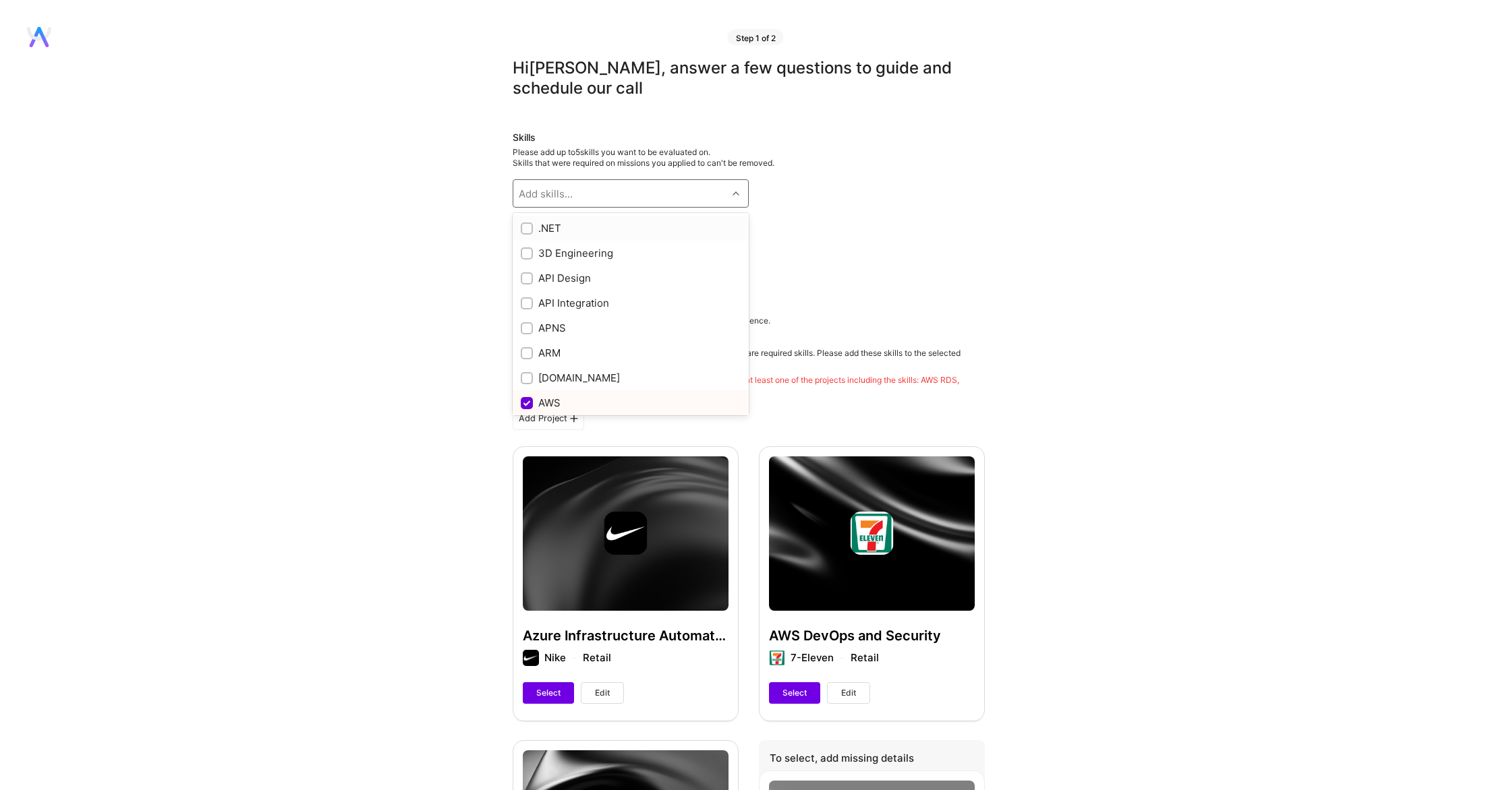
click at [591, 191] on div "Add skills..." at bounding box center [620, 193] width 214 height 27
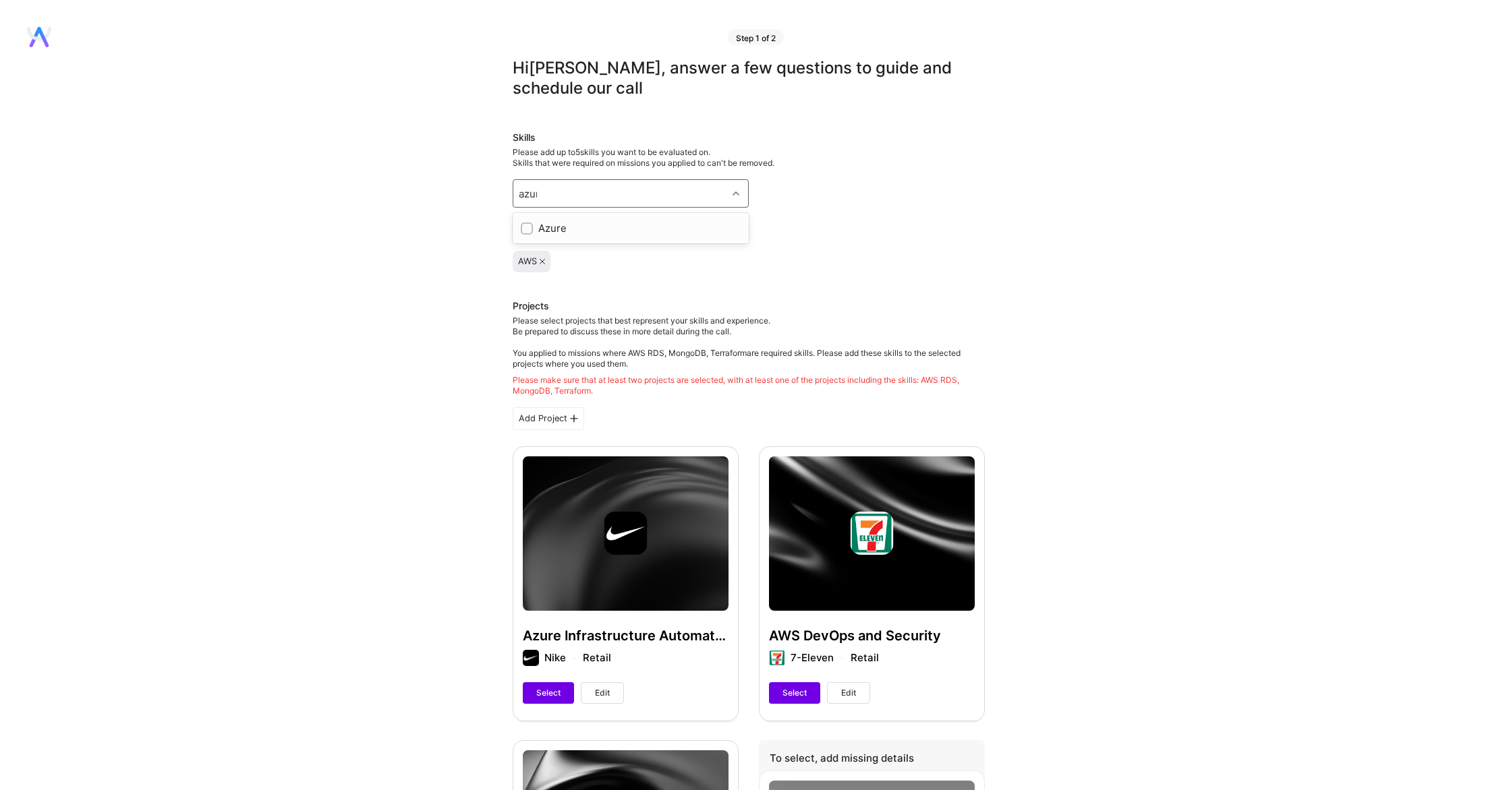
type input "azure"
click at [593, 227] on div "Azure" at bounding box center [631, 228] width 220 height 14
checkbox input "true"
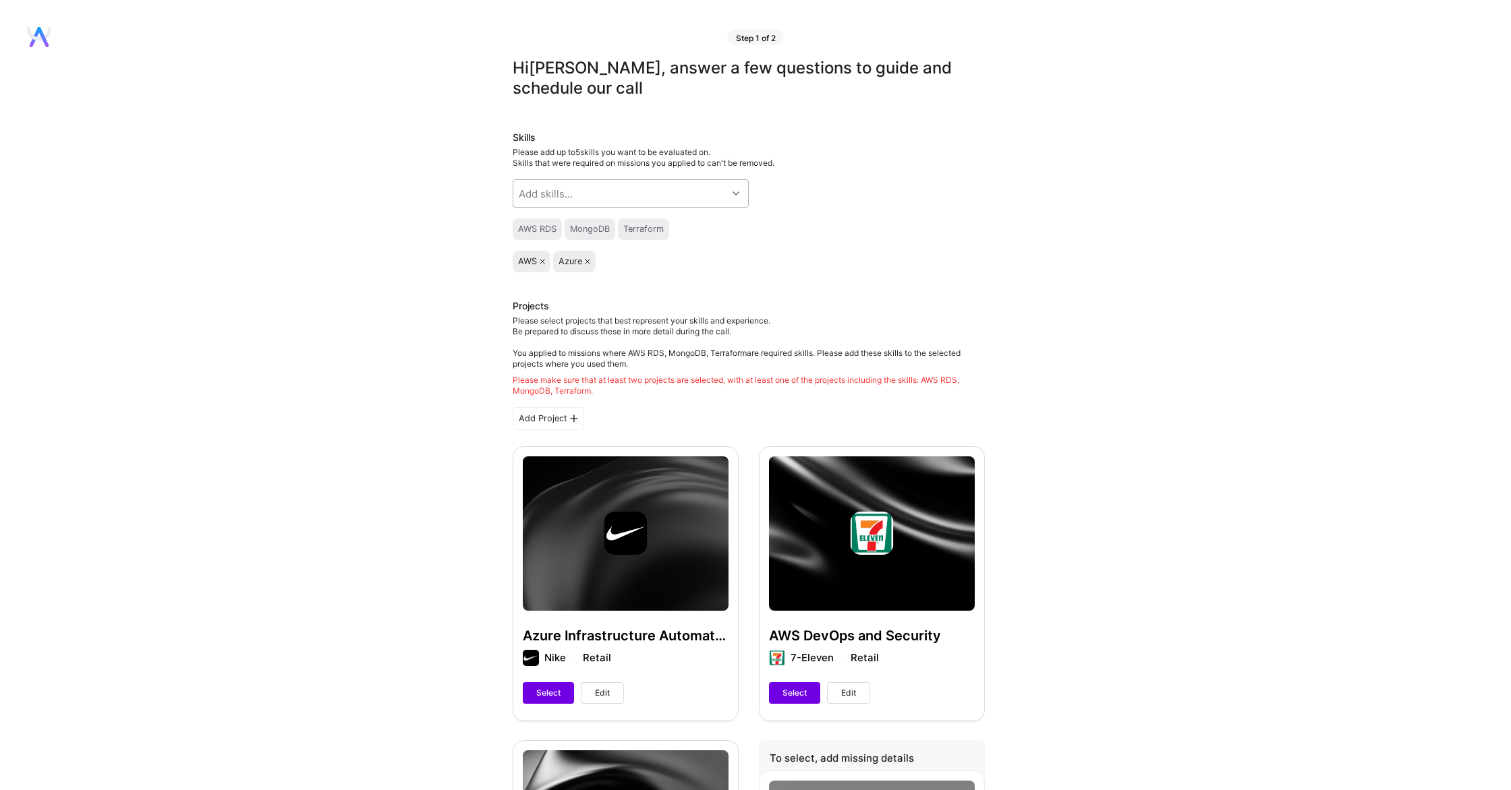
click at [643, 188] on div "Add skills..." at bounding box center [620, 193] width 214 height 27
type input "docke"
click at [636, 225] on div "Docker" at bounding box center [631, 228] width 220 height 14
checkbox input "true"
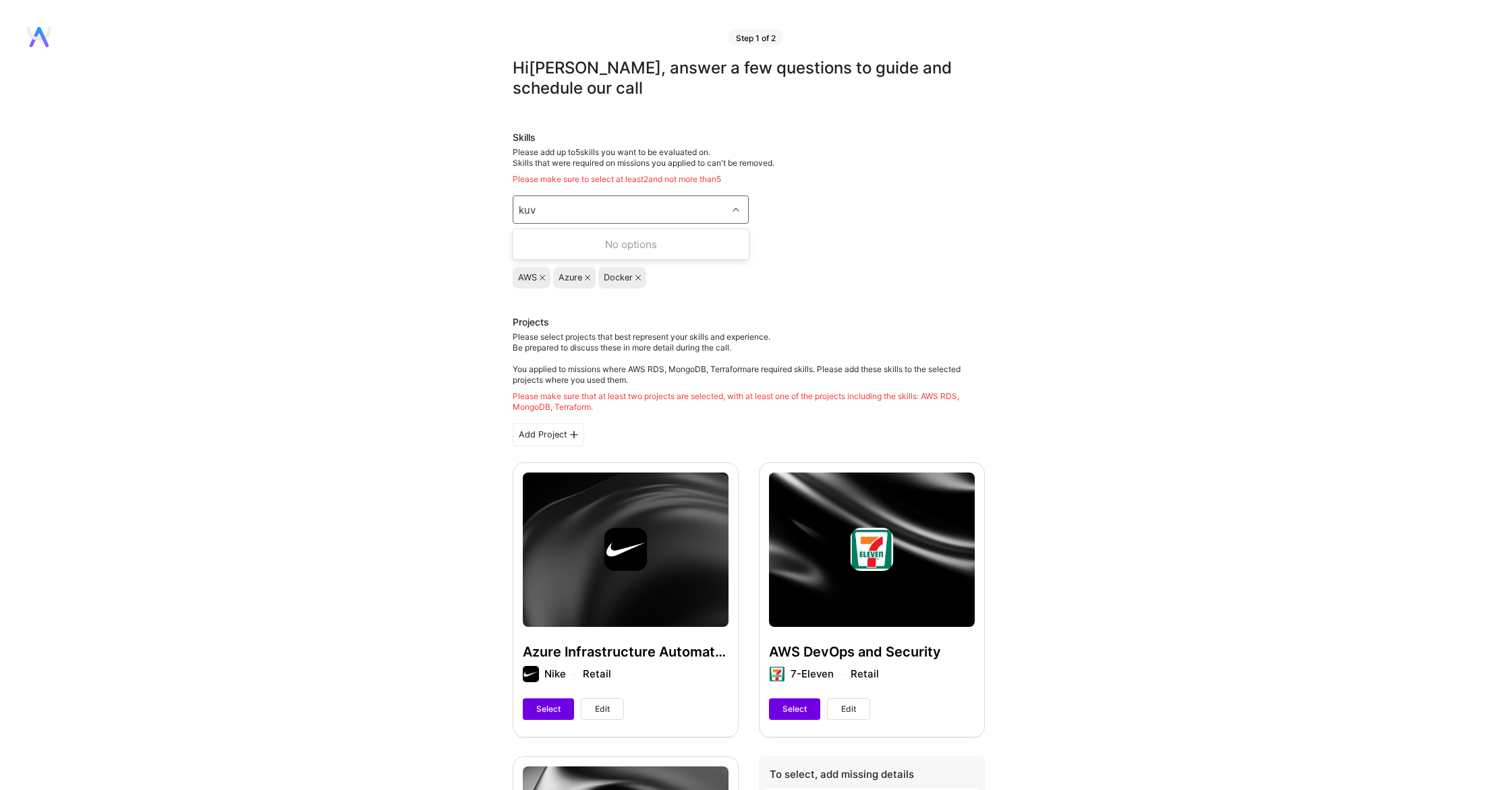
type input "ku"
click at [631, 264] on div "Kubernetes" at bounding box center [631, 269] width 220 height 14
checkbox input "true"
type input "serve"
click at [598, 246] on div "Serverless" at bounding box center [631, 244] width 220 height 14
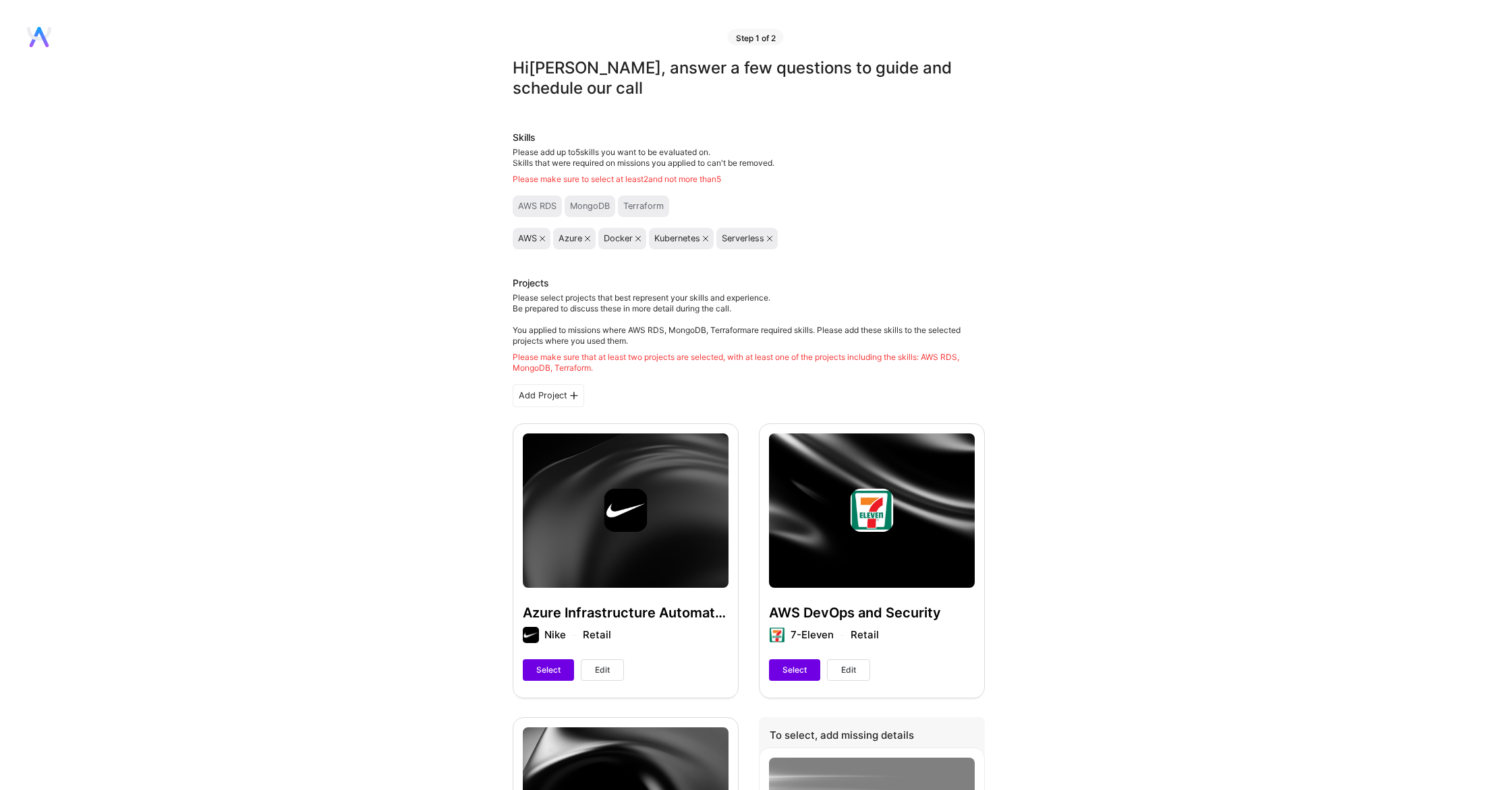
click at [566, 238] on div "Azure" at bounding box center [570, 238] width 24 height 11
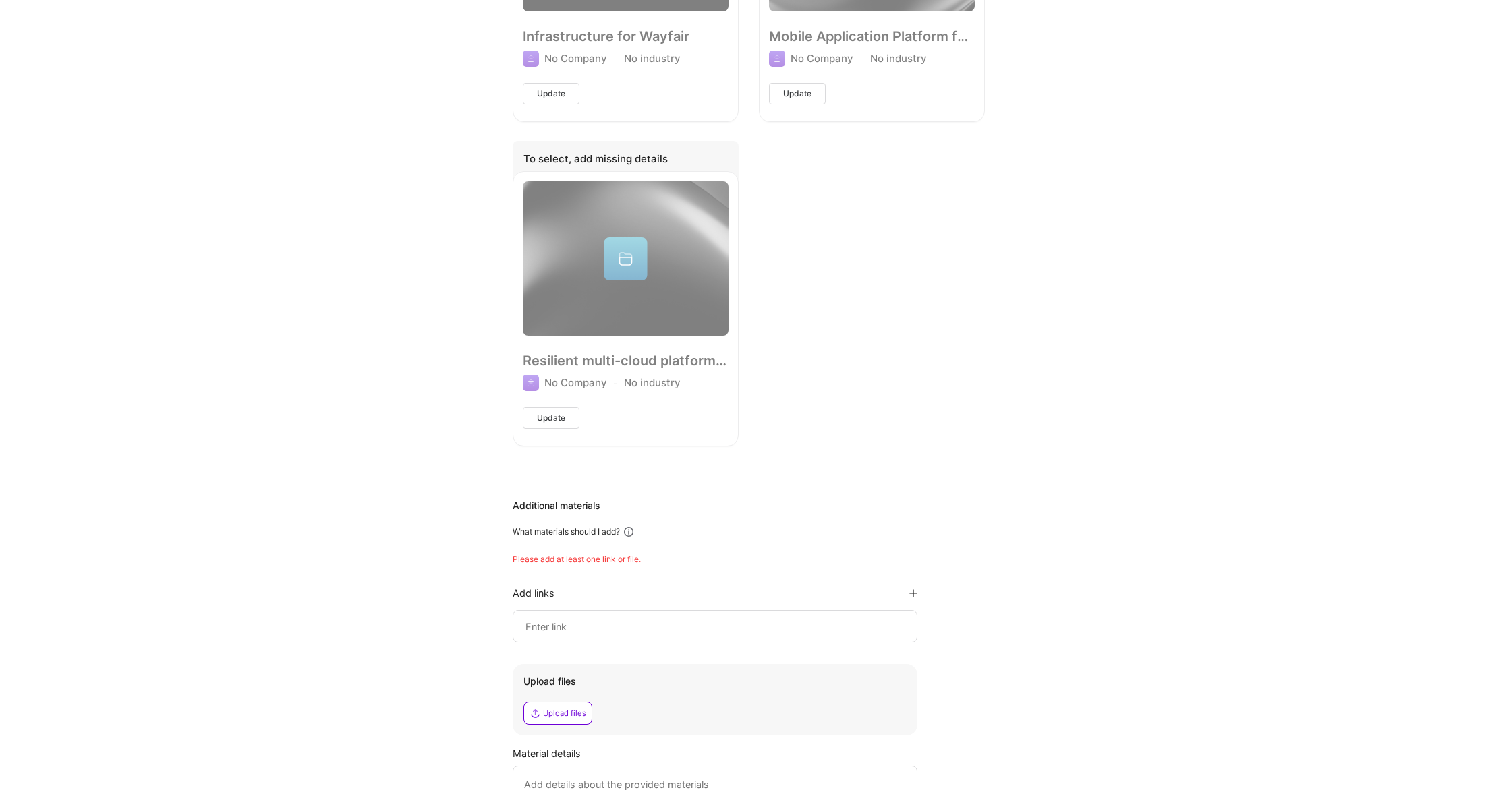
scroll to position [1410, 0]
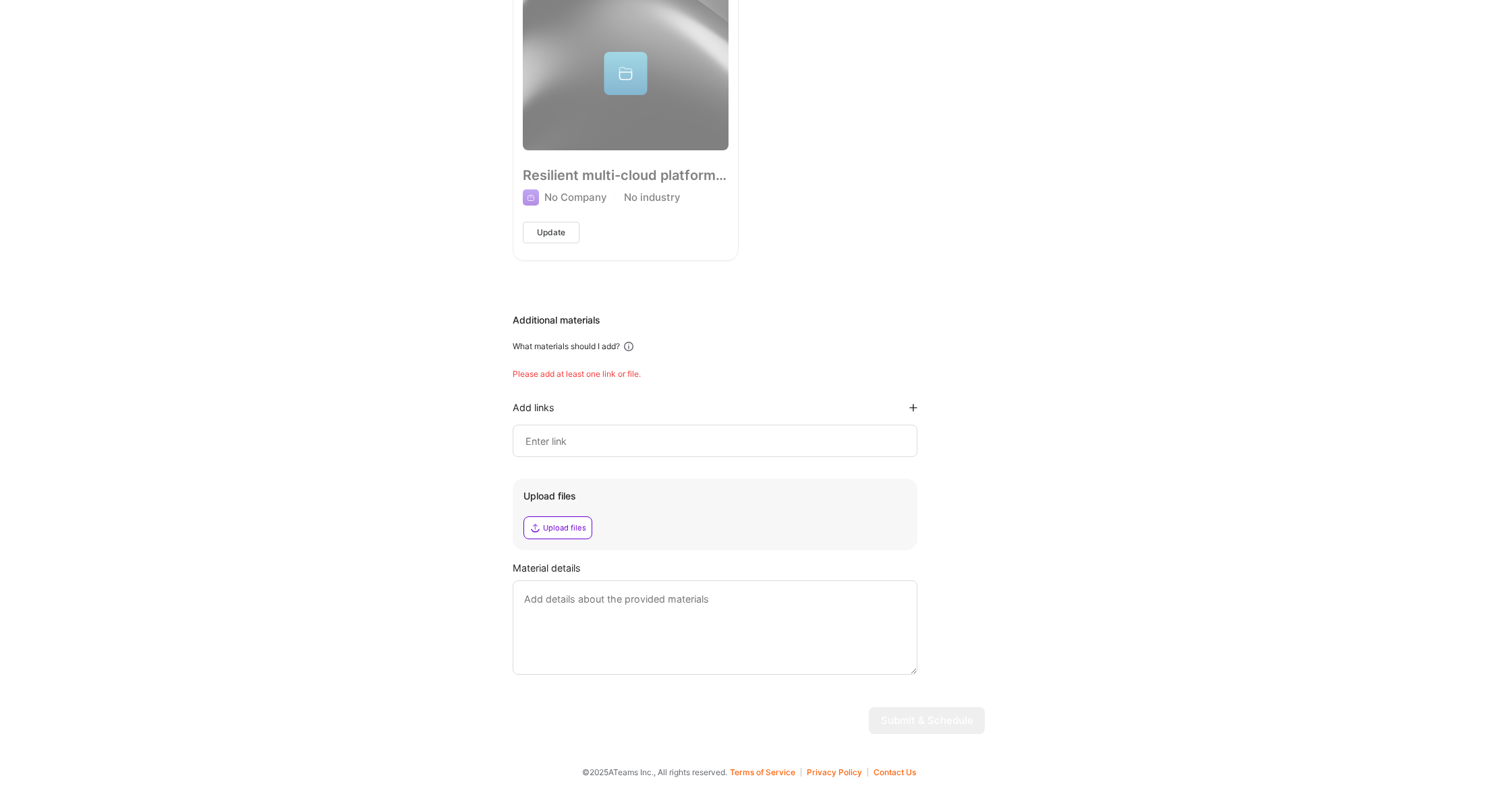
click at [634, 440] on input at bounding box center [715, 441] width 382 height 16
click at [667, 621] on textarea at bounding box center [715, 628] width 405 height 94
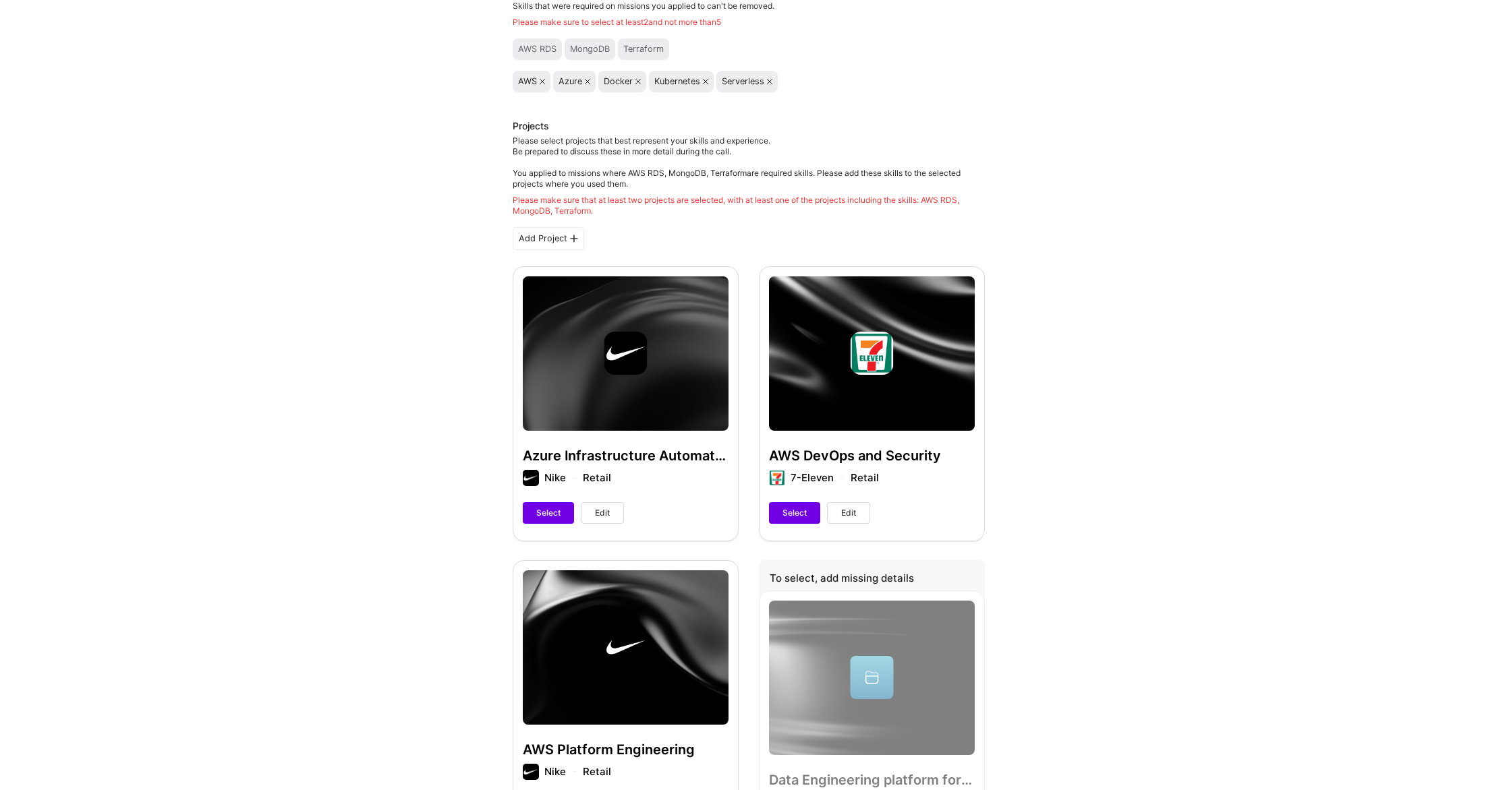
scroll to position [379, 0]
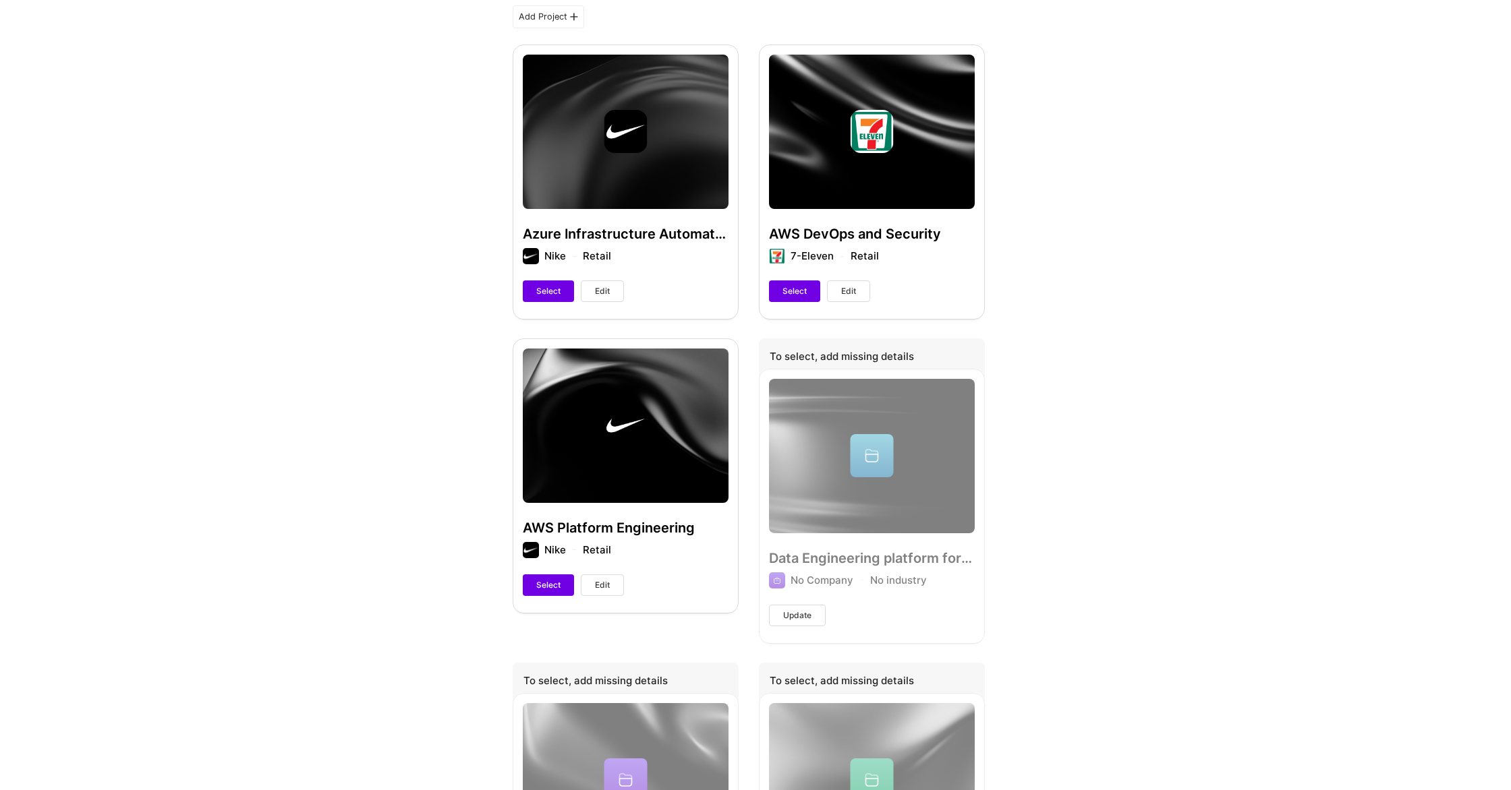
click at [536, 303] on div "Azure Infrastructure Automation Nike Retail Select Edit" at bounding box center [626, 182] width 226 height 274
click at [550, 292] on span "Select" at bounding box center [548, 291] width 24 height 12
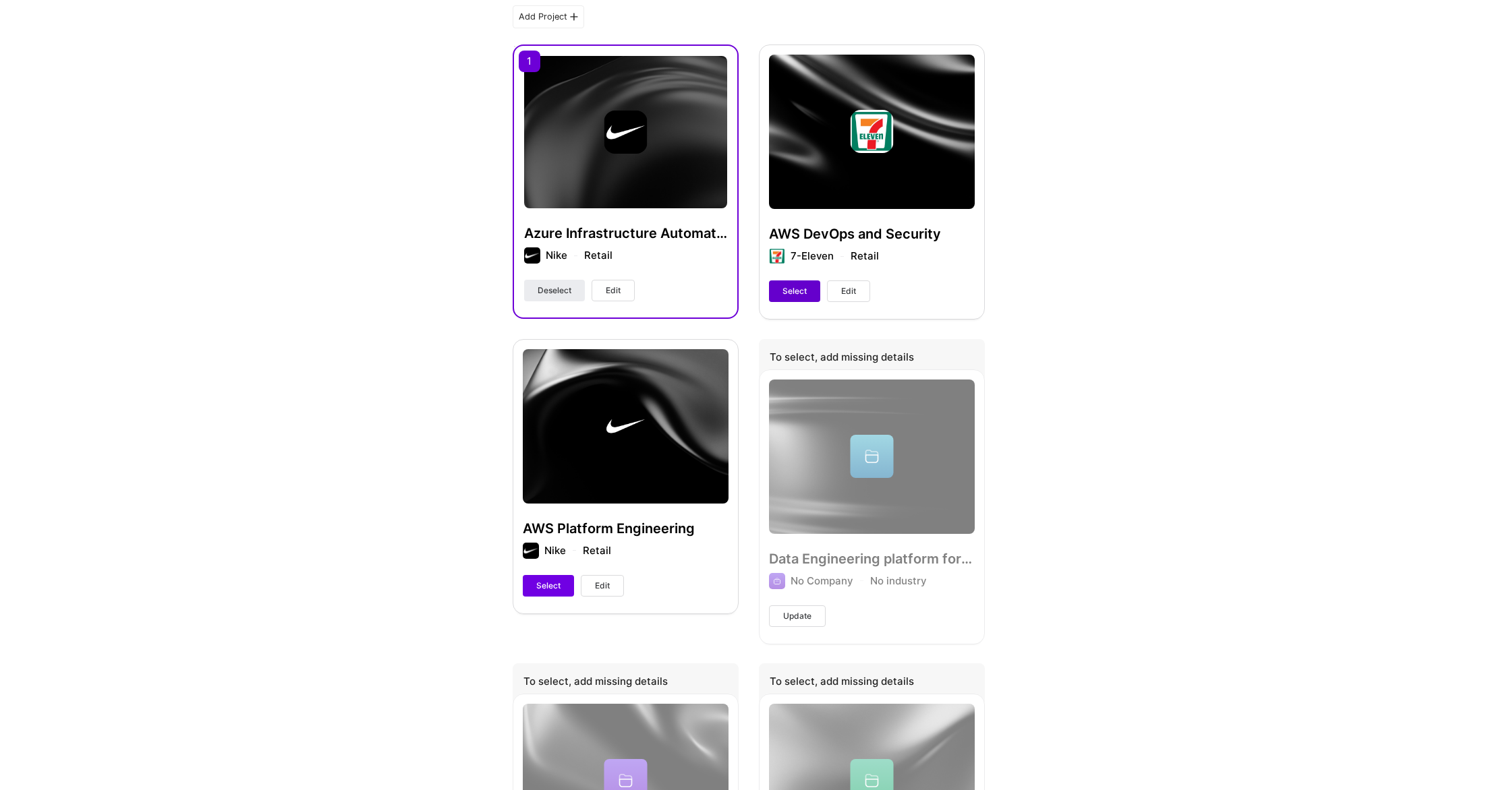
click at [792, 297] on button "Select" at bounding box center [794, 292] width 51 height 22
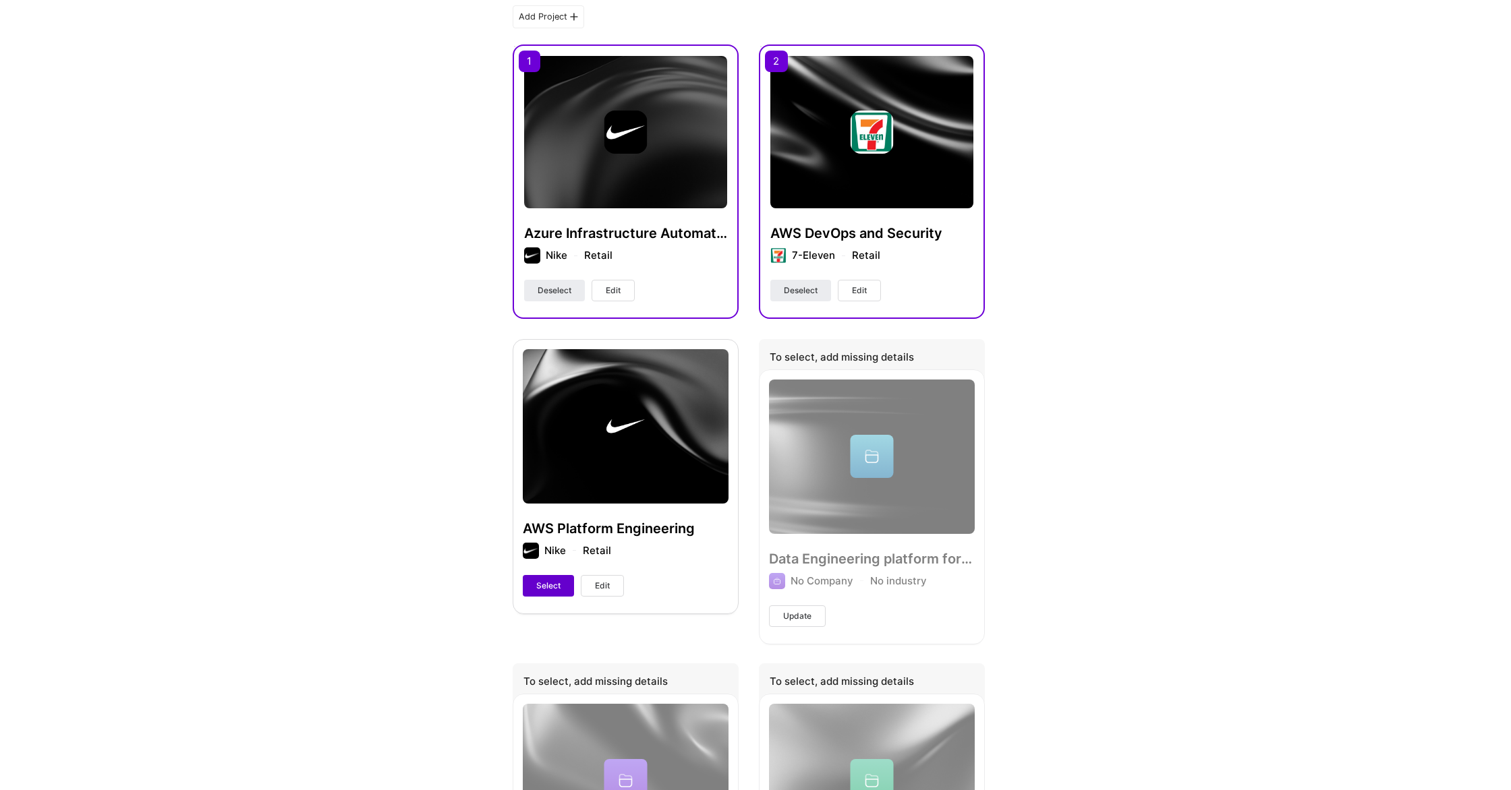
click at [550, 584] on span "Select" at bounding box center [548, 586] width 24 height 12
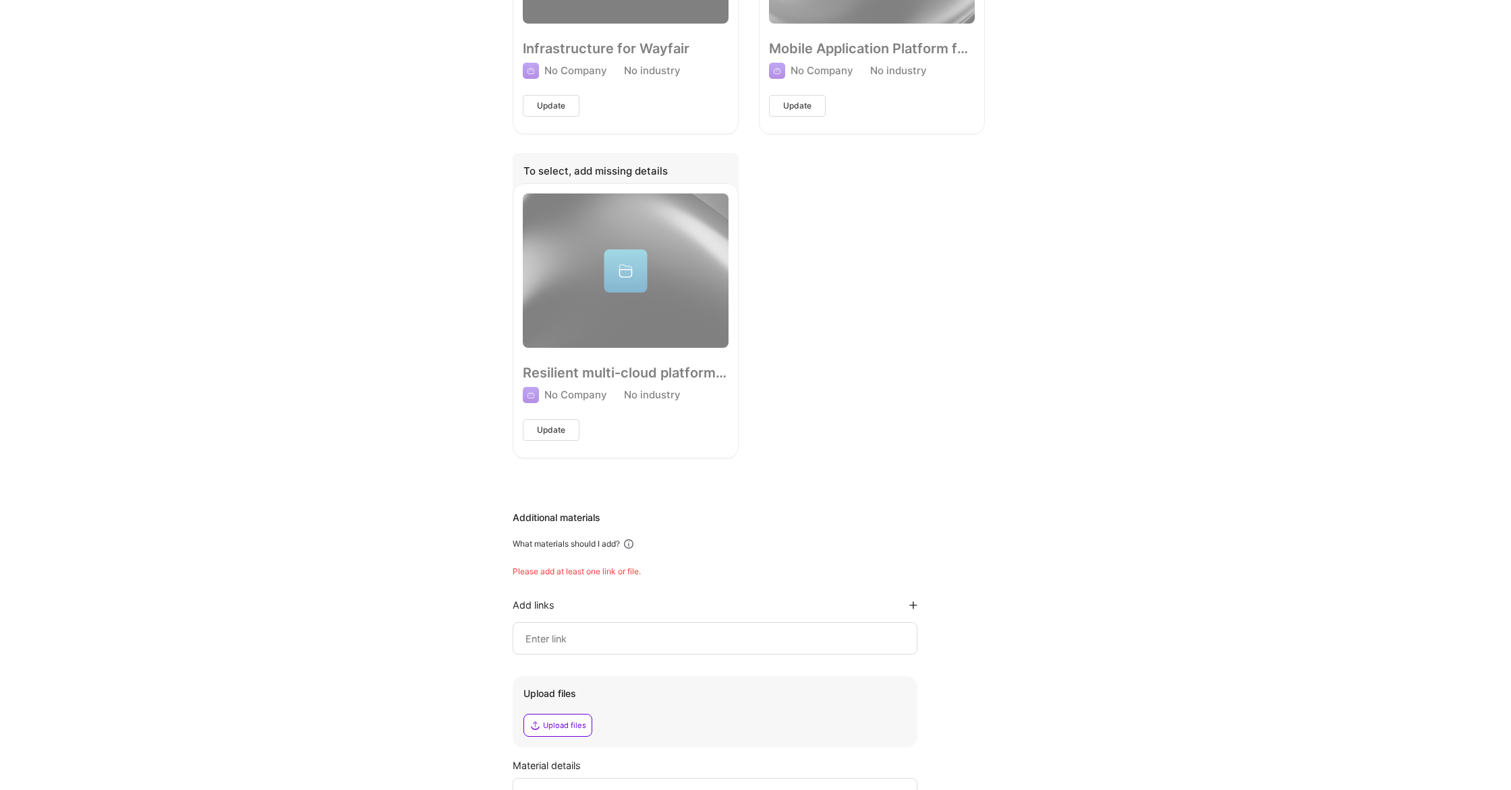
scroll to position [1411, 0]
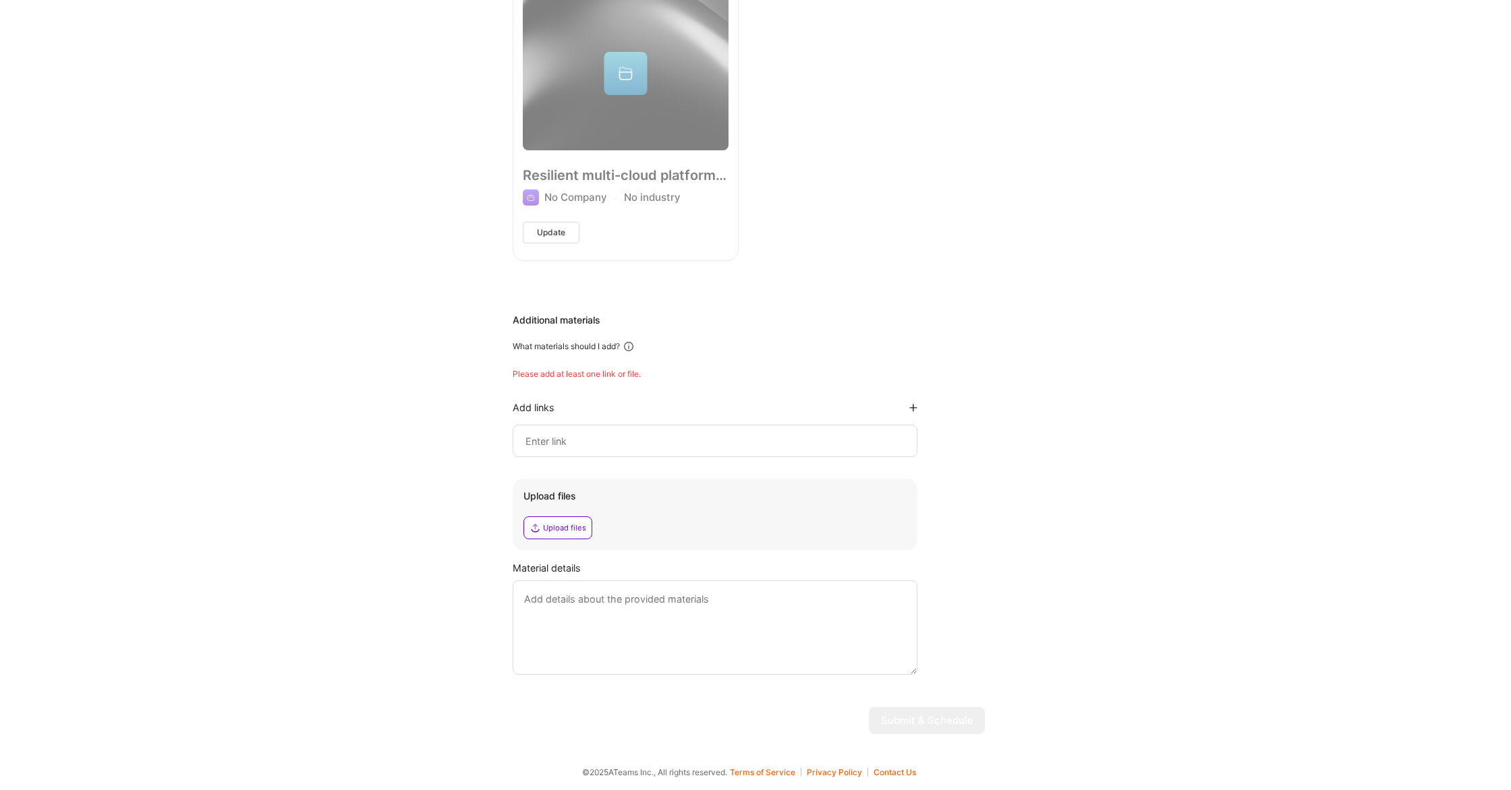
click at [589, 435] on input at bounding box center [715, 441] width 382 height 16
